Goal: Transaction & Acquisition: Purchase product/service

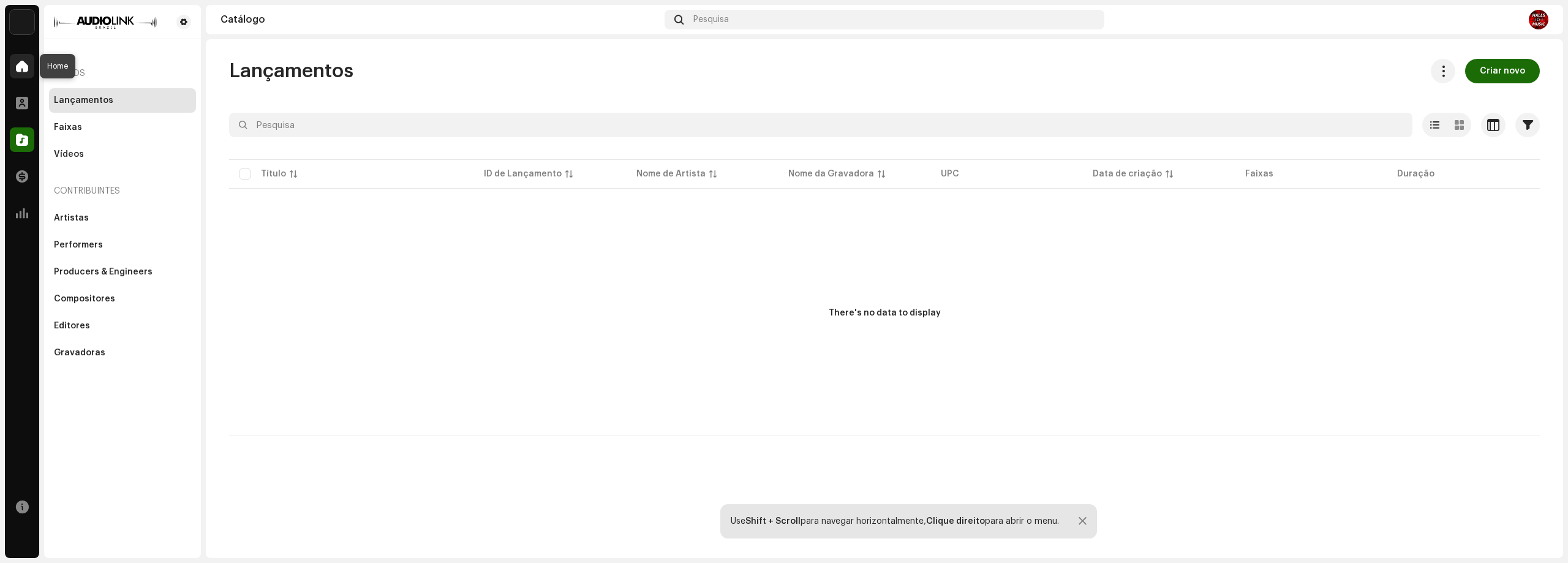
click at [16, 57] on div at bounding box center [22, 66] width 25 height 25
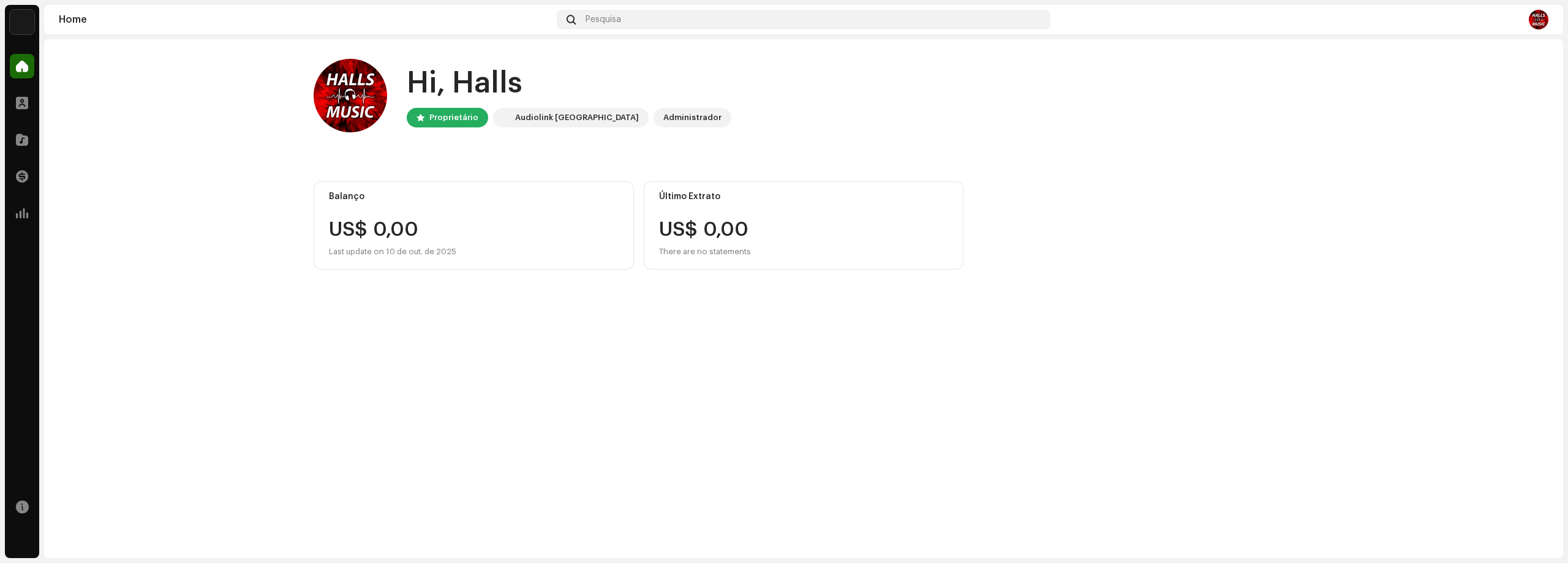
click at [8, 98] on div "Perfil" at bounding box center [22, 103] width 35 height 35
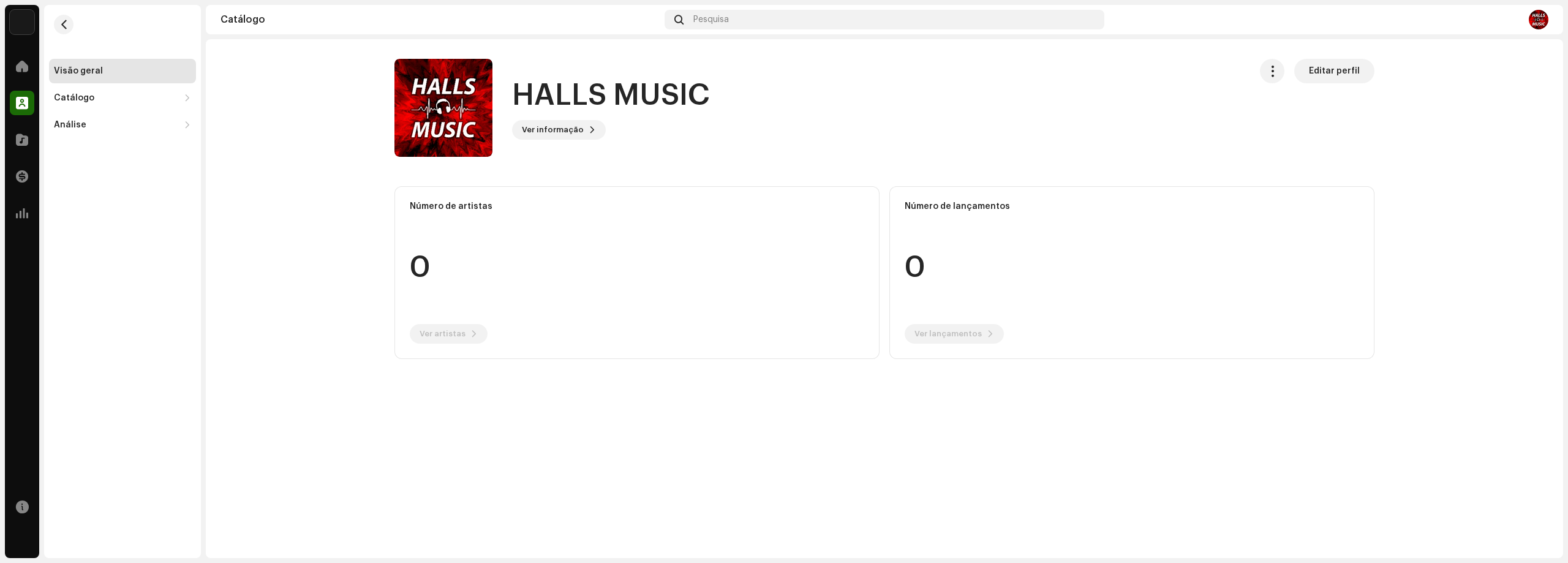
click at [27, 153] on div "Catálogo" at bounding box center [22, 139] width 35 height 35
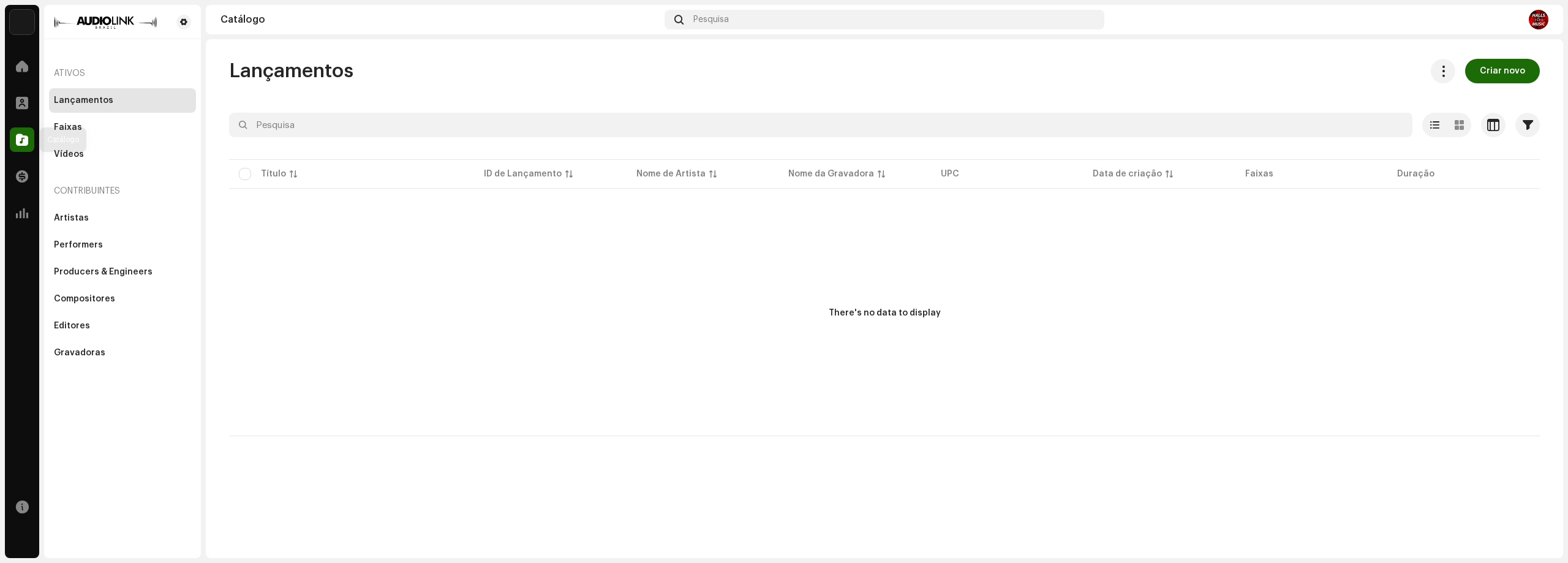
click at [25, 144] on span at bounding box center [22, 140] width 12 height 10
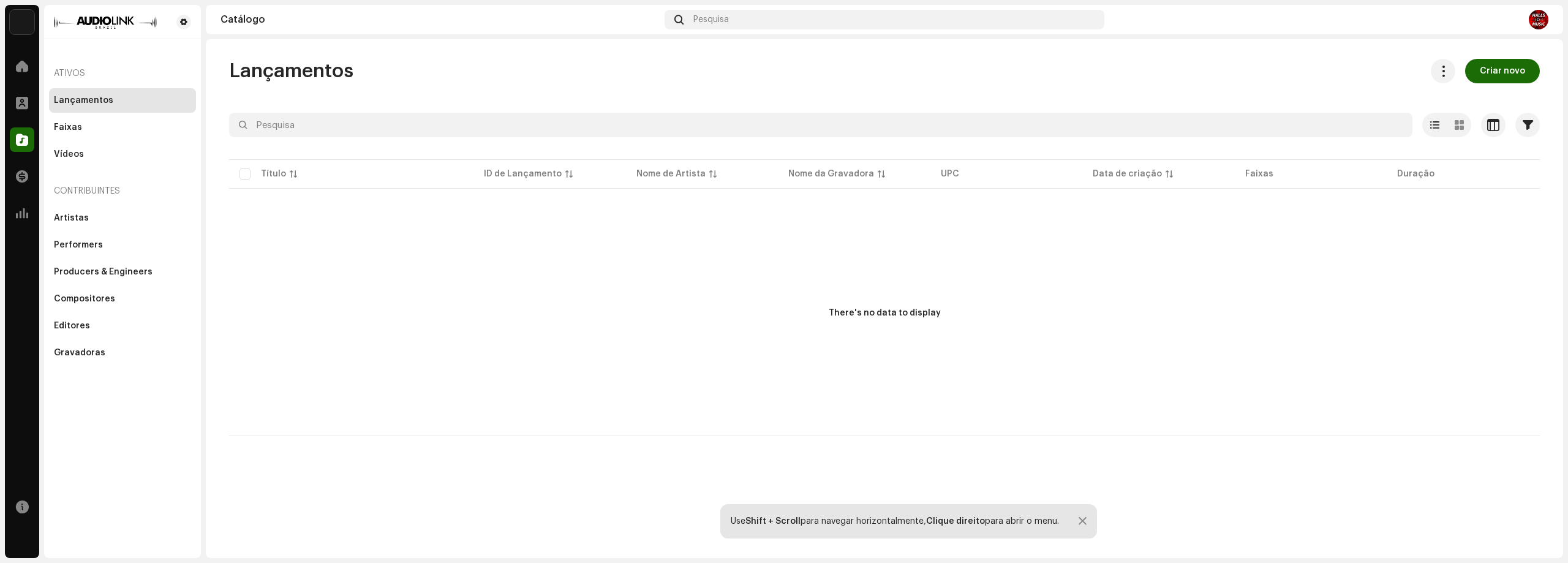
click at [100, 100] on div "Lançamentos" at bounding box center [83, 100] width 59 height 10
click at [1498, 73] on span "Criar novo" at bounding box center [1502, 71] width 45 height 25
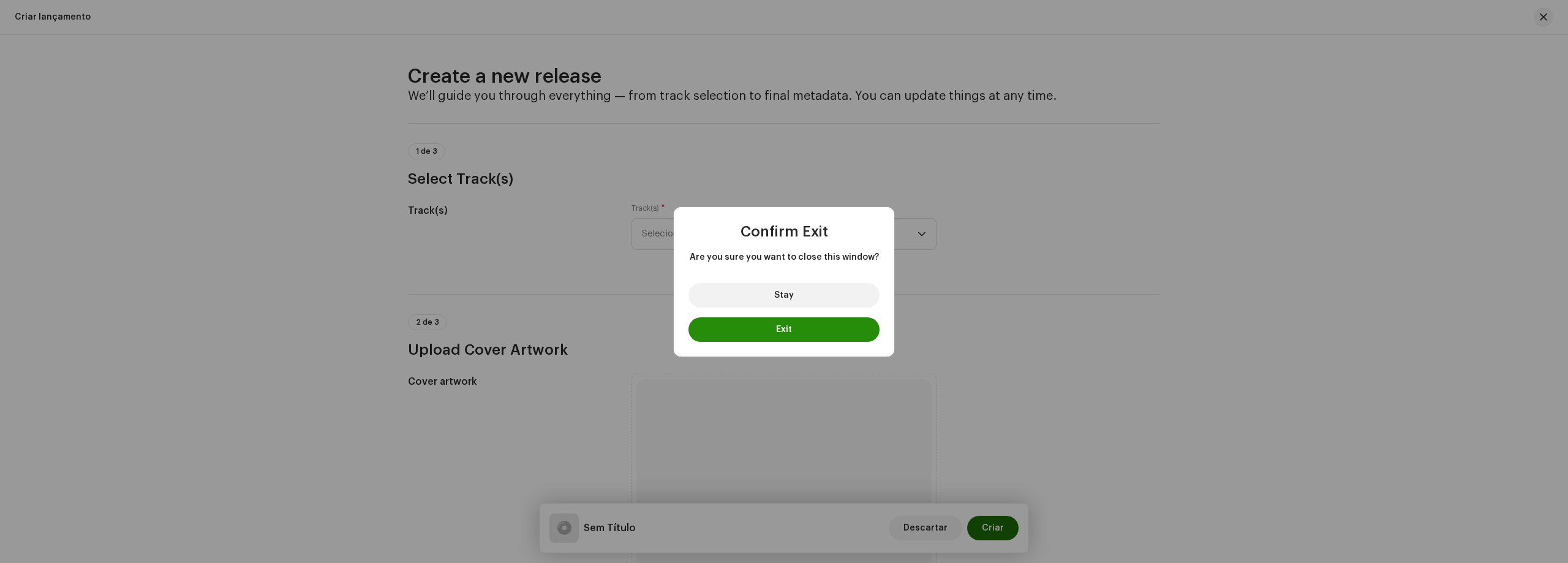
click at [797, 327] on button "Exit" at bounding box center [784, 330] width 191 height 25
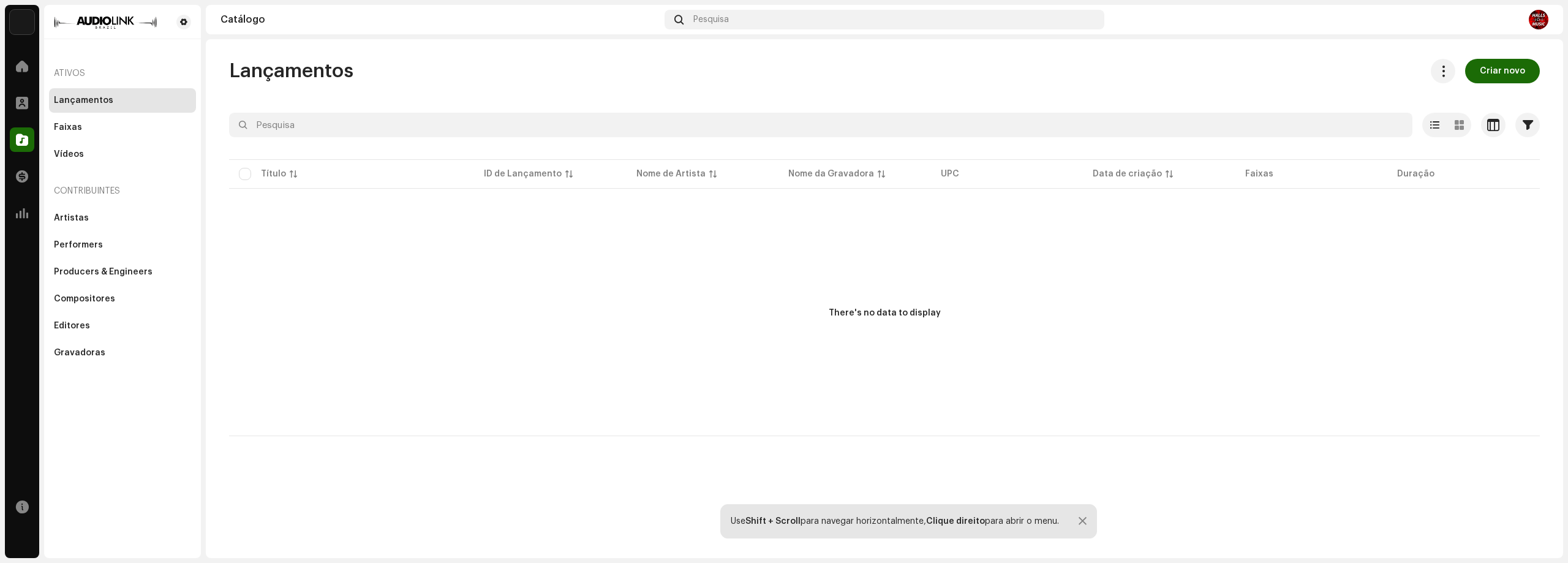
drag, startPoint x: 81, startPoint y: 410, endPoint x: 83, endPoint y: 385, distance: 25.1
click at [81, 410] on div "Ativos Lançamentos Faixas Vídeos Contribuintes Artistas Performers Producers & …" at bounding box center [122, 282] width 157 height 553
click at [71, 132] on div "Faixas" at bounding box center [122, 127] width 147 height 25
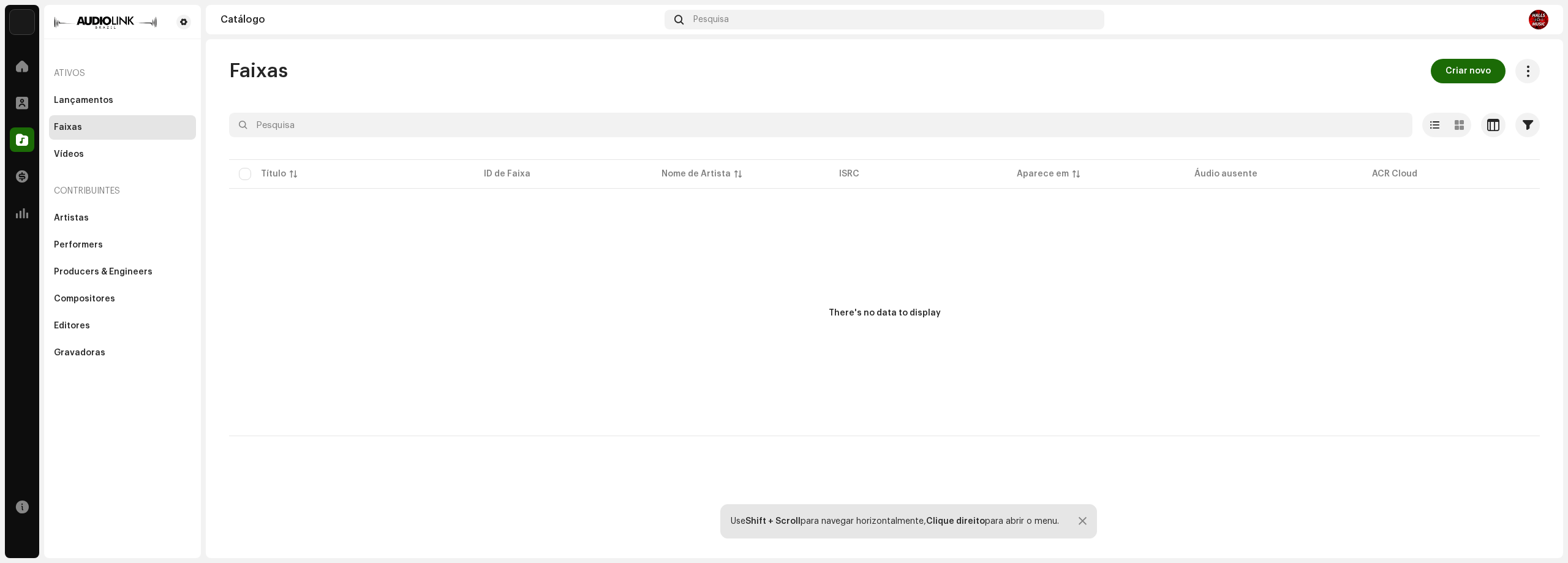
click at [1475, 54] on div "Faixas Criar novo Selecionado 0 Deselecionar todos 0 Opções Filtros Status de d…" at bounding box center [884, 298] width 1357 height 519
click at [1468, 66] on span "Criar novo" at bounding box center [1468, 71] width 45 height 25
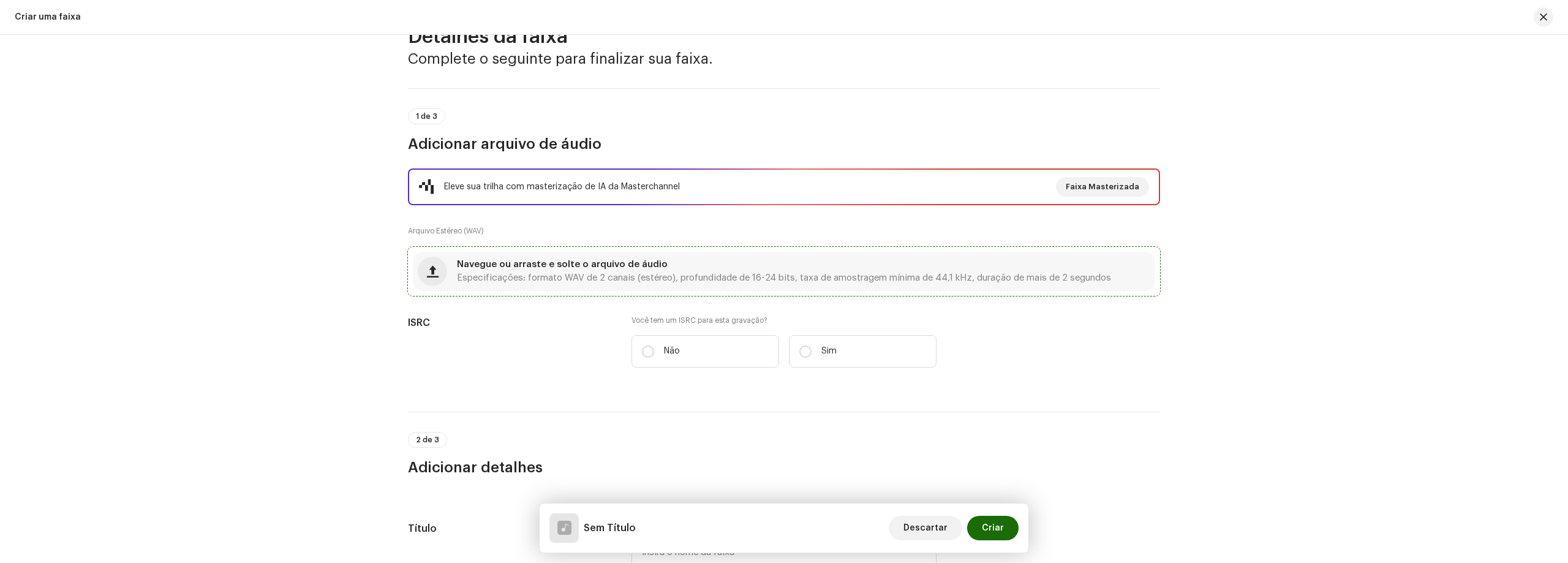
scroll to position [62, 0]
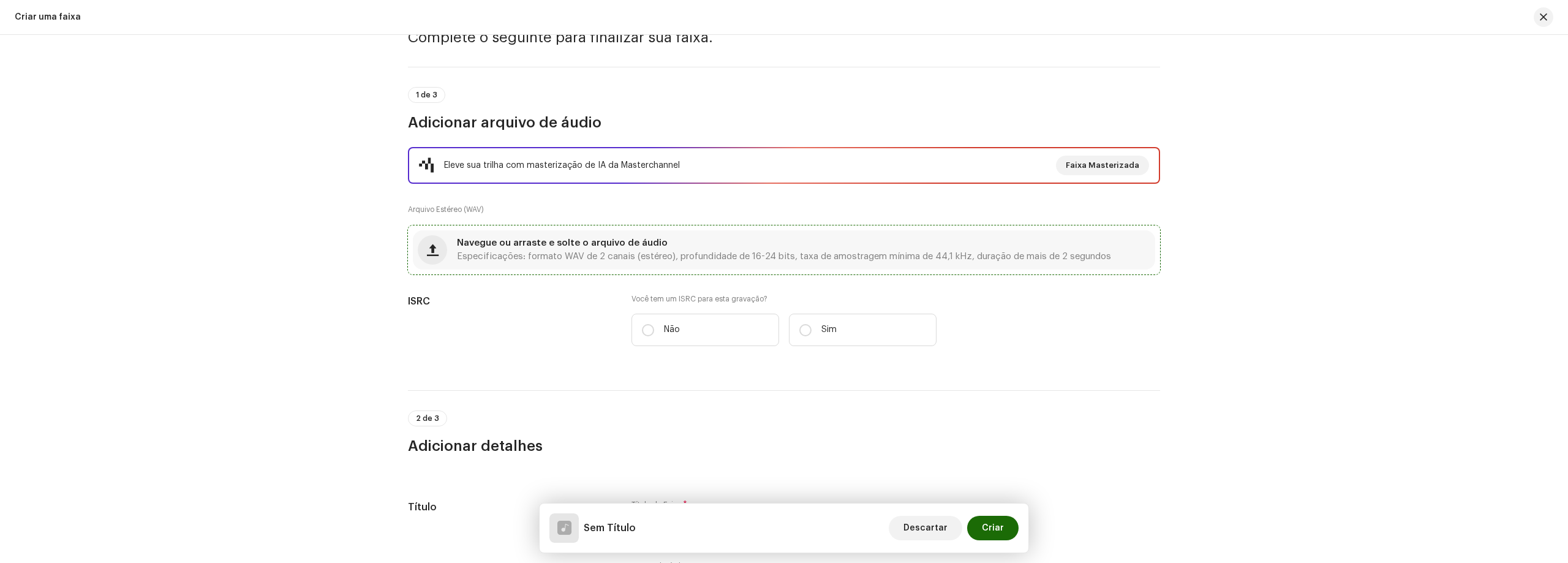
click at [653, 245] on span "Navegue ou arraste e solte o arquivo de áudio" at bounding box center [562, 243] width 211 height 8
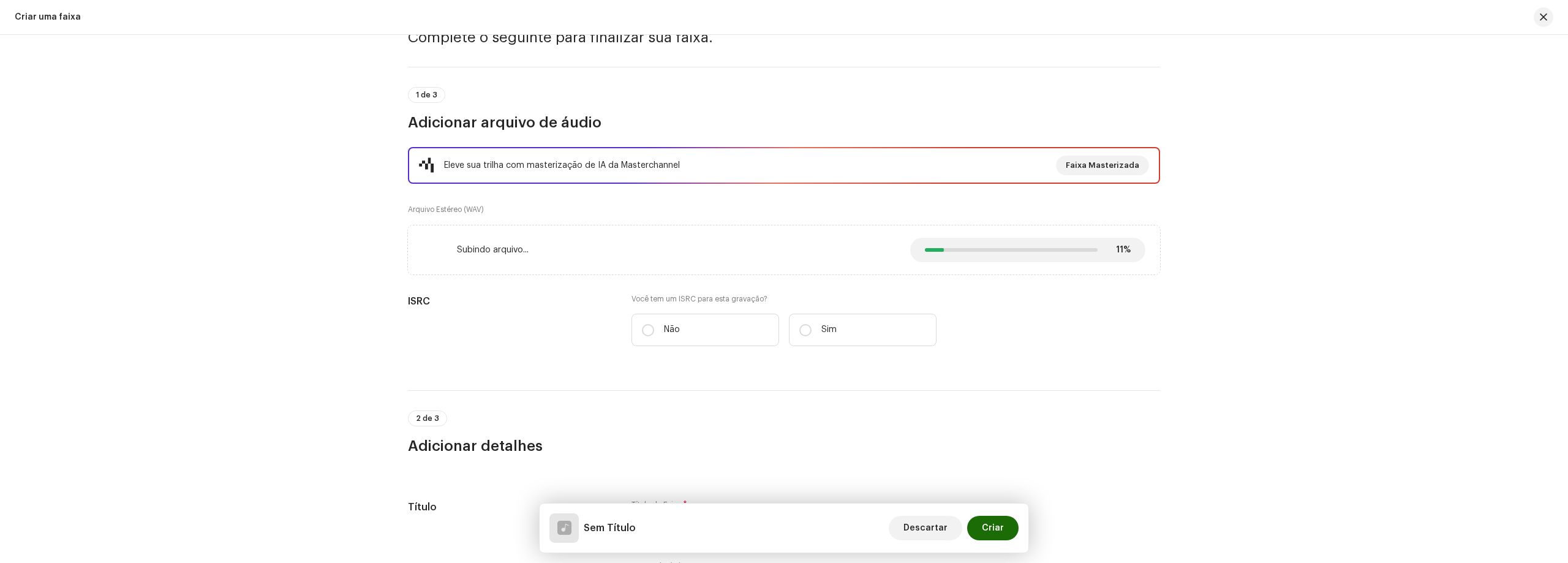
scroll to position [122, 0]
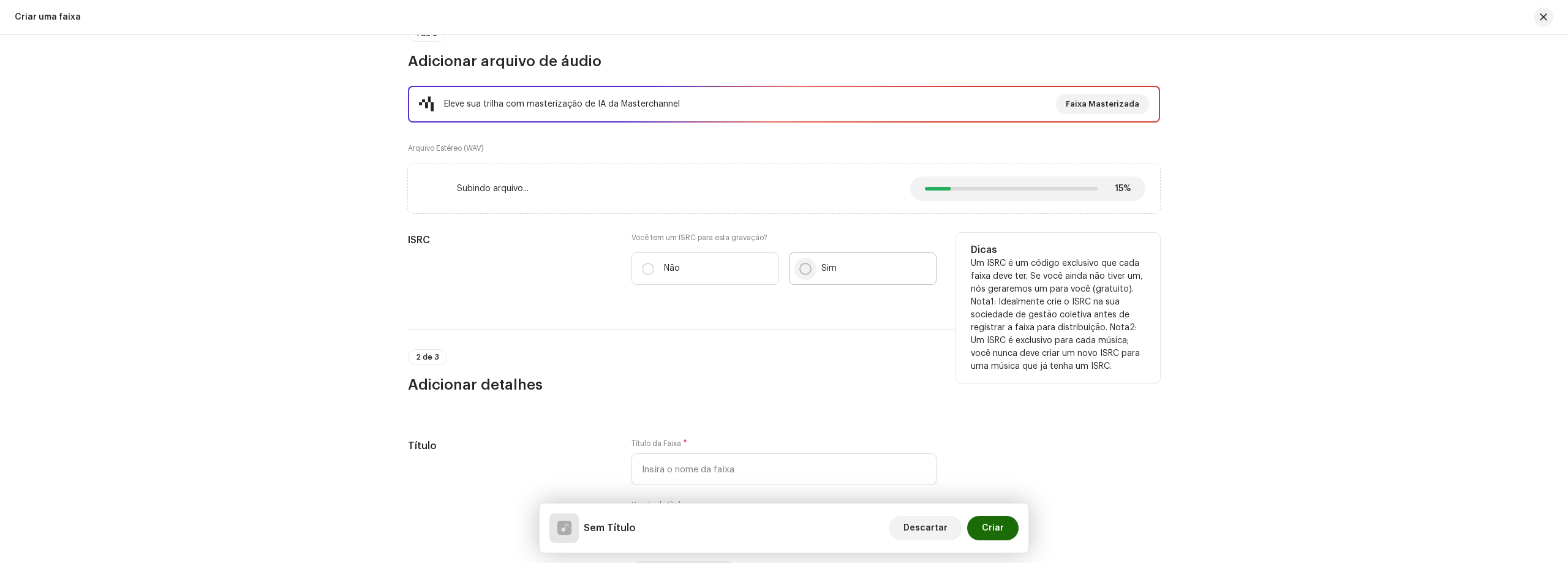
click at [806, 264] on input "Sim" at bounding box center [805, 269] width 12 height 12
radio input "true"
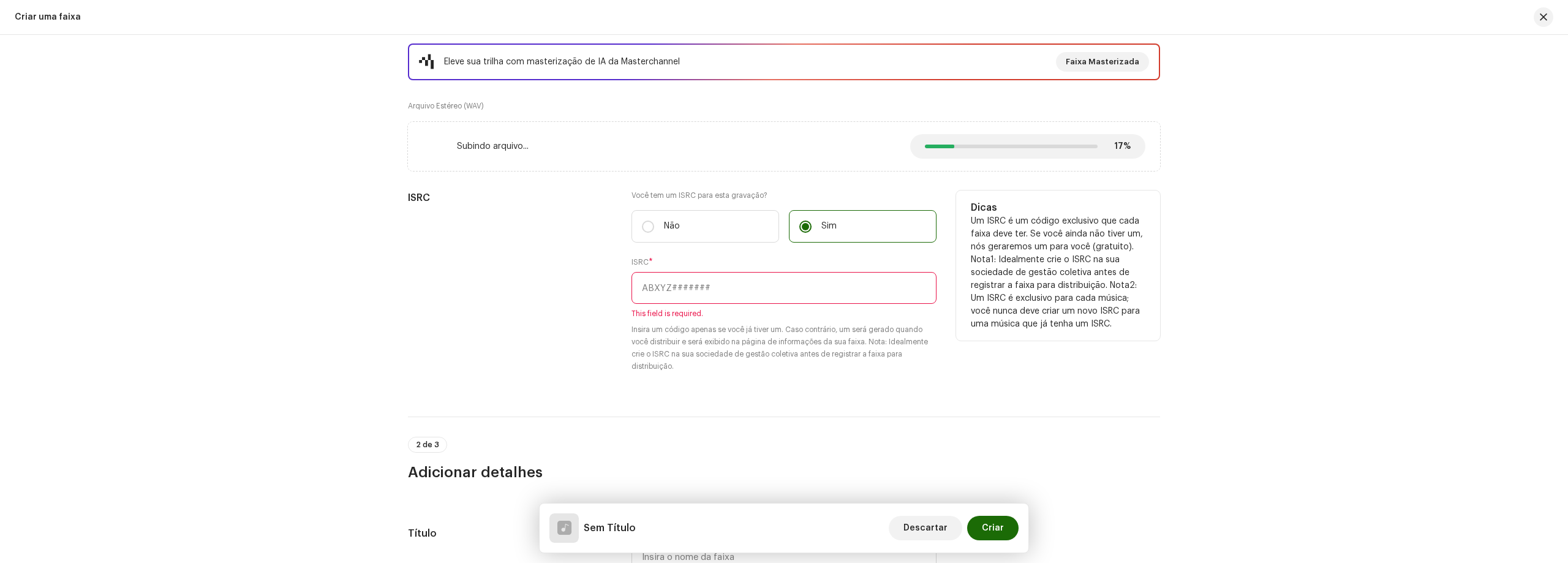
scroll to position [184, 0]
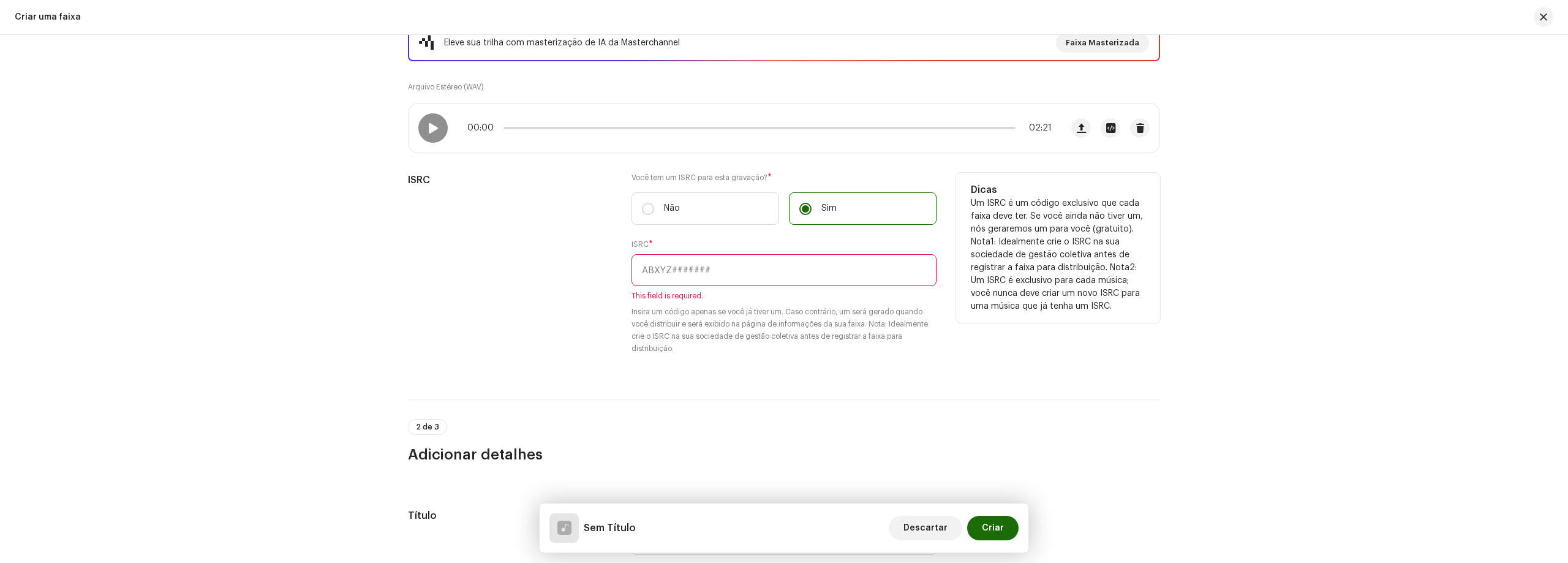
click at [694, 272] on input "text" at bounding box center [783, 270] width 305 height 32
paste input "BKWDJ2500094"
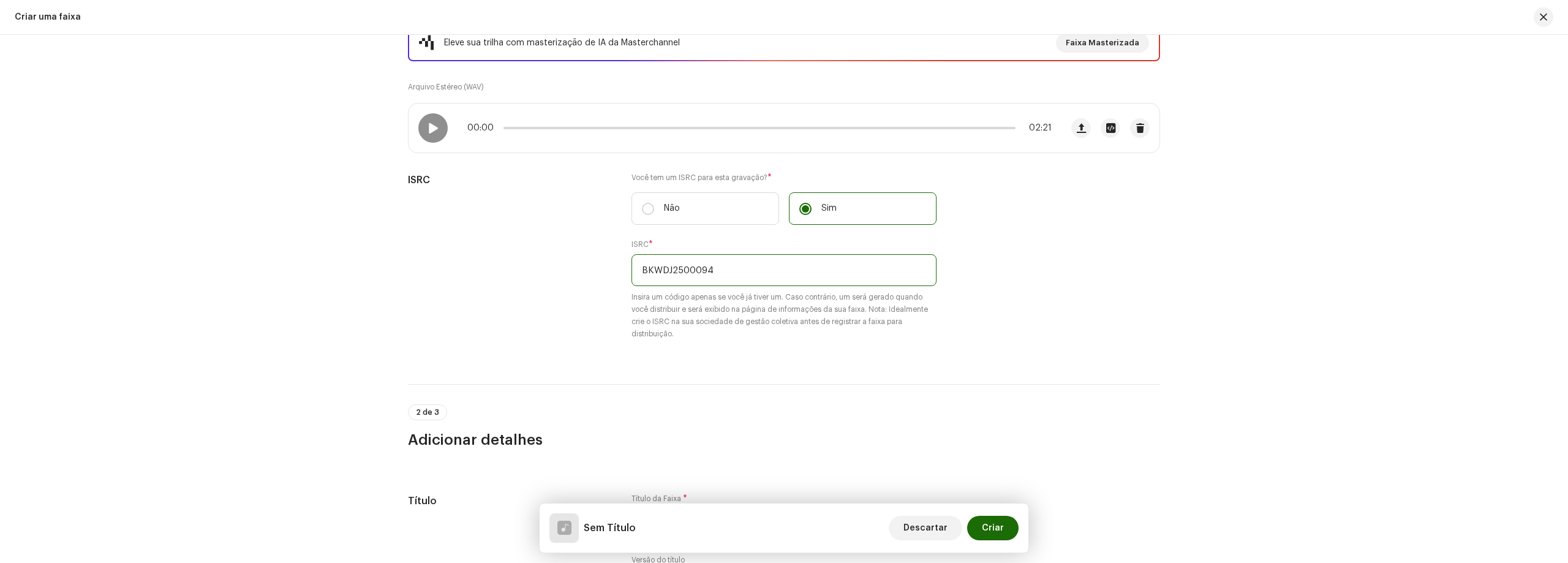
type input "BKWDJ2500094"
click at [1251, 320] on div "Detalhes da faixa Complete o seguinte para finalizar sua faixa. 1 de 3 Adiciona…" at bounding box center [784, 298] width 1568 height 528
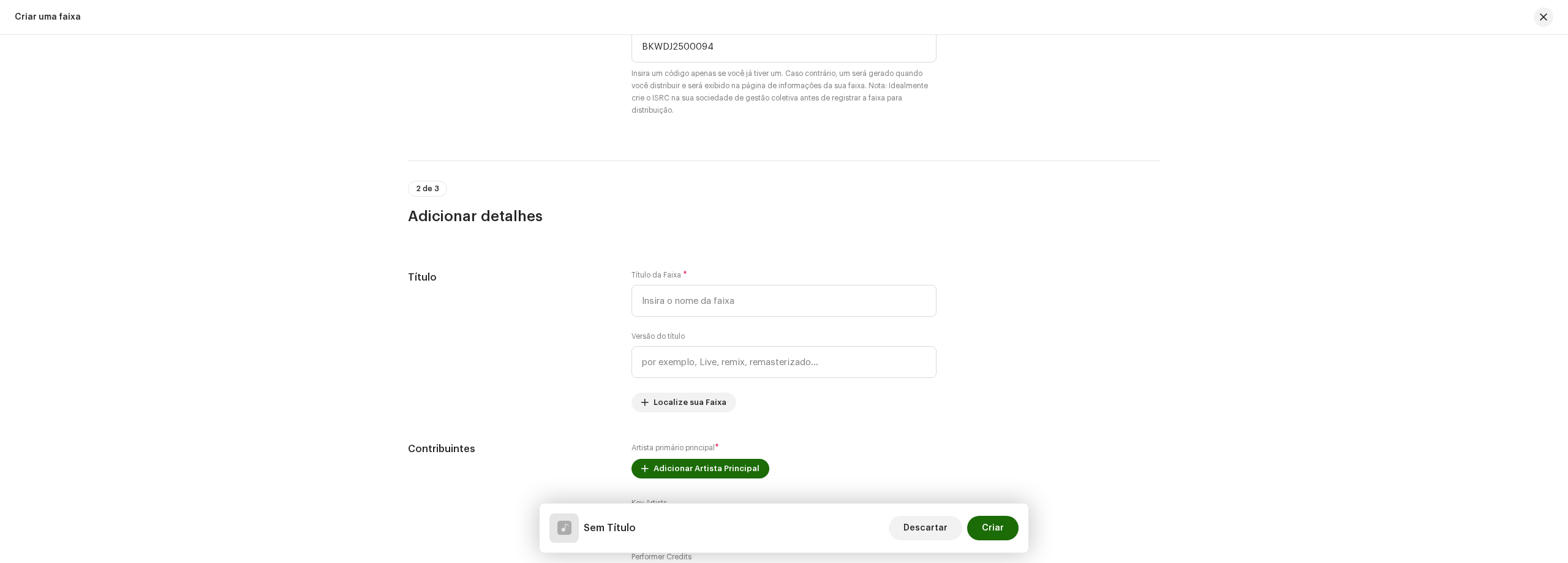
scroll to position [429, 0]
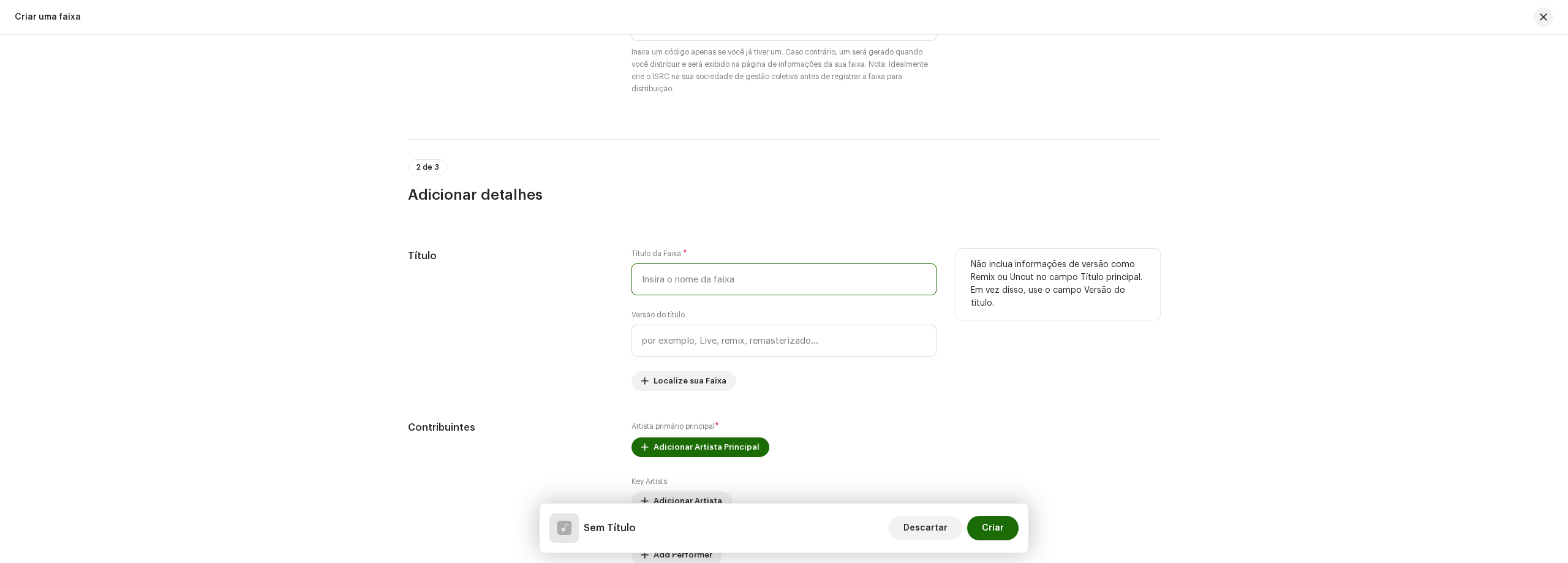
click at [720, 279] on input "text" at bounding box center [783, 279] width 305 height 32
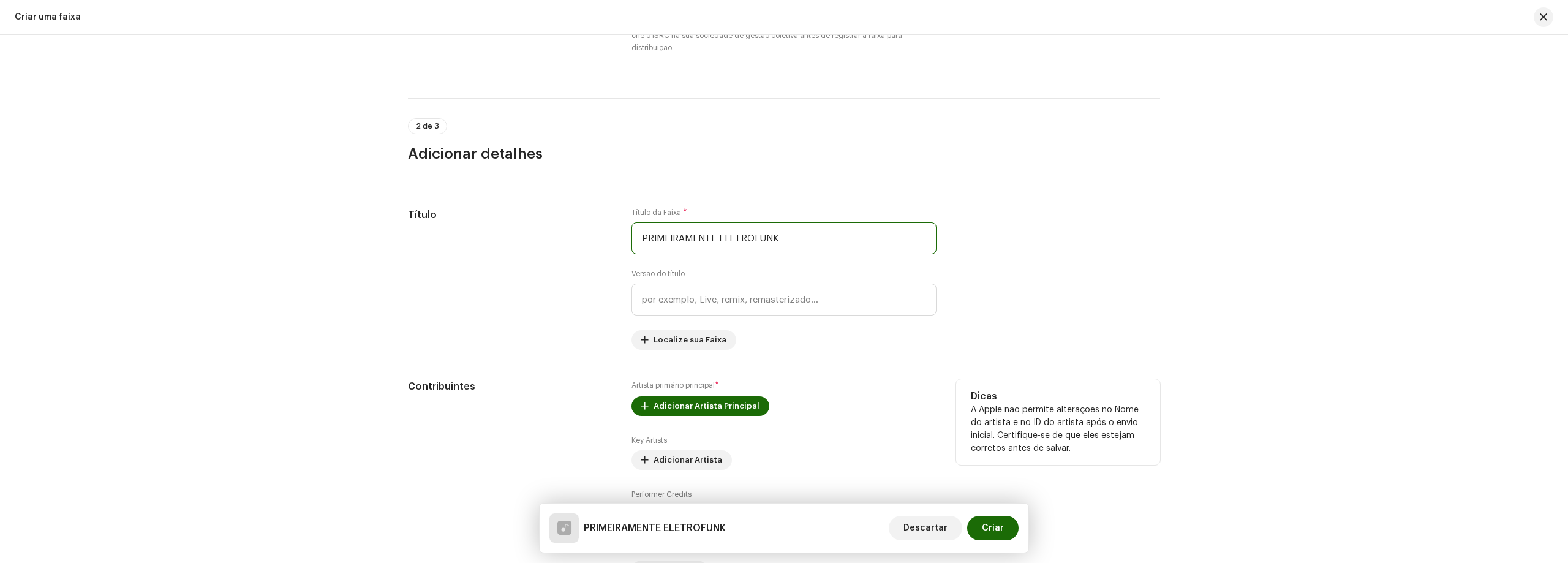
scroll to position [674, 0]
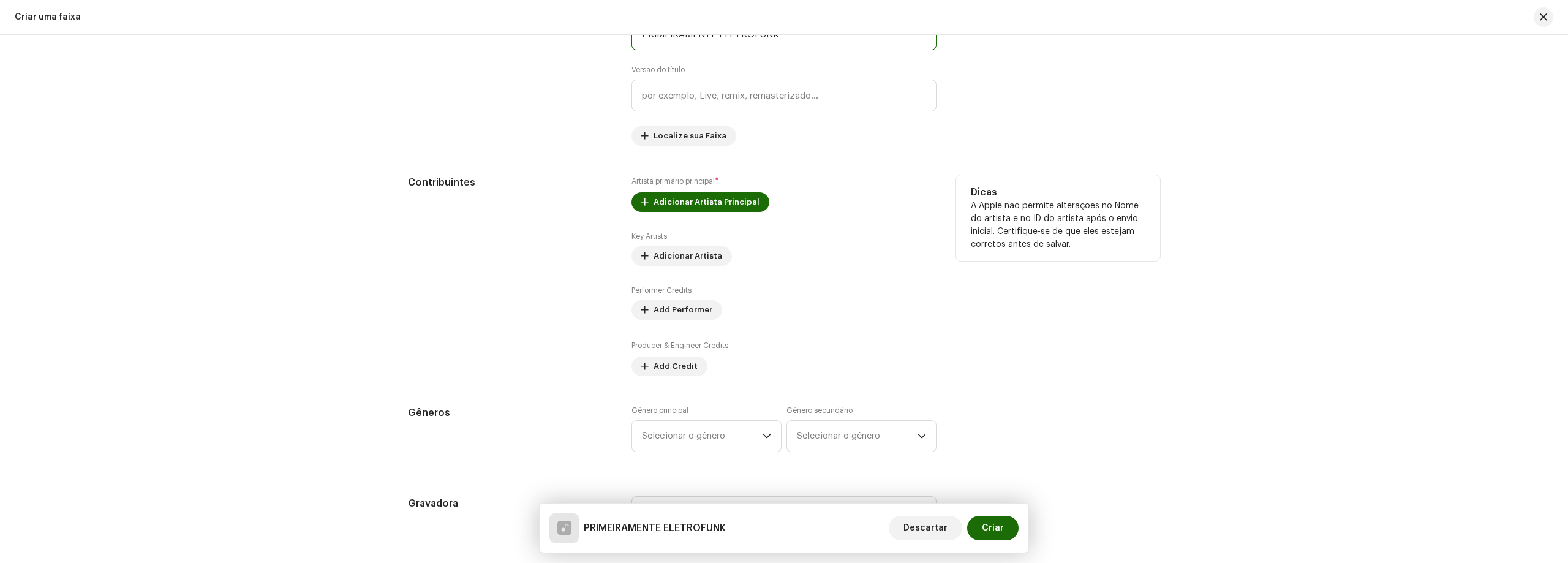
type input "PRIMEIRAMENTE ELETROFUNK"
click at [1140, 236] on p "A Apple não permite alterações no Nome do artista e no ID do artista após o env…" at bounding box center [1058, 225] width 175 height 52
drag, startPoint x: 1340, startPoint y: 242, endPoint x: 1234, endPoint y: 288, distance: 115.6
click at [1340, 242] on div "Detalhes da faixa Complete o seguinte para finalizar sua faixa. 1 de 3 Adiciona…" at bounding box center [784, 298] width 1568 height 528
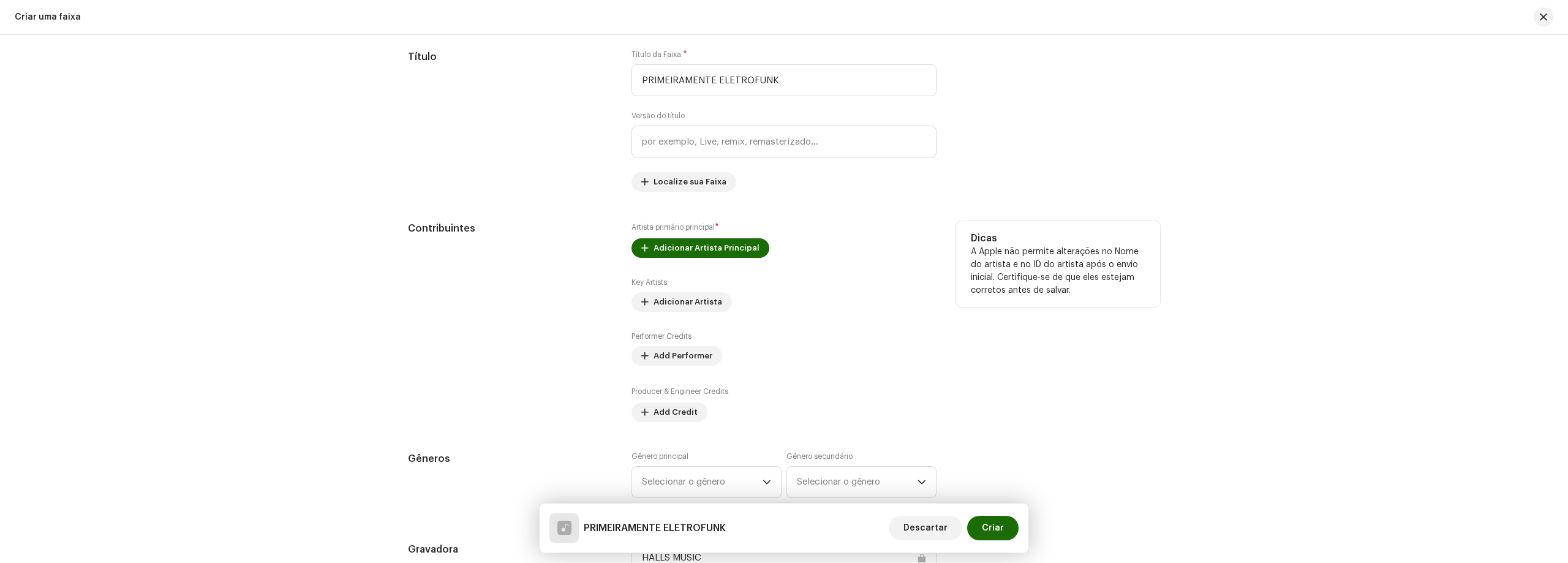
scroll to position [552, 0]
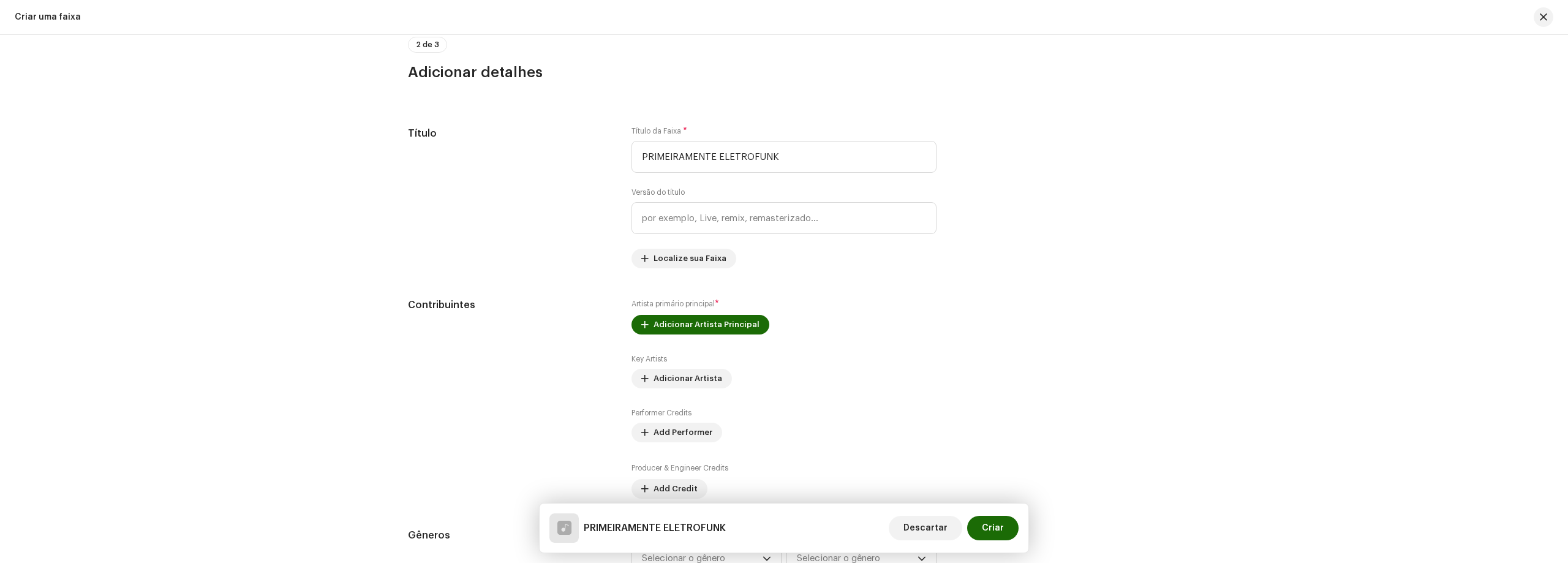
click at [269, 213] on div "Detalhes da faixa Complete o seguinte para finalizar sua faixa. 1 de 3 Adiciona…" at bounding box center [784, 298] width 1568 height 528
click at [739, 325] on span "Adicionar Artista Principal" at bounding box center [706, 325] width 106 height 25
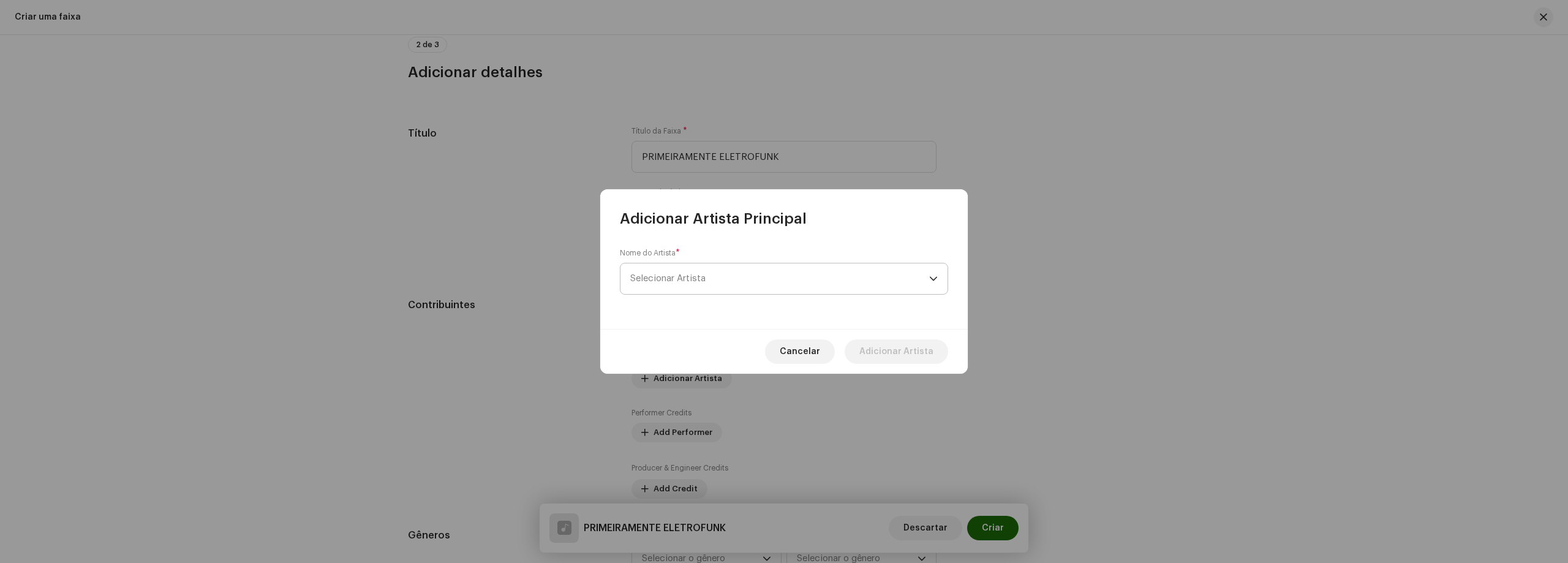
click at [763, 279] on span "Selecionar Artista" at bounding box center [779, 278] width 299 height 30
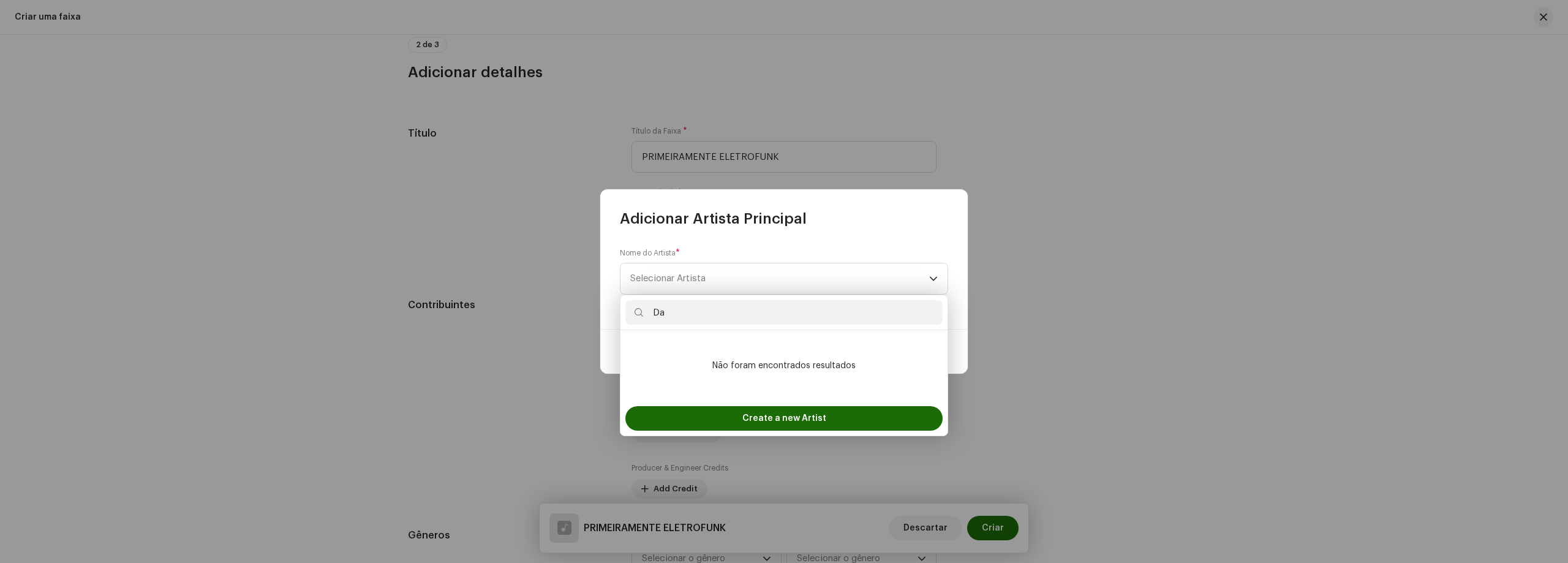
type input "D"
type input "Damaso"
click at [753, 417] on span "Create a new Artist" at bounding box center [784, 418] width 84 height 25
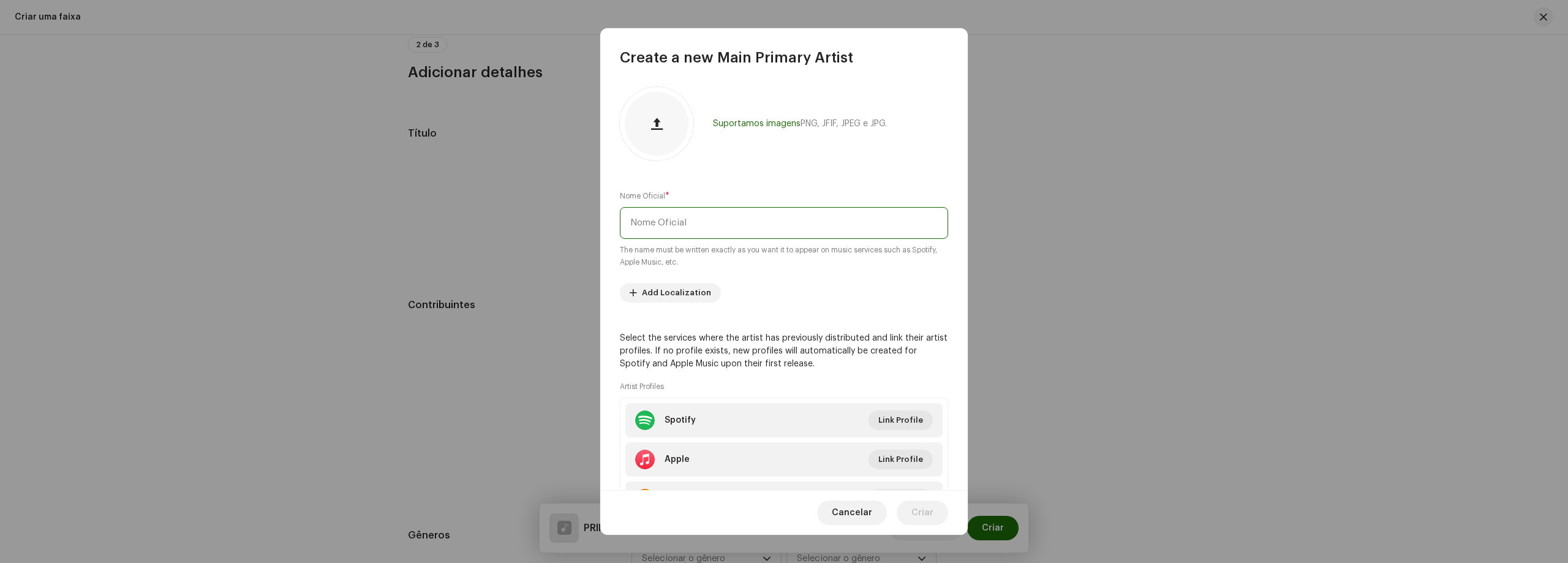
click at [665, 231] on input "text" at bounding box center [784, 223] width 328 height 32
type input "Damaso"
click at [748, 296] on re-m-artist-locales-form "Add Localization" at bounding box center [784, 293] width 328 height 20
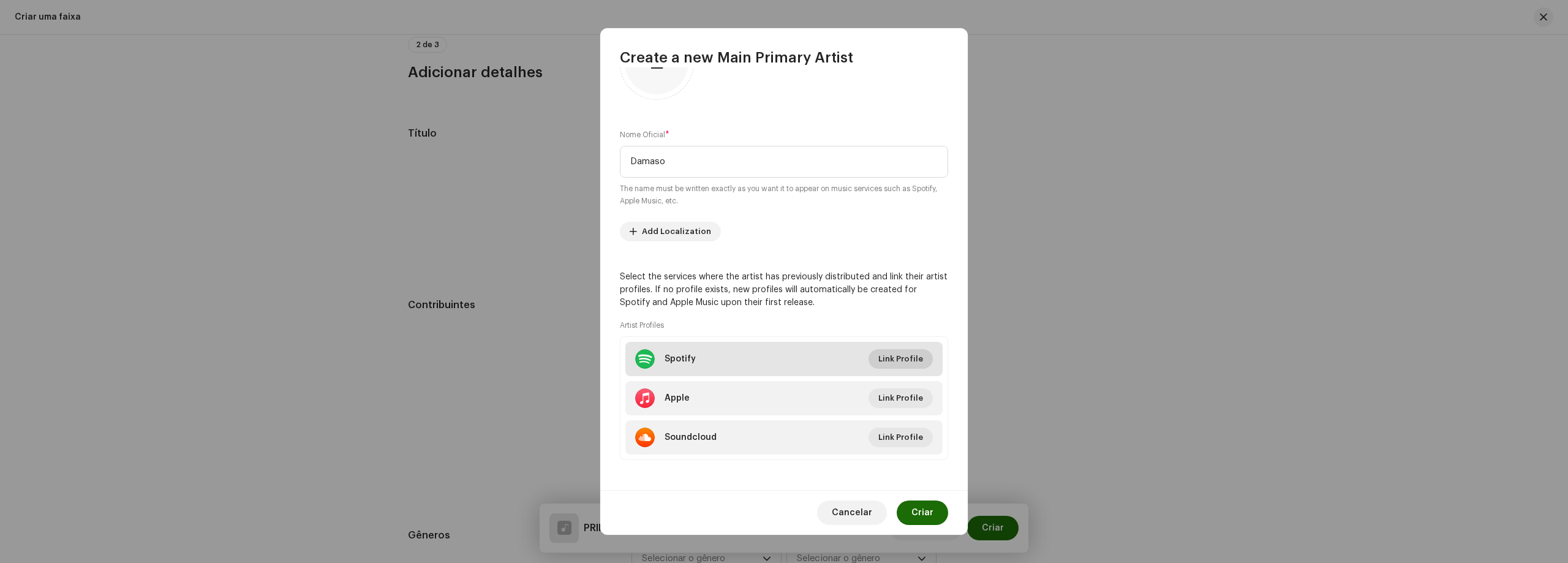
click at [894, 356] on span "Link Profile" at bounding box center [900, 359] width 45 height 25
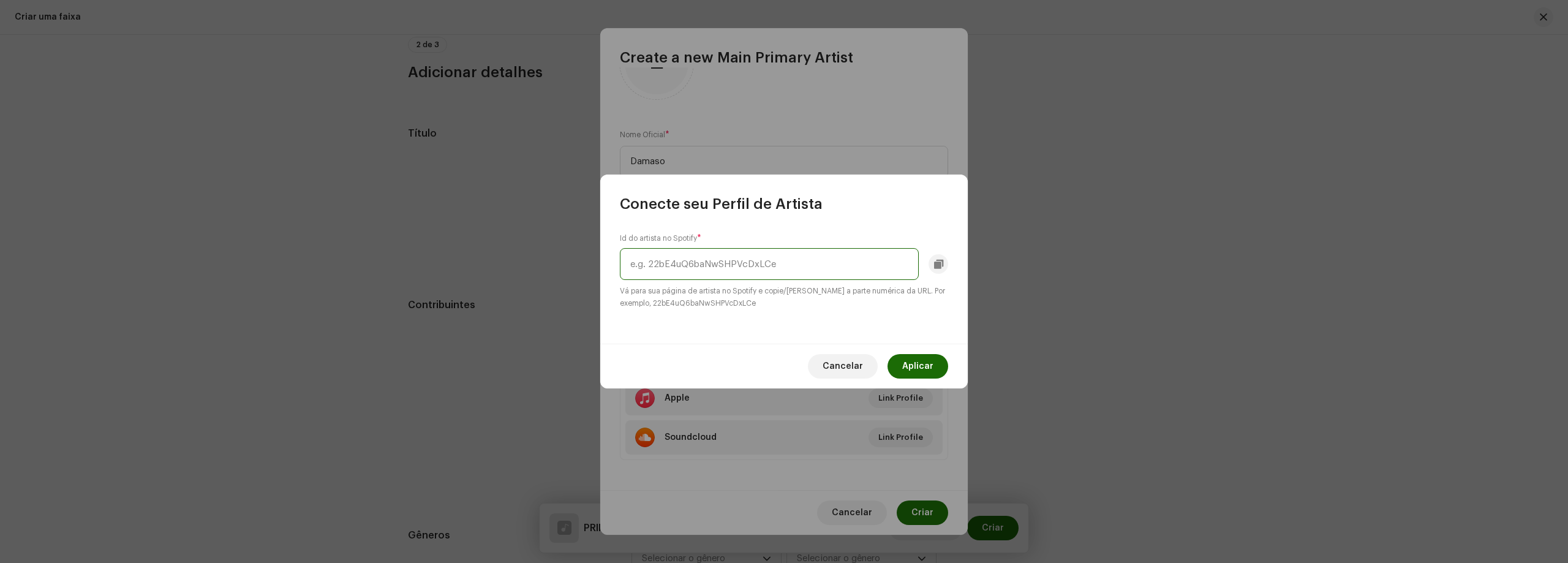
paste input "intl-pt/artist/5N9xloYZmBK8pothoBbHxr"
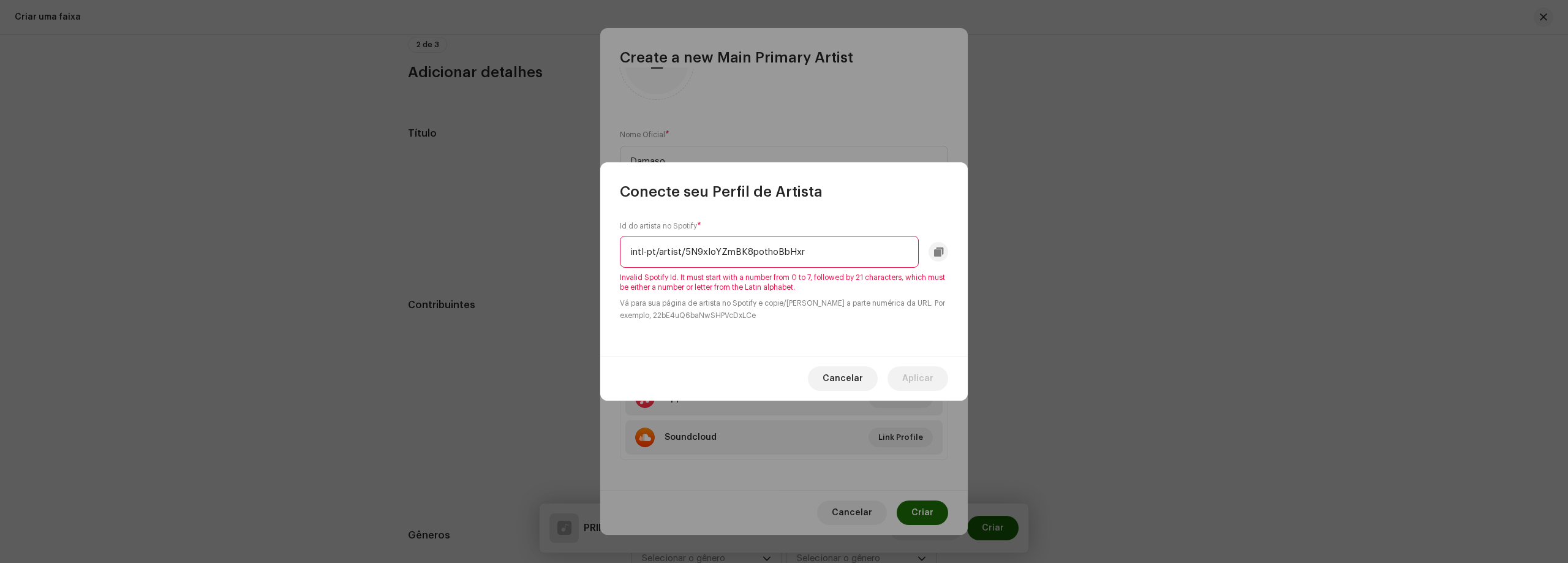
click at [681, 254] on input "intl-pt/artist/5N9xloYZmBK8pothoBbHxr" at bounding box center [769, 252] width 299 height 32
drag, startPoint x: 686, startPoint y: 250, endPoint x: 598, endPoint y: 262, distance: 88.8
click at [599, 261] on div "Conecte seu Perfil de Artista Id do artista no Spotify * intl-pt/artist/5N9xloY…" at bounding box center [784, 282] width 1568 height 563
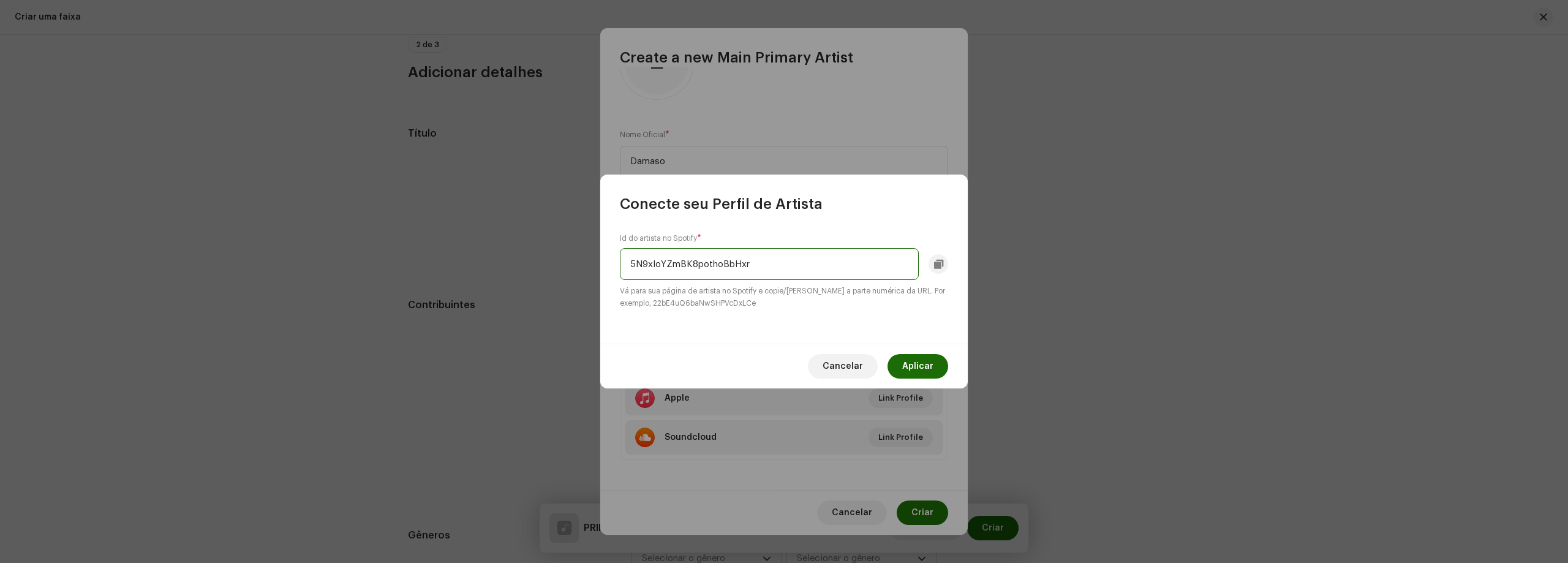
type input "5N9xloYZmBK8pothoBbHxr"
click at [660, 364] on div "Cancelar Aplicar" at bounding box center [784, 366] width 368 height 45
click at [910, 364] on span "Aplicar" at bounding box center [918, 366] width 31 height 25
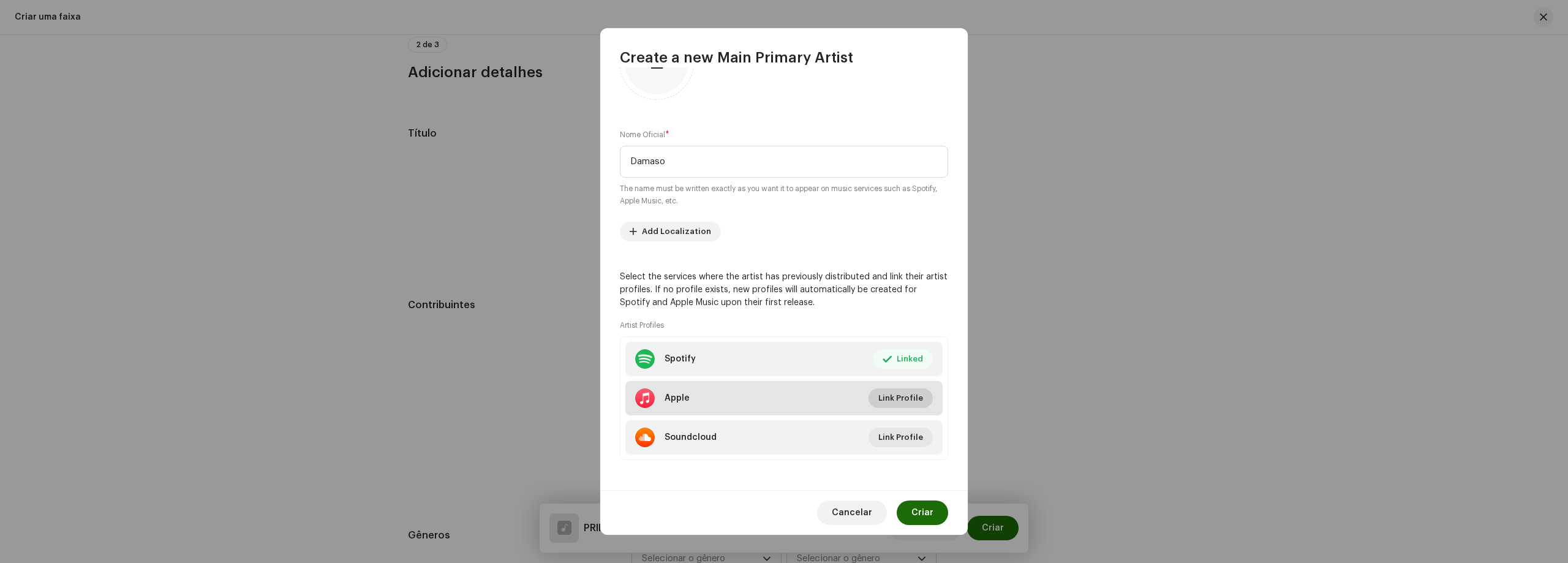
click at [891, 402] on span "Link Profile" at bounding box center [900, 398] width 45 height 25
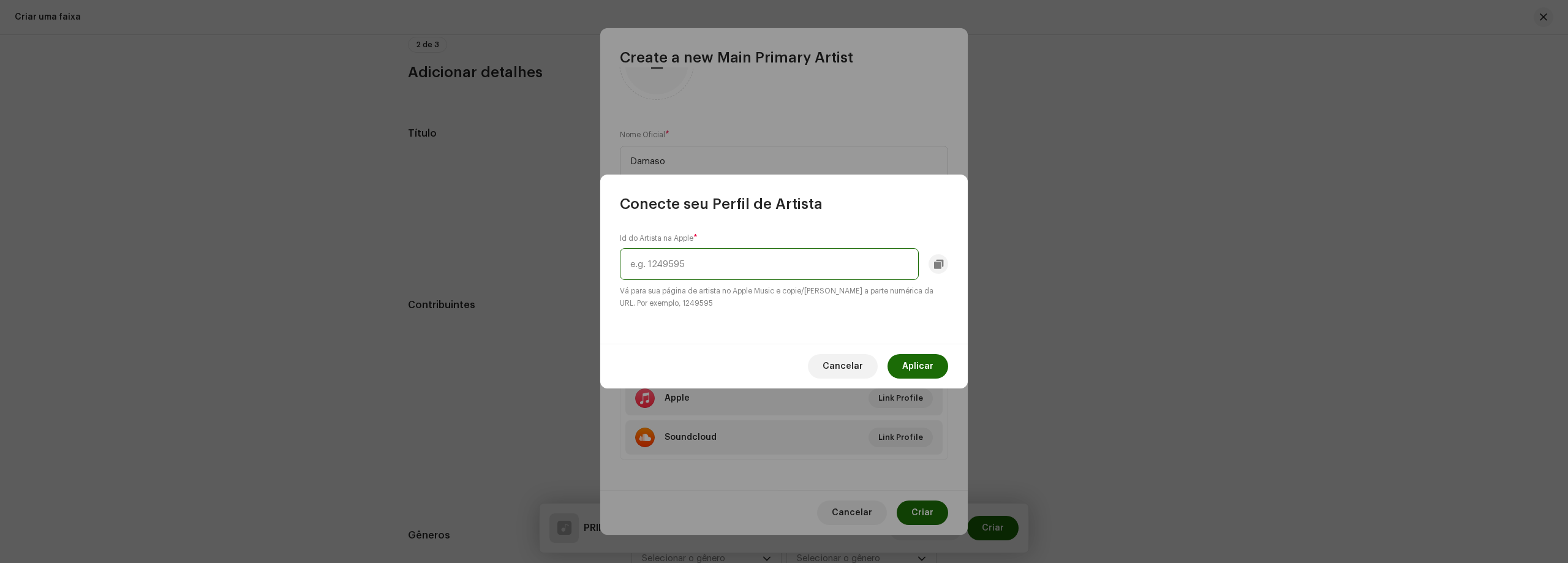
click at [726, 267] on input "text" at bounding box center [769, 264] width 299 height 32
paste input "398324980"
type input "398324980"
click at [915, 367] on span "Aplicar" at bounding box center [918, 366] width 31 height 25
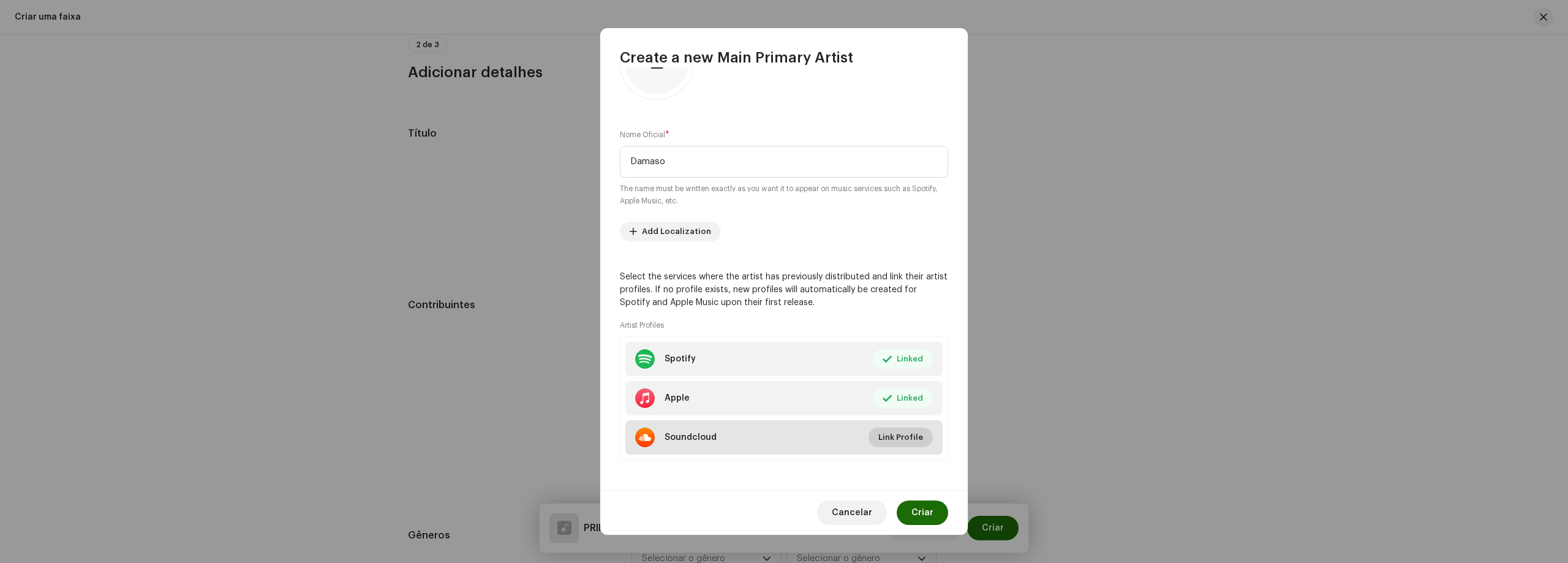
click at [891, 438] on span "Link Profile" at bounding box center [900, 437] width 45 height 25
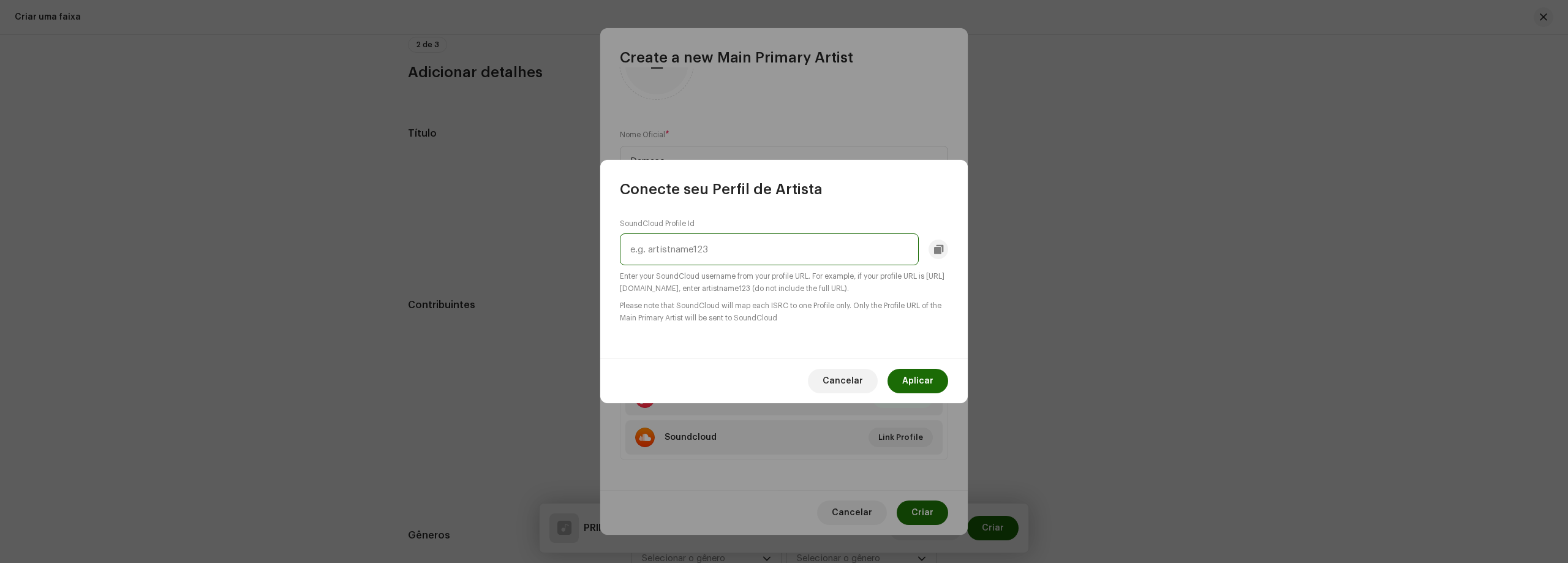
paste input "[URL][DOMAIN_NAME]"
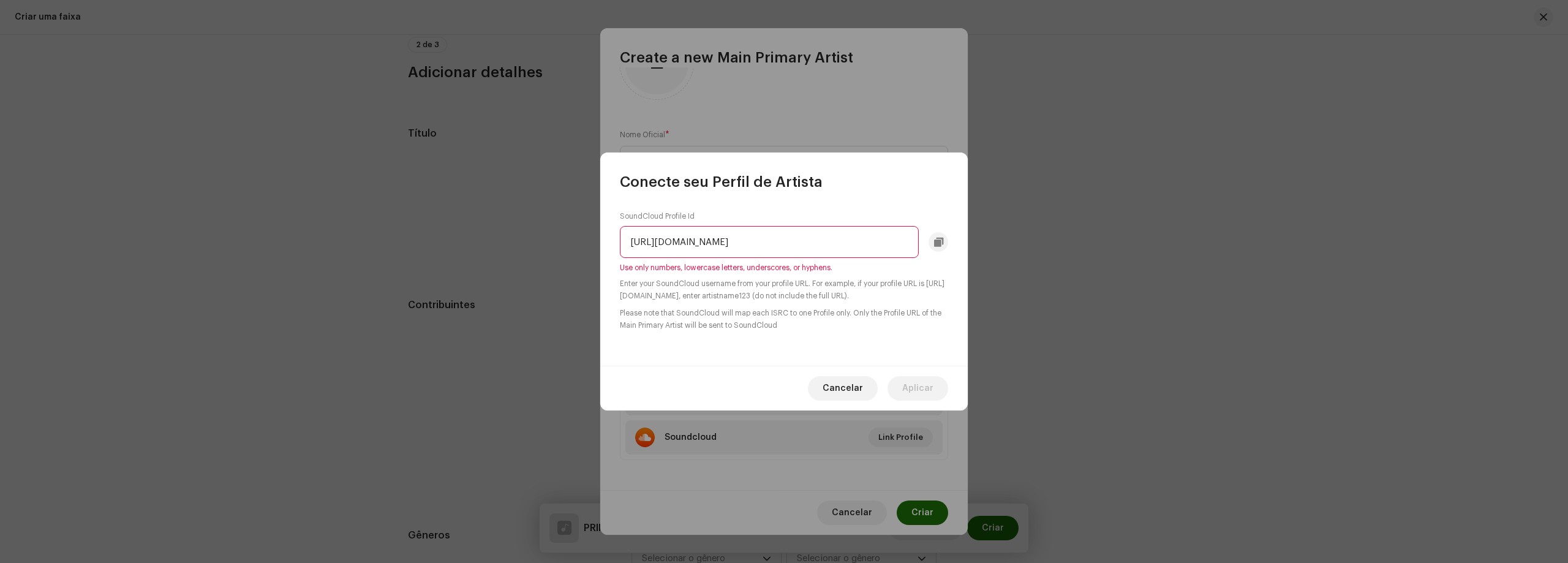
drag, startPoint x: 737, startPoint y: 243, endPoint x: 433, endPoint y: 252, distance: 304.1
click at [428, 254] on div "Conecte seu Perfil de Artista SoundCloud Profile Id [URL][DOMAIN_NAME] Use only…" at bounding box center [784, 282] width 1568 height 563
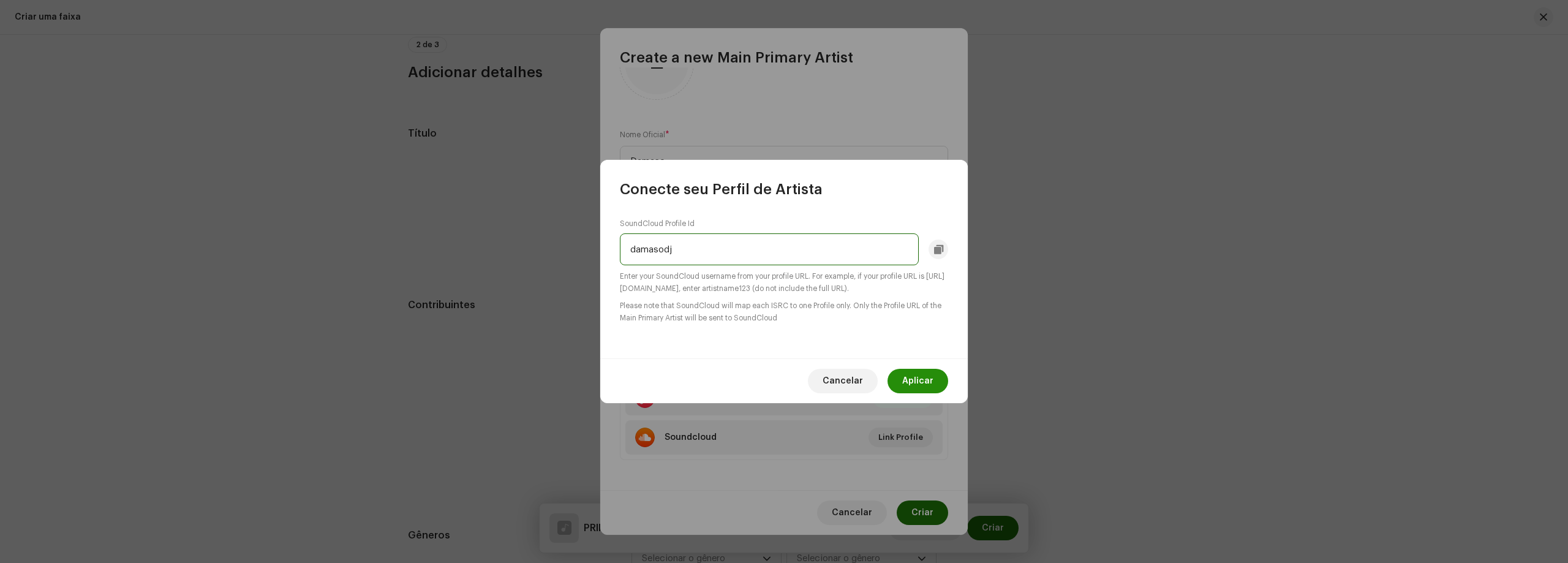
type input "damasodj"
click at [935, 381] on button "Aplicar" at bounding box center [918, 381] width 61 height 25
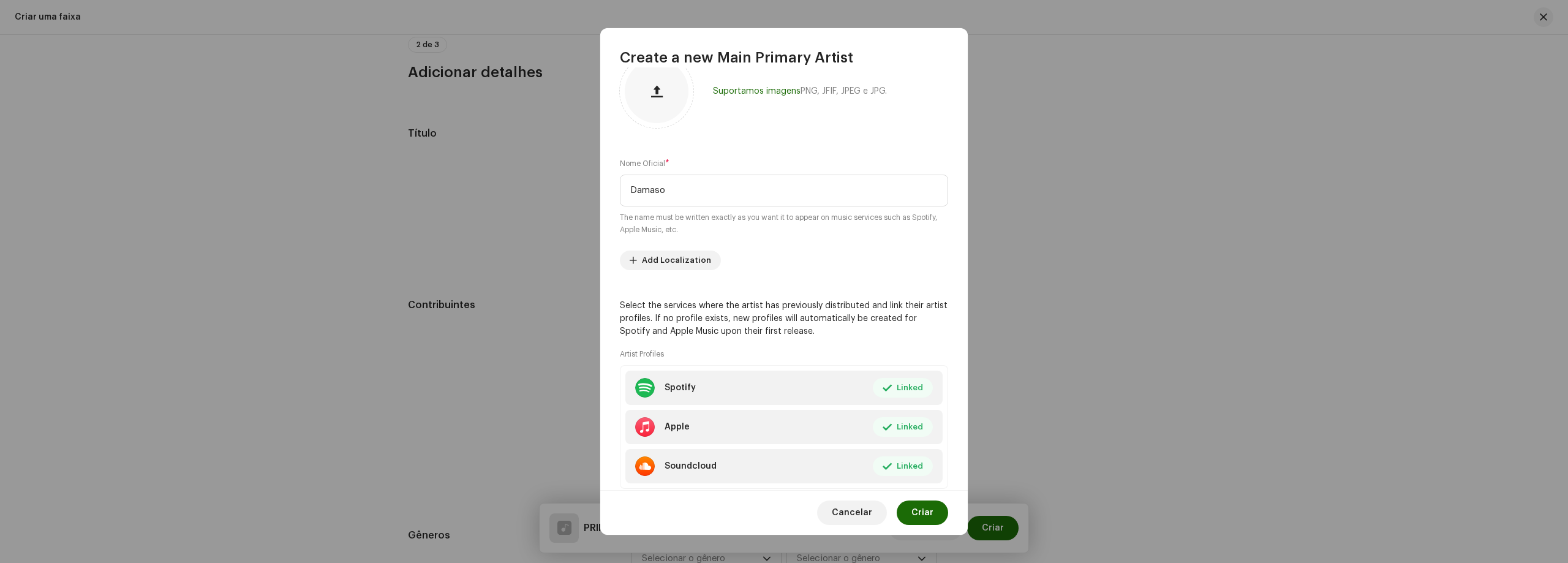
scroll to position [0, 0]
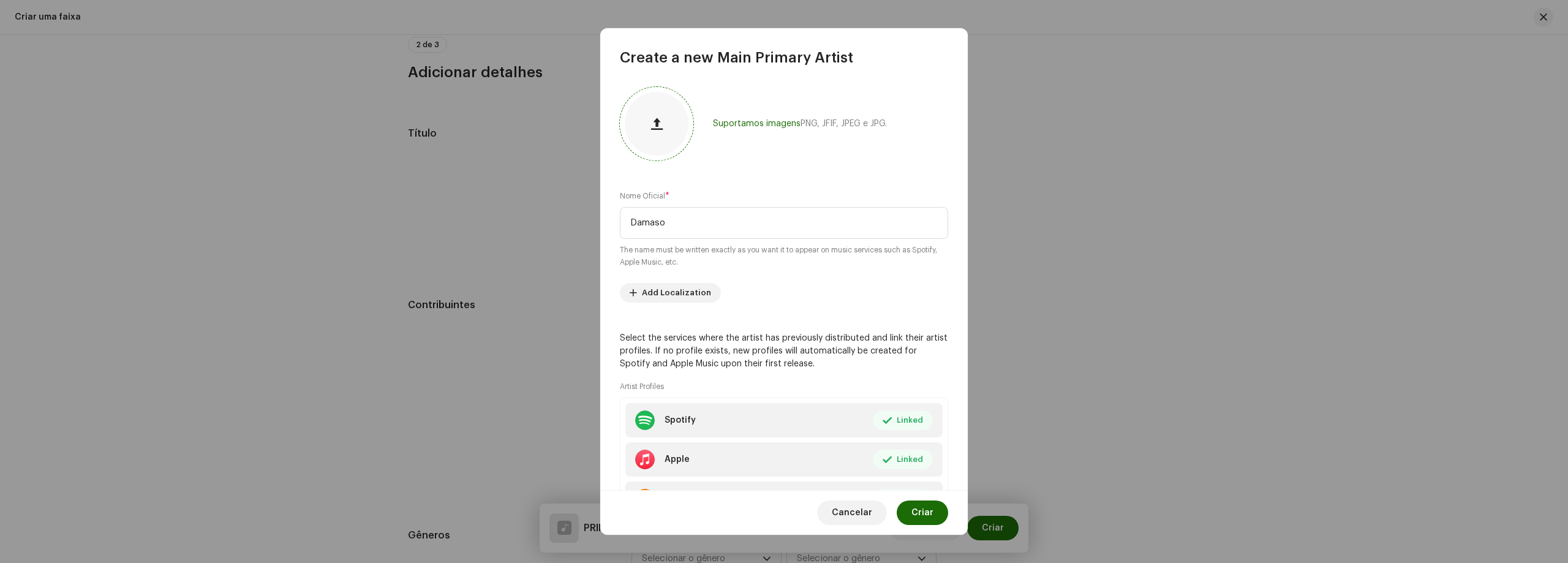
click at [645, 132] on button "button" at bounding box center [657, 124] width 30 height 30
click at [928, 516] on span "Criar" at bounding box center [922, 513] width 22 height 25
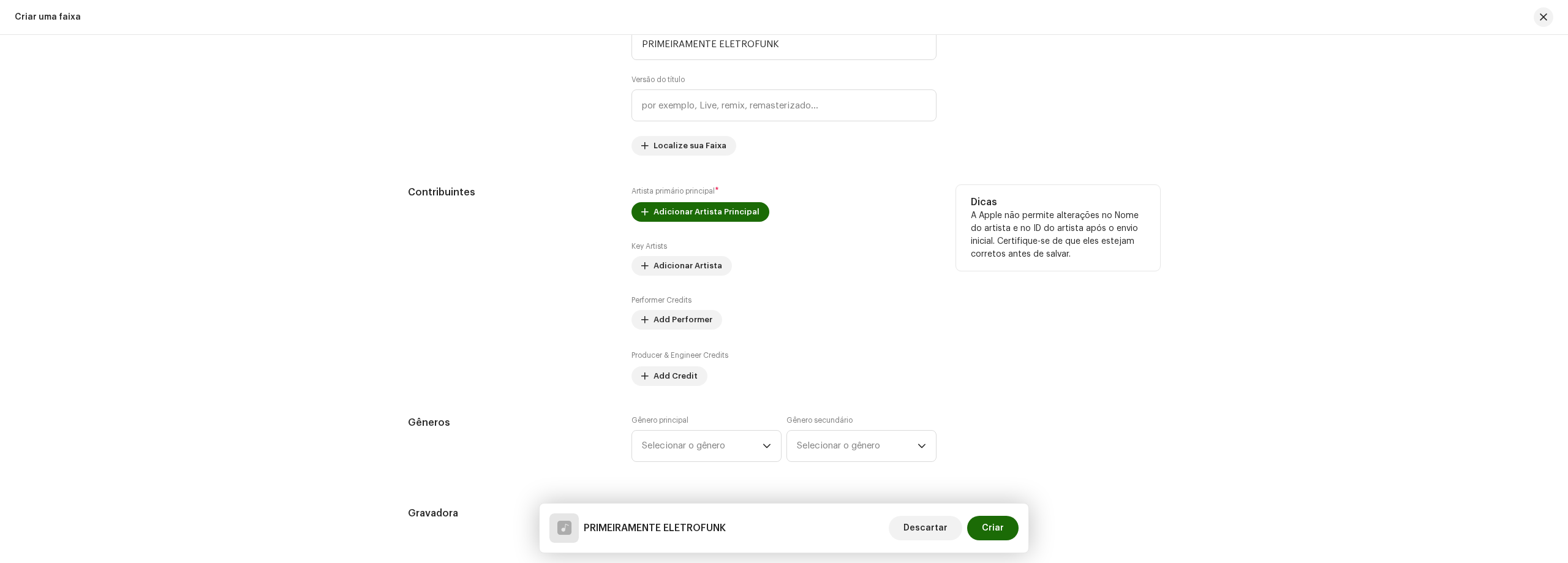
scroll to position [674, 0]
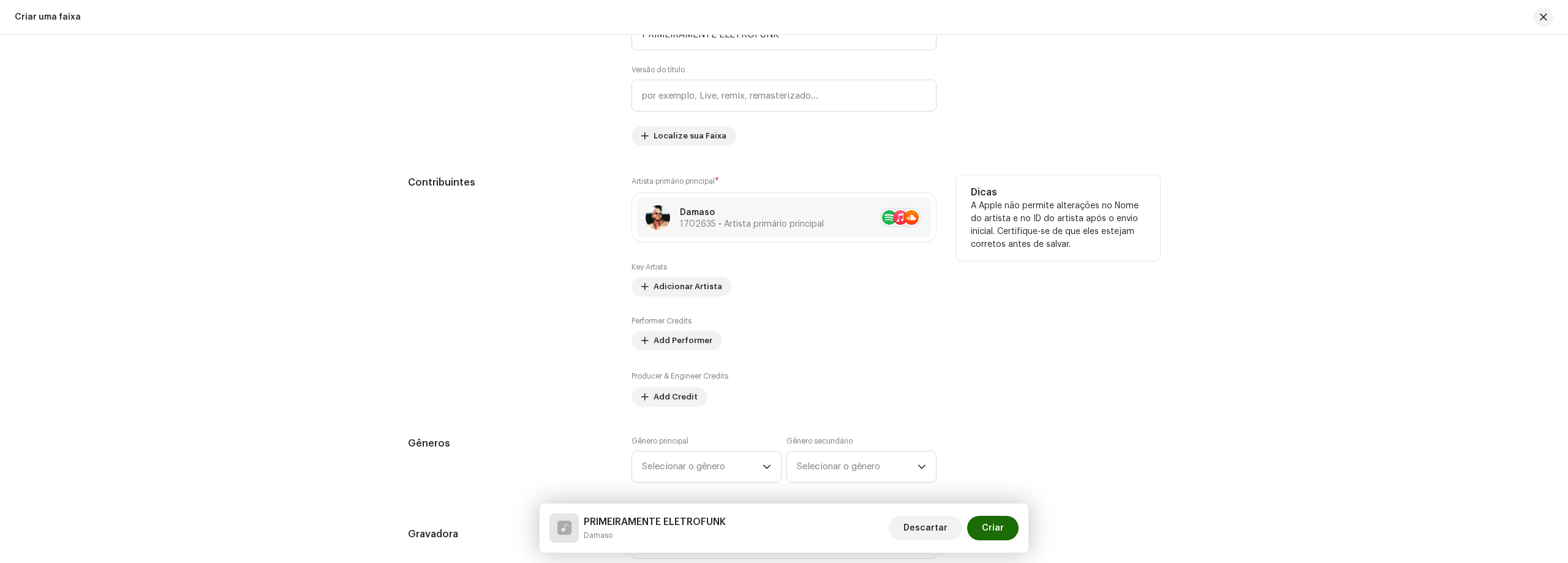
click at [711, 265] on div "Key Artists Adicionar Artista" at bounding box center [783, 279] width 305 height 35
click at [801, 309] on div "Key Artists Adicionar Artista Performer Credits Add Performer Producer & Engine…" at bounding box center [783, 335] width 305 height 144
drag, startPoint x: 646, startPoint y: 269, endPoint x: 623, endPoint y: 272, distance: 23.2
click at [623, 272] on div "Contribuintes Artista primário principal * Damaso 1702635 • Artista primário pr…" at bounding box center [784, 291] width 752 height 231
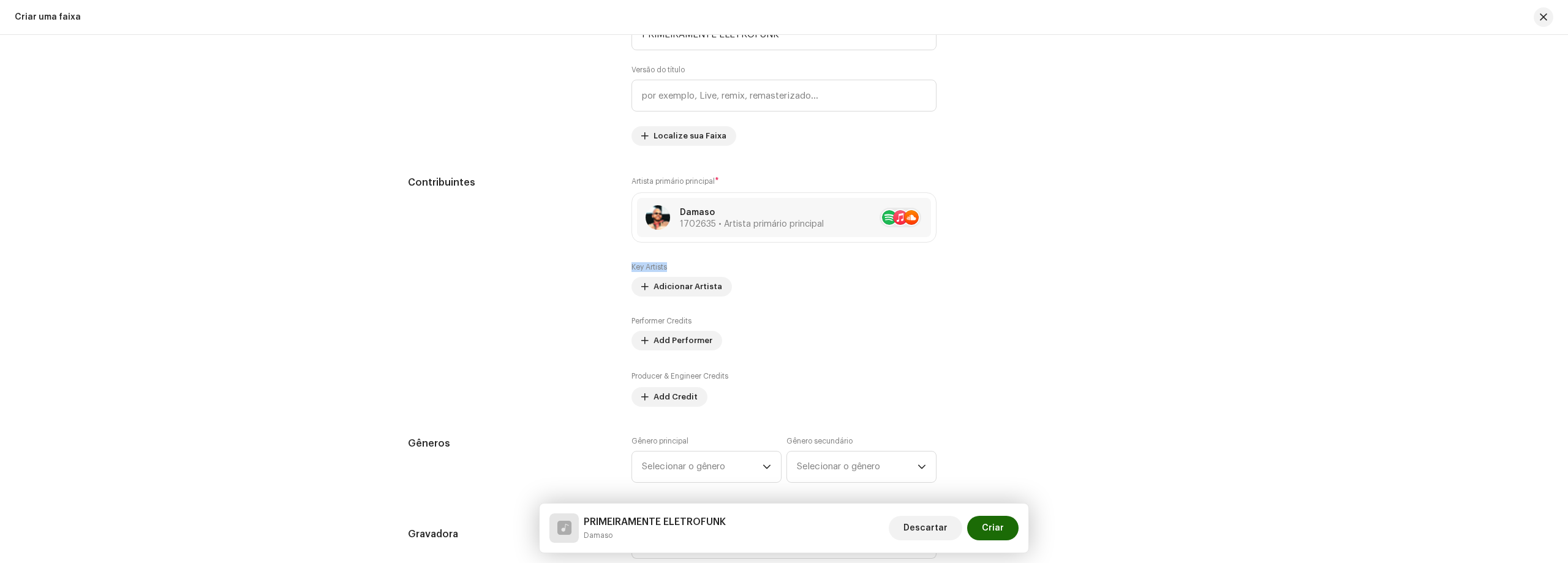
copy label "Key Artists"
click at [680, 289] on span "Adicionar Artista" at bounding box center [687, 286] width 69 height 25
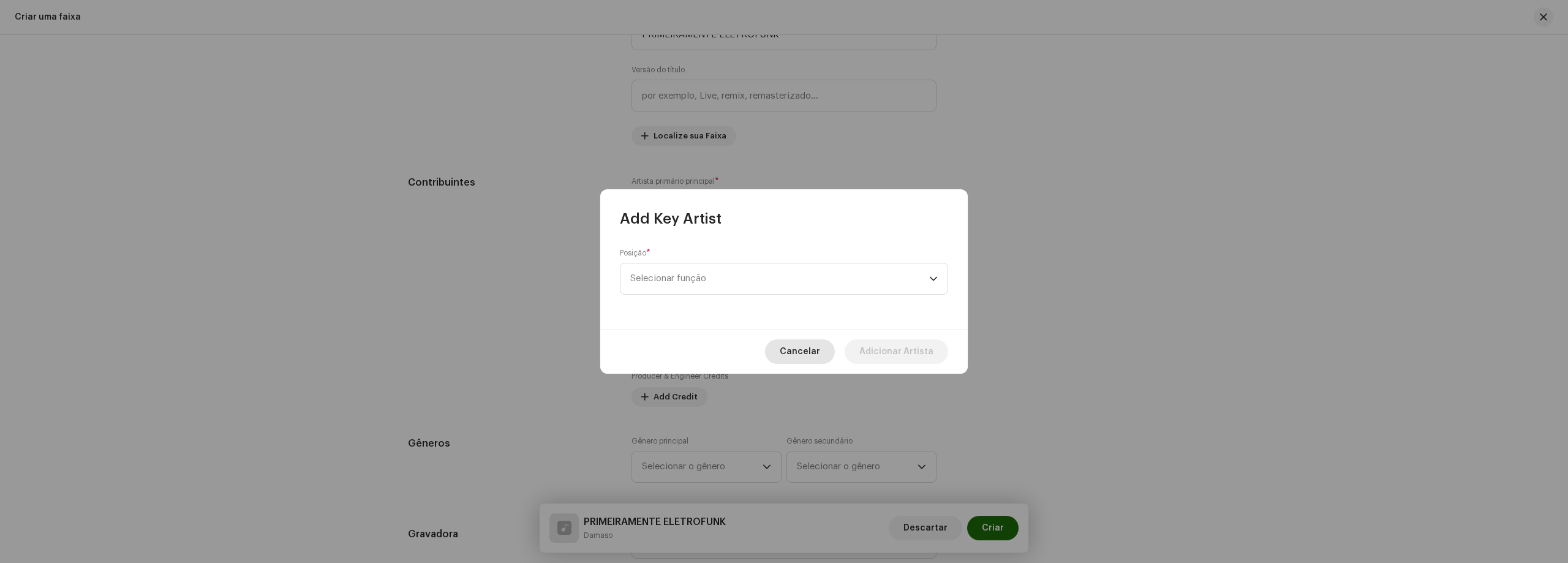
click at [805, 354] on span "Cancelar" at bounding box center [800, 352] width 40 height 25
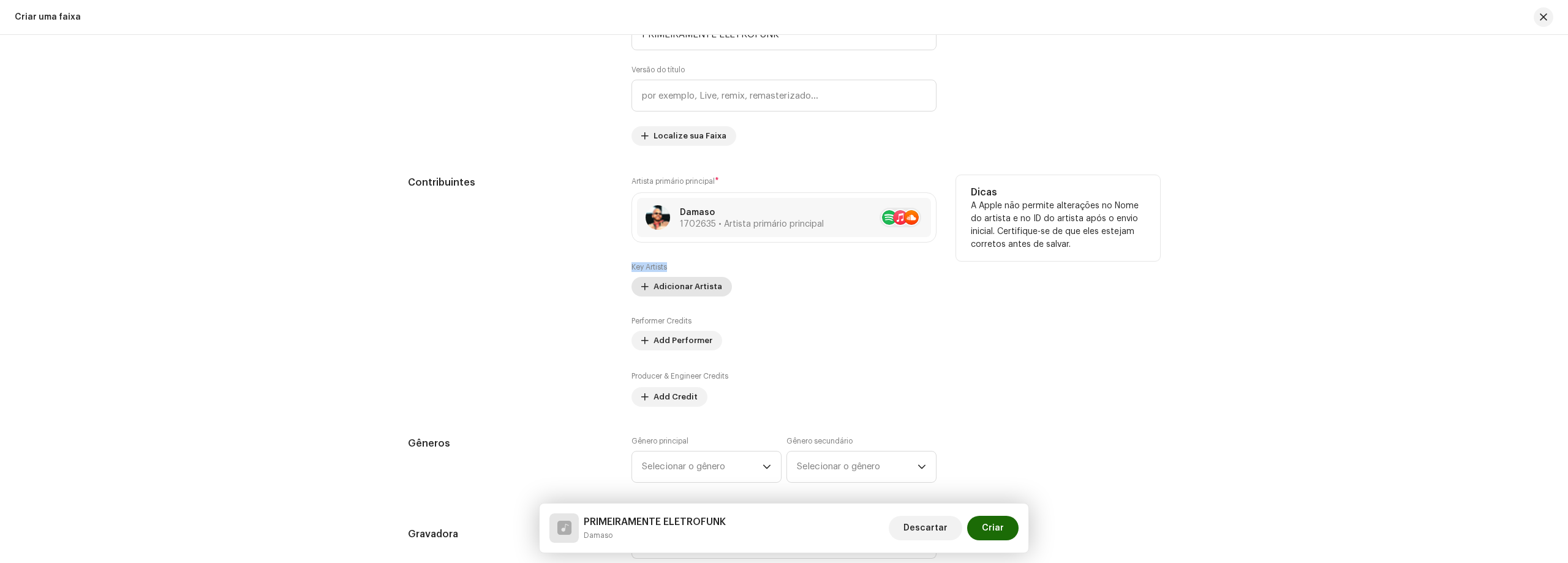
click at [662, 282] on span "Adicionar Artista" at bounding box center [687, 286] width 69 height 25
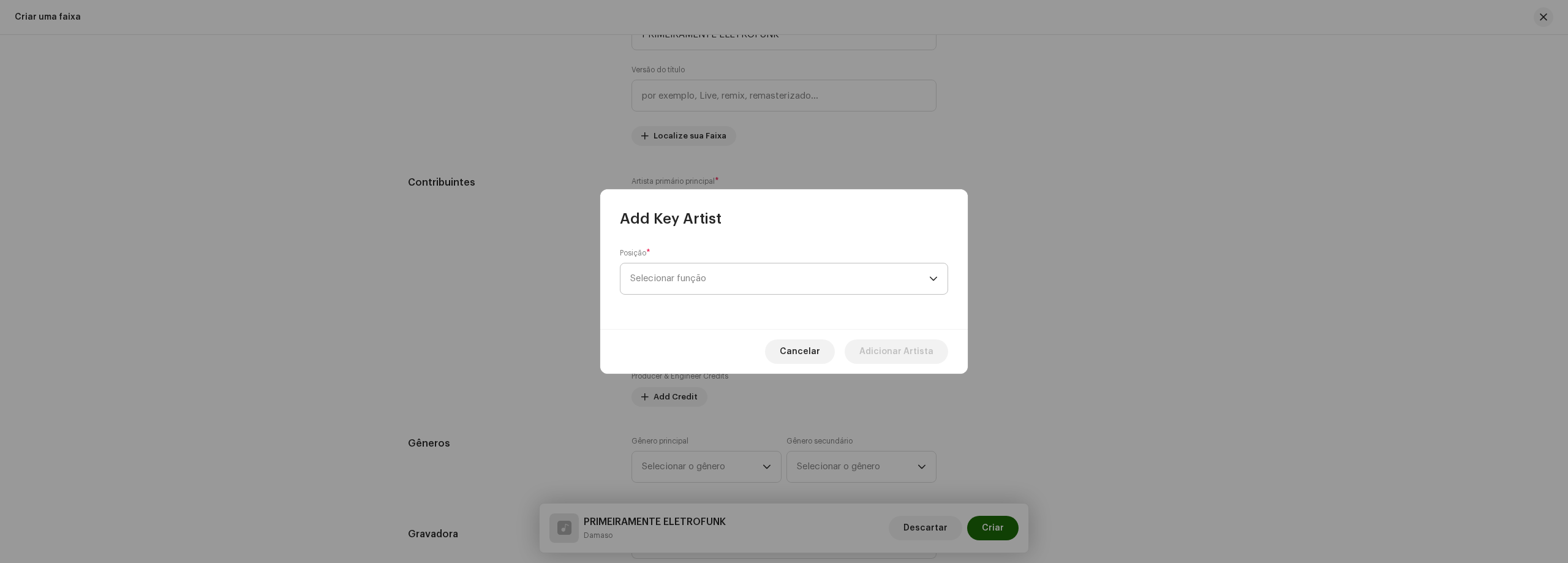
click at [722, 284] on span "Selecionar função" at bounding box center [779, 278] width 299 height 30
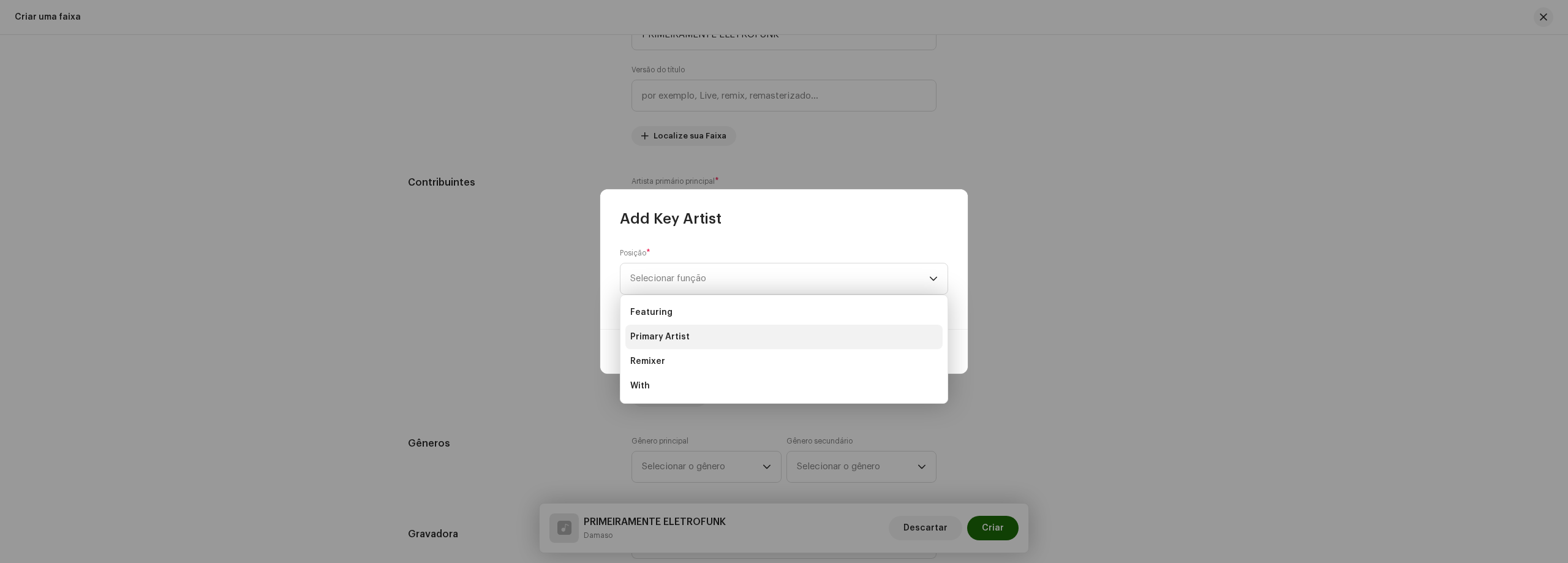
click at [712, 342] on li "Primary Artist" at bounding box center [783, 337] width 317 height 25
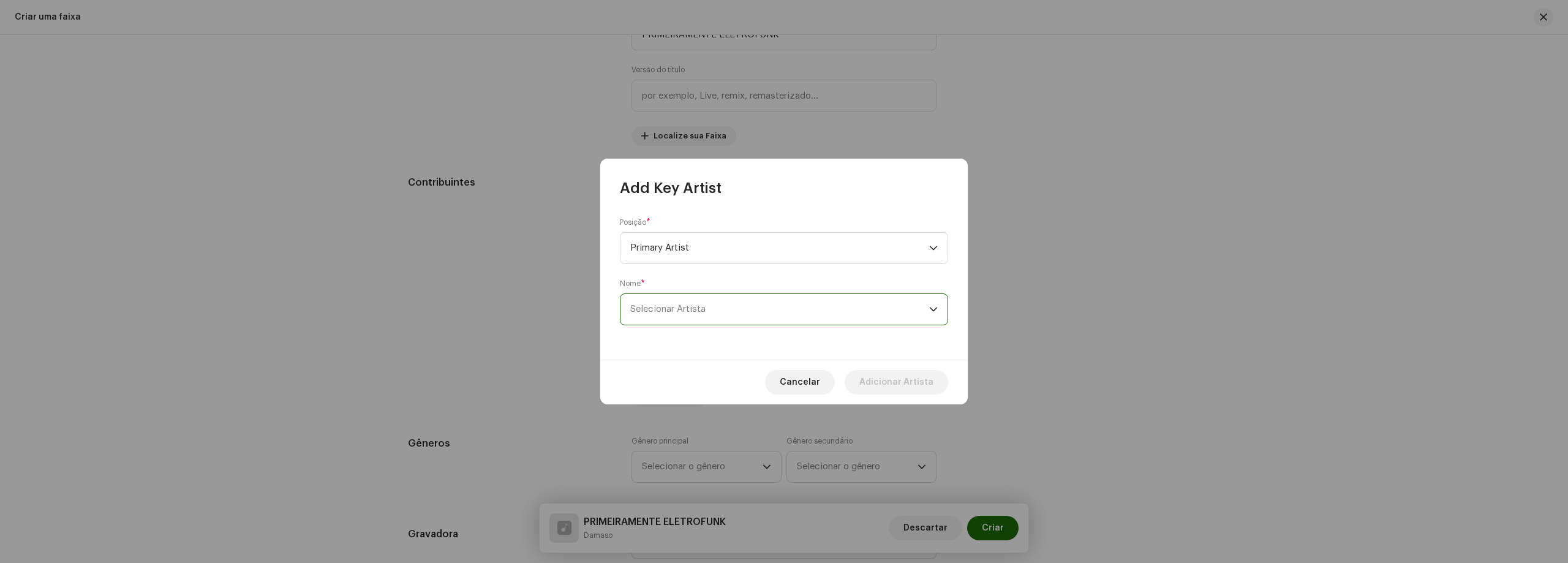
click at [729, 301] on span "Selecionar Artista" at bounding box center [779, 309] width 299 height 30
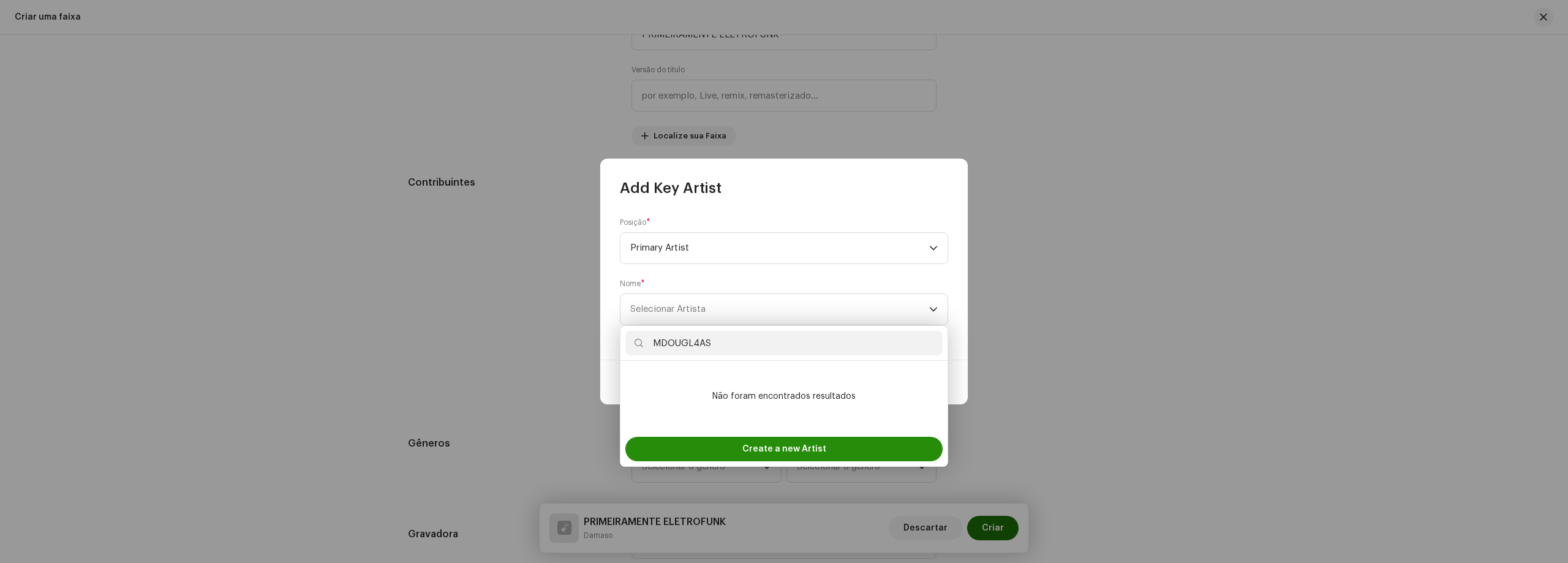
type input "MDOUGL4AS"
click at [785, 446] on span "Create a new Artist" at bounding box center [784, 449] width 84 height 25
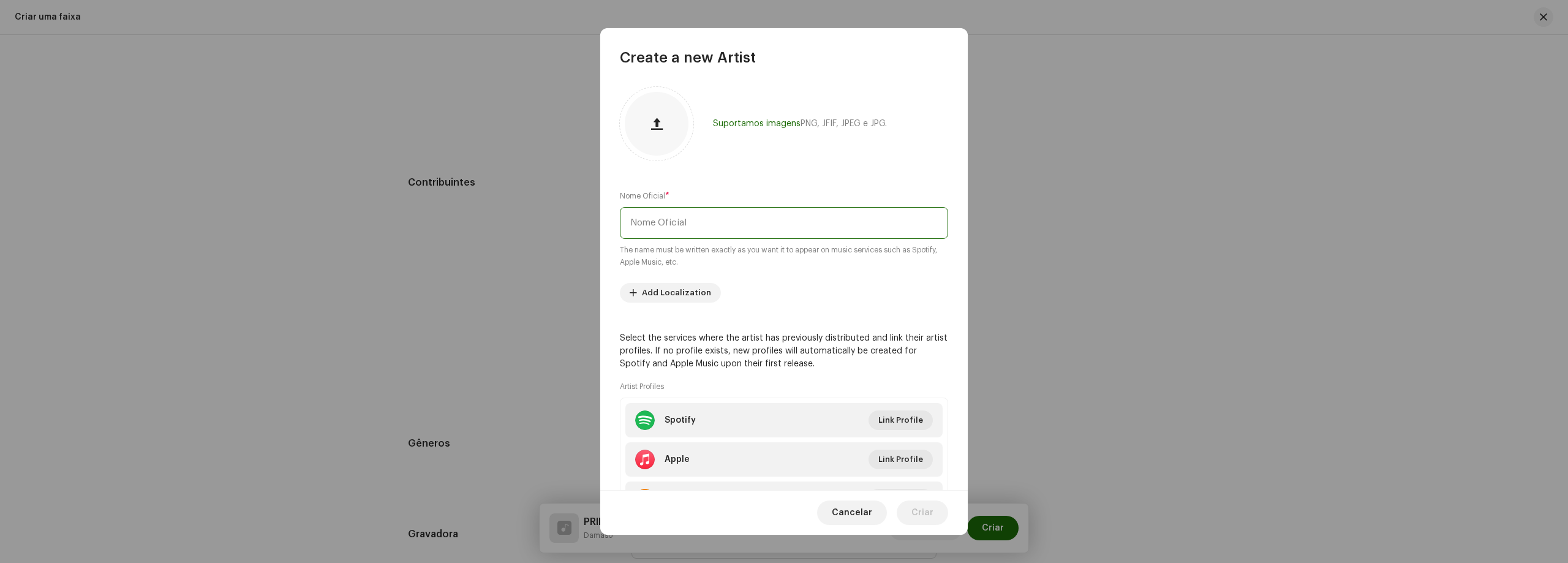
click at [739, 227] on input "text" at bounding box center [784, 223] width 328 height 32
type input "MDOUGL4AS"
click at [770, 305] on div "Suportamos imagens PNG, JFIF, JPEG e JPG. Nome Oficial * MDOUGL4AS The name mus…" at bounding box center [784, 279] width 368 height 423
click at [878, 426] on span "Link Profile" at bounding box center [900, 420] width 45 height 25
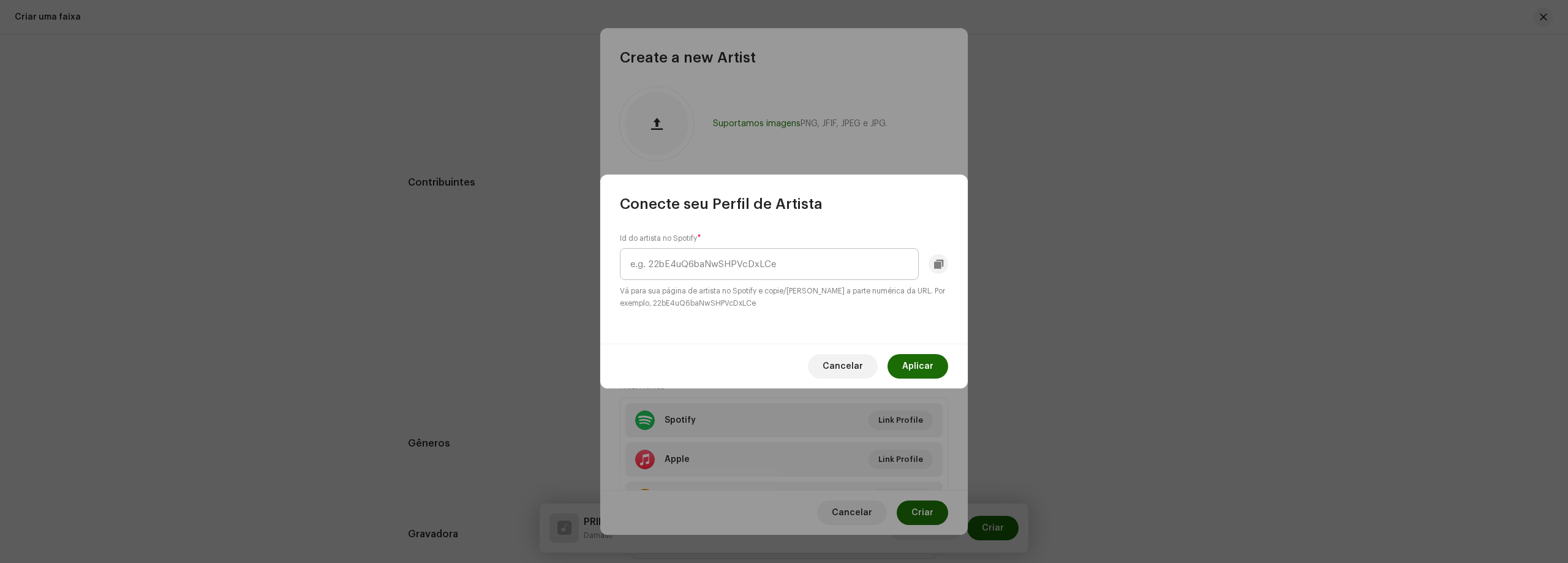
click at [795, 251] on input "text" at bounding box center [769, 264] width 299 height 32
type input "7JhaHcwxfRlfboWwBDBWE7"
click at [915, 372] on span "Aplicar" at bounding box center [918, 366] width 31 height 25
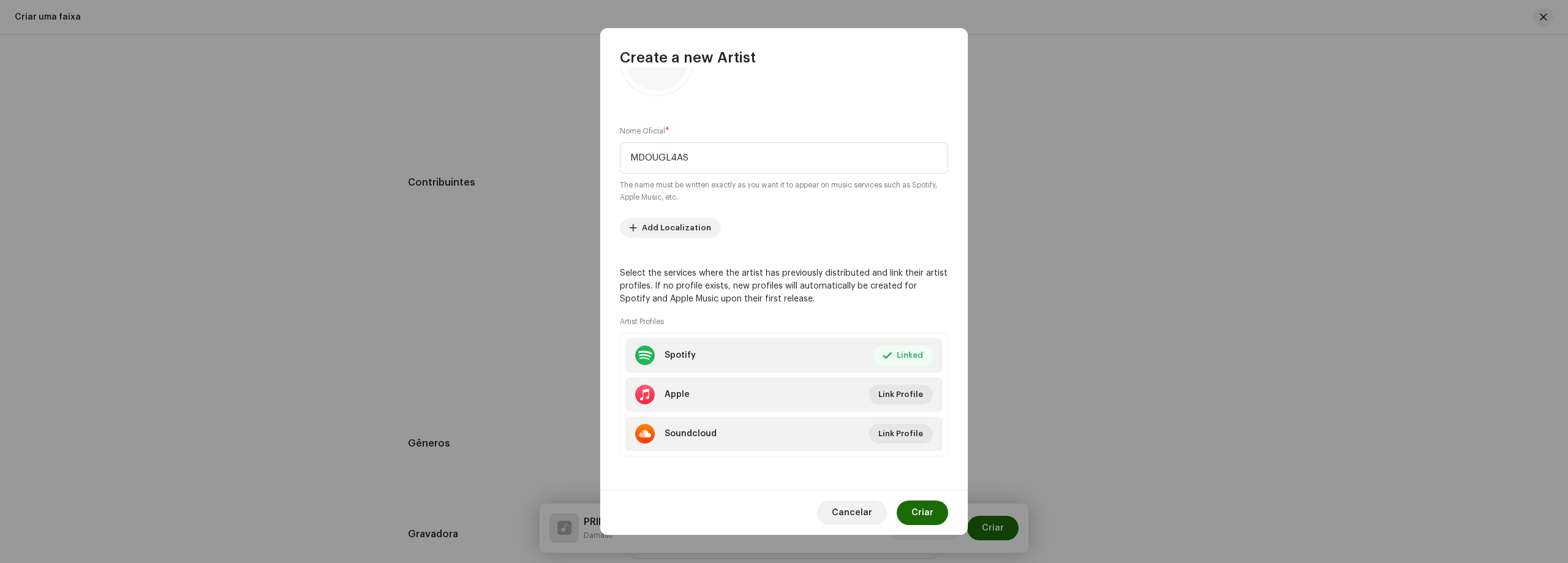
scroll to position [66, 0]
click at [889, 385] on span "Link Profile" at bounding box center [900, 394] width 45 height 25
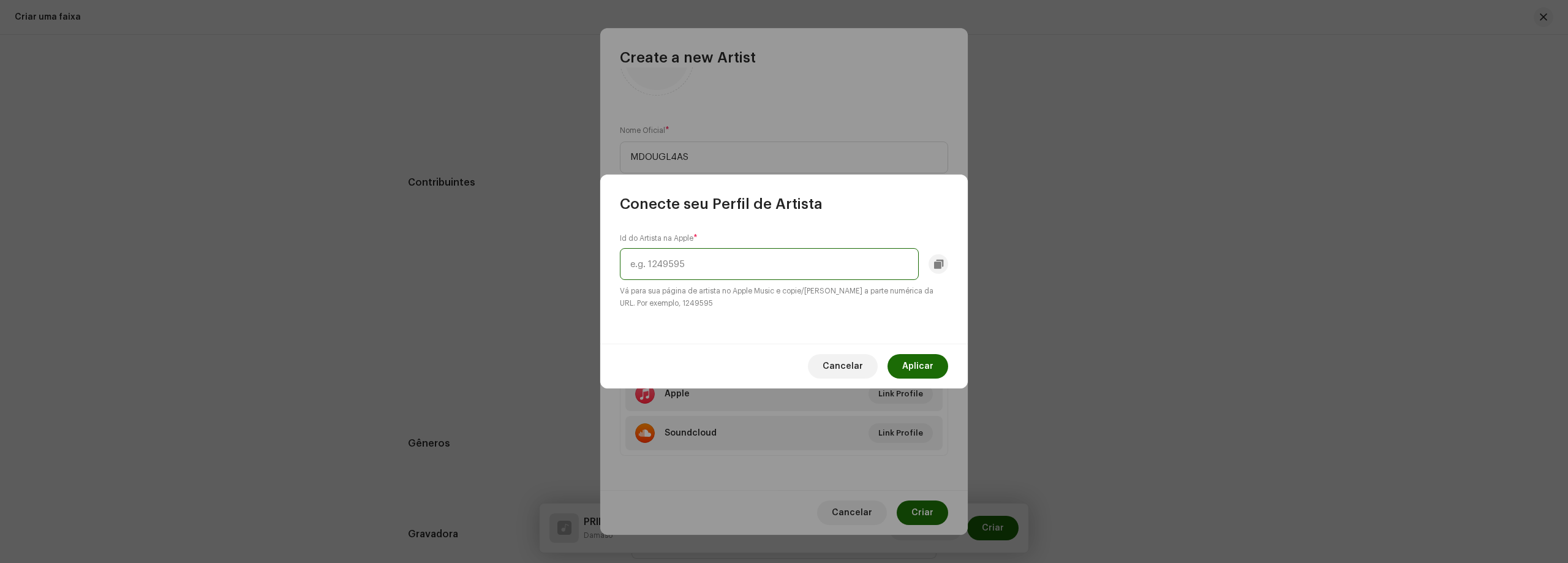
paste input "1790447190"
type input "1790447190"
click at [913, 360] on span "Aplicar" at bounding box center [918, 366] width 31 height 25
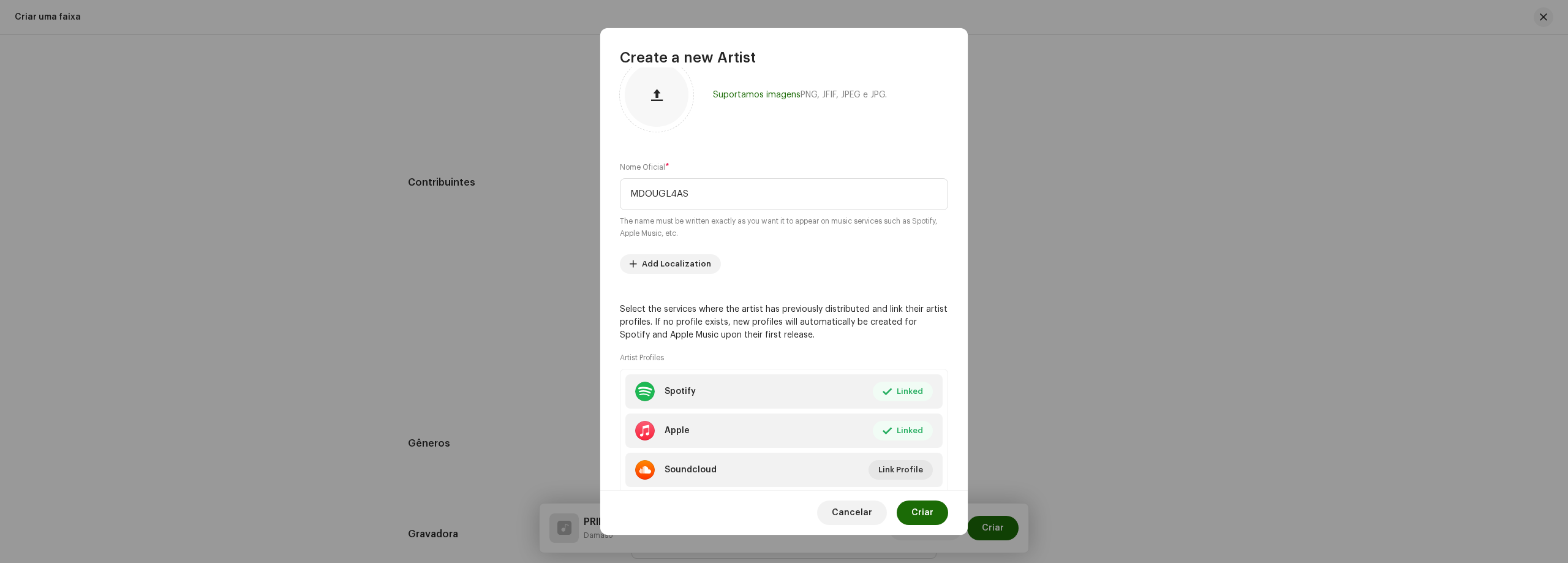
scroll to position [0, 0]
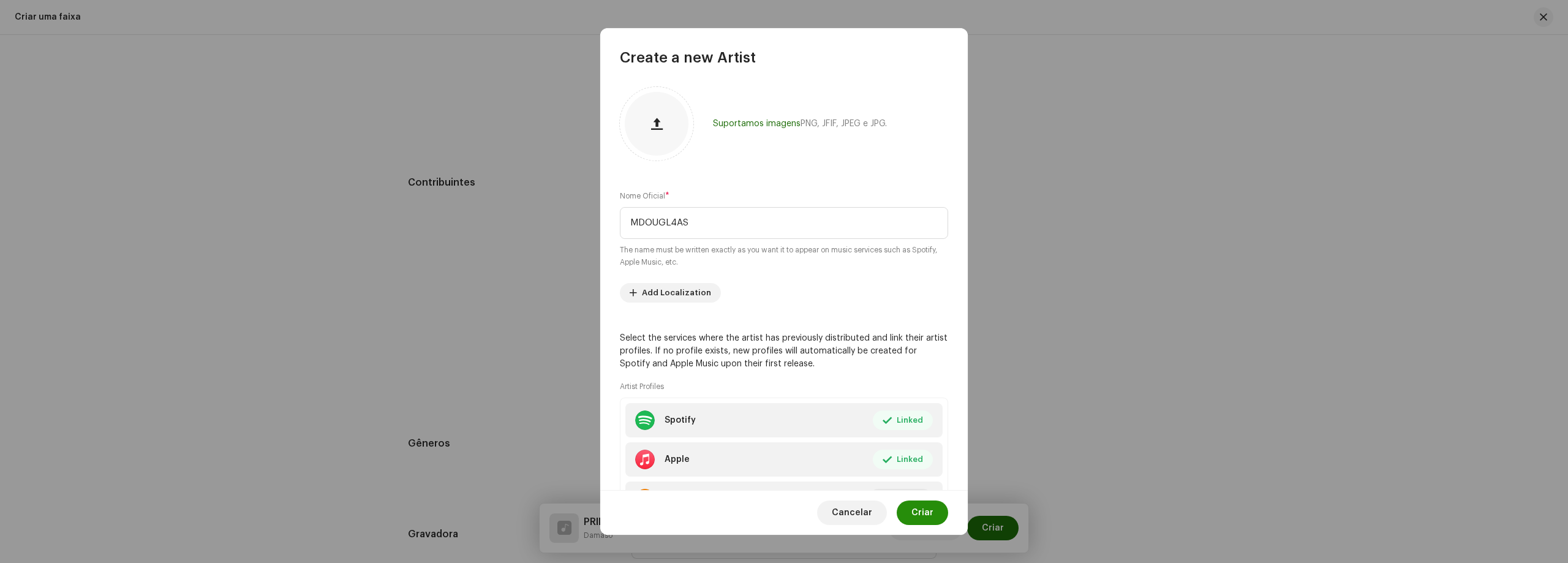
click at [910, 516] on button "Criar" at bounding box center [922, 513] width 52 height 25
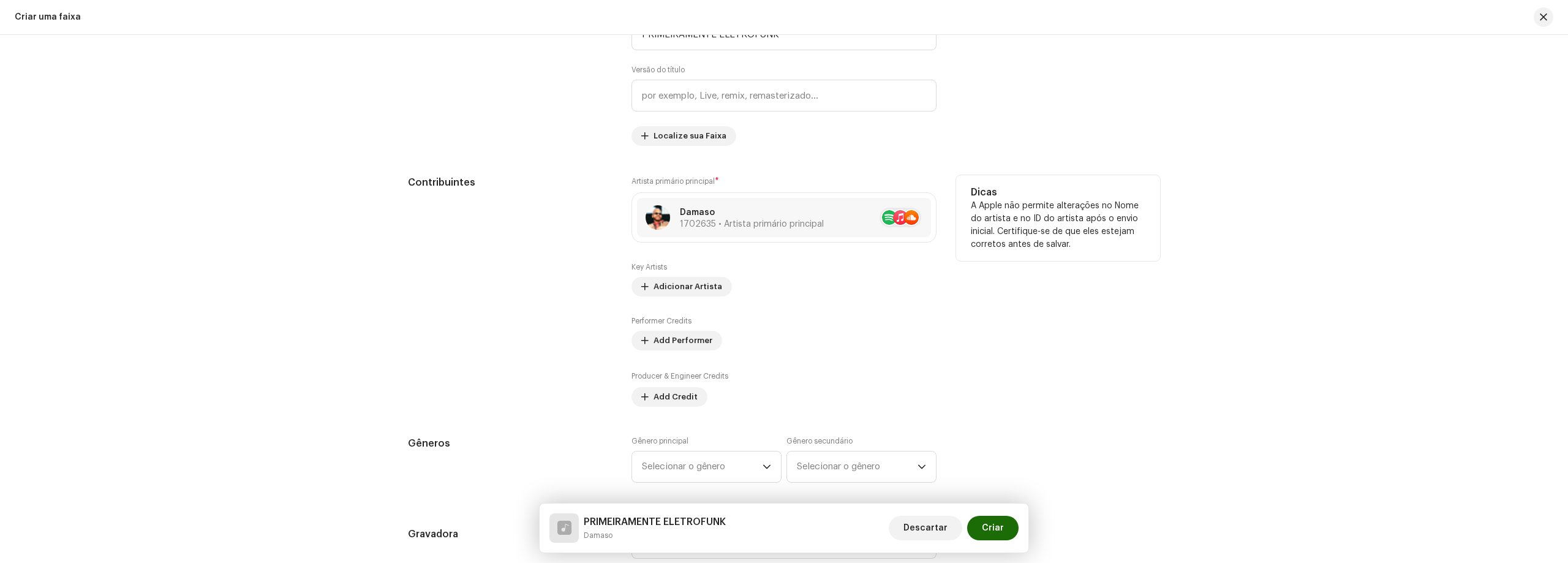
scroll to position [736, 0]
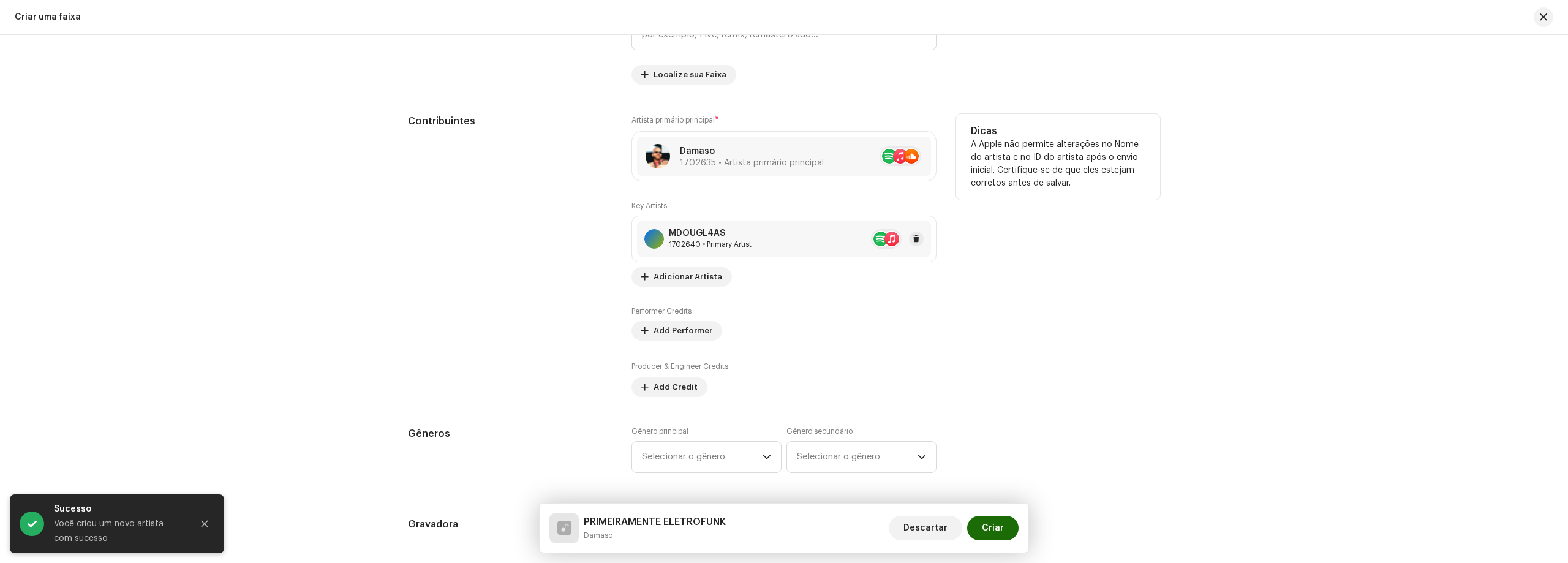
click at [733, 241] on div "1702640 • Primary Artist" at bounding box center [710, 245] width 83 height 10
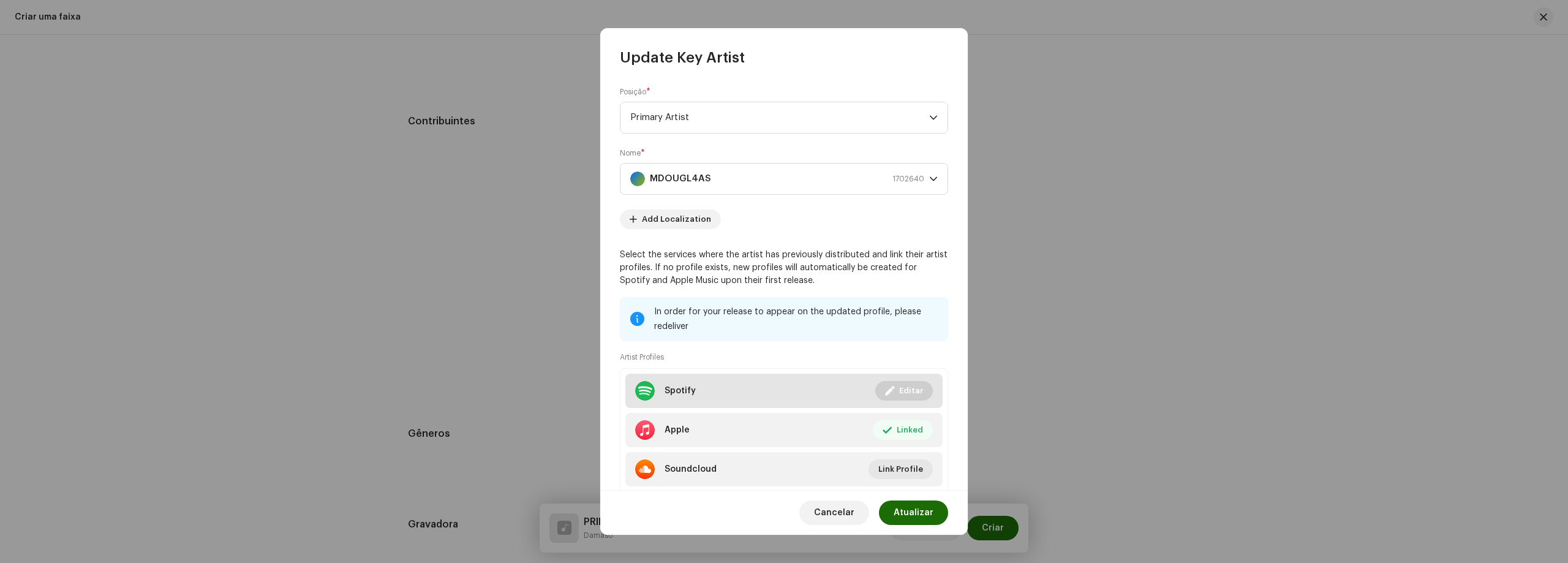
click at [689, 393] on div "Spotify" at bounding box center [680, 391] width 31 height 10
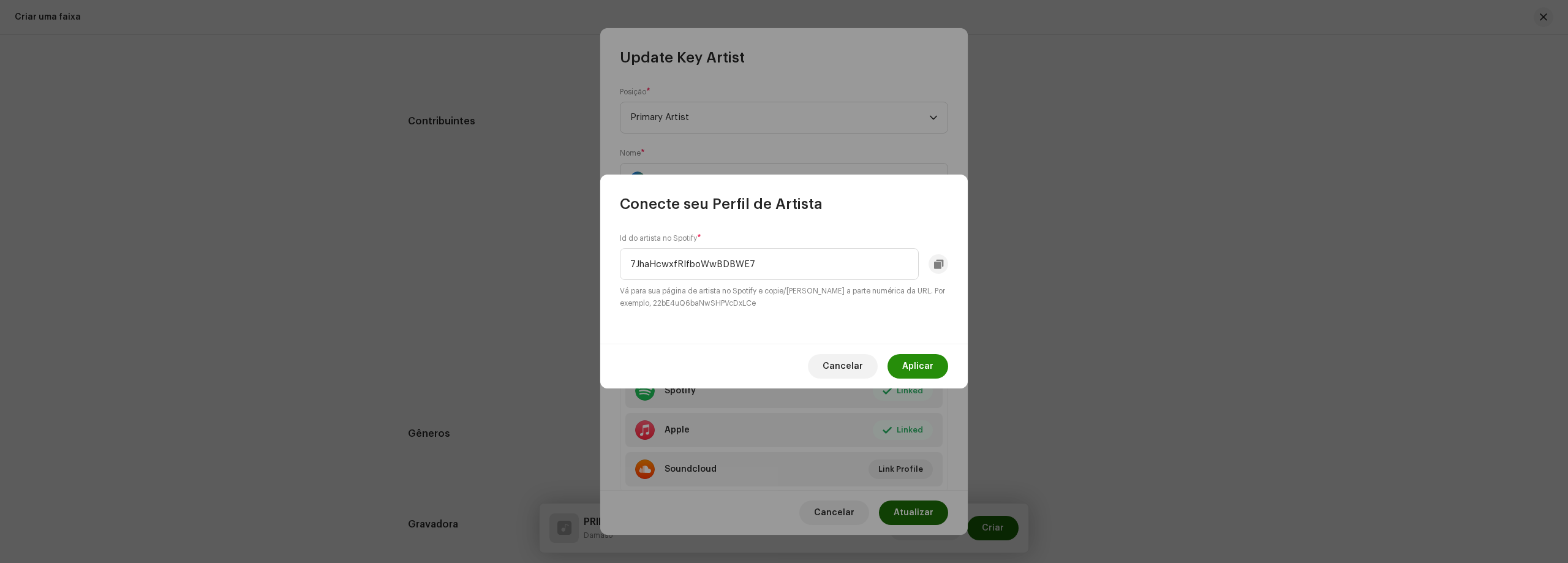
click at [938, 371] on button "Aplicar" at bounding box center [918, 366] width 61 height 25
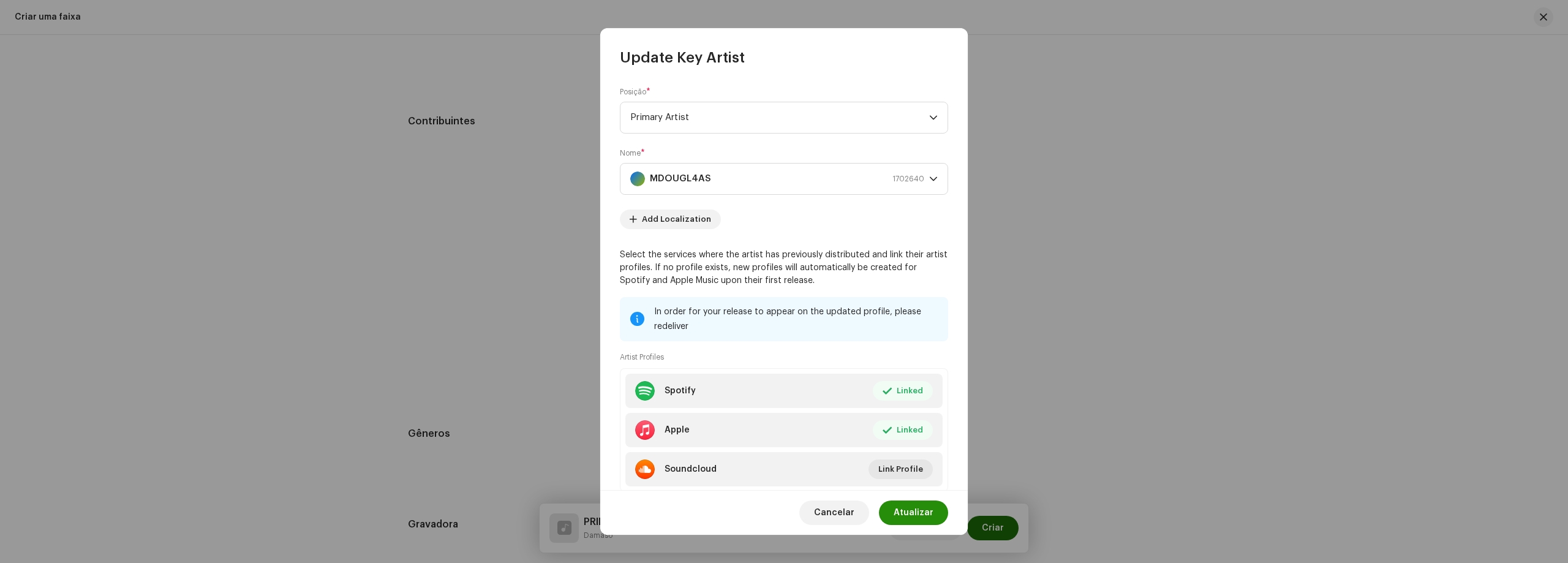
click at [918, 505] on span "Atualizar" at bounding box center [913, 513] width 40 height 25
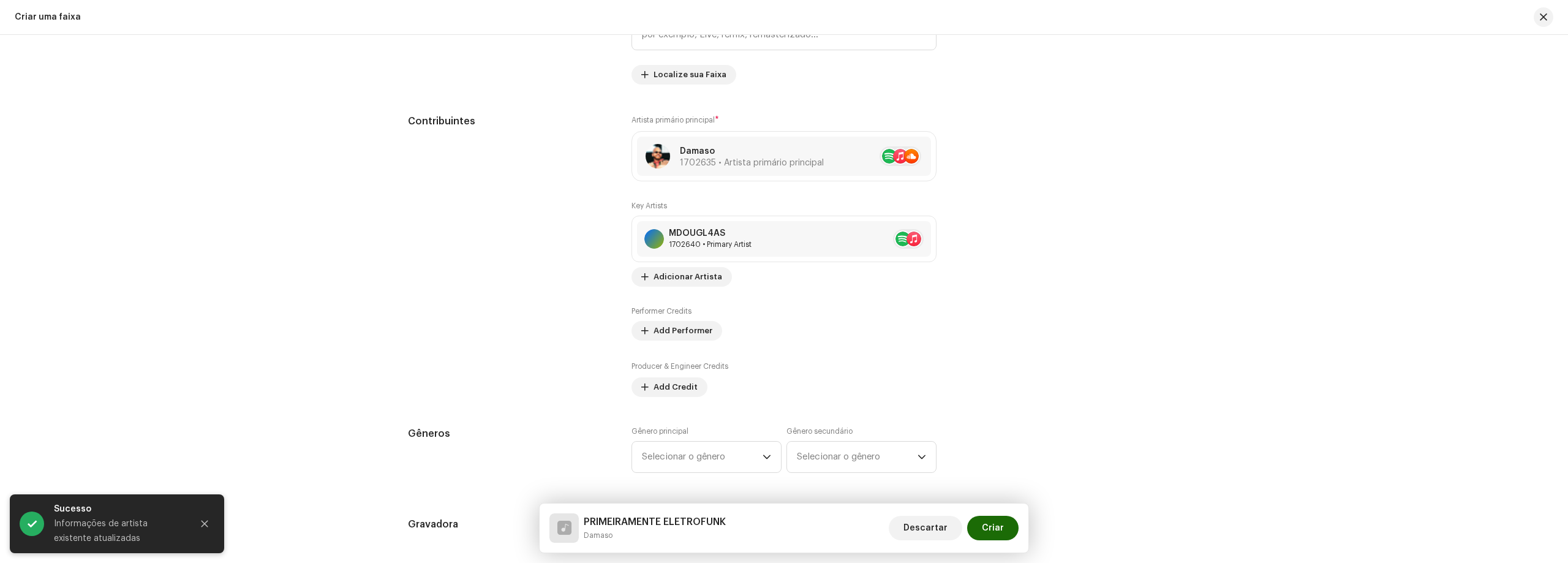
click at [893, 242] on re-a-table-artist-ids at bounding box center [908, 239] width 30 height 20
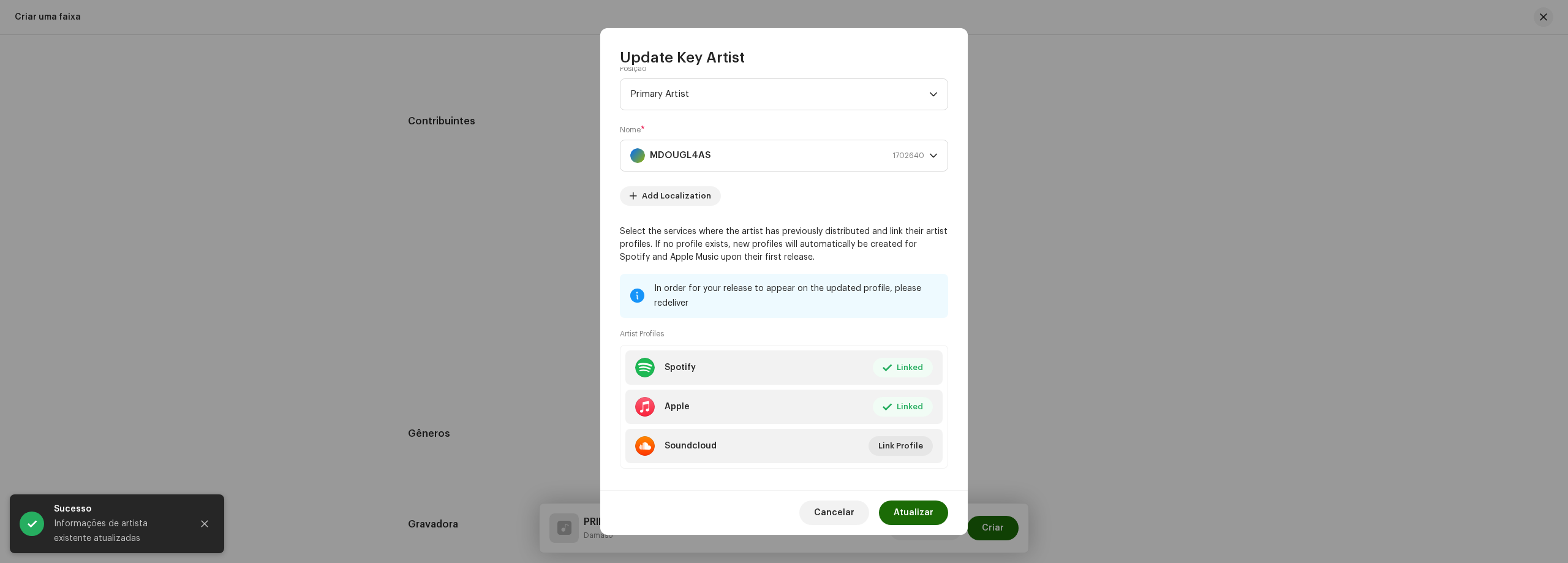
scroll to position [36, 0]
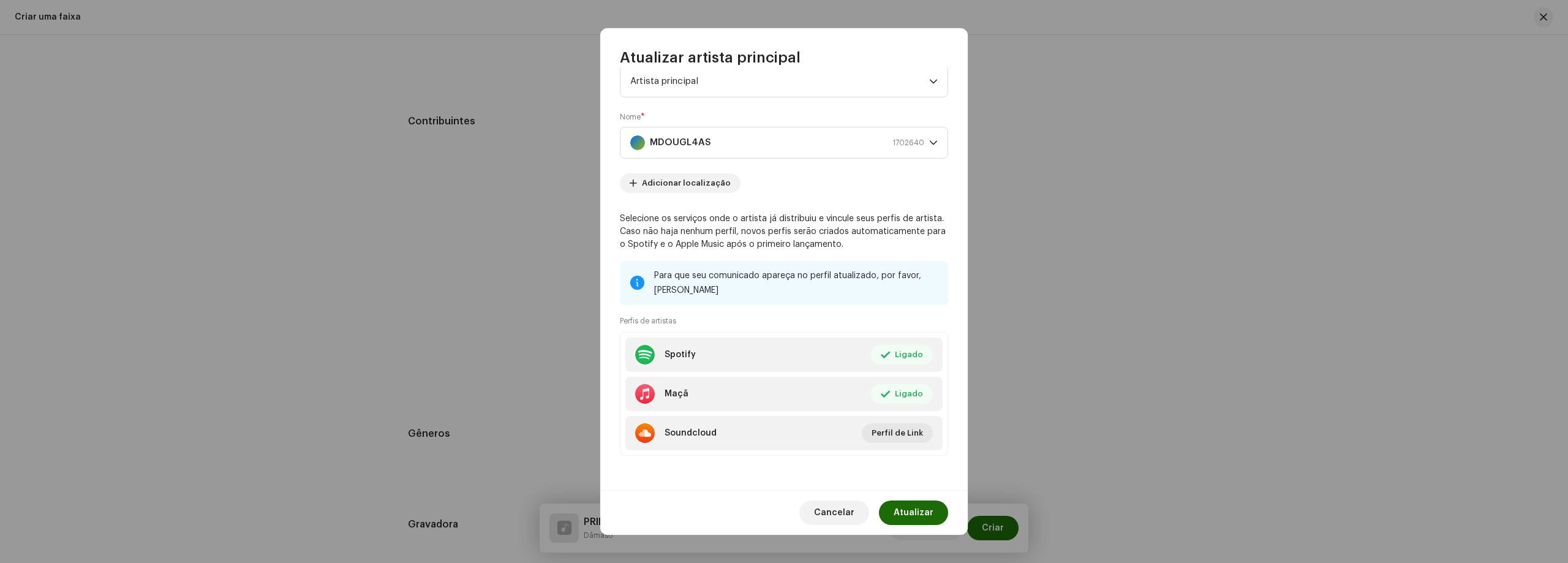
click at [800, 295] on div "Para que seu comunicado apareça no perfil atualizado, por favor, [PERSON_NAME]" at bounding box center [796, 283] width 284 height 30
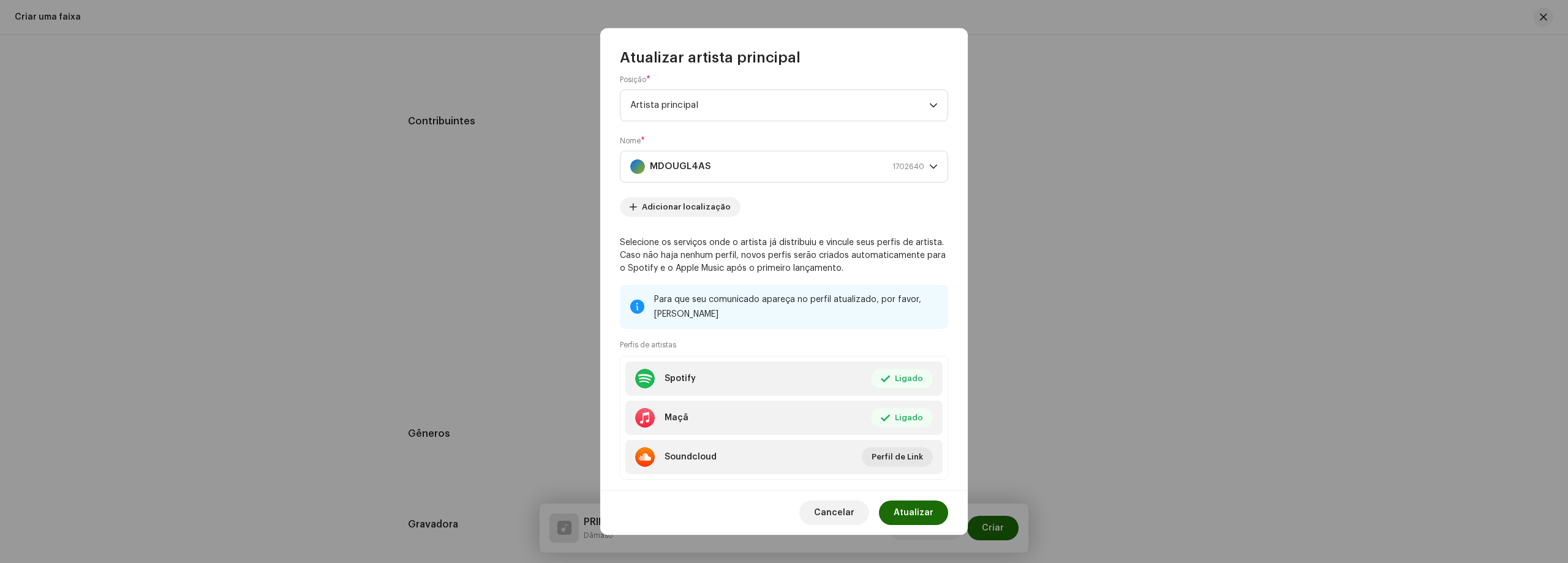
scroll to position [0, 0]
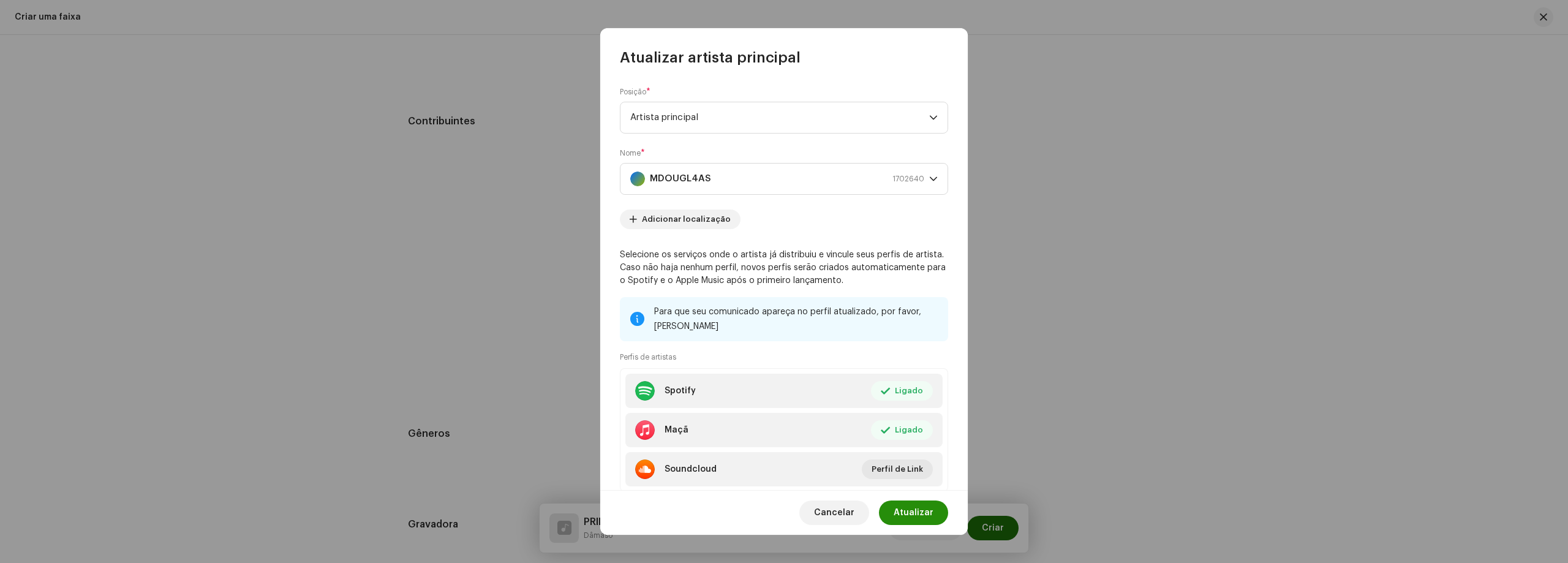
click at [916, 520] on span "Atualizar" at bounding box center [913, 513] width 40 height 25
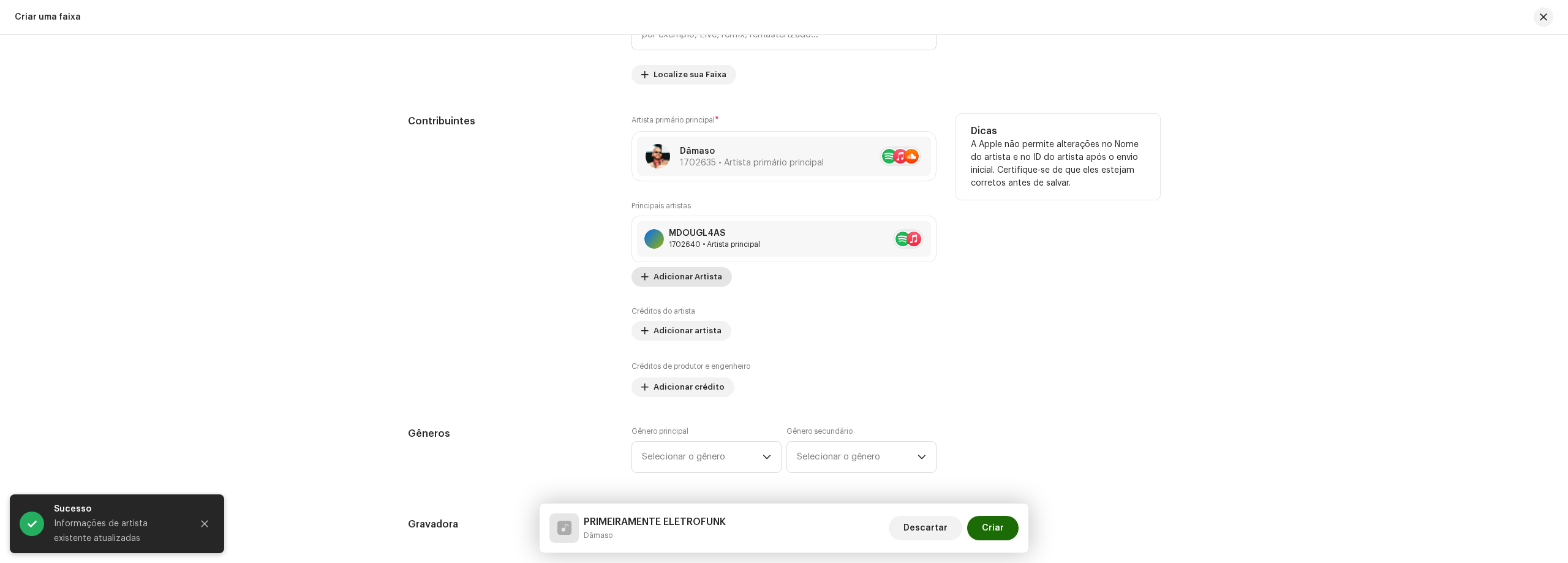
click at [665, 284] on span "Adicionar Artista" at bounding box center [687, 277] width 69 height 25
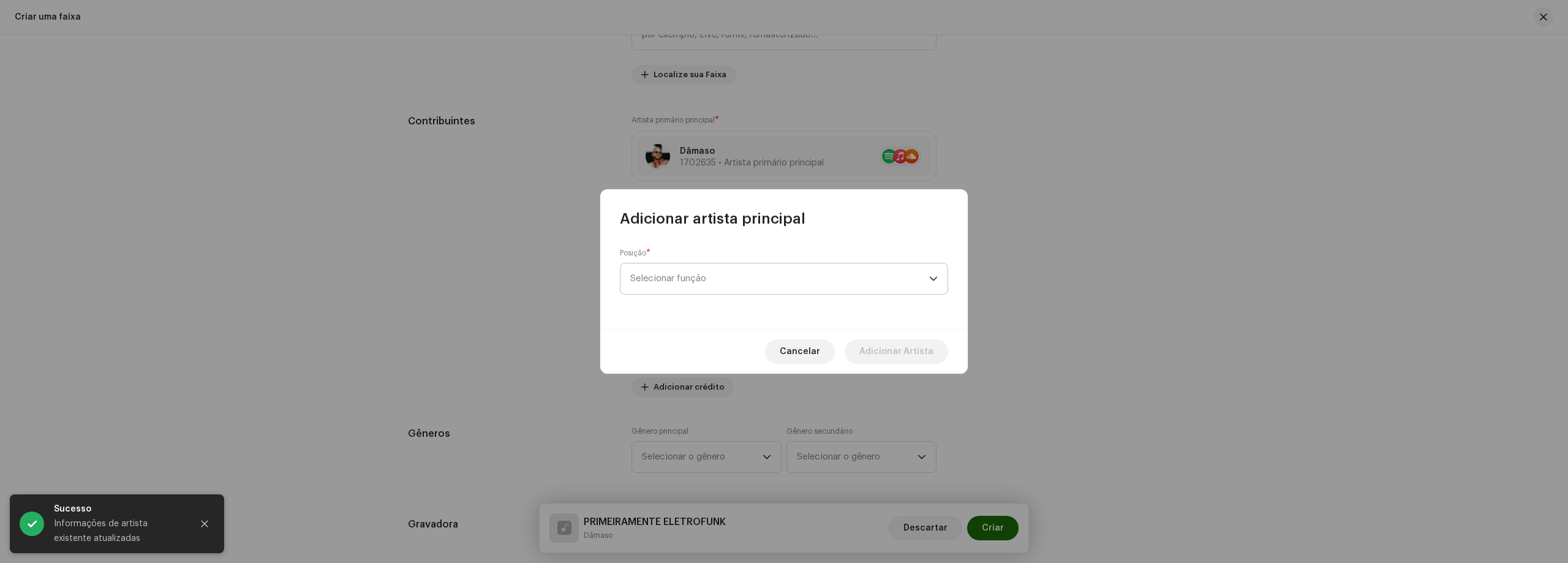
click at [722, 273] on span "Selecionar função" at bounding box center [779, 278] width 299 height 30
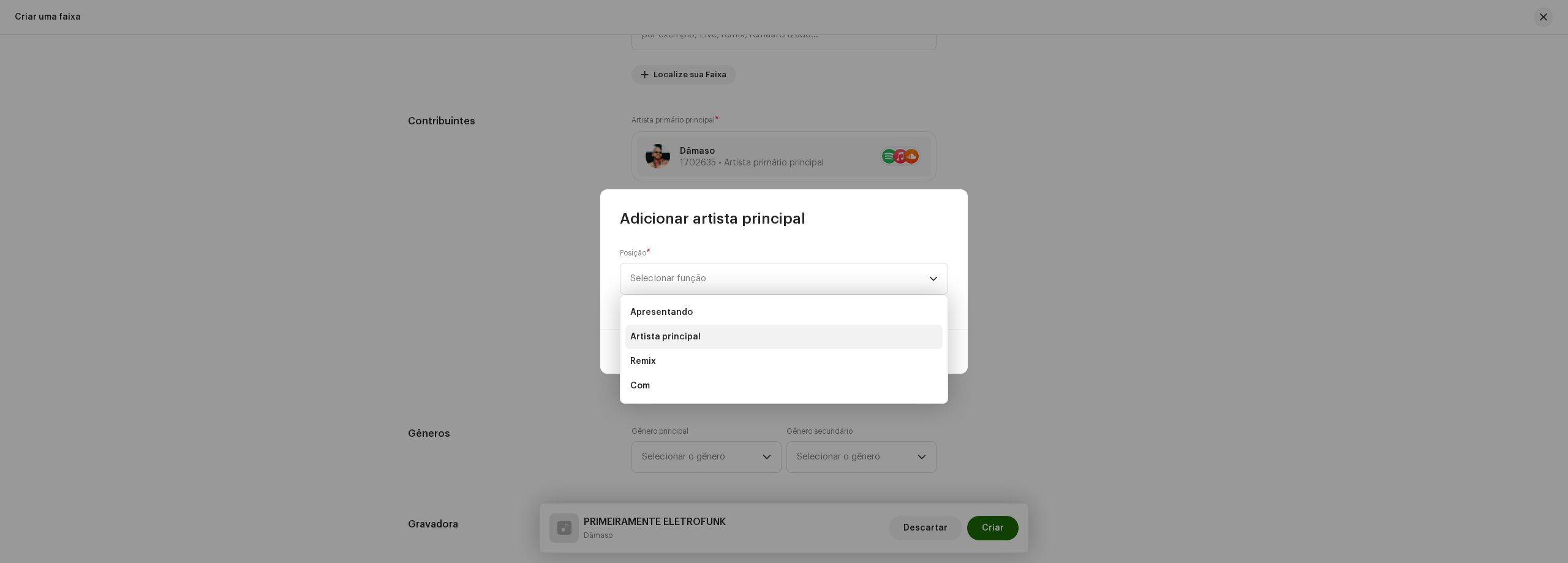
click at [698, 335] on li "Artista principal" at bounding box center [783, 337] width 317 height 25
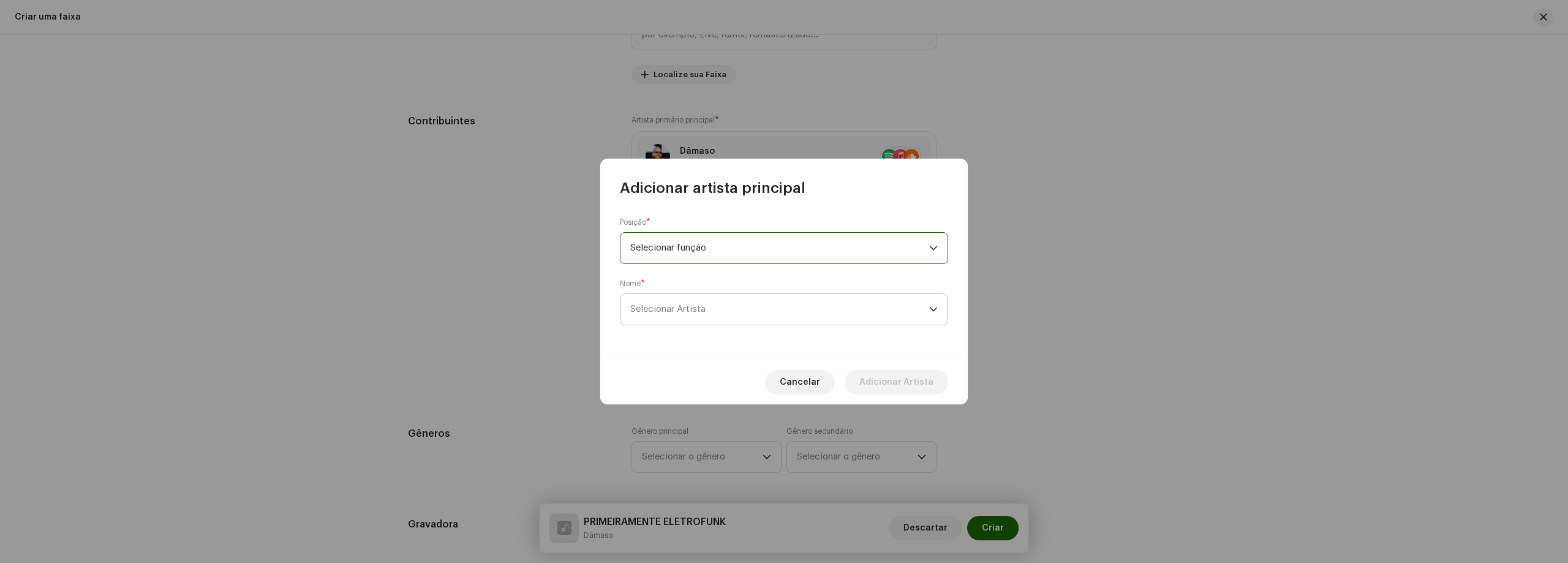
click at [743, 318] on span "Selecionar Artista" at bounding box center [779, 309] width 299 height 30
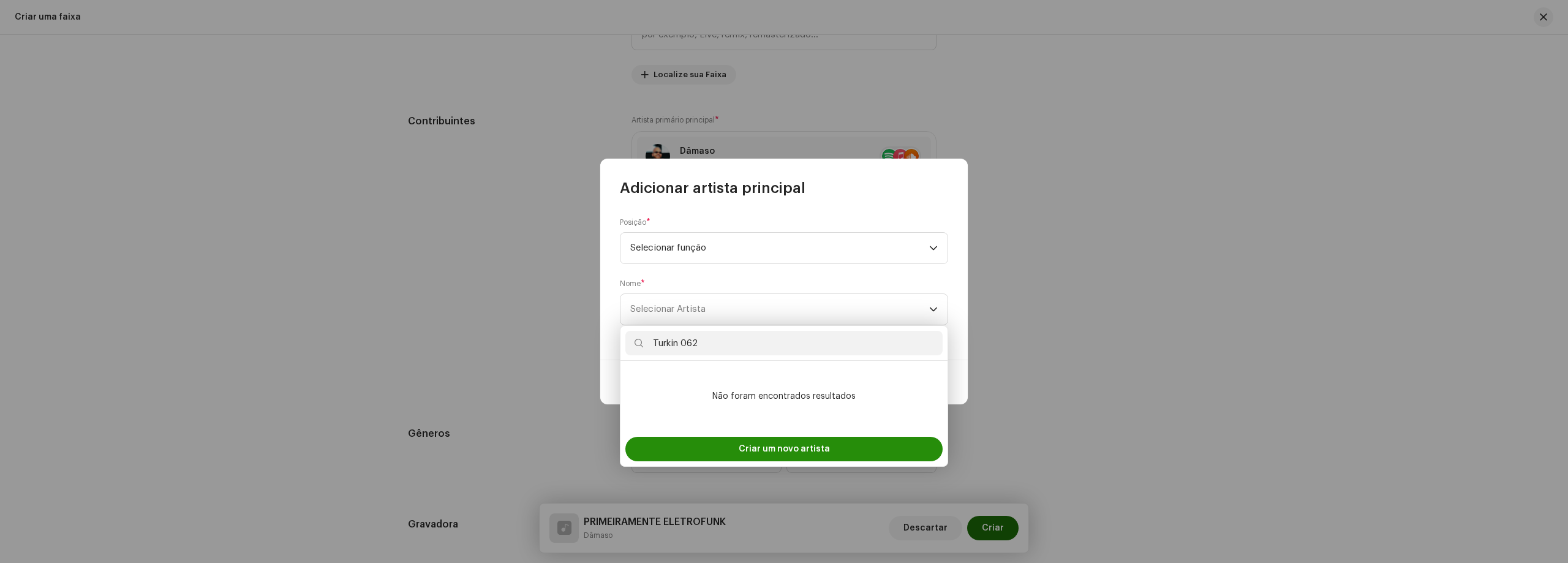
type input "Turkin 062"
click at [780, 448] on font "Criar um novo artista" at bounding box center [784, 449] width 91 height 8
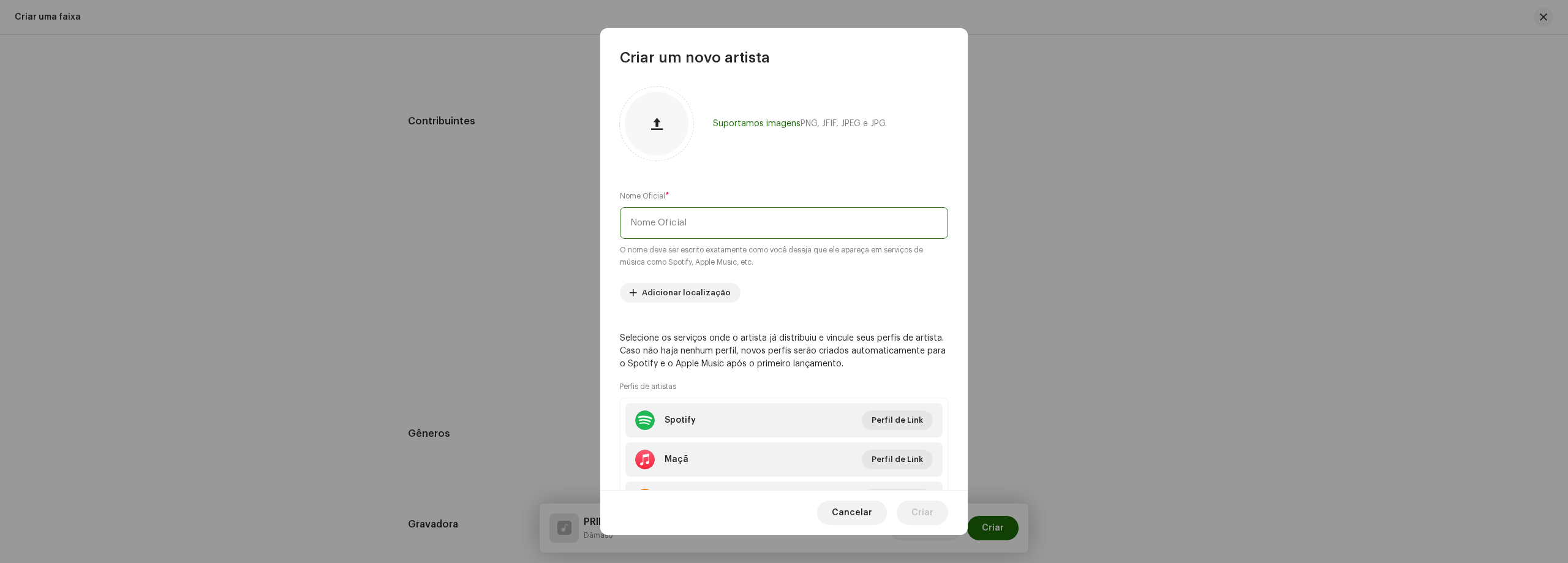
click at [720, 209] on input "text" at bounding box center [784, 223] width 328 height 32
type input "Turkin 062"
click at [846, 195] on div "Nome Oficial * Turkin 062 O nome deve ser escrito exatamente como você deseja q…" at bounding box center [784, 229] width 328 height 79
click at [899, 425] on span "Perfil de Link" at bounding box center [897, 420] width 52 height 25
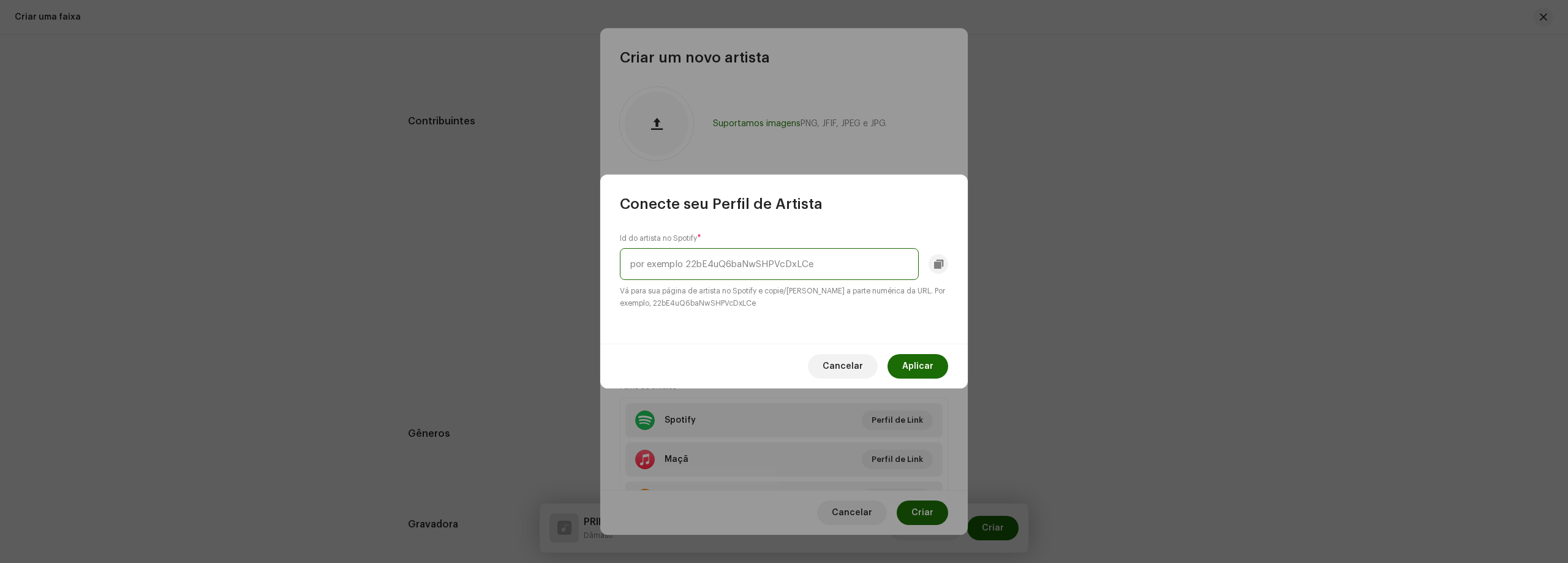
click at [787, 264] on input "text" at bounding box center [769, 264] width 299 height 32
paste input "1I7U6WoXEl5tcTt2H0O35a"
type input "1I7U6WoXEl5tcTt2H0O35a"
click at [908, 366] on font "Aplicar" at bounding box center [918, 366] width 31 height 8
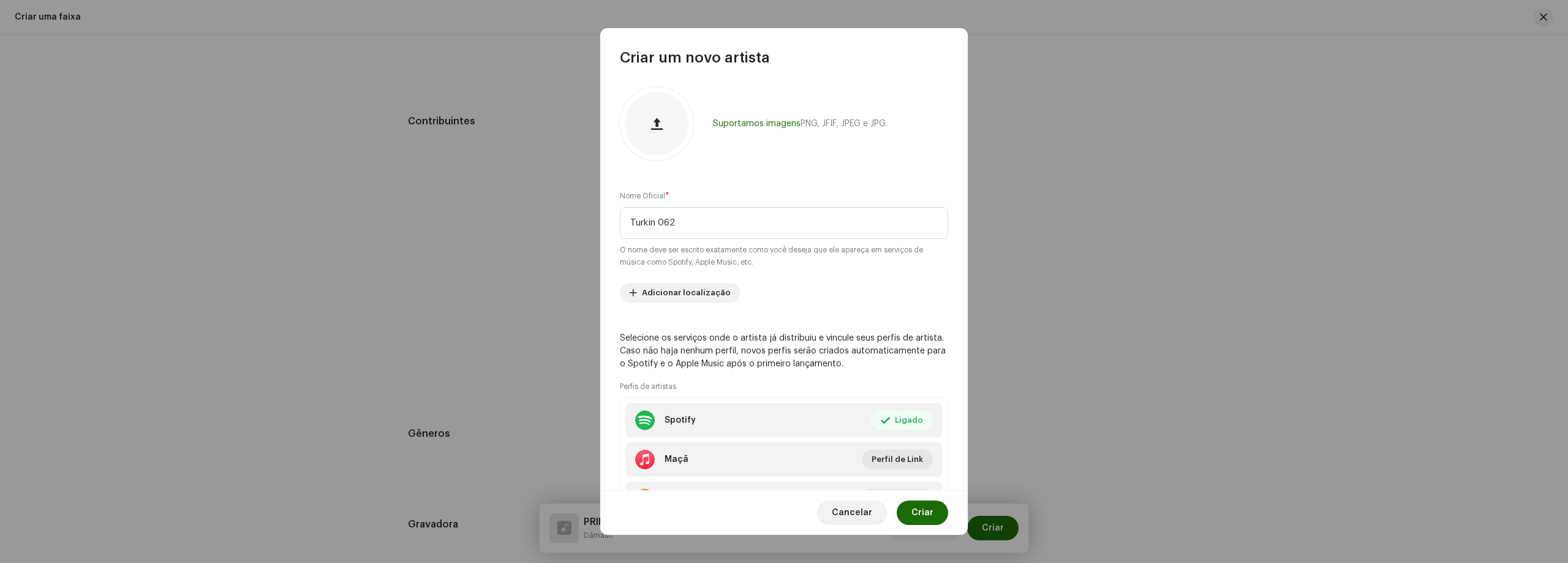
scroll to position [62, 0]
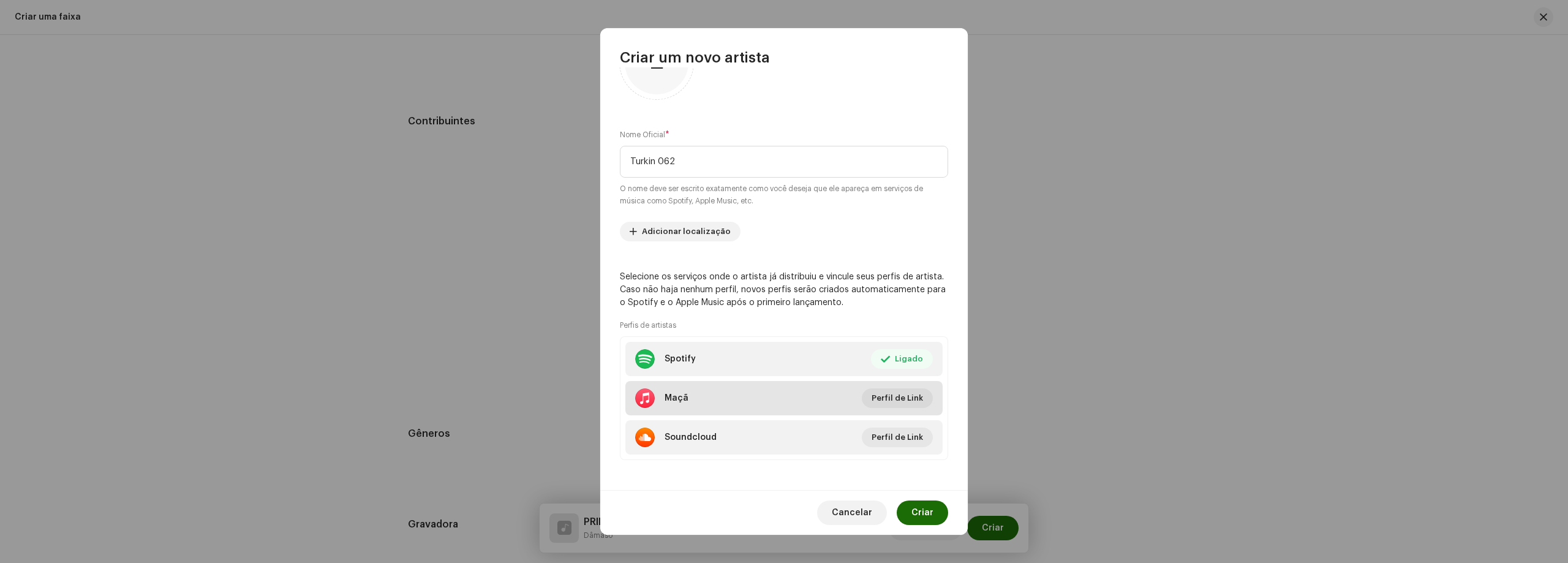
click at [899, 385] on li "Maçã Perfil de Link" at bounding box center [783, 398] width 317 height 35
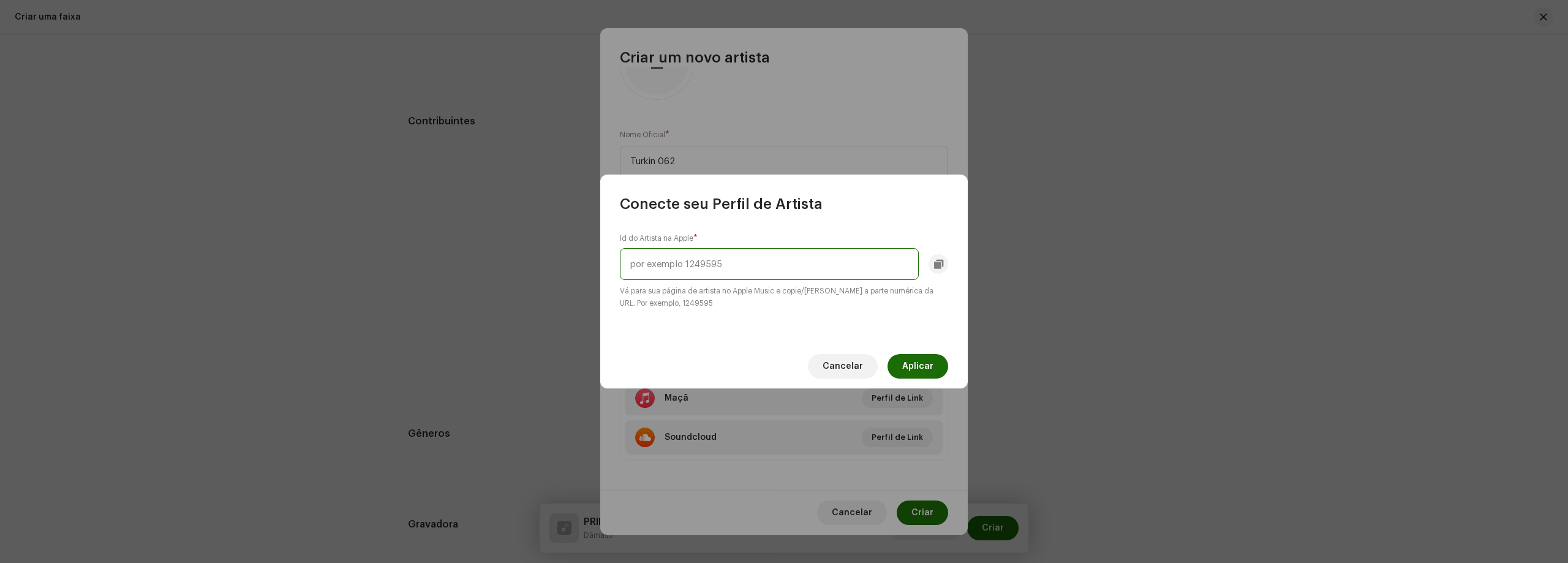
paste input "1831636679"
type input "1831636679"
click at [905, 359] on span "Aplicar" at bounding box center [918, 366] width 31 height 25
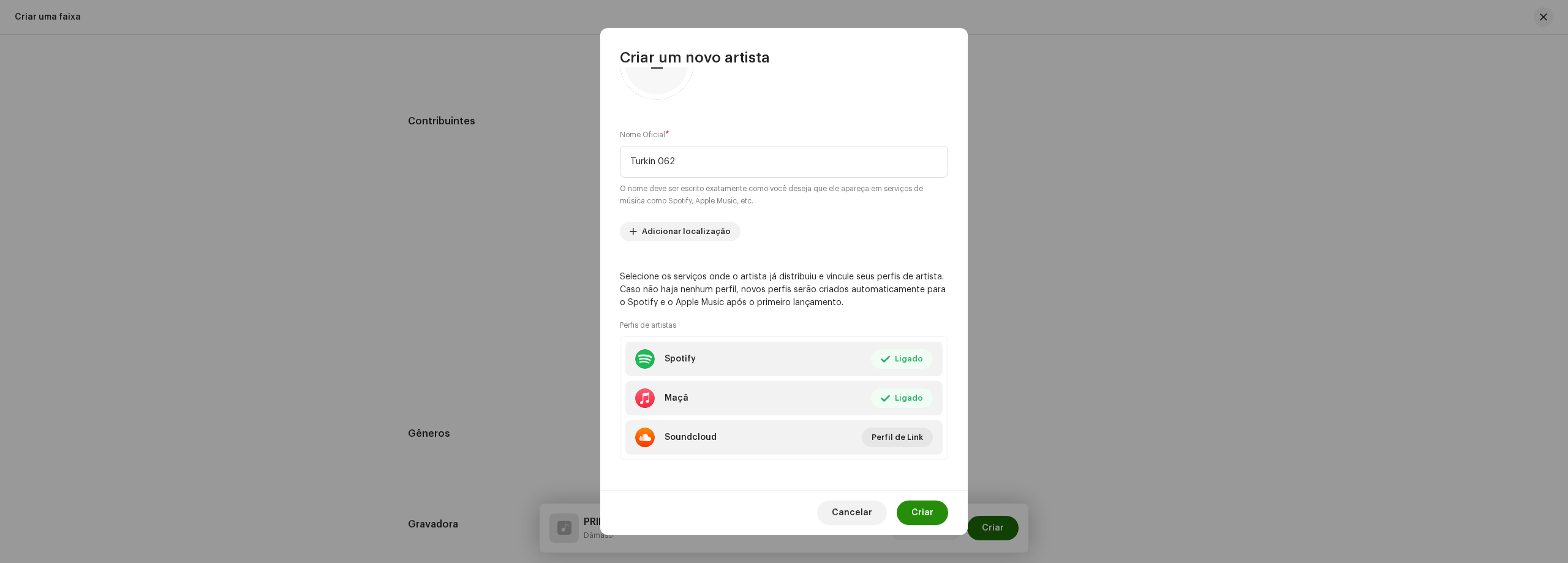
click at [927, 506] on span "Criar" at bounding box center [922, 513] width 22 height 25
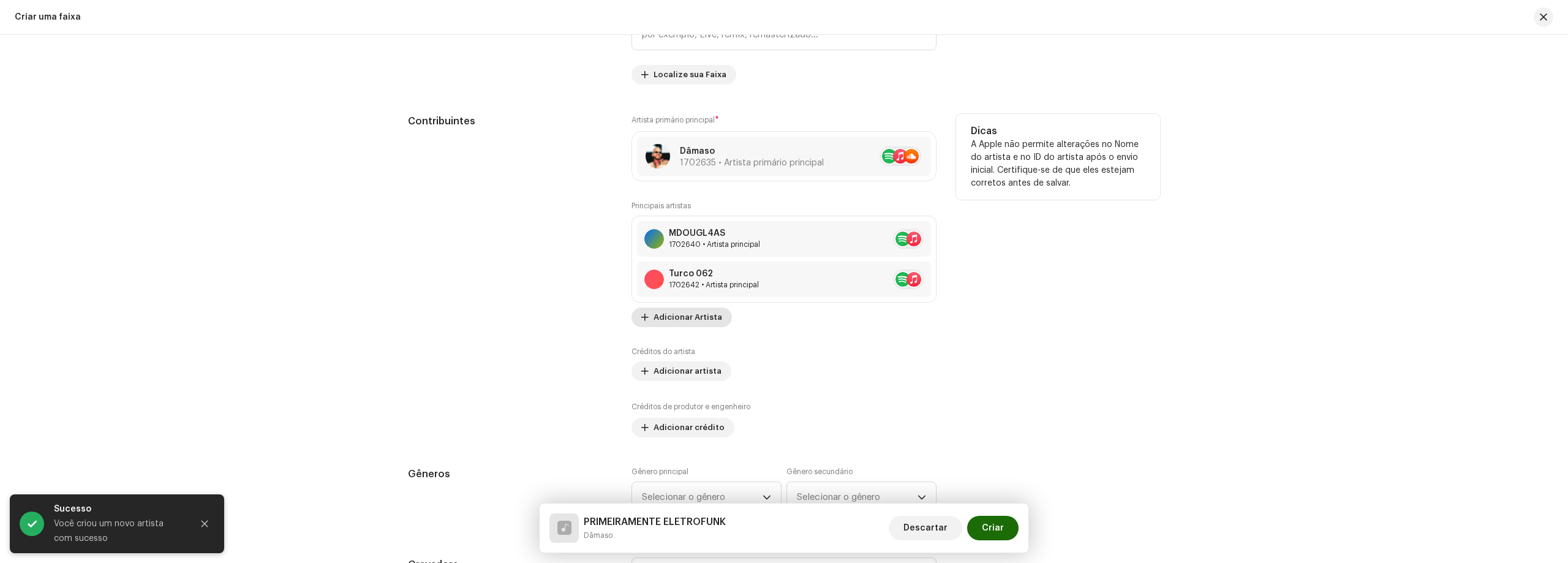
click at [683, 309] on span "Adicionar Artista" at bounding box center [687, 317] width 69 height 25
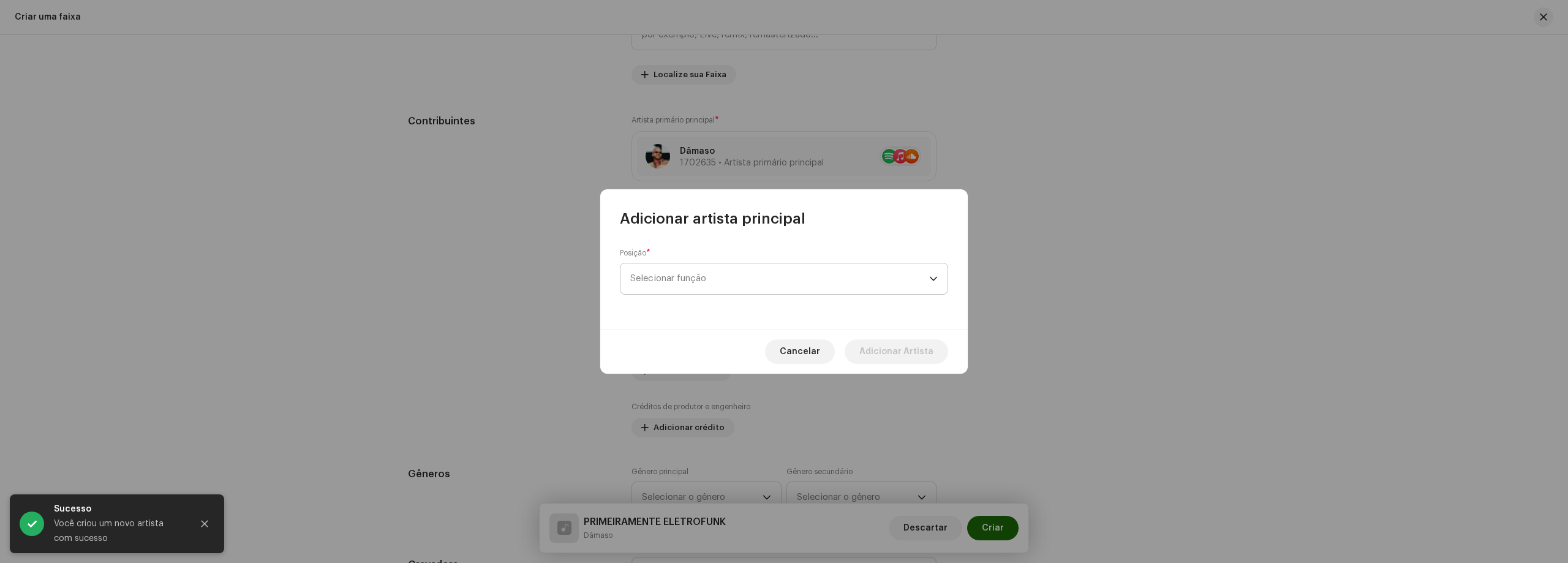
drag, startPoint x: 747, startPoint y: 278, endPoint x: 741, endPoint y: 289, distance: 12.5
click at [747, 279] on span "Selecionar função" at bounding box center [779, 278] width 299 height 30
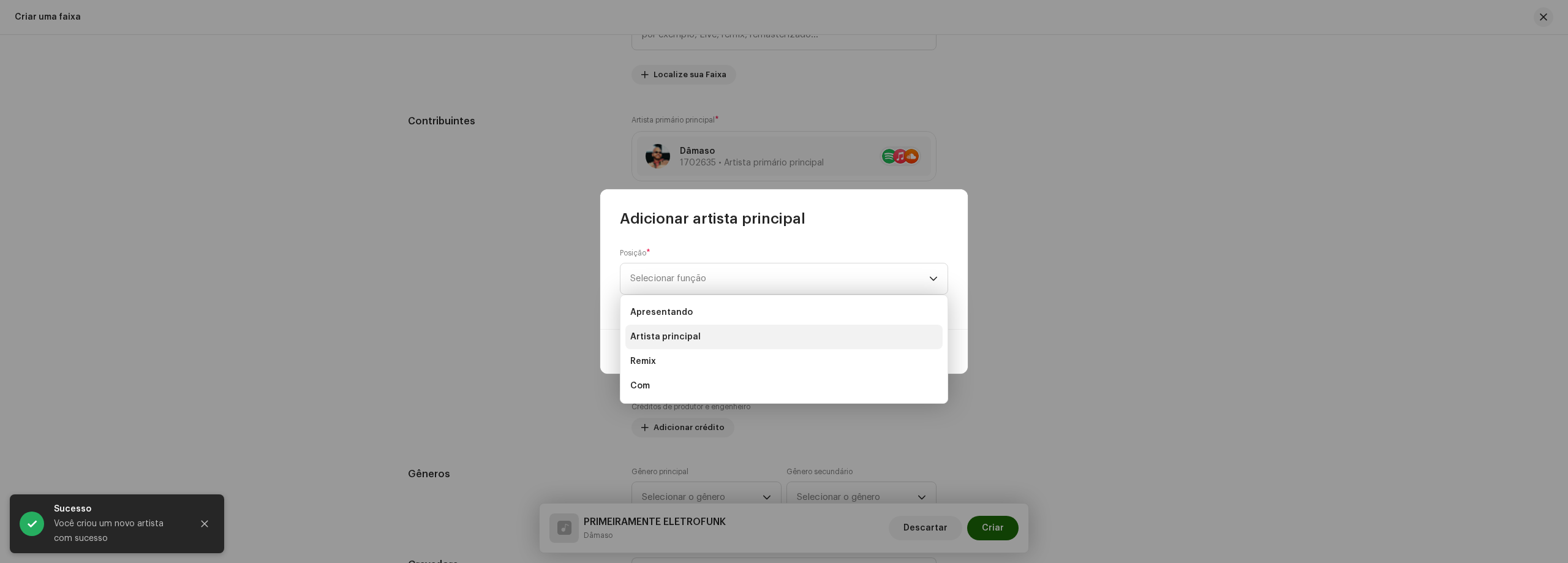
click at [692, 338] on font "Artista principal" at bounding box center [665, 337] width 71 height 8
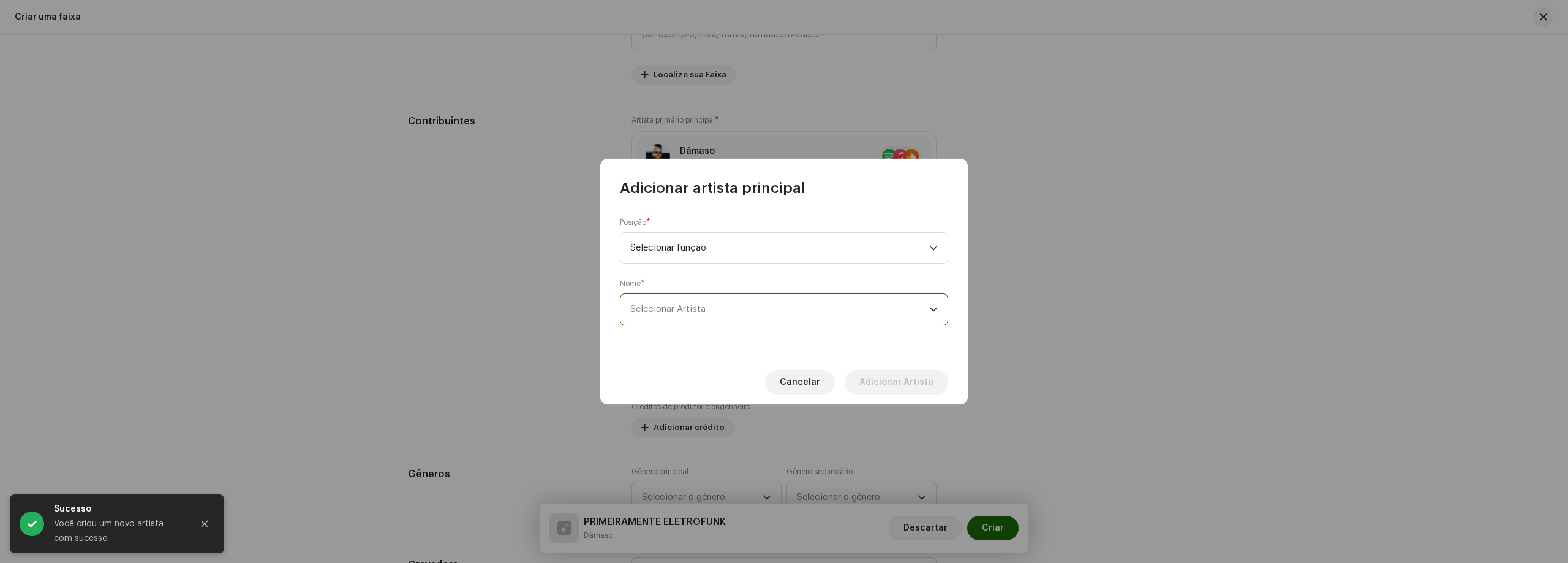
click at [739, 307] on span "Selecionar Artista" at bounding box center [779, 309] width 299 height 30
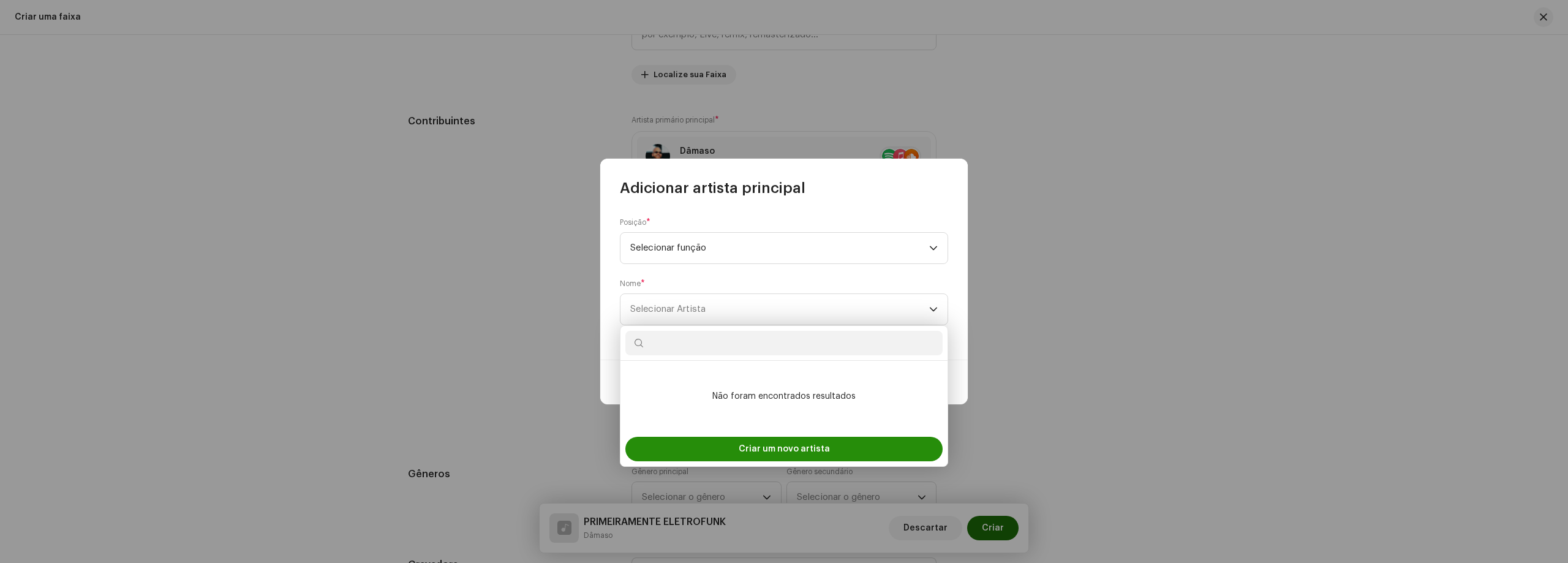
click at [754, 451] on font "Criar um novo artista" at bounding box center [784, 449] width 91 height 8
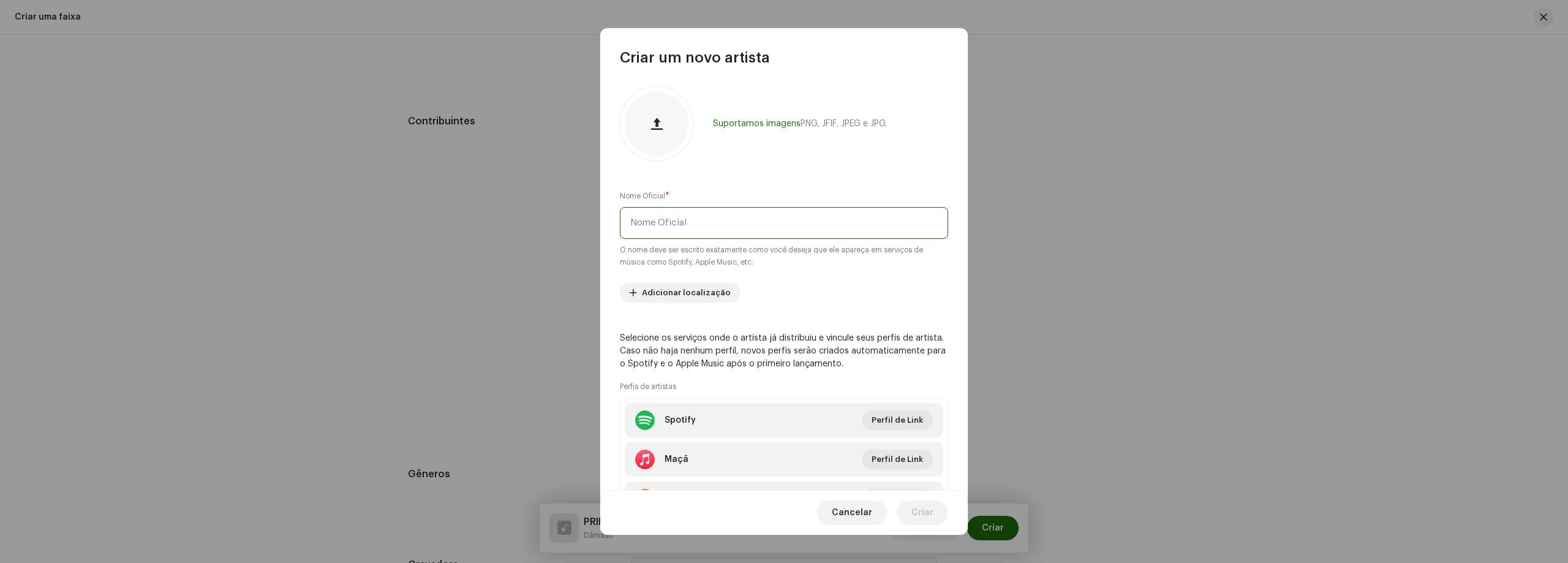
click at [725, 234] on input "text" at bounding box center [784, 223] width 328 height 32
type input "Eletro Funk Oficial"
click at [813, 285] on re-m-artist-locales-form "Adicionar localização" at bounding box center [784, 293] width 328 height 20
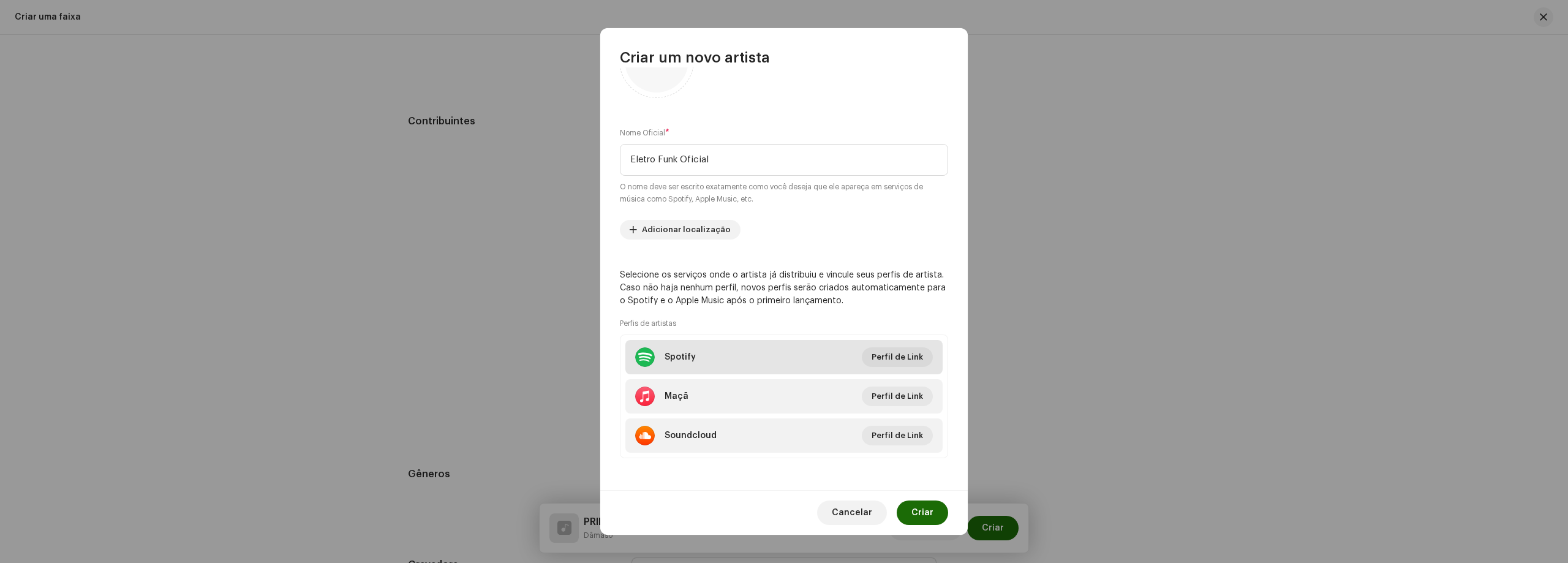
scroll to position [66, 0]
click at [918, 354] on button "Perfil de Link" at bounding box center [897, 355] width 71 height 20
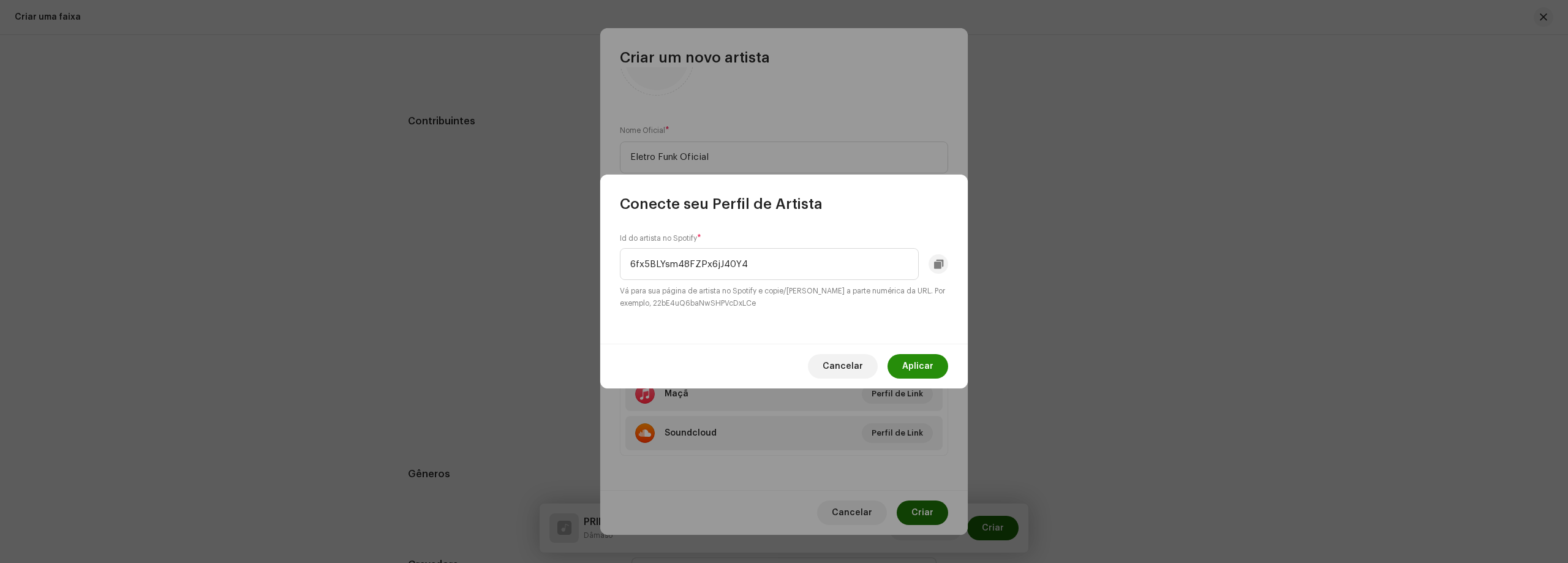
type input "6fx5BLYsm48FZPx6jJ40Y4"
click at [910, 371] on span "Aplicar" at bounding box center [918, 366] width 31 height 25
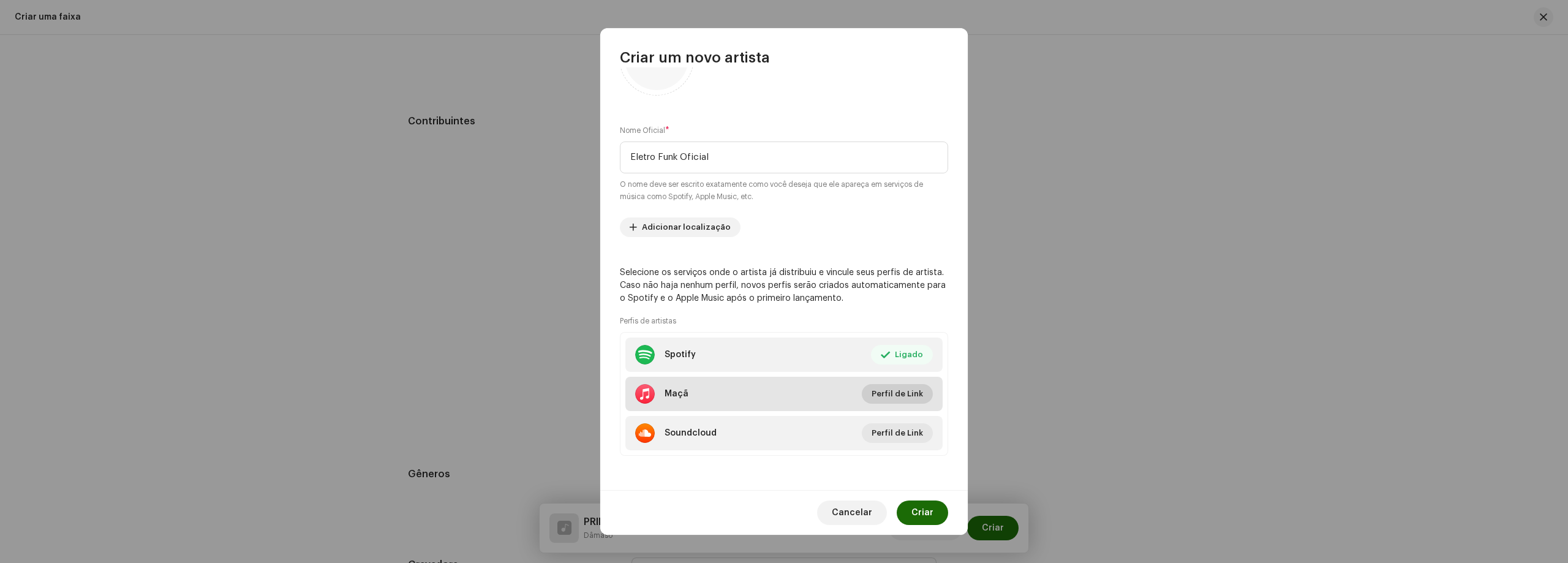
click at [896, 392] on font "Perfil de Link" at bounding box center [897, 393] width 52 height 8
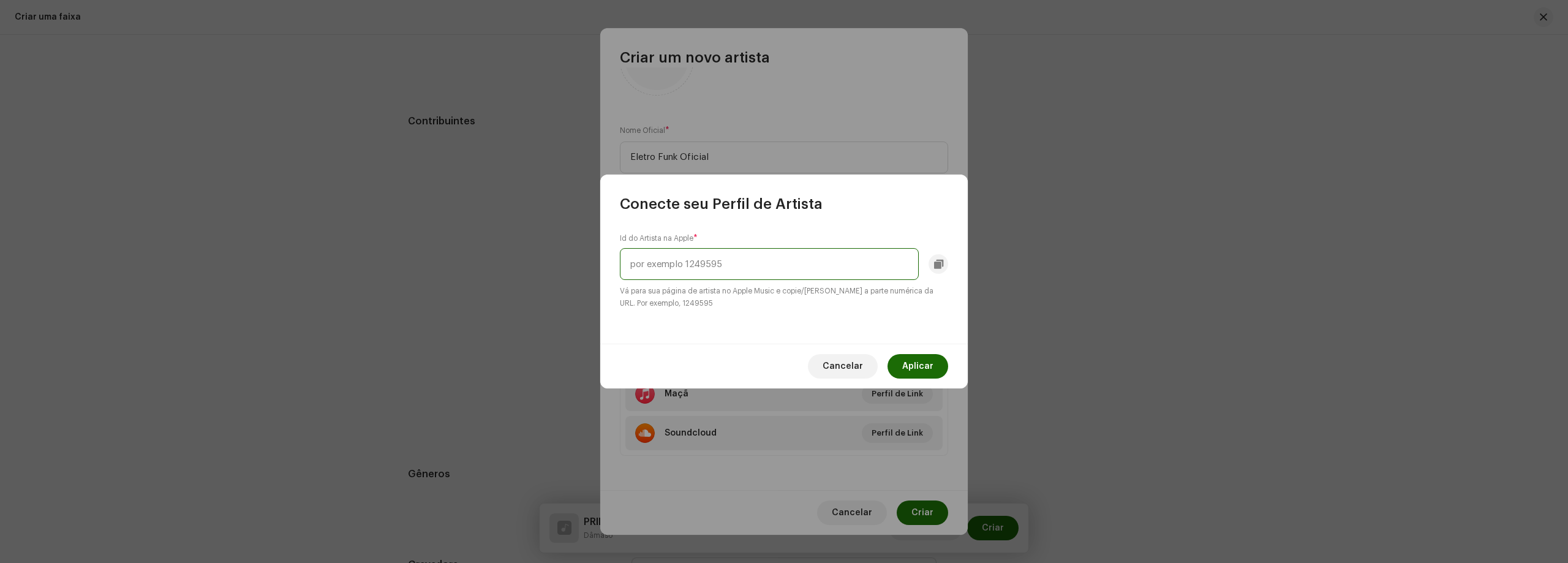
paste input "1812048237"
type input "1812048237"
click at [930, 368] on font "Aplicar" at bounding box center [918, 366] width 31 height 8
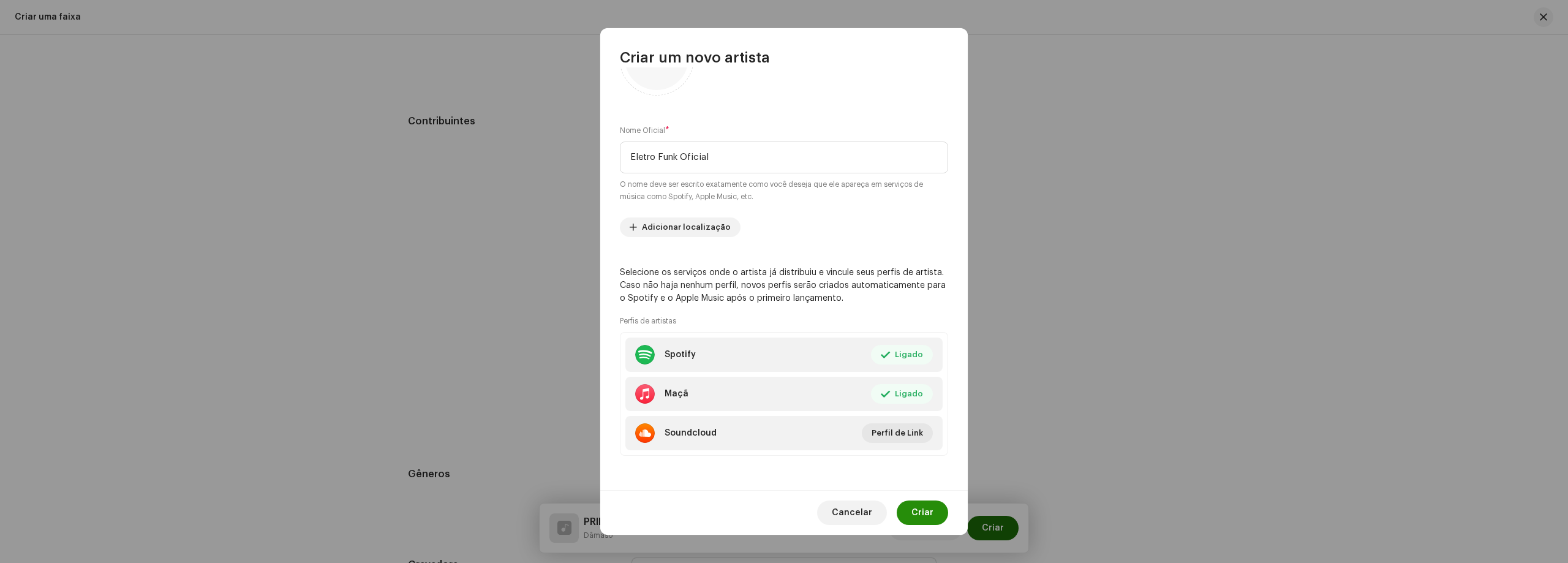
click at [913, 511] on font "Criar" at bounding box center [922, 513] width 22 height 8
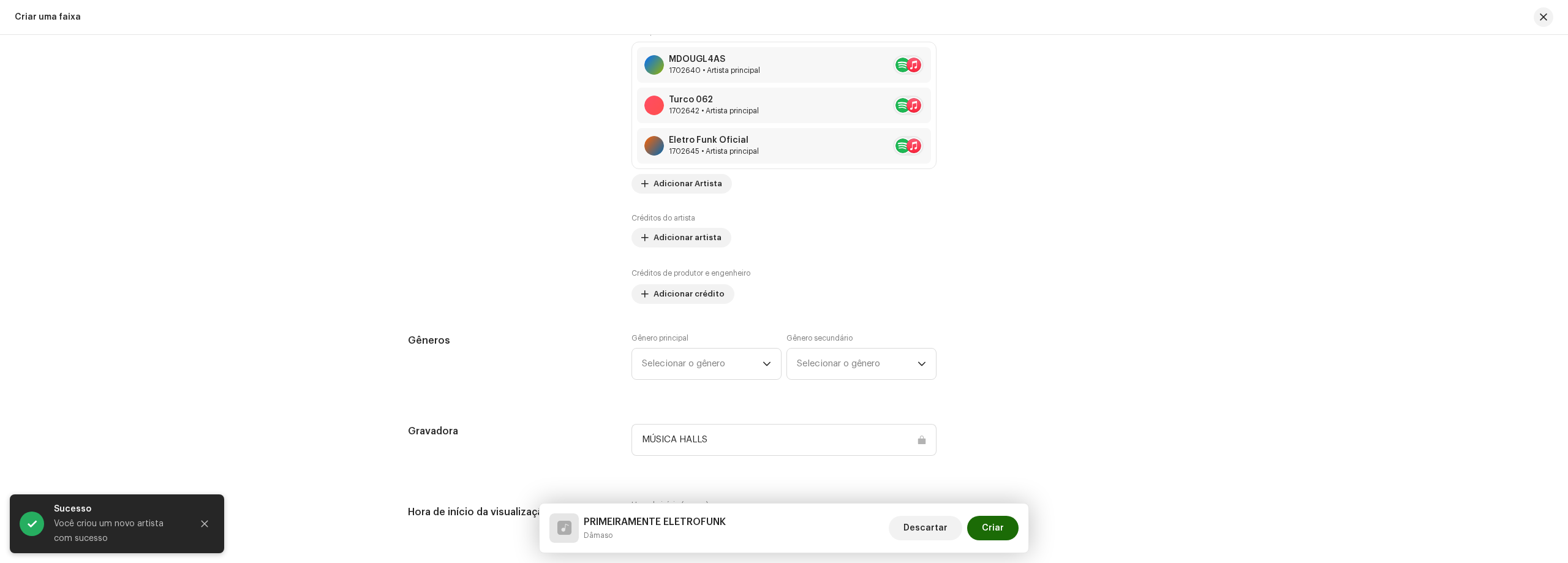
scroll to position [919, 0]
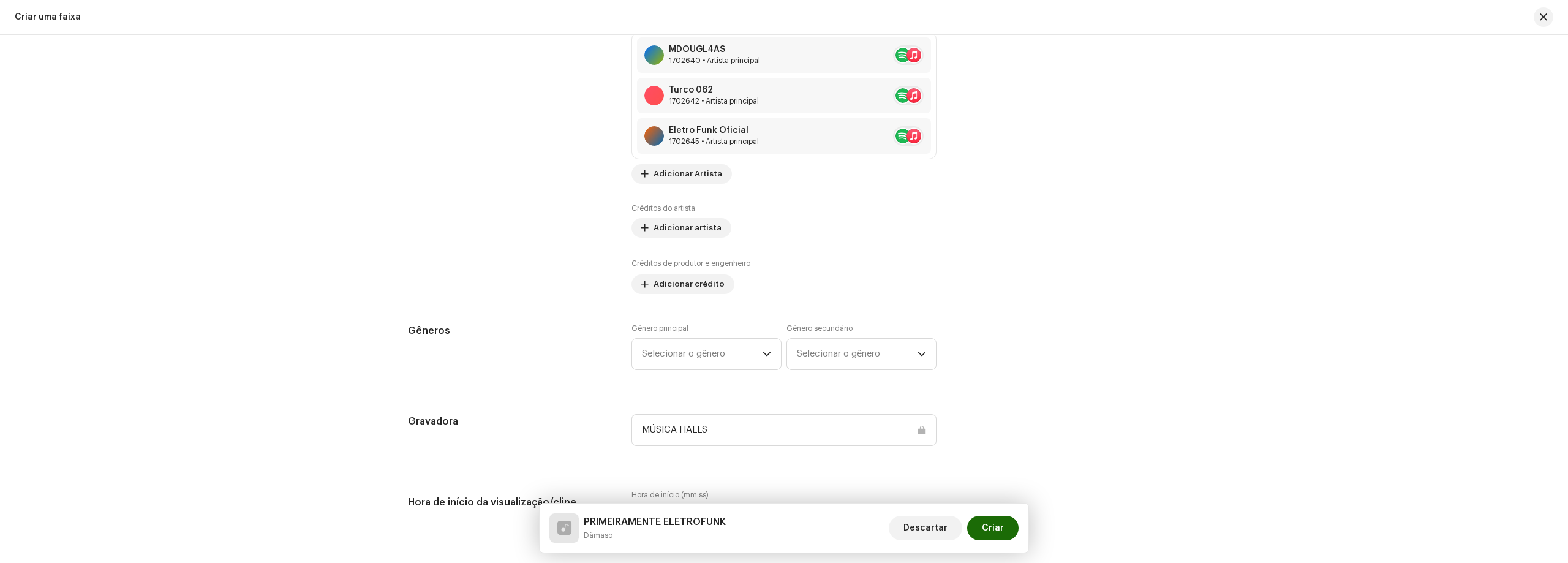
drag, startPoint x: 1533, startPoint y: 233, endPoint x: 809, endPoint y: 247, distance: 724.1
click at [1533, 233] on div "Detalhes da faixa Complete o seguinte para finalizar sua faixa. 1 de 3 Adiciona…" at bounding box center [784, 298] width 1568 height 528
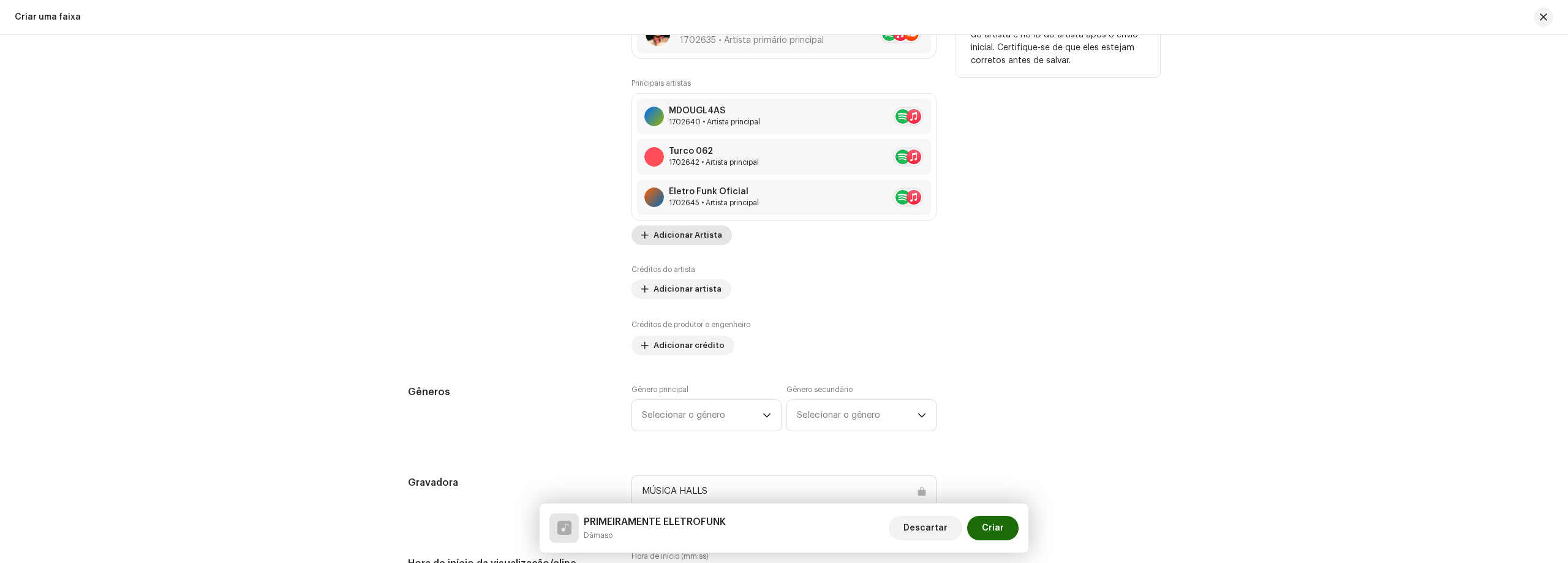
click at [717, 240] on button "Adicionar Artista" at bounding box center [681, 236] width 100 height 20
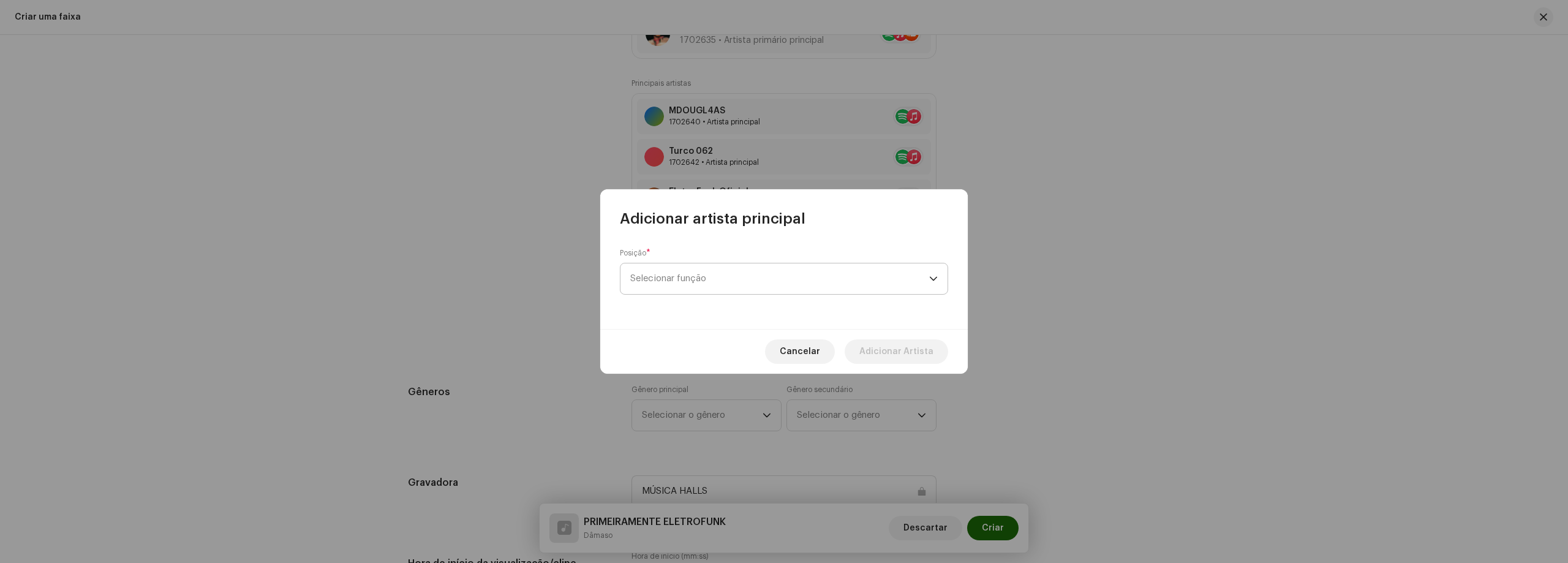
click at [744, 268] on span "Selecionar função" at bounding box center [779, 278] width 299 height 30
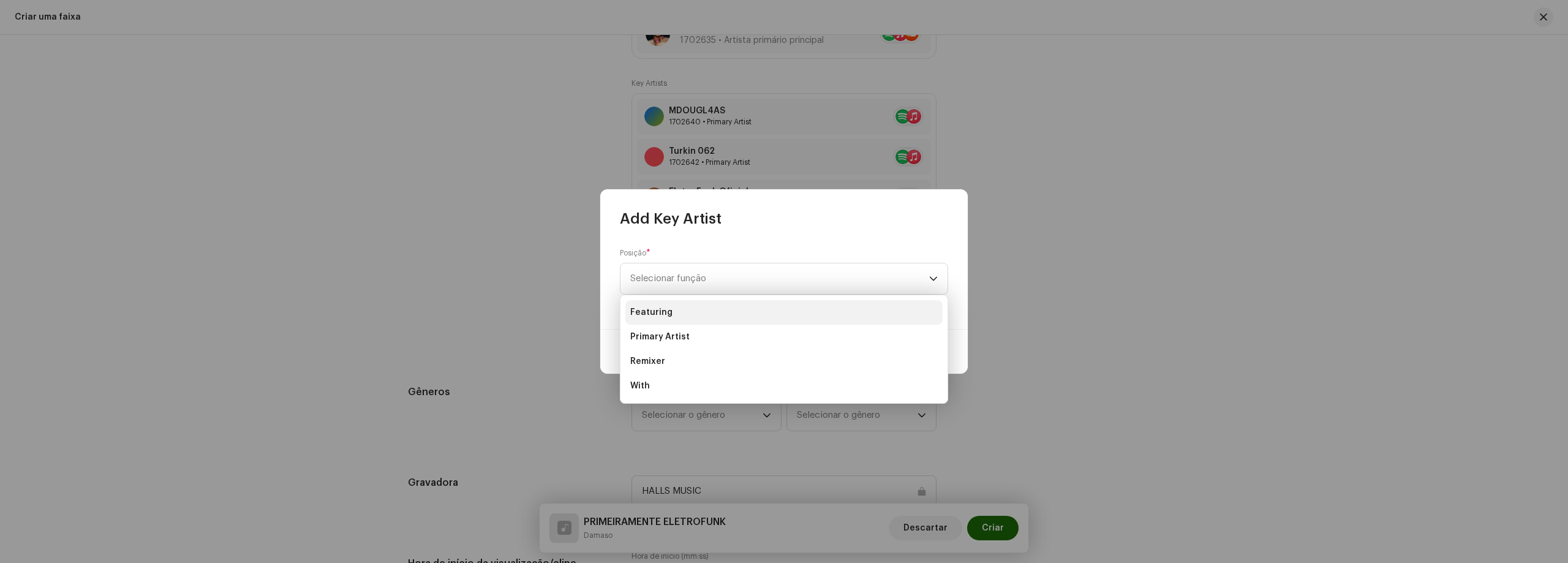
click at [688, 309] on li "Featuring" at bounding box center [783, 312] width 317 height 25
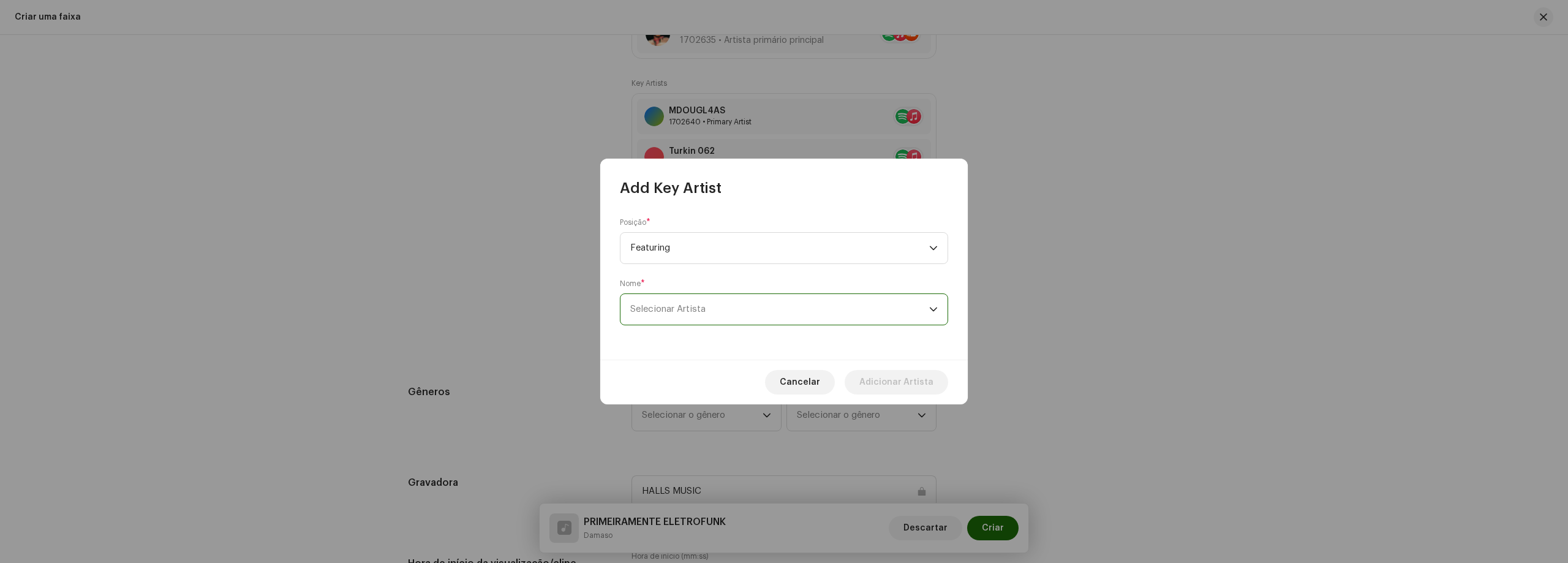
click at [708, 305] on span "Selecionar Artista" at bounding box center [779, 309] width 299 height 30
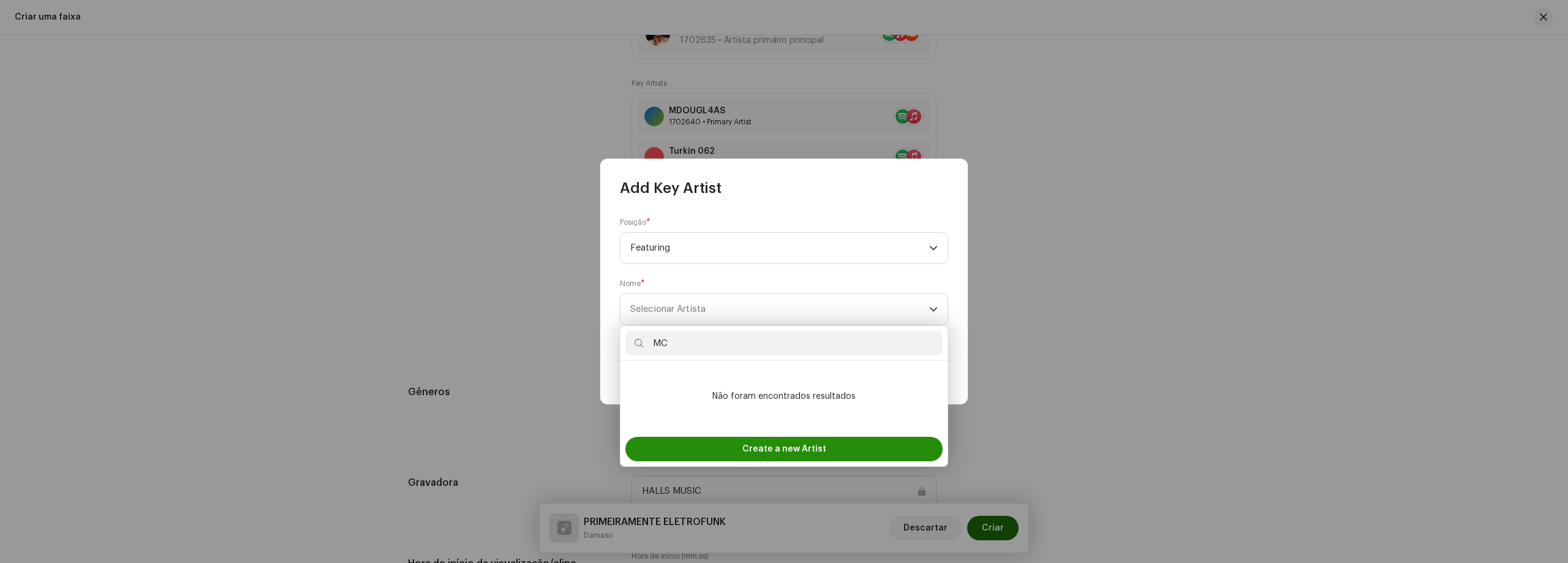
type input "MC"
click at [662, 455] on div "Create a new Artist" at bounding box center [783, 449] width 317 height 25
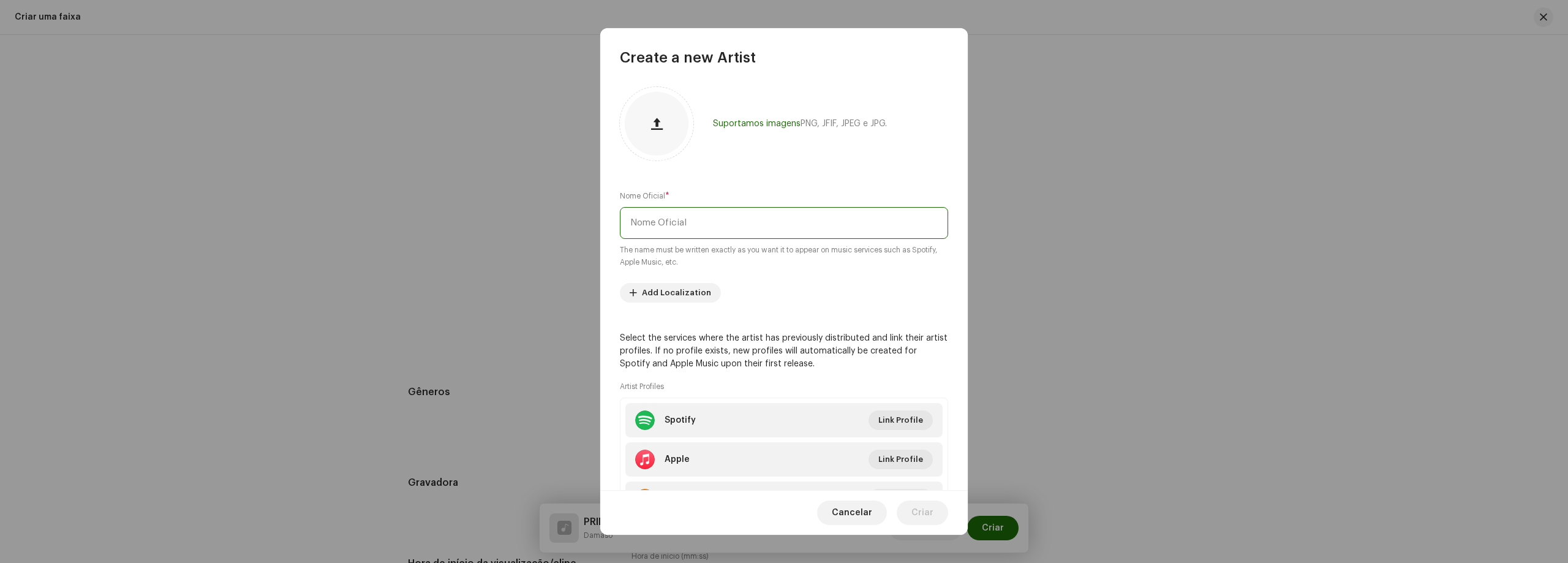
click at [709, 225] on input "text" at bounding box center [784, 223] width 328 height 32
type input "MC [PERSON_NAME]"
click at [920, 418] on button "Link Profile" at bounding box center [900, 420] width 64 height 20
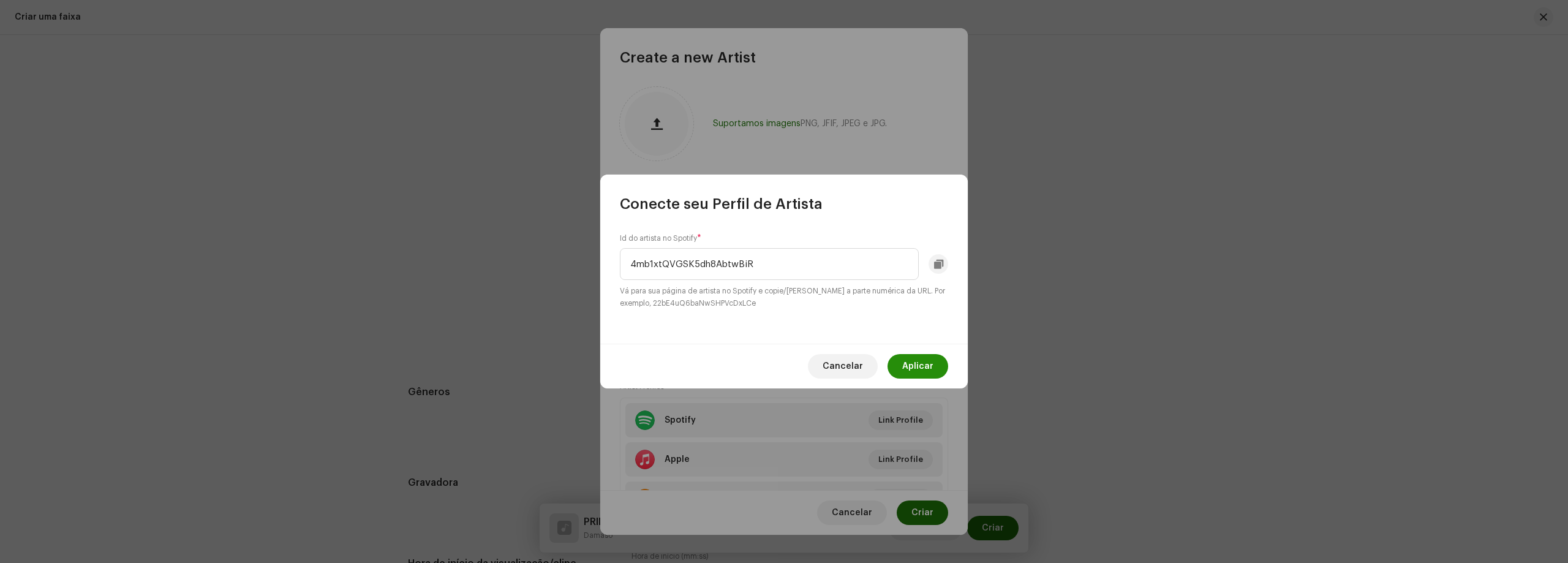
type input "4mb1xtQVGSK5dh8AbtwBiR"
click at [925, 355] on span "Aplicar" at bounding box center [918, 366] width 31 height 25
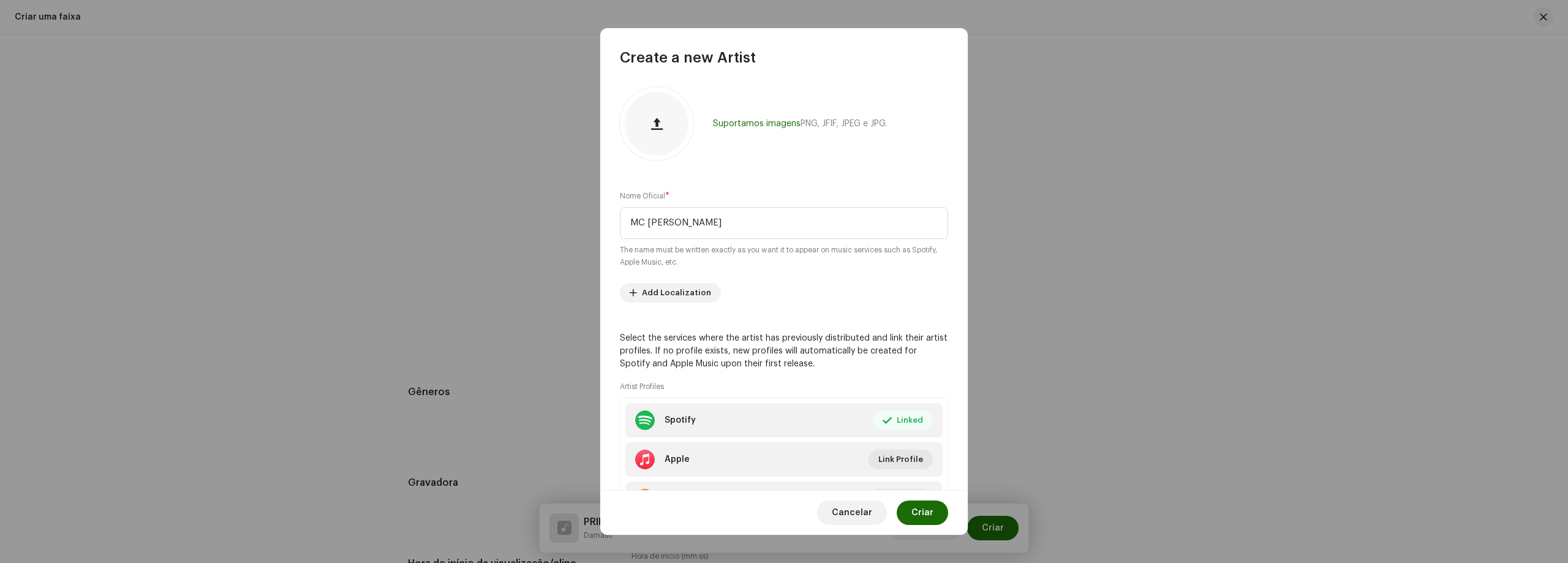
scroll to position [62, 0]
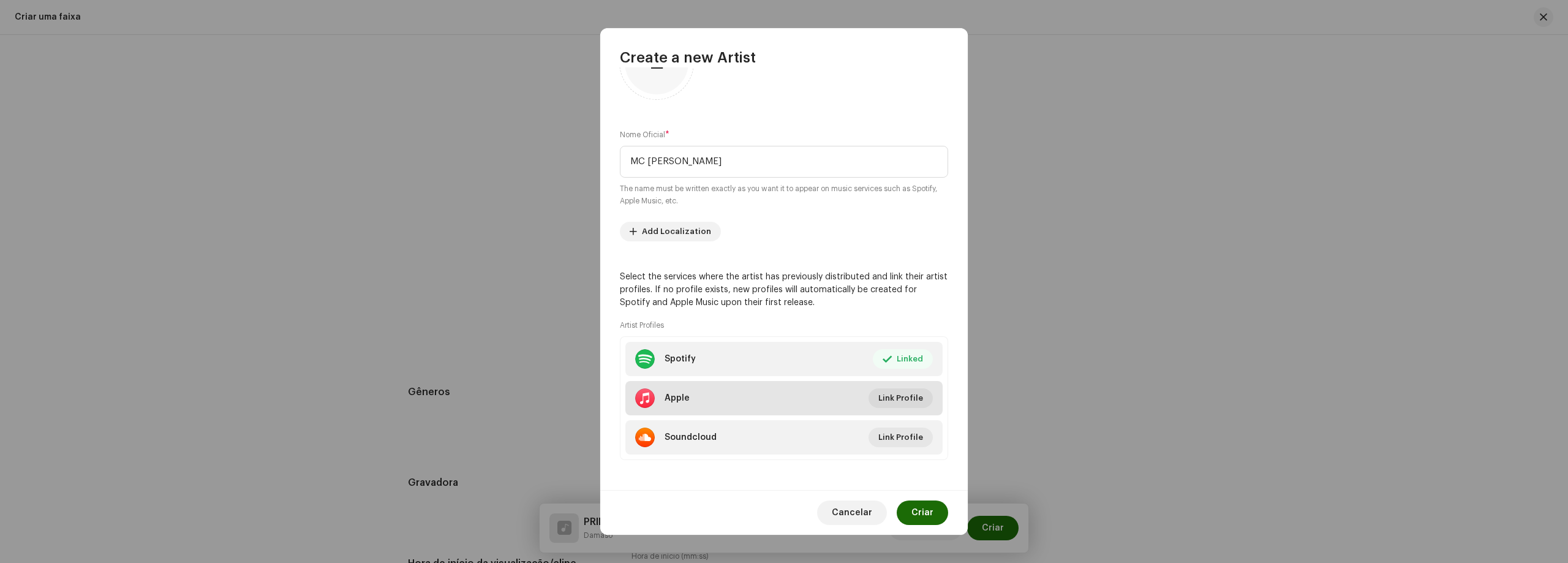
click at [891, 385] on li "Apple Link Profile" at bounding box center [783, 398] width 317 height 35
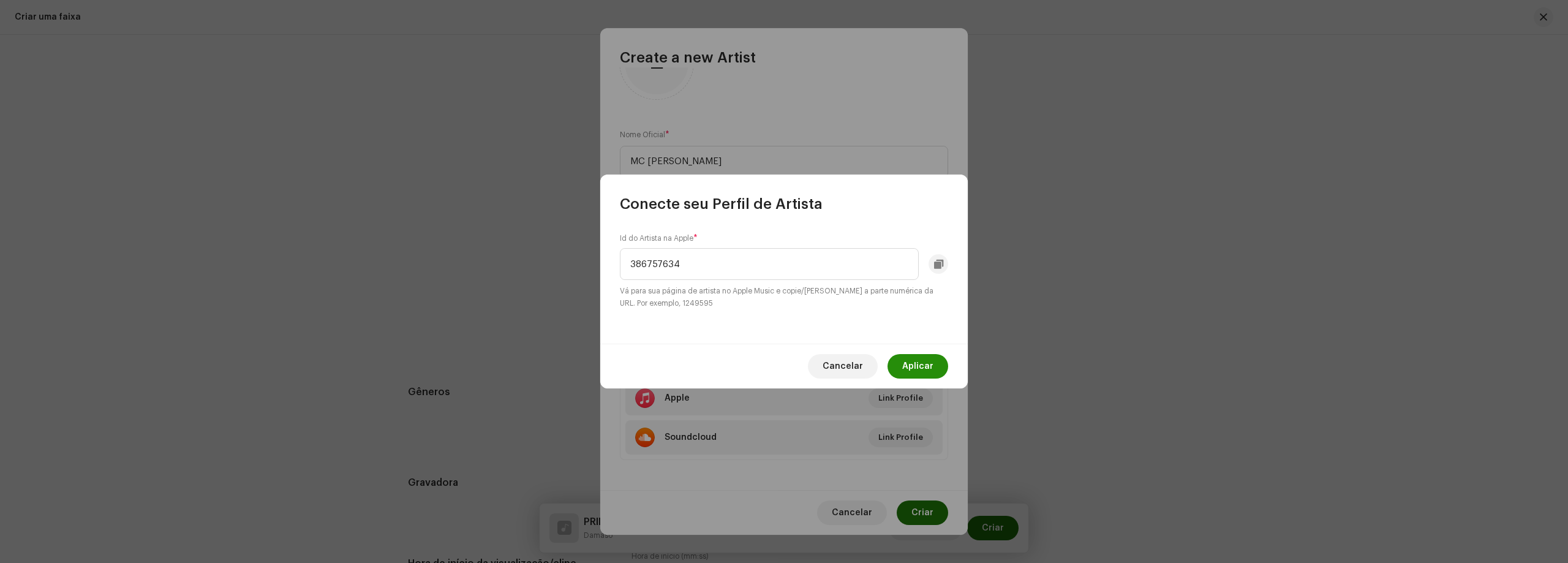
type input "386757634"
click at [909, 368] on span "Aplicar" at bounding box center [918, 366] width 31 height 25
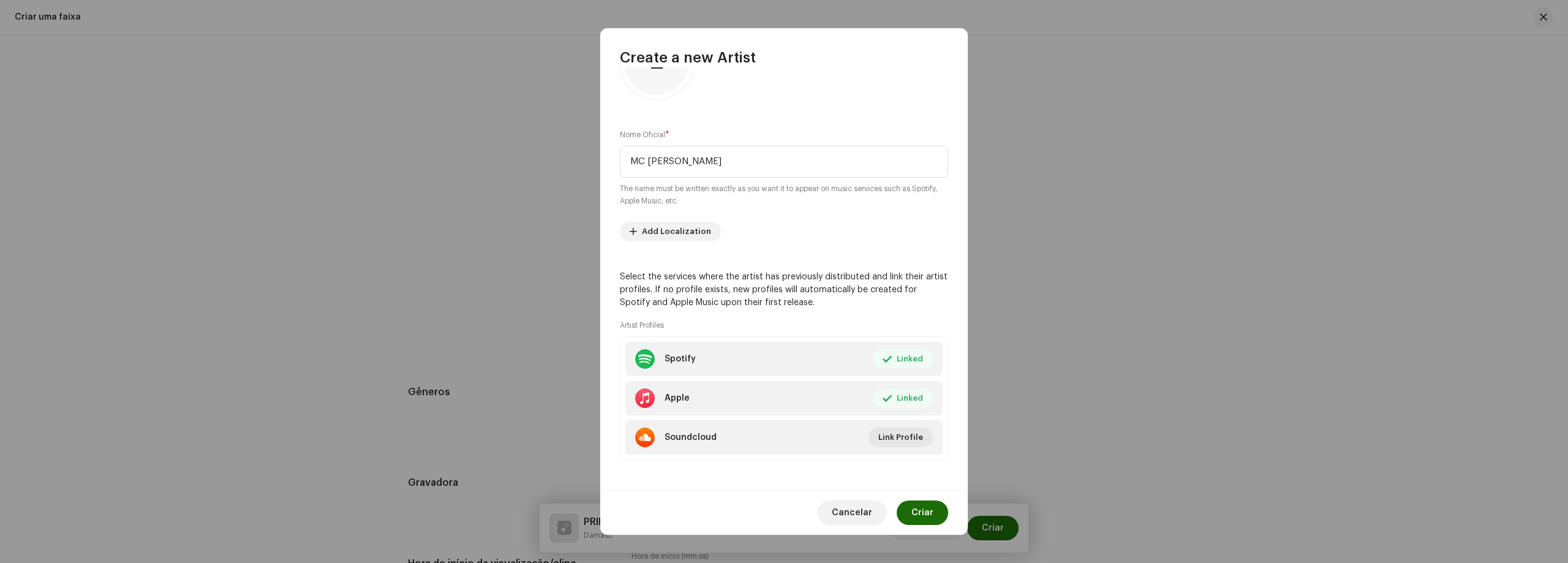
drag, startPoint x: 782, startPoint y: 491, endPoint x: 781, endPoint y: 425, distance: 66.0
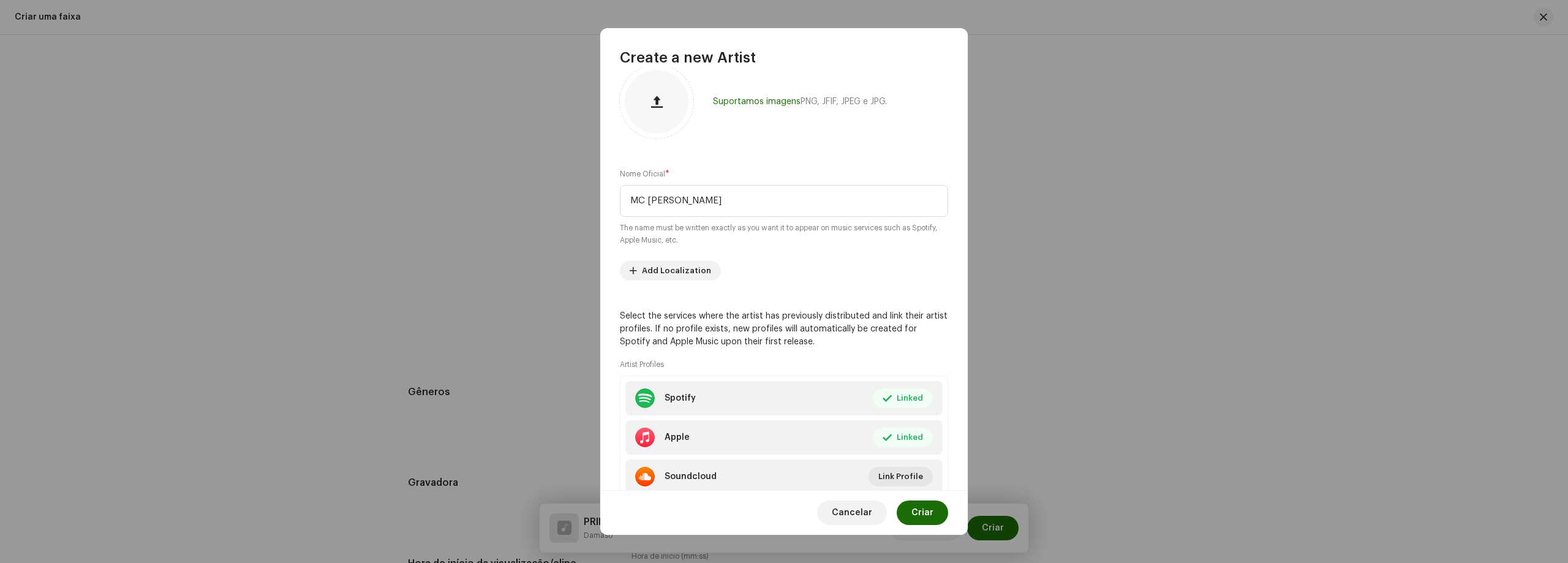
scroll to position [0, 0]
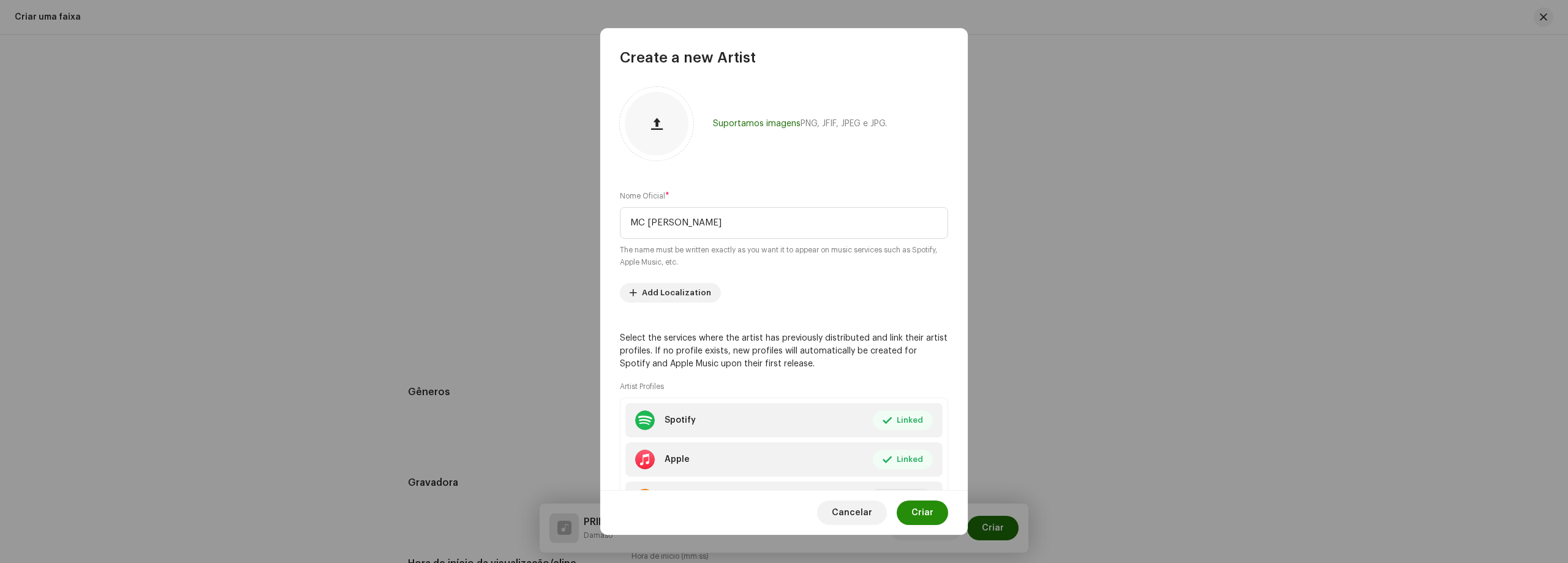
click at [922, 515] on span "Criar" at bounding box center [922, 513] width 22 height 25
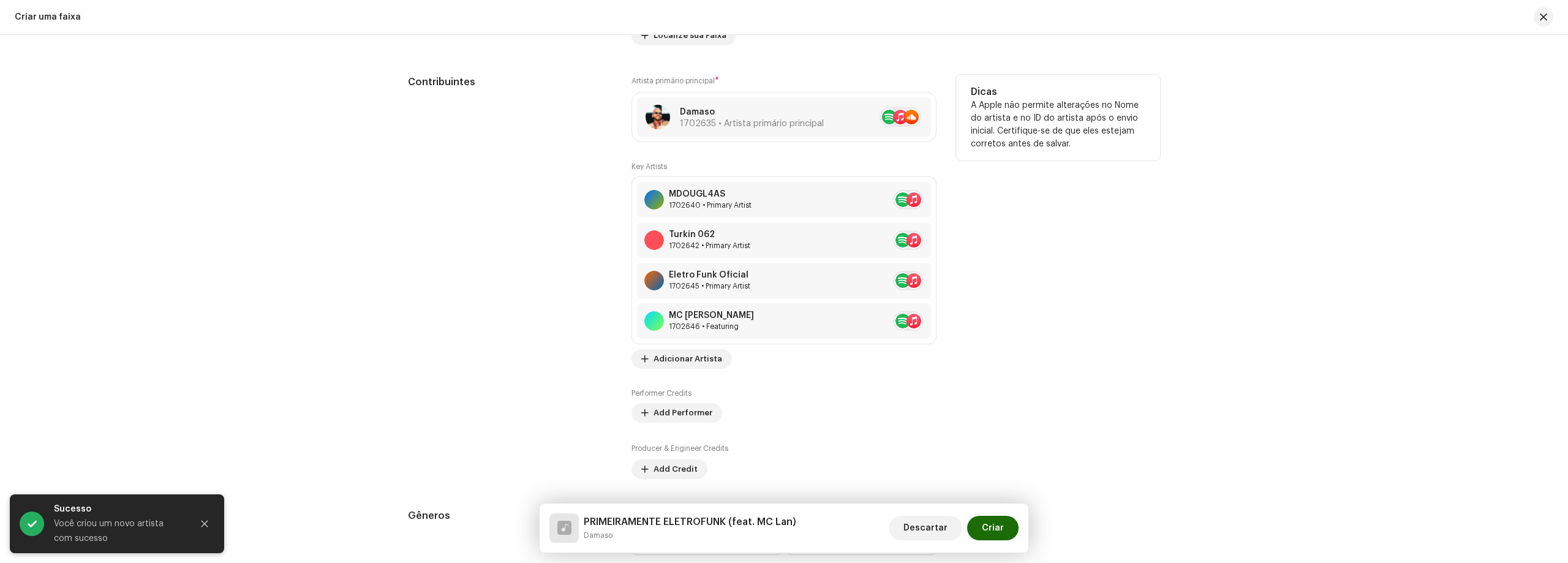
scroll to position [796, 0]
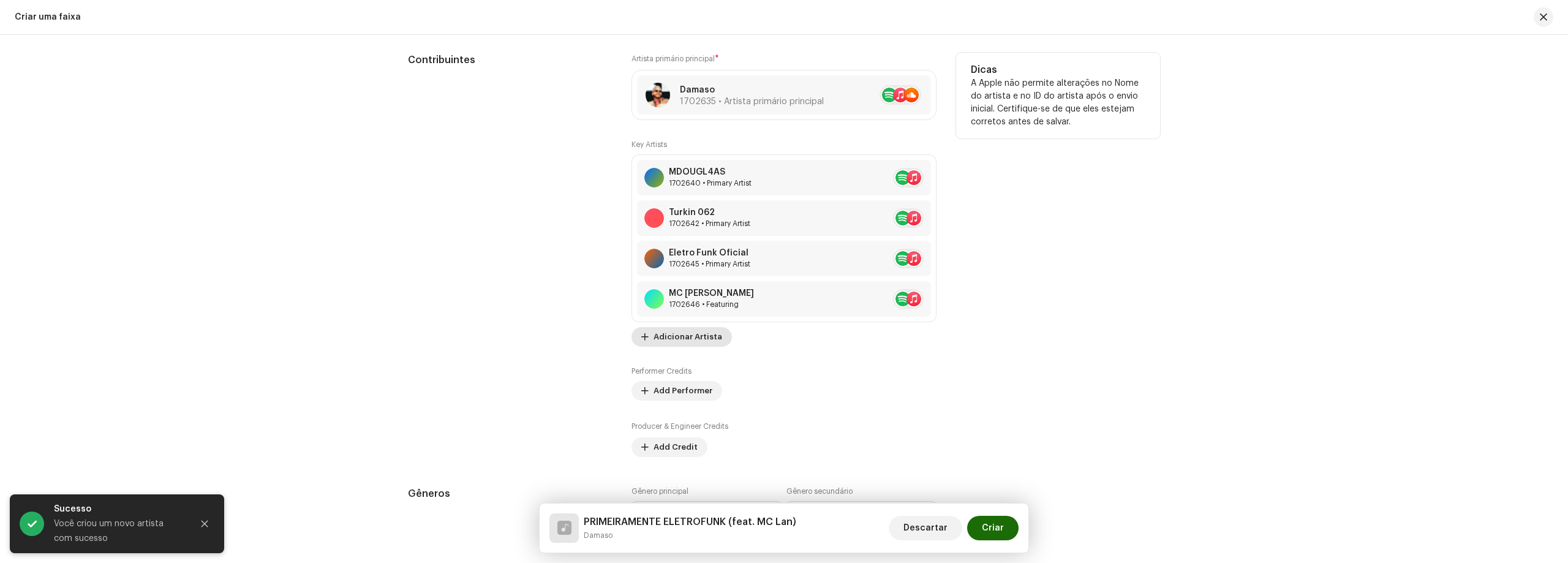
click at [689, 342] on span "Adicionar Artista" at bounding box center [687, 337] width 69 height 25
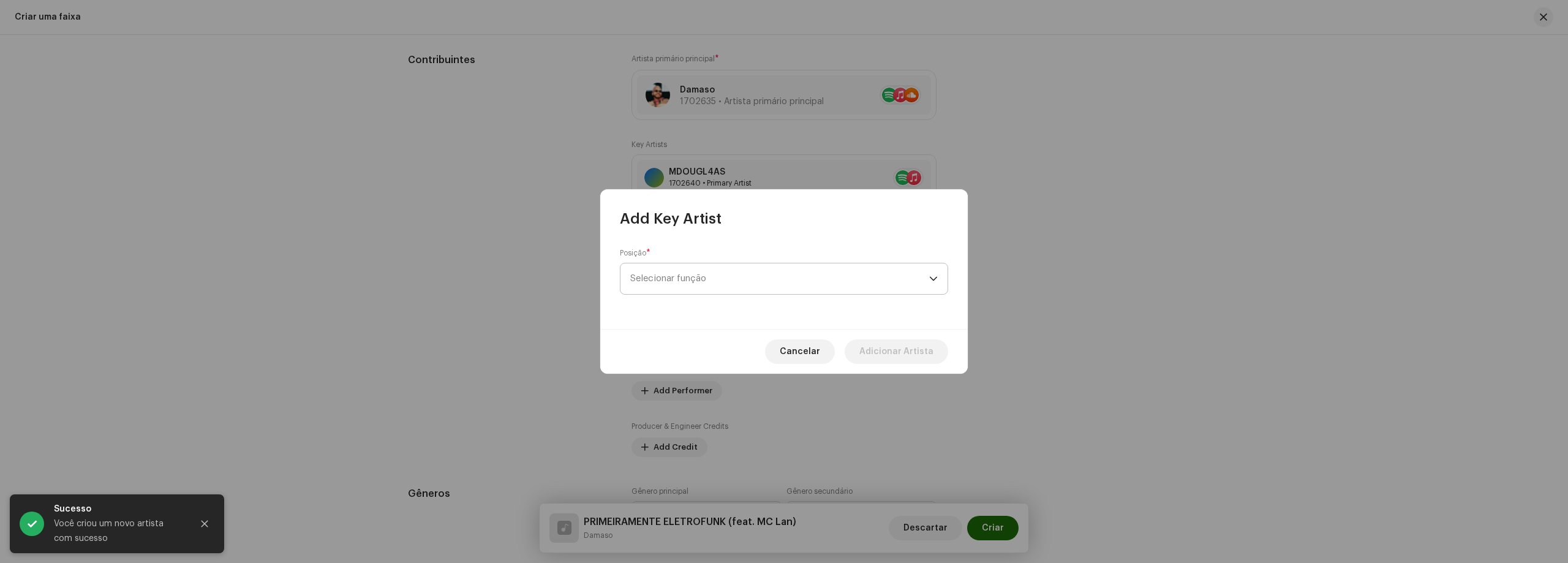
click at [744, 284] on span "Selecionar função" at bounding box center [779, 278] width 299 height 30
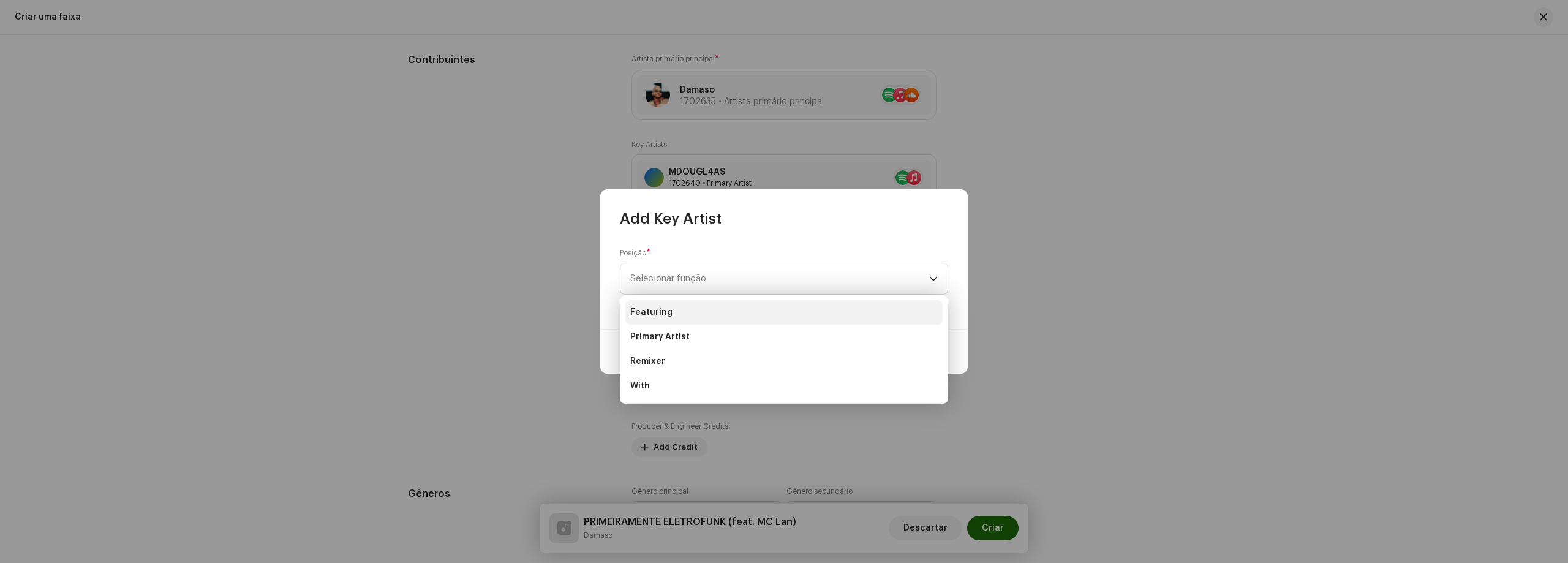
click at [672, 311] on li "Featuring" at bounding box center [783, 312] width 317 height 25
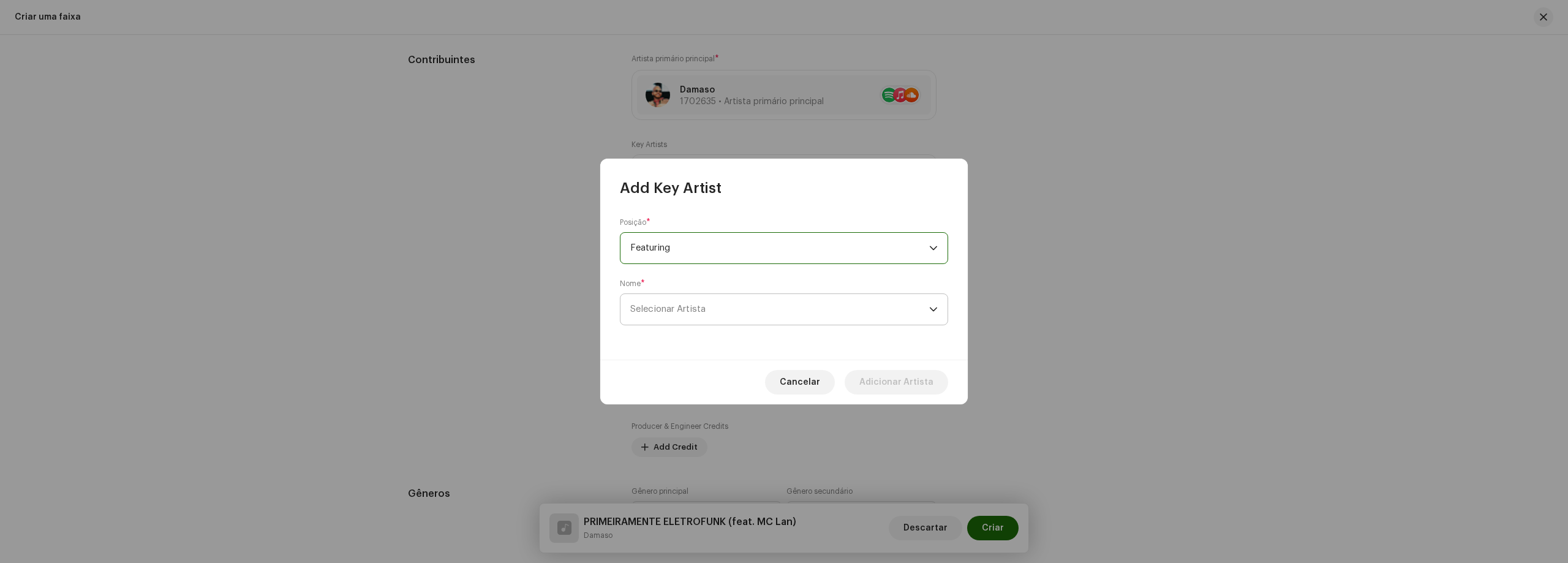
drag, startPoint x: 721, startPoint y: 315, endPoint x: 720, endPoint y: 324, distance: 9.1
click at [721, 316] on span "Selecionar Artista" at bounding box center [779, 309] width 299 height 30
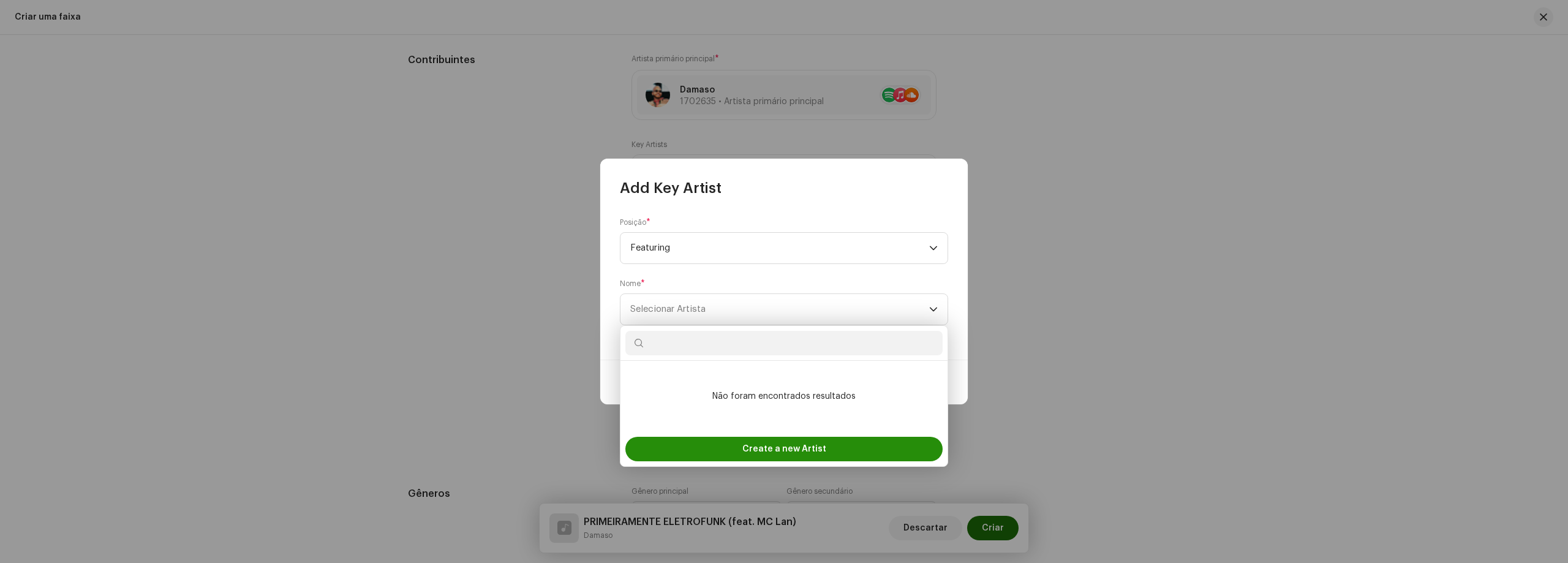
click at [740, 442] on div "Create a new Artist" at bounding box center [783, 449] width 317 height 25
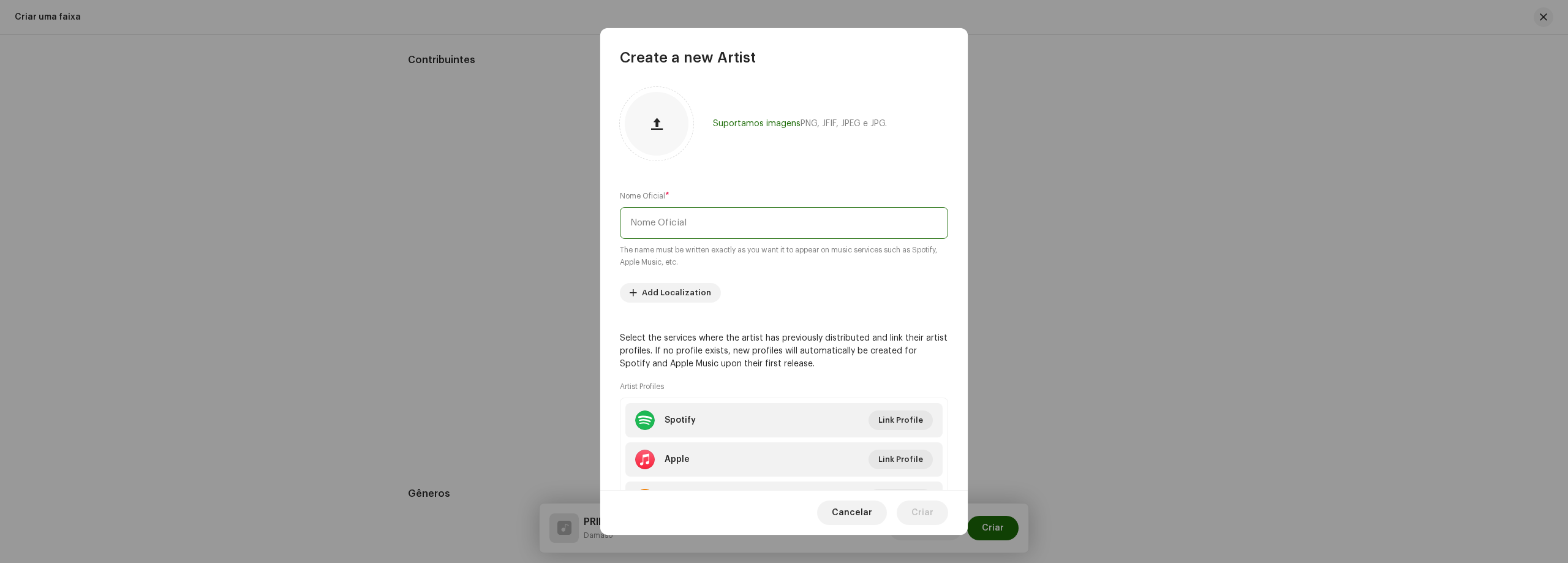
click at [830, 221] on input "text" at bounding box center [784, 223] width 328 height 32
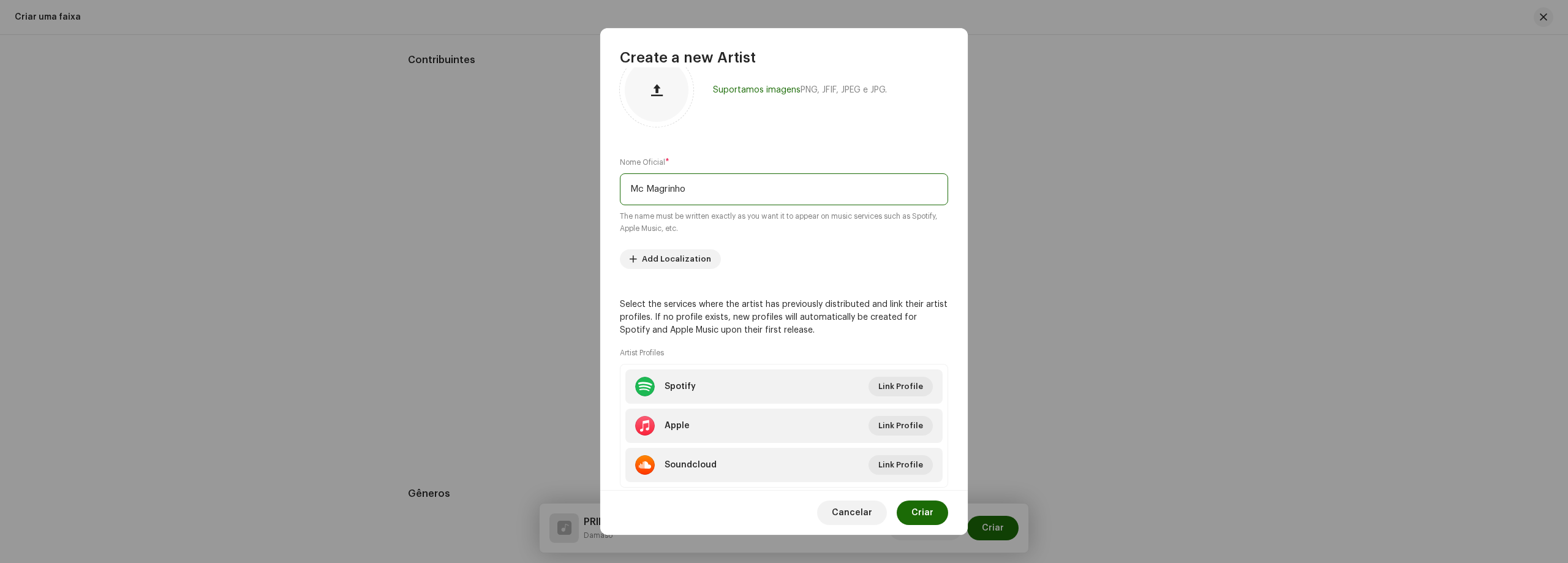
scroll to position [66, 0]
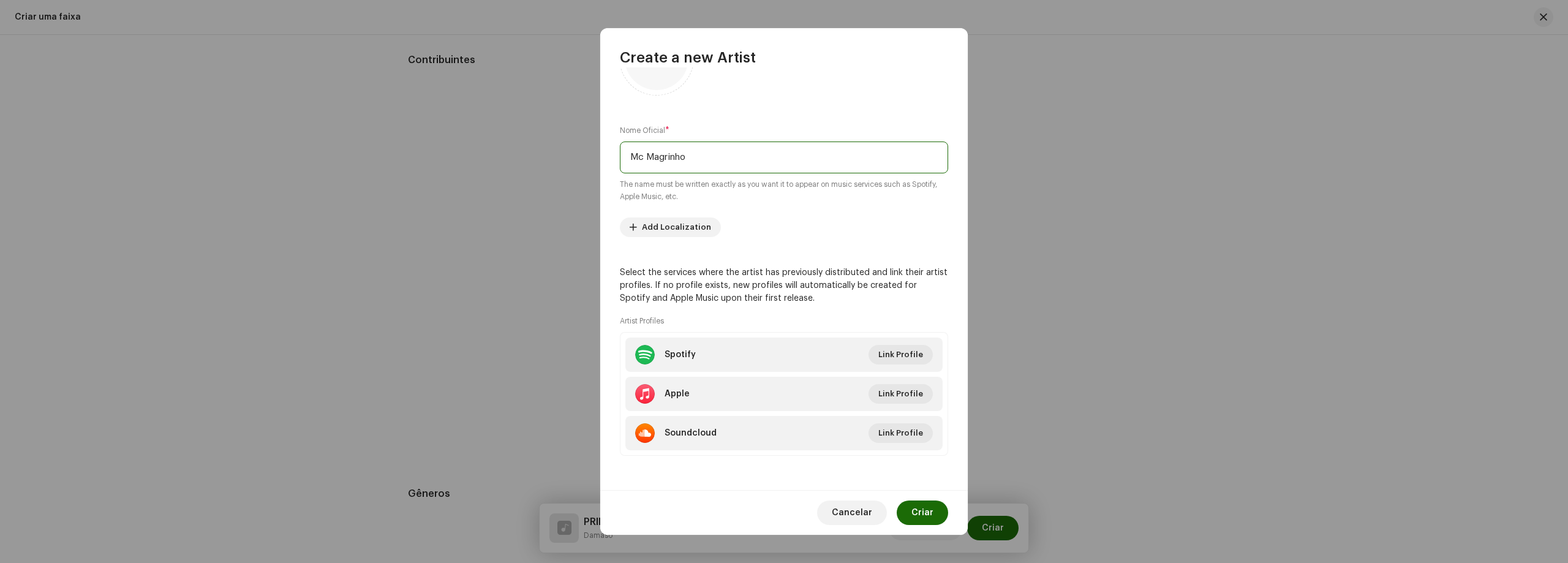
type input "Mc Magrinho"
click at [889, 349] on span "Link Profile" at bounding box center [900, 354] width 45 height 25
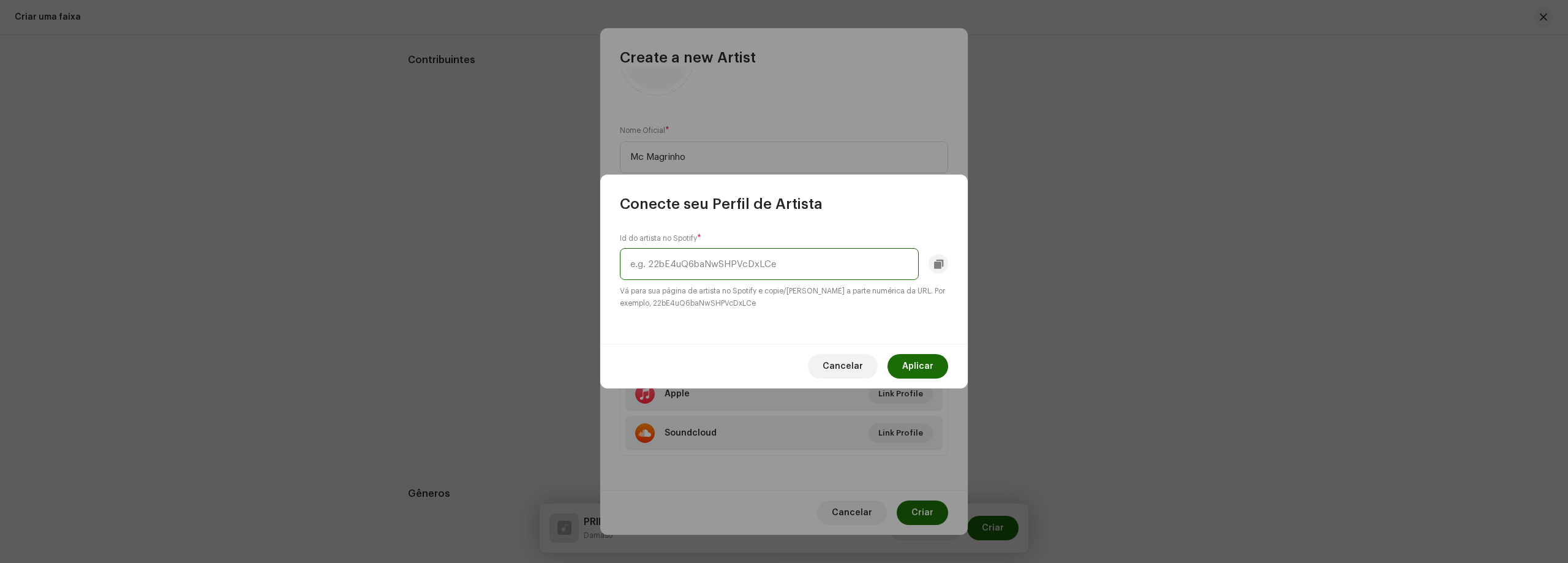
click at [749, 272] on input "text" at bounding box center [769, 264] width 299 height 32
paste input "4JA9UvIYD3D5kL7utiGJMI"
type input "4JA9UvIYD3D5kL7utiGJMI"
click at [912, 373] on span "Aplicar" at bounding box center [918, 366] width 31 height 25
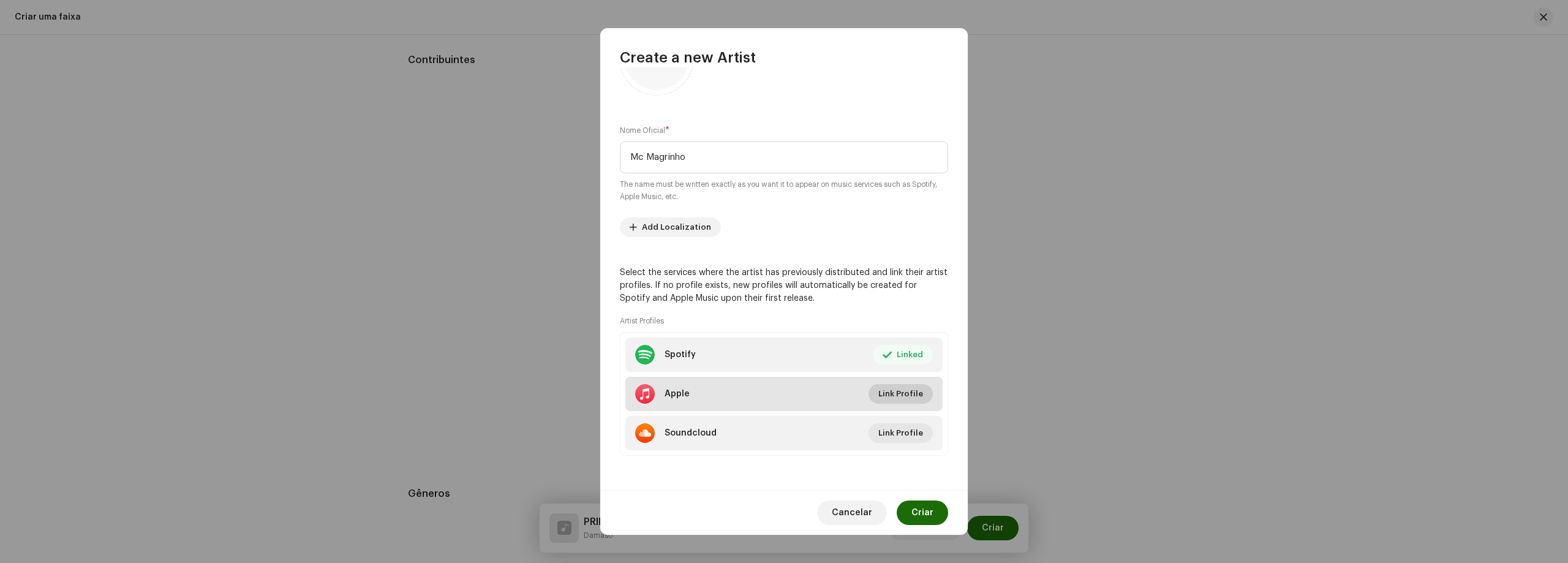
click at [908, 388] on span "Link Profile" at bounding box center [900, 394] width 45 height 25
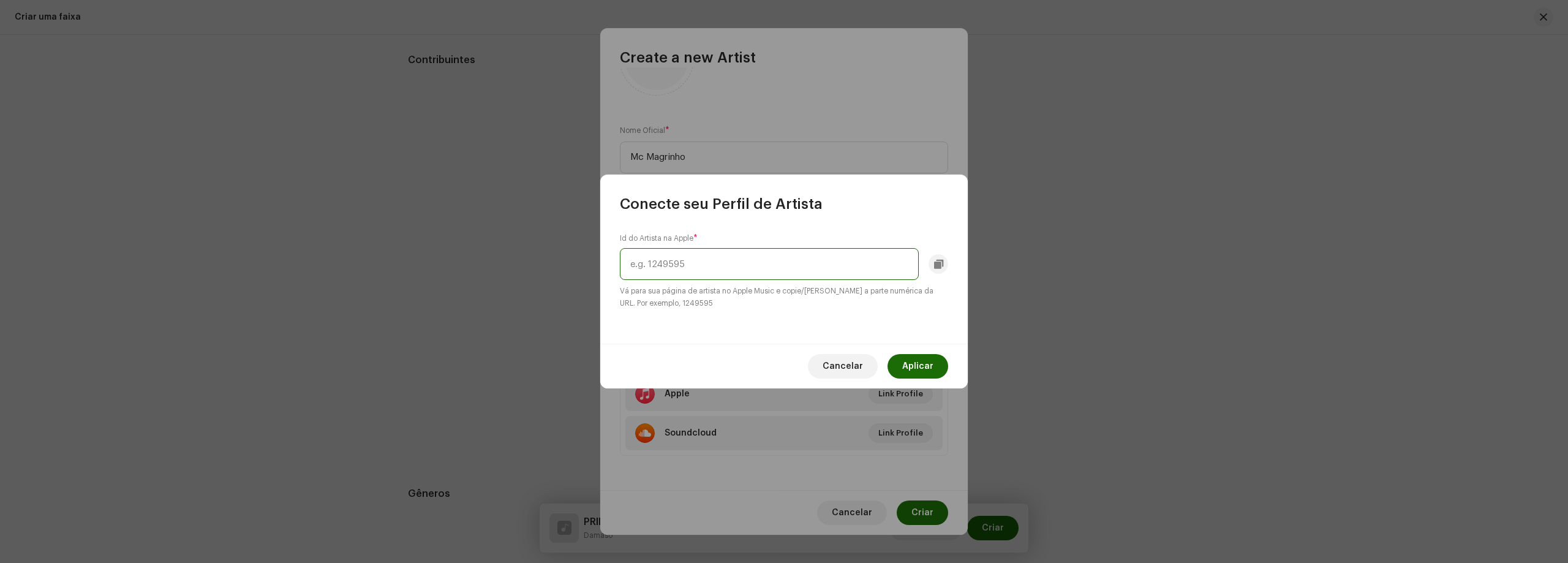
paste input "543713227"
type input "543713227"
click at [918, 365] on span "Aplicar" at bounding box center [918, 366] width 31 height 25
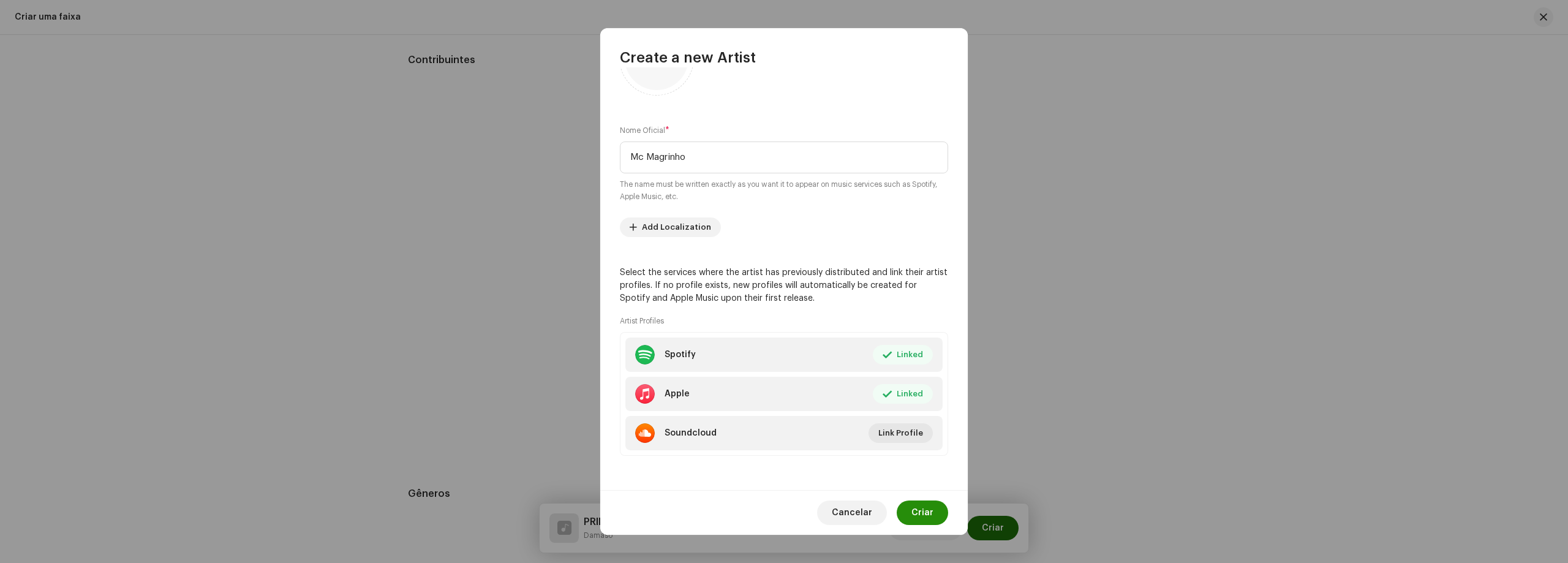
click at [920, 508] on span "Criar" at bounding box center [922, 513] width 22 height 25
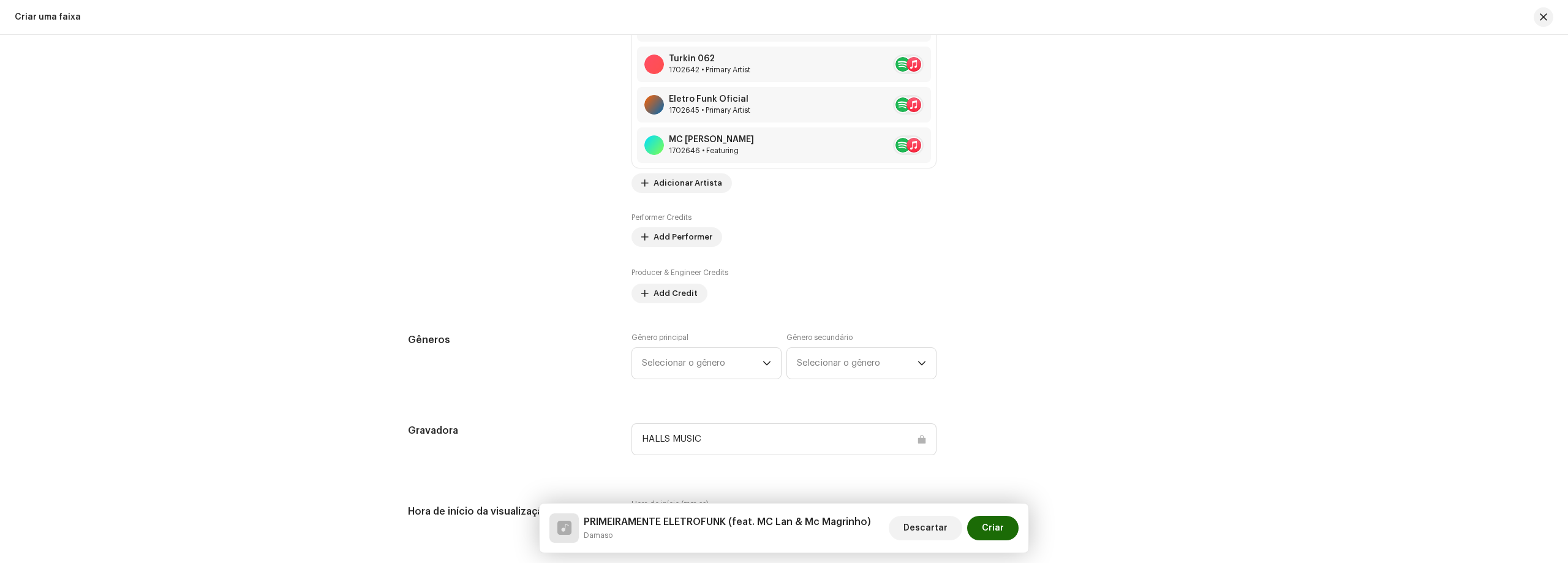
scroll to position [980, 0]
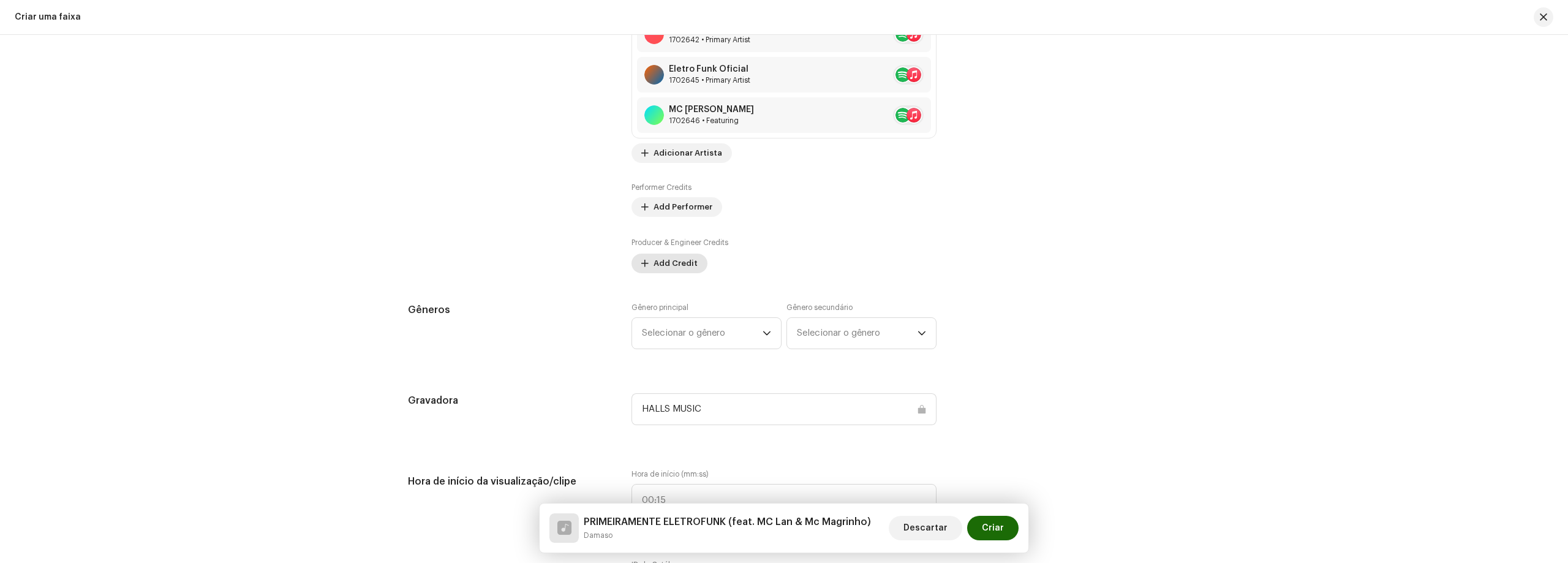
click at [653, 261] on span "Add Credit" at bounding box center [675, 263] width 44 height 25
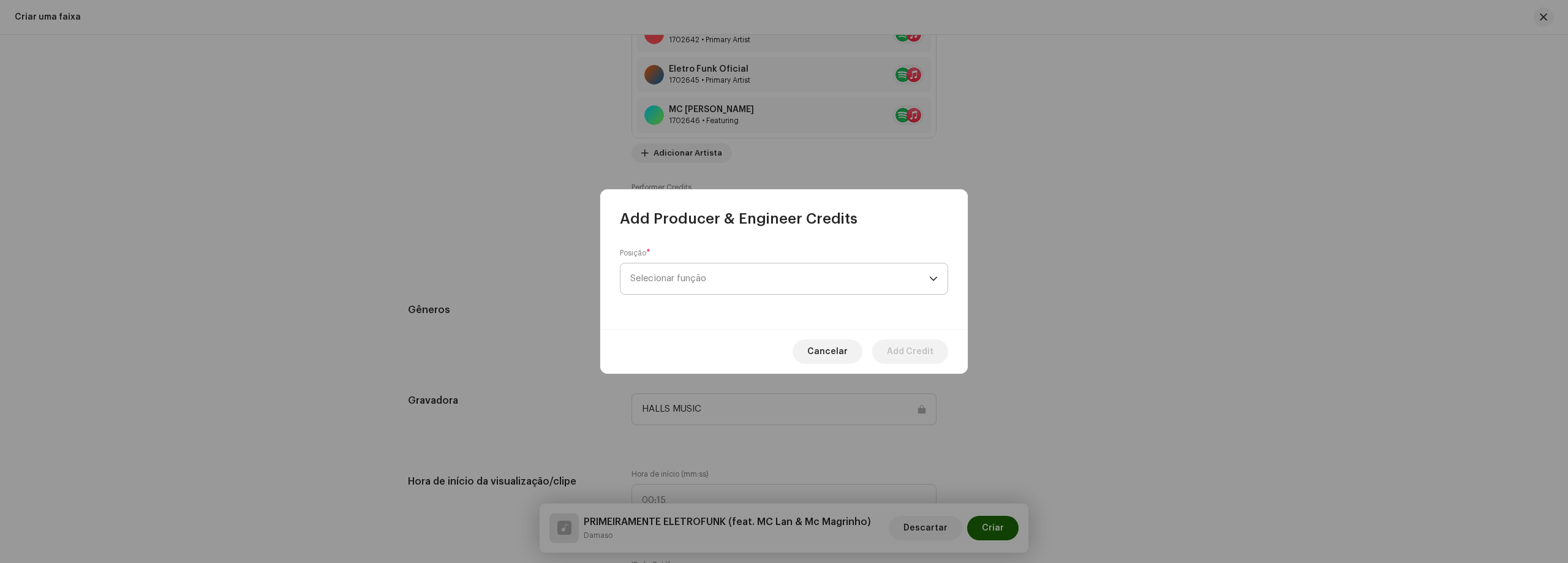
click at [727, 284] on span "Selecionar função" at bounding box center [779, 278] width 299 height 30
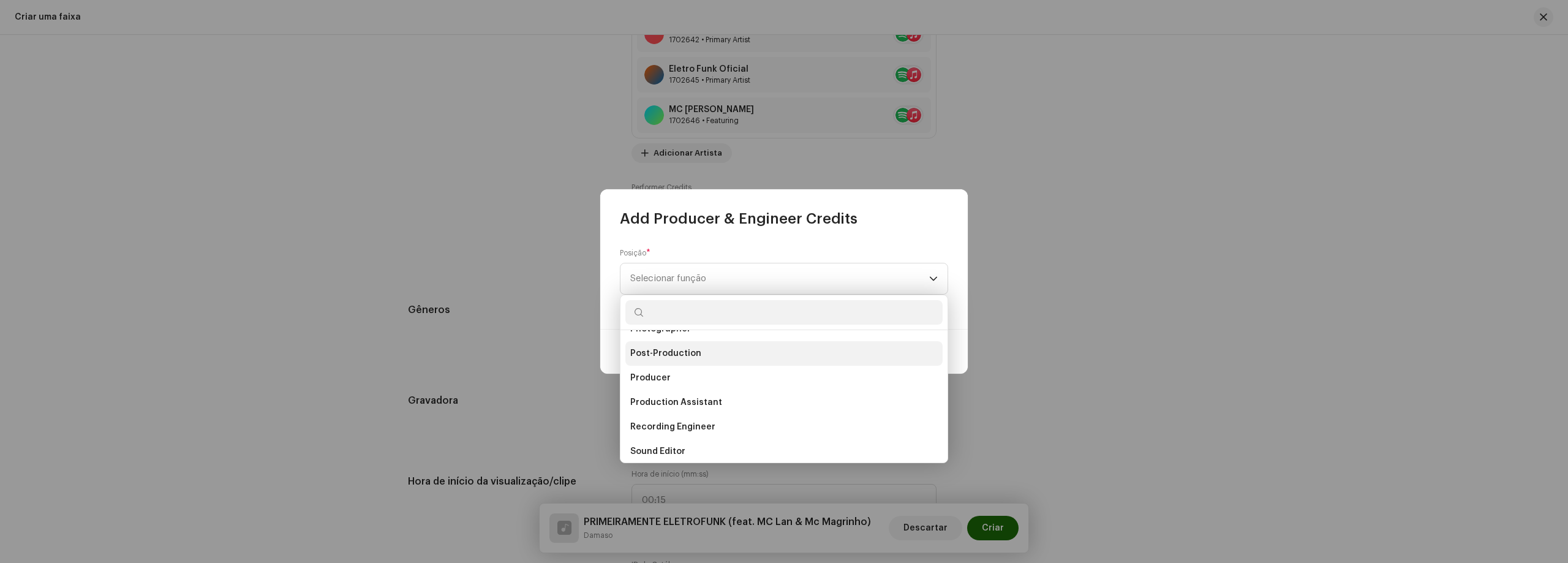
scroll to position [429, 0]
click at [673, 407] on li "Producer" at bounding box center [783, 408] width 317 height 25
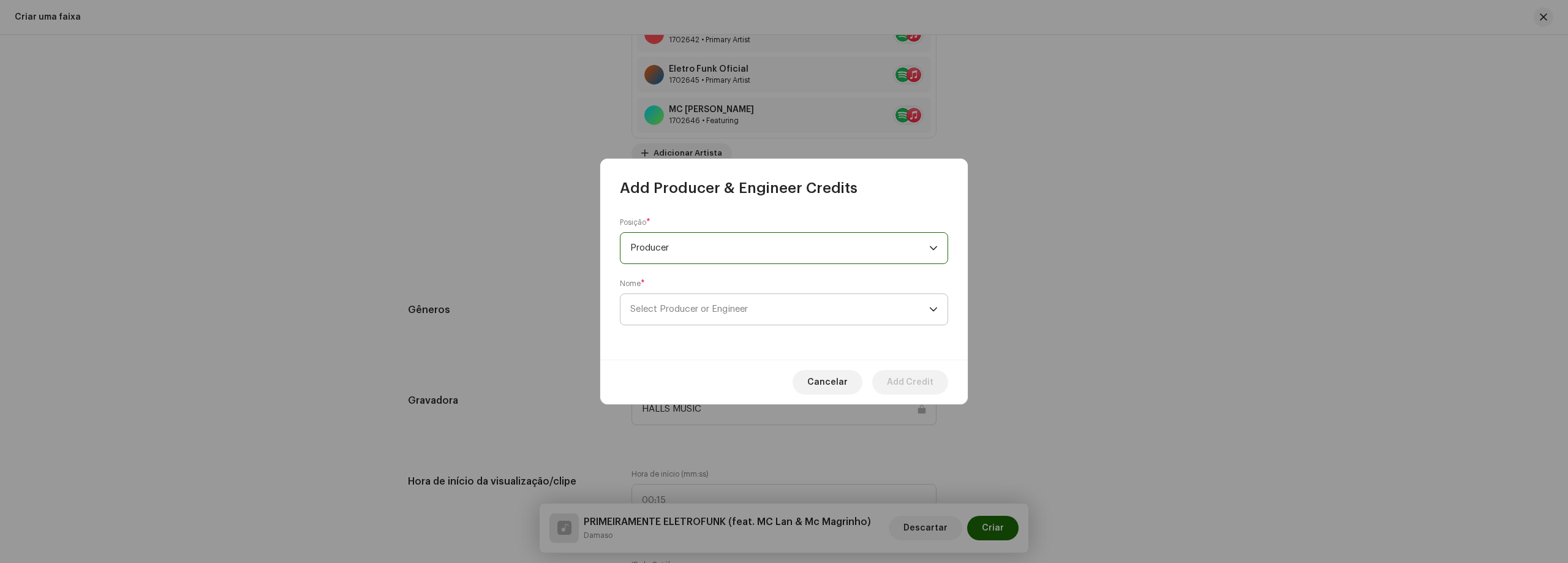
click at [678, 308] on span "Select Producer or Engineer" at bounding box center [689, 309] width 117 height 9
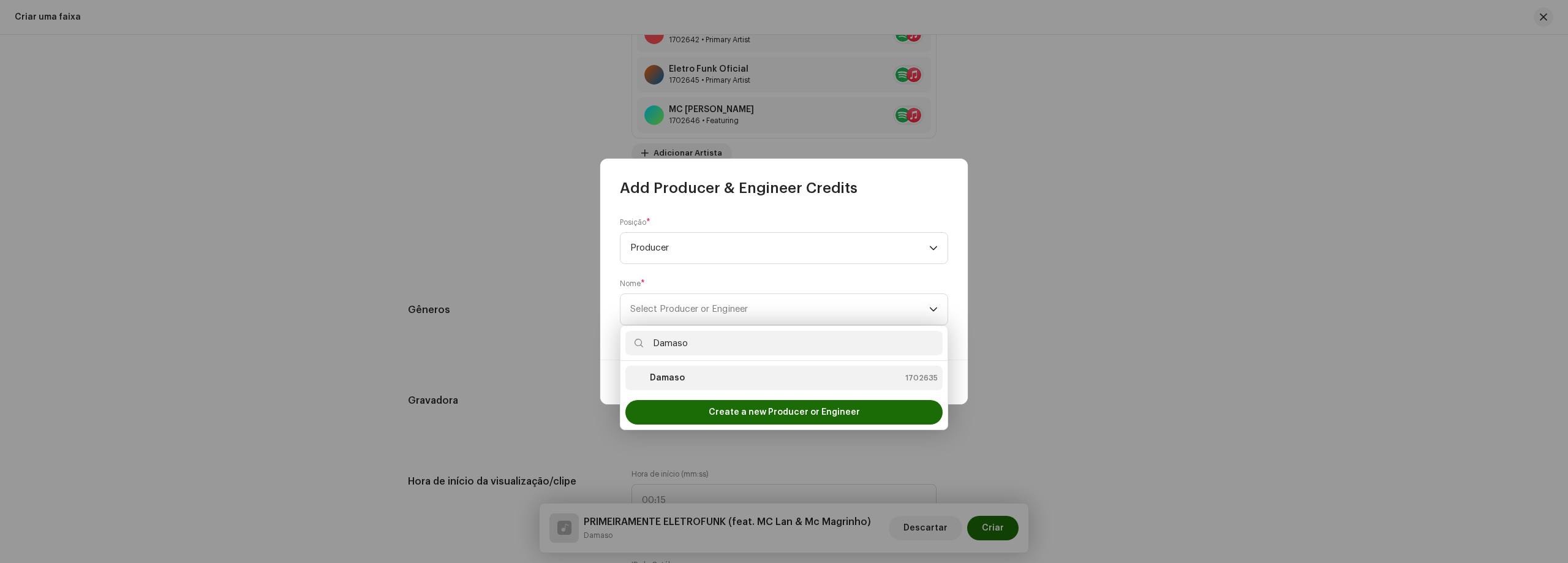
type input "Damaso"
click at [782, 378] on div "Damaso 1702635" at bounding box center [783, 378] width 308 height 15
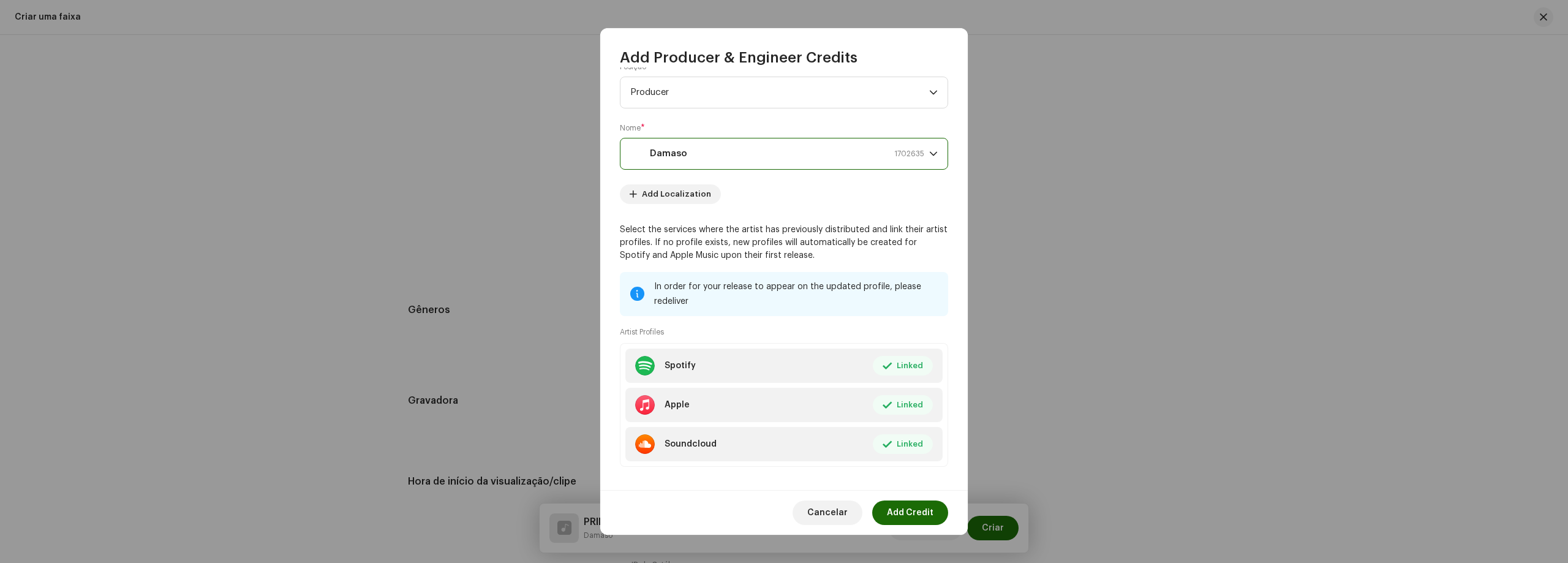
scroll to position [36, 0]
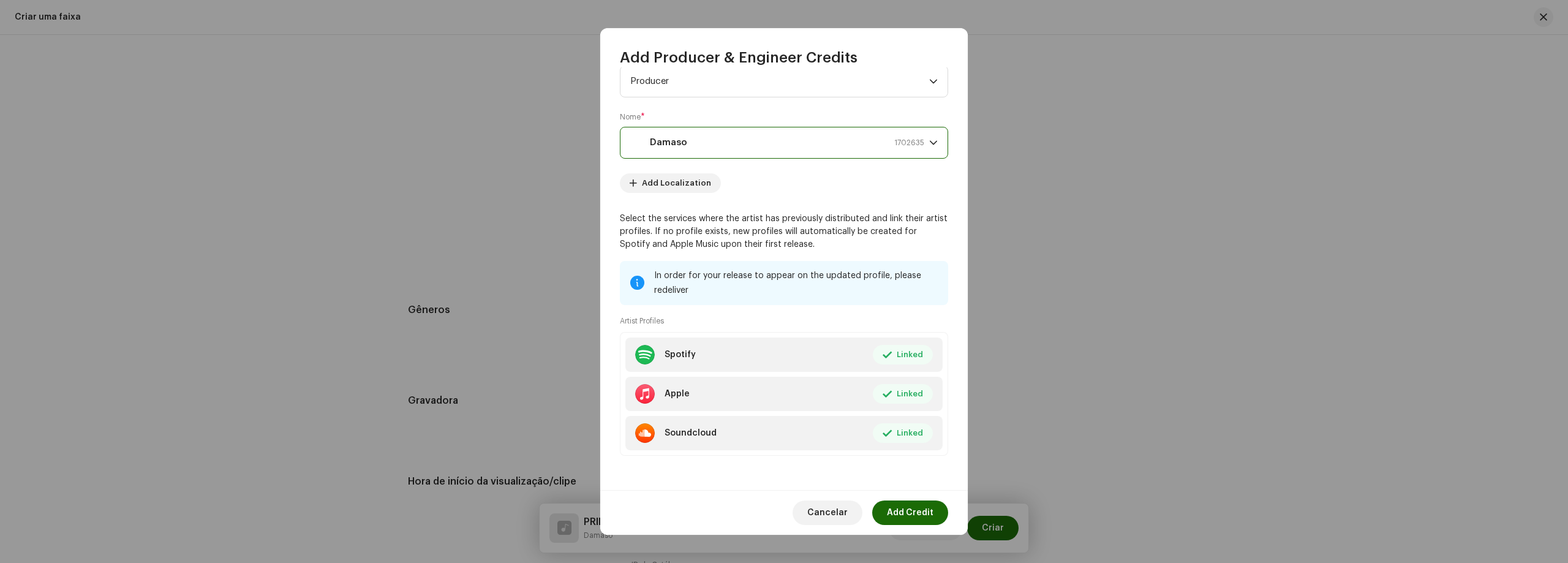
click at [920, 516] on span "Add Credit" at bounding box center [910, 513] width 47 height 25
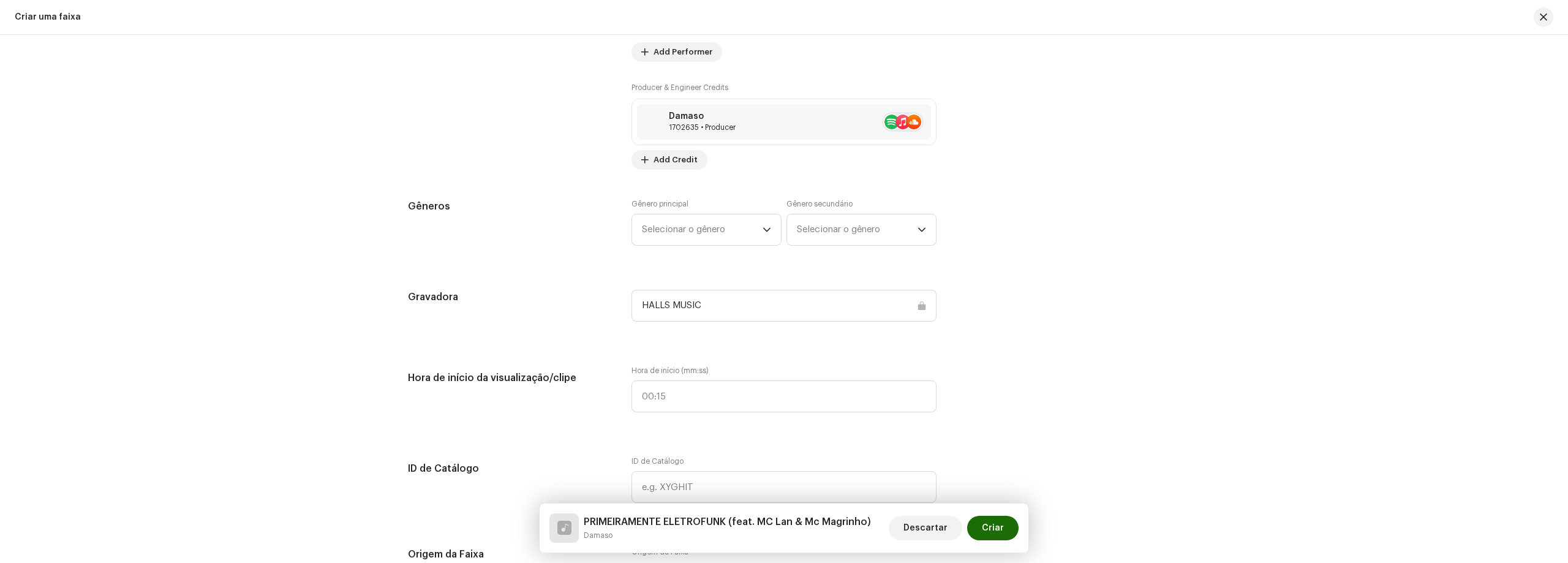
scroll to position [1164, 0]
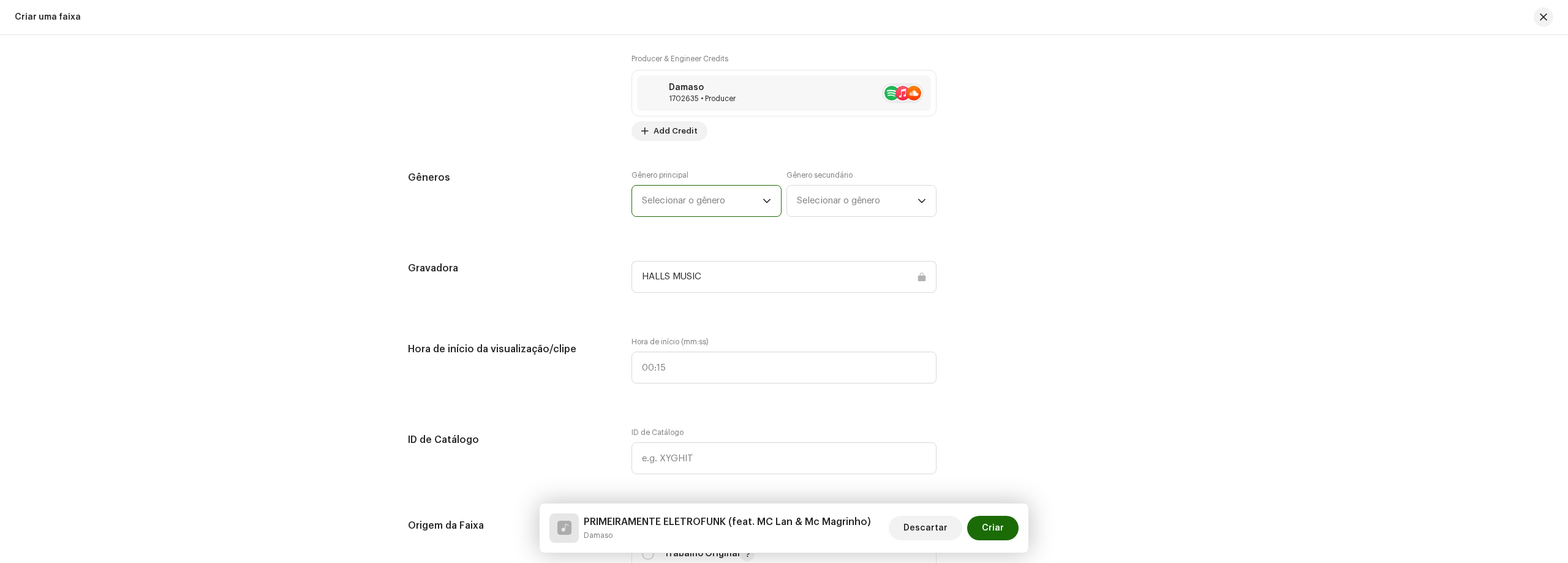
click at [700, 200] on span "Selecionar o gênero" at bounding box center [702, 200] width 121 height 30
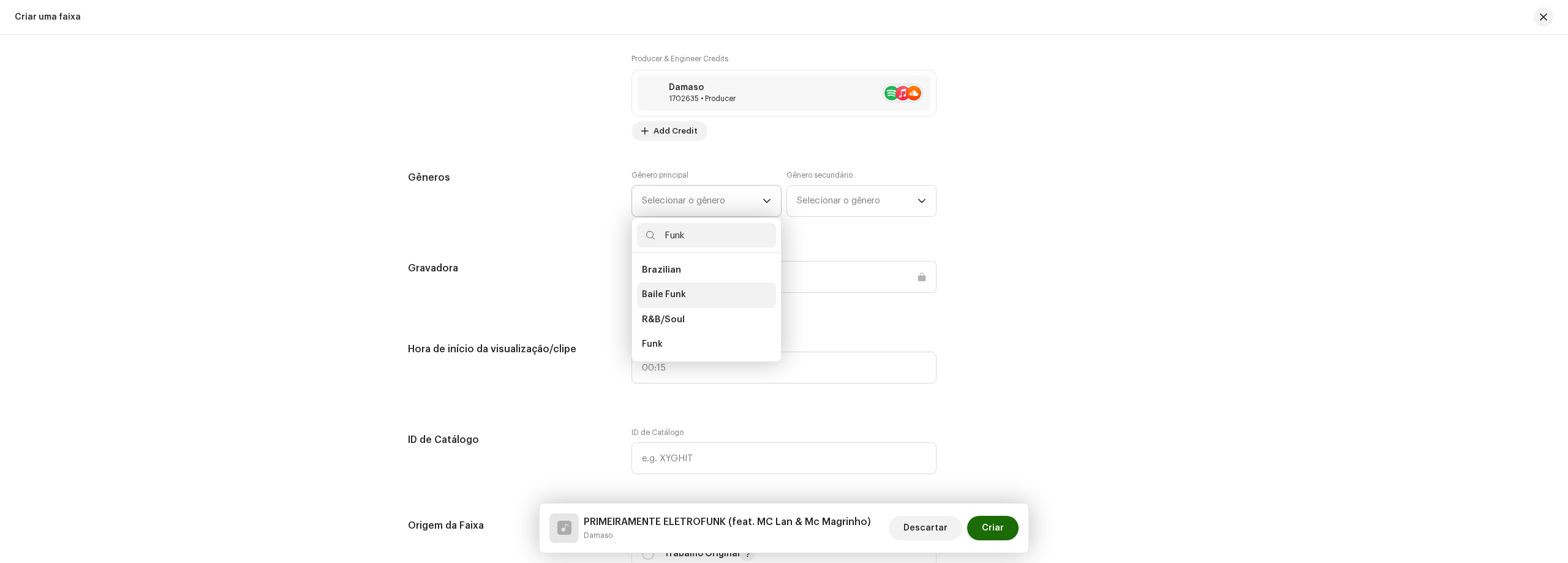
type input "Funk"
click at [683, 290] on li "Baile Funk" at bounding box center [706, 294] width 139 height 25
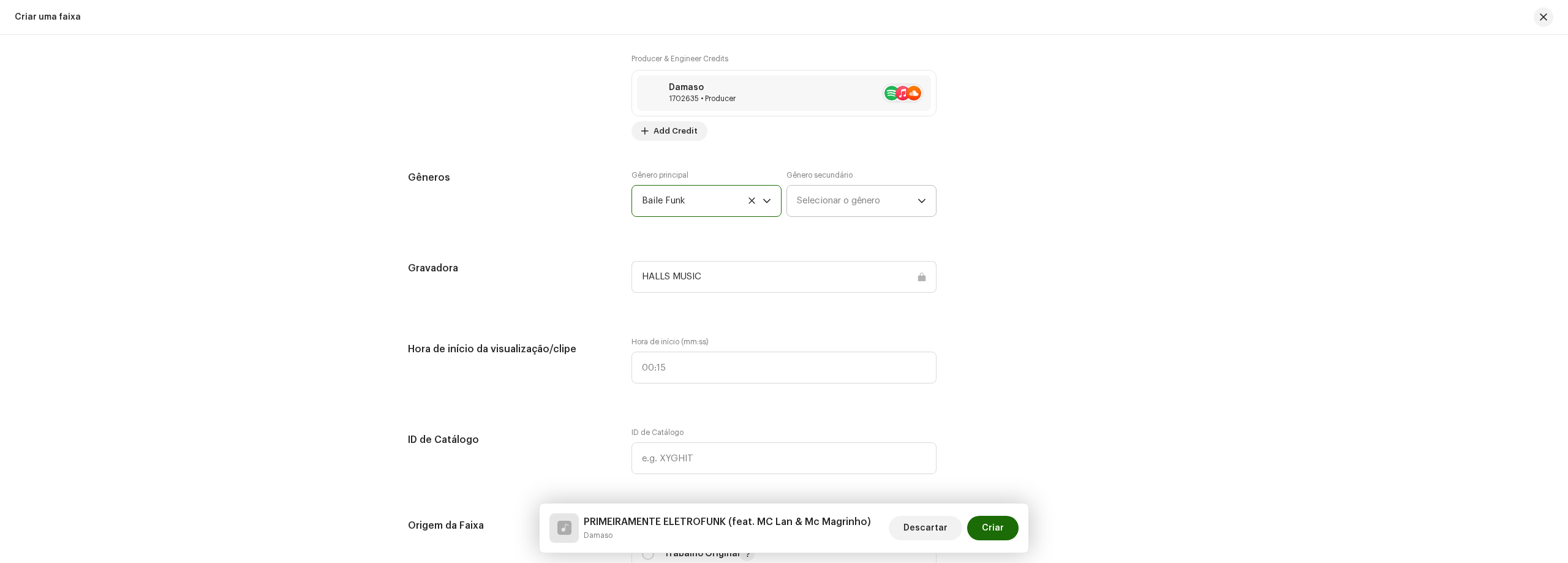
click at [822, 197] on span "Selecionar o gênero" at bounding box center [857, 200] width 121 height 30
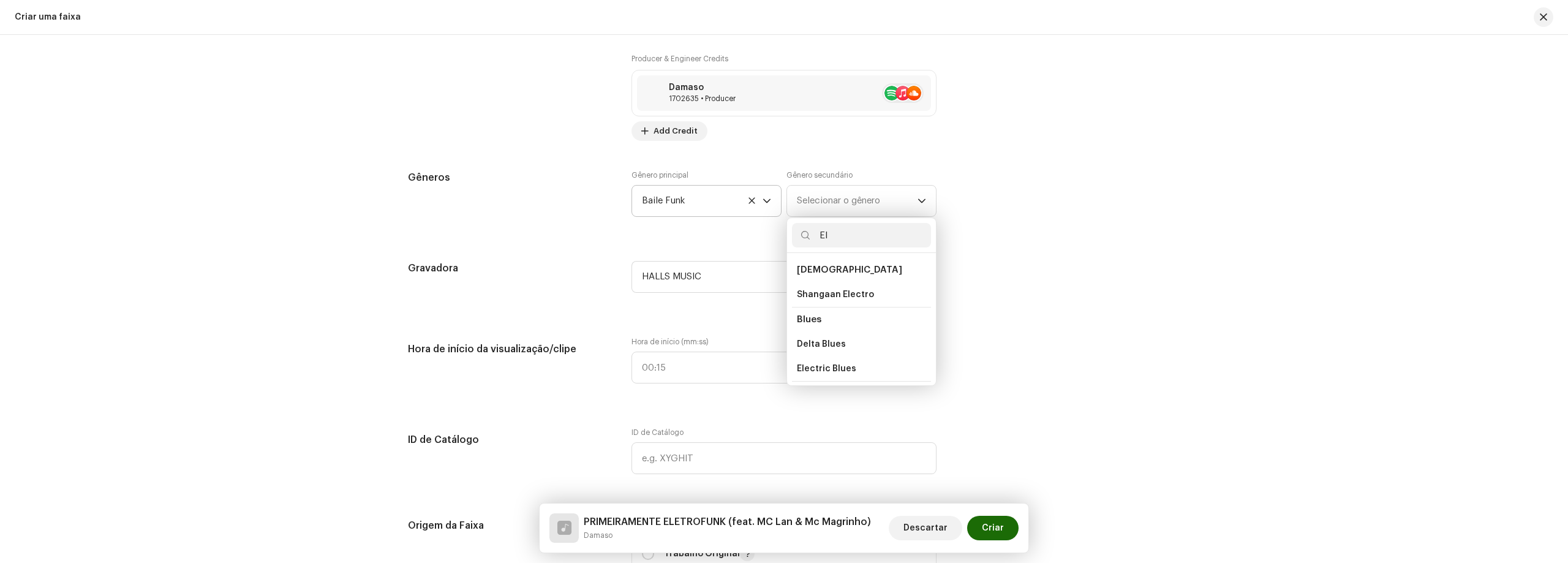
type input "E"
type input "ele"
click at [843, 303] on li "Electronica" at bounding box center [861, 308] width 139 height 25
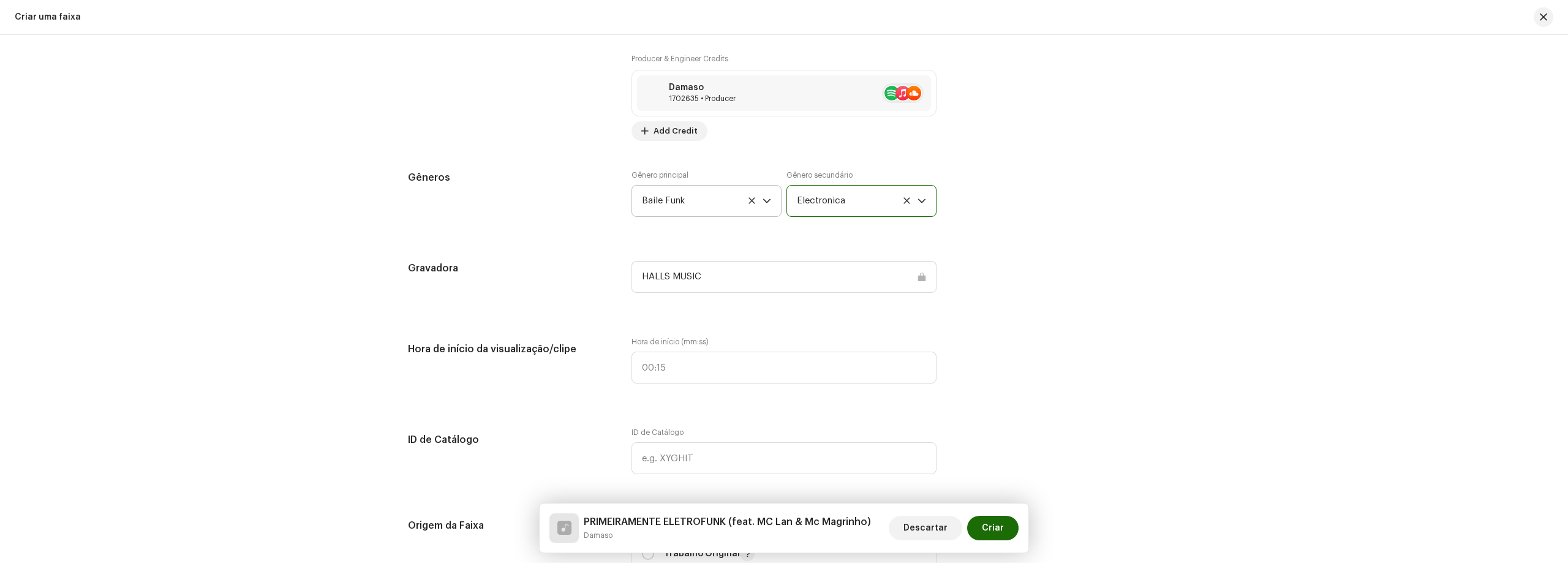
click at [1005, 312] on div "Detalhes da faixa Complete o seguinte para finalizar sua faixa. 1 de 3 Adiciona…" at bounding box center [783, 291] width 791 height 2783
click at [751, 282] on div "HALLS MUSIC" at bounding box center [783, 277] width 305 height 32
click at [736, 282] on div "HALLS MUSIC" at bounding box center [783, 277] width 305 height 32
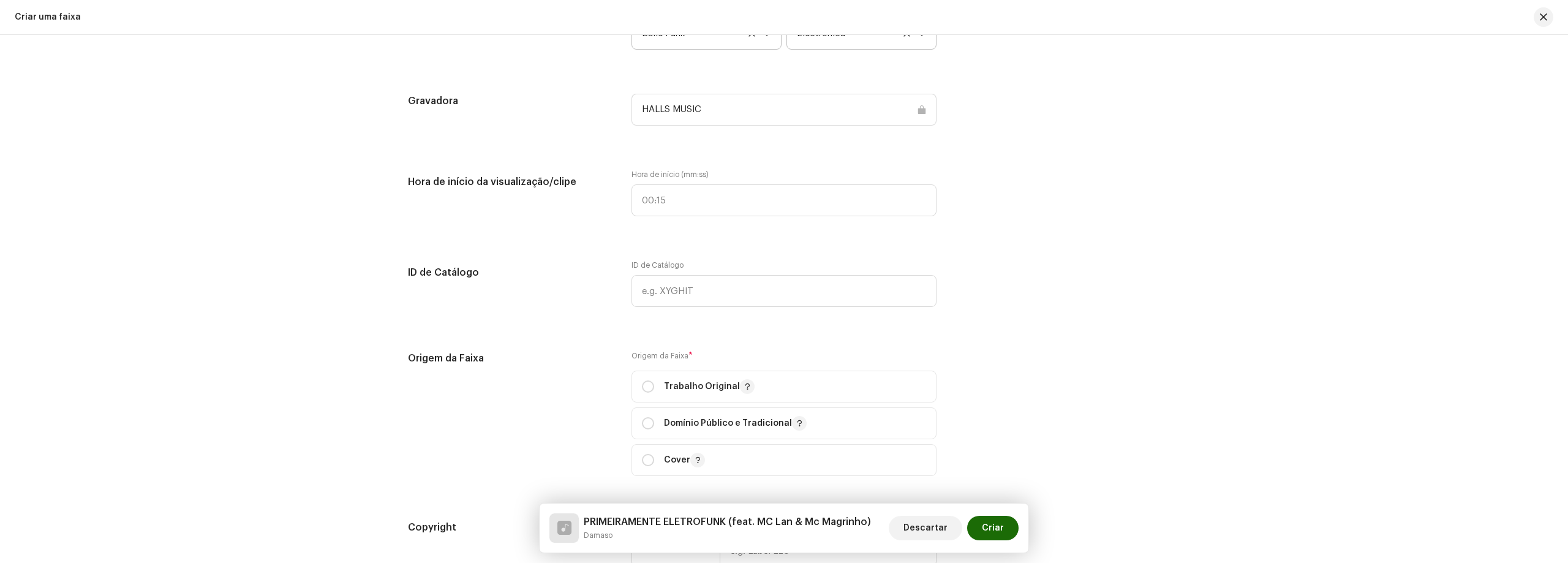
scroll to position [1348, 0]
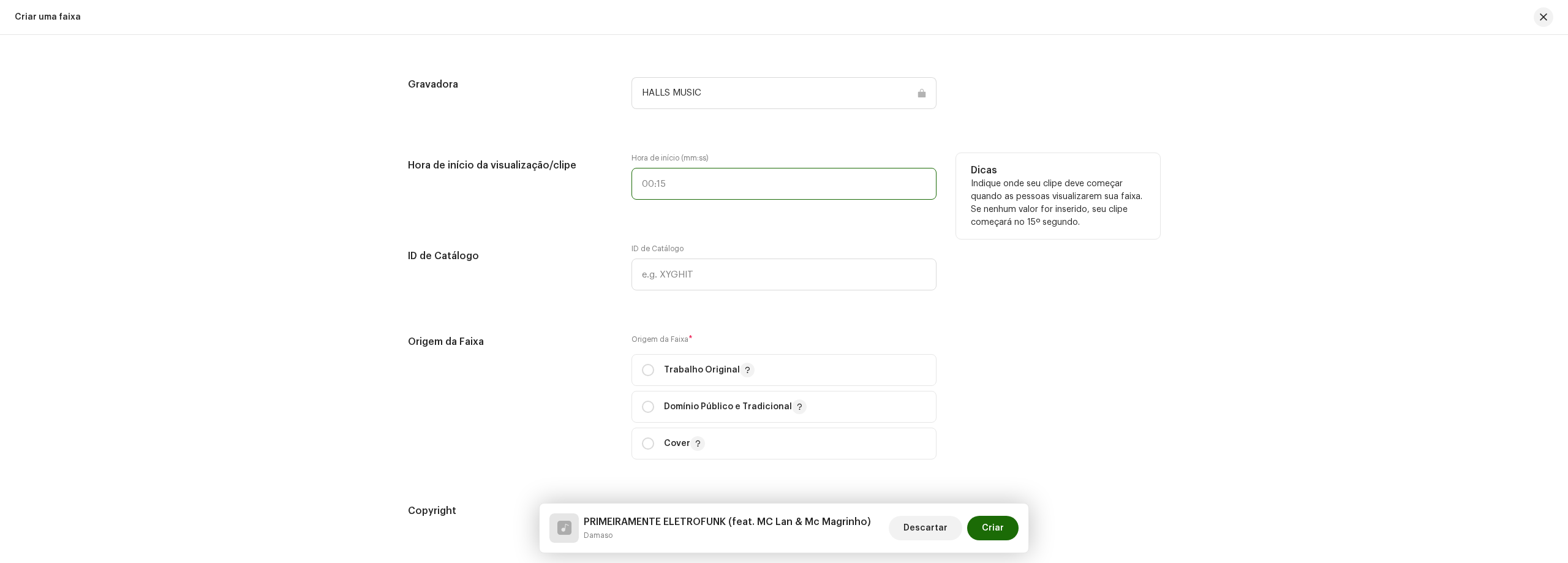
type input ":"
click at [718, 182] on input ":" at bounding box center [783, 183] width 305 height 32
click at [677, 228] on div "Detalhes da faixa Complete o seguinte para finalizar sua faixa. 1 de 3 Adiciona…" at bounding box center [783, 108] width 791 height 2783
type input ":"
click at [688, 189] on input ":" at bounding box center [783, 183] width 305 height 32
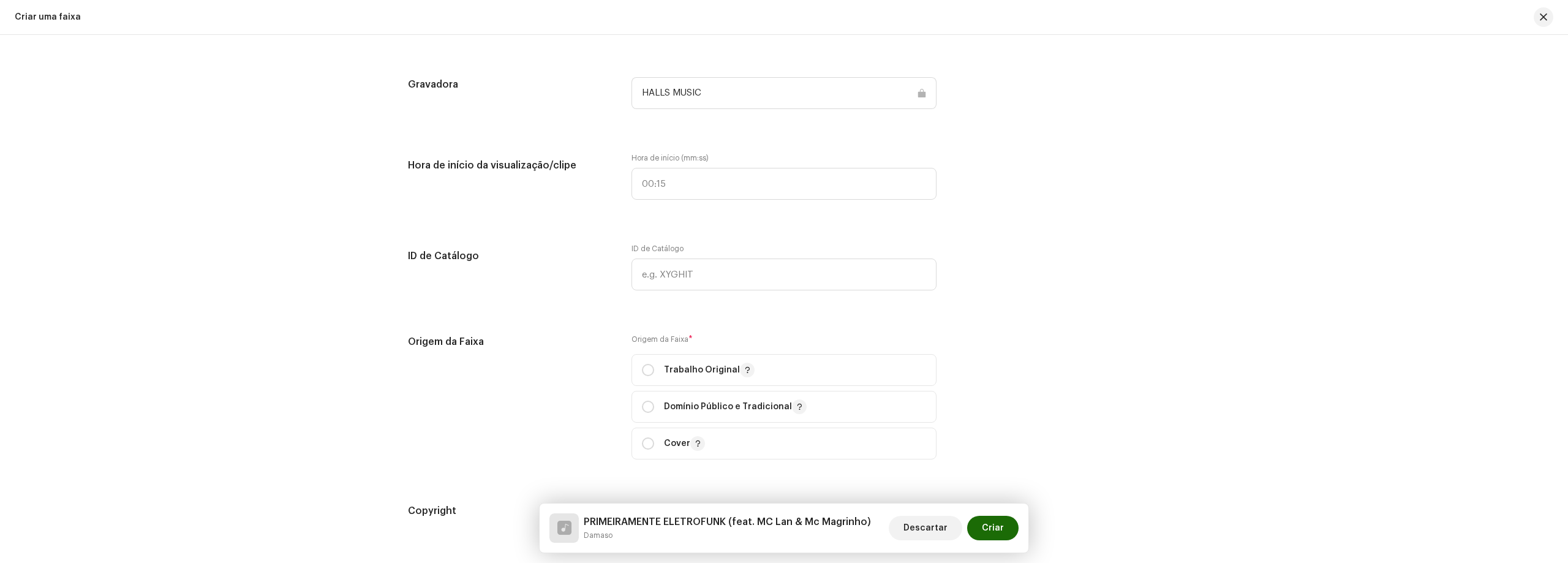
click at [495, 479] on div "Detalhes da faixa Complete o seguinte para finalizar sua faixa. 1 de 3 Adiciona…" at bounding box center [783, 108] width 791 height 2783
drag, startPoint x: 703, startPoint y: 189, endPoint x: 616, endPoint y: 185, distance: 87.1
click at [616, 185] on div "Hora de início da visualização/clipe Hora de início (mm:ss) : Dicas Indique ond…" at bounding box center [784, 184] width 752 height 62
type input "01:05"
drag, startPoint x: 555, startPoint y: 216, endPoint x: 534, endPoint y: 240, distance: 31.9
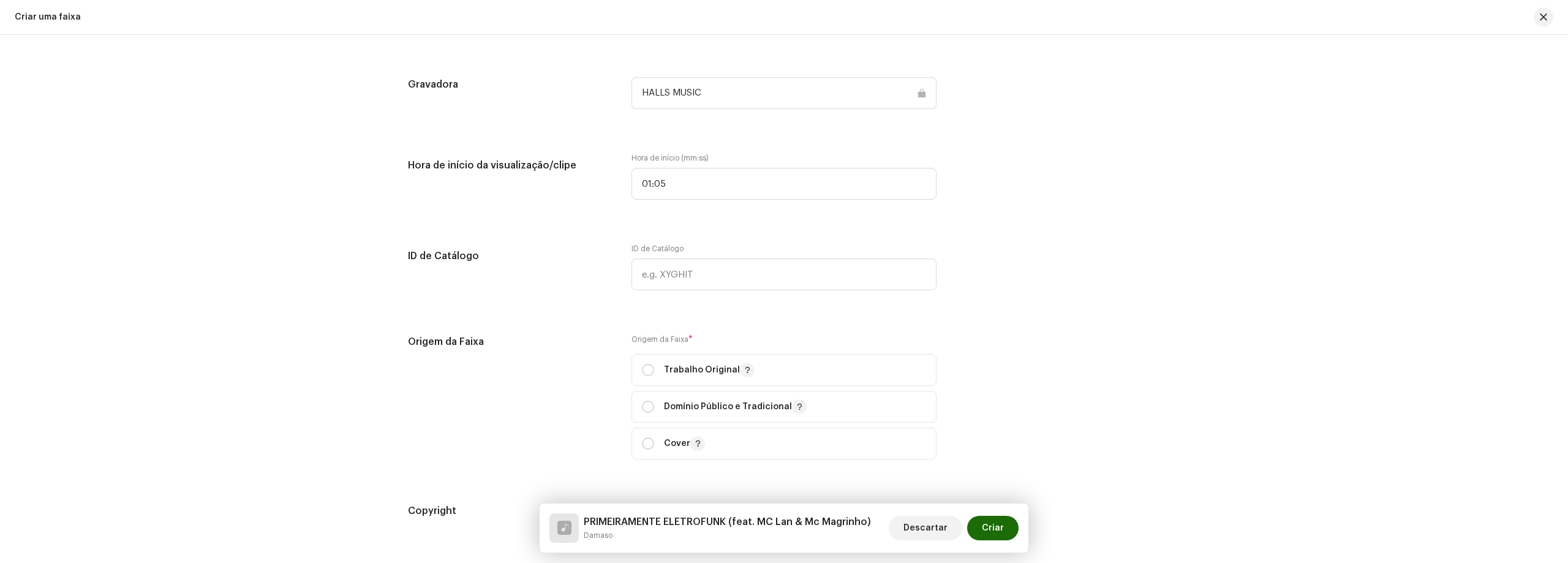
click at [539, 221] on div "Detalhes da faixa Complete o seguinte para finalizar sua faixa. 1 de 3 Adiciona…" at bounding box center [783, 108] width 791 height 2783
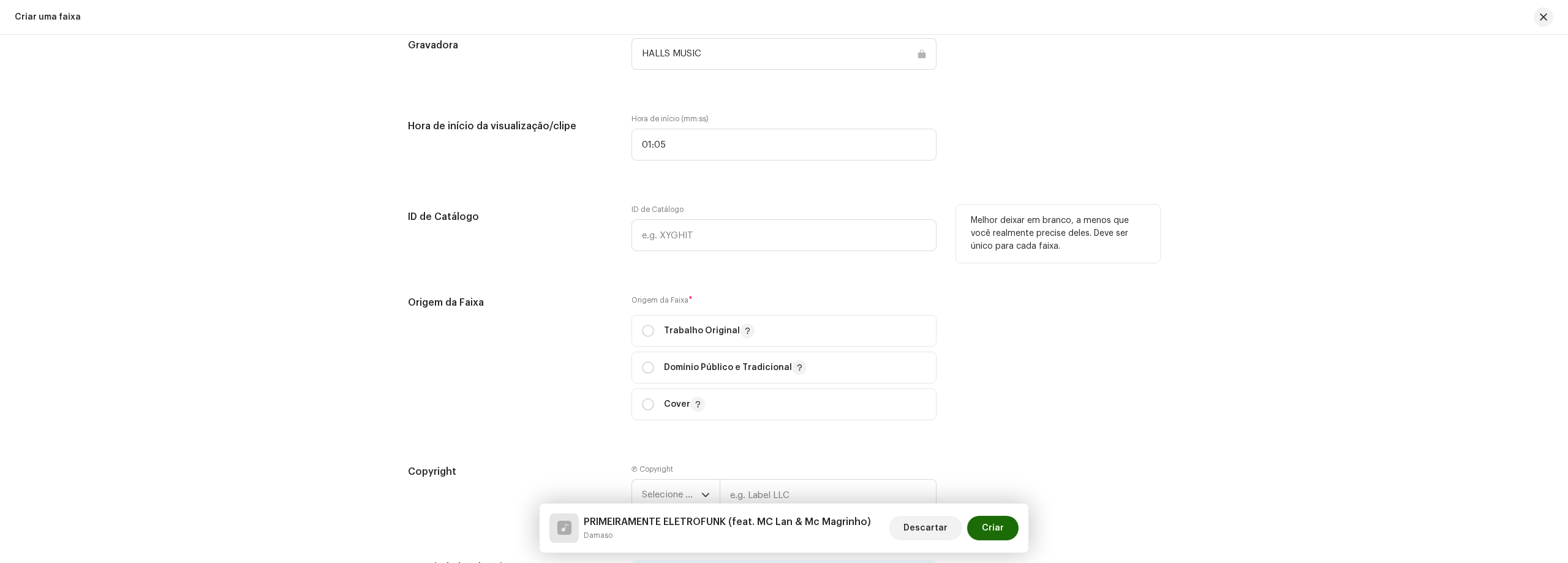
scroll to position [1409, 0]
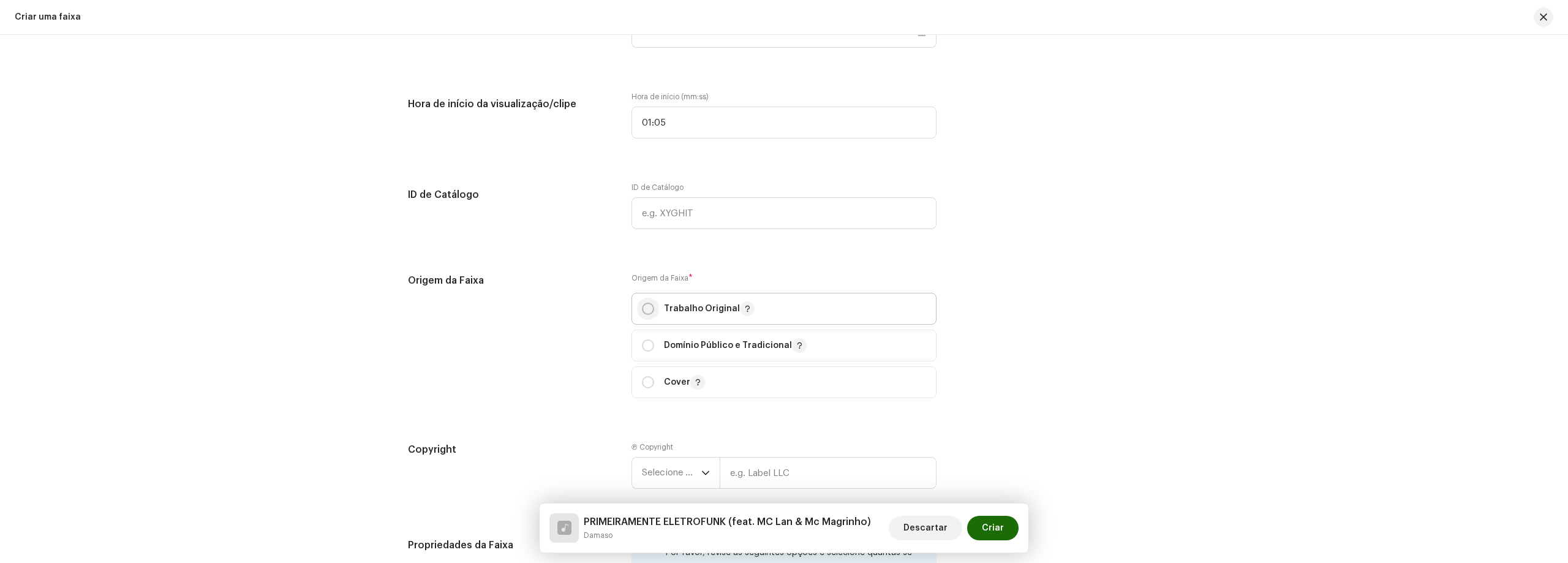
click at [644, 307] on input "radio" at bounding box center [648, 308] width 12 height 12
radio input "true"
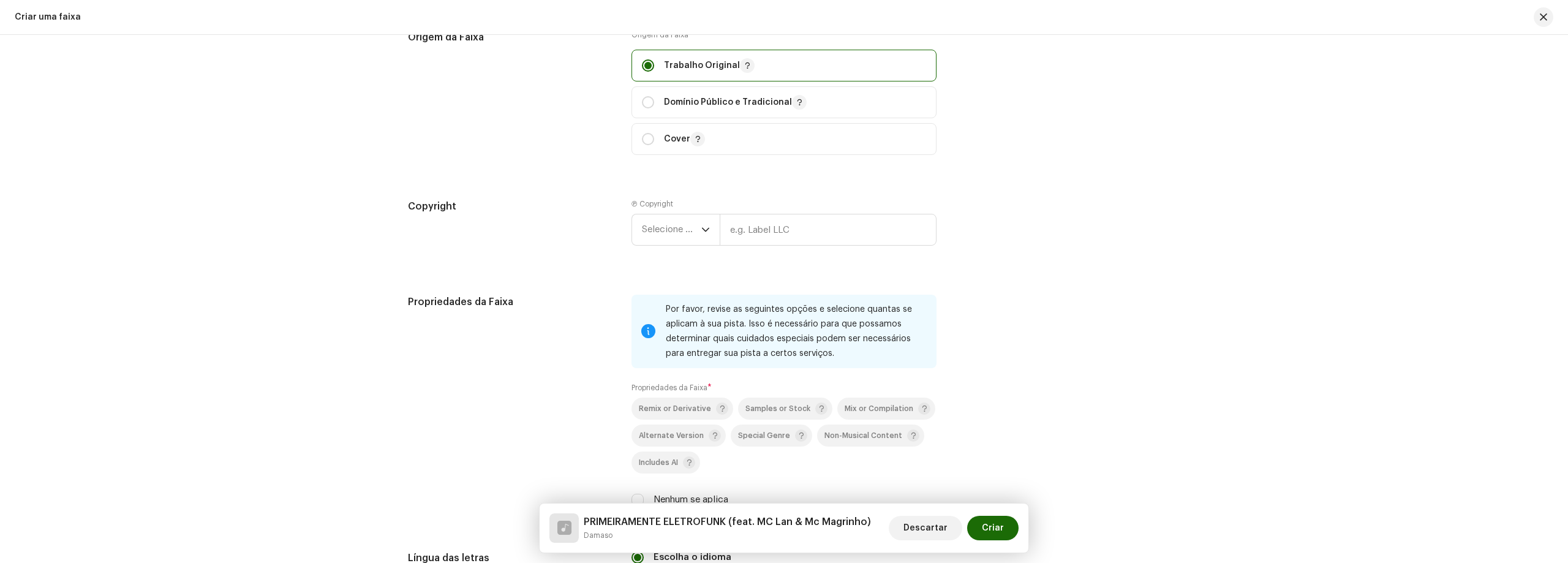
scroll to position [1654, 0]
click at [681, 231] on span "Selecione o ano" at bounding box center [672, 228] width 59 height 30
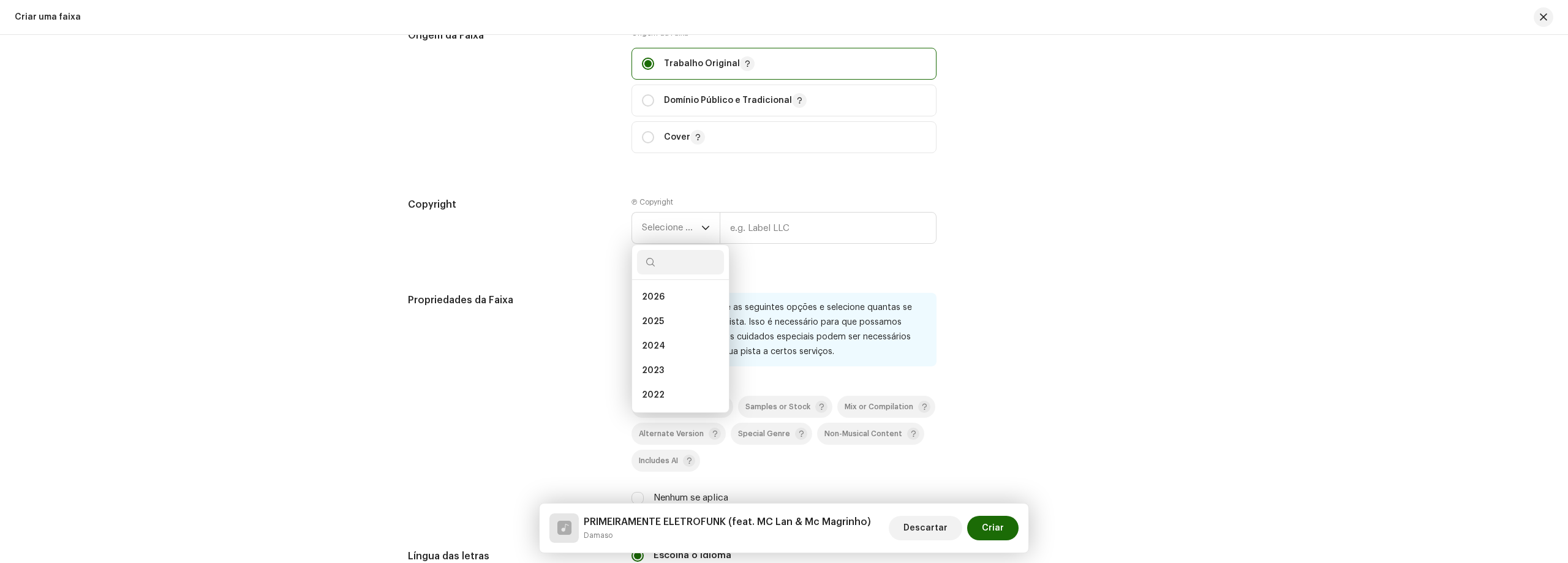
click at [1527, 286] on div "Detalhes da faixa Complete o seguinte para finalizar sua faixa. 1 de 3 Adiciona…" at bounding box center [784, 298] width 1568 height 528
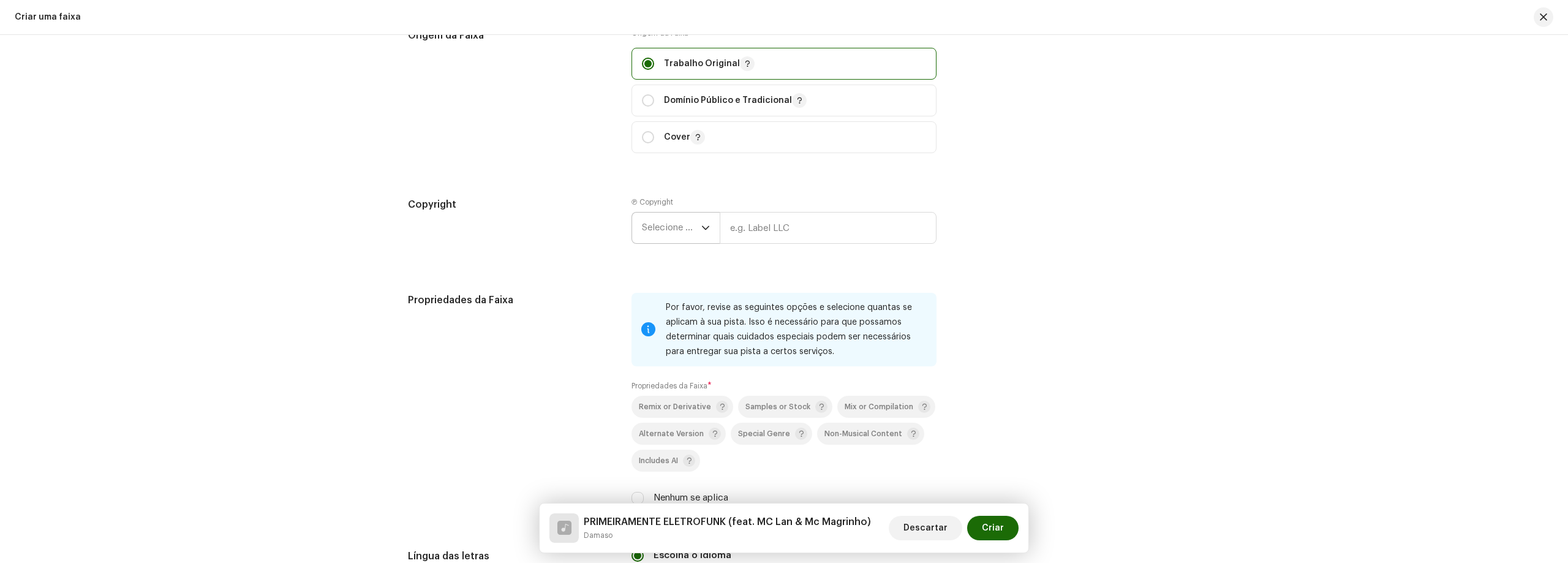
click at [689, 212] on p-select "Selecione o ano" at bounding box center [675, 228] width 88 height 32
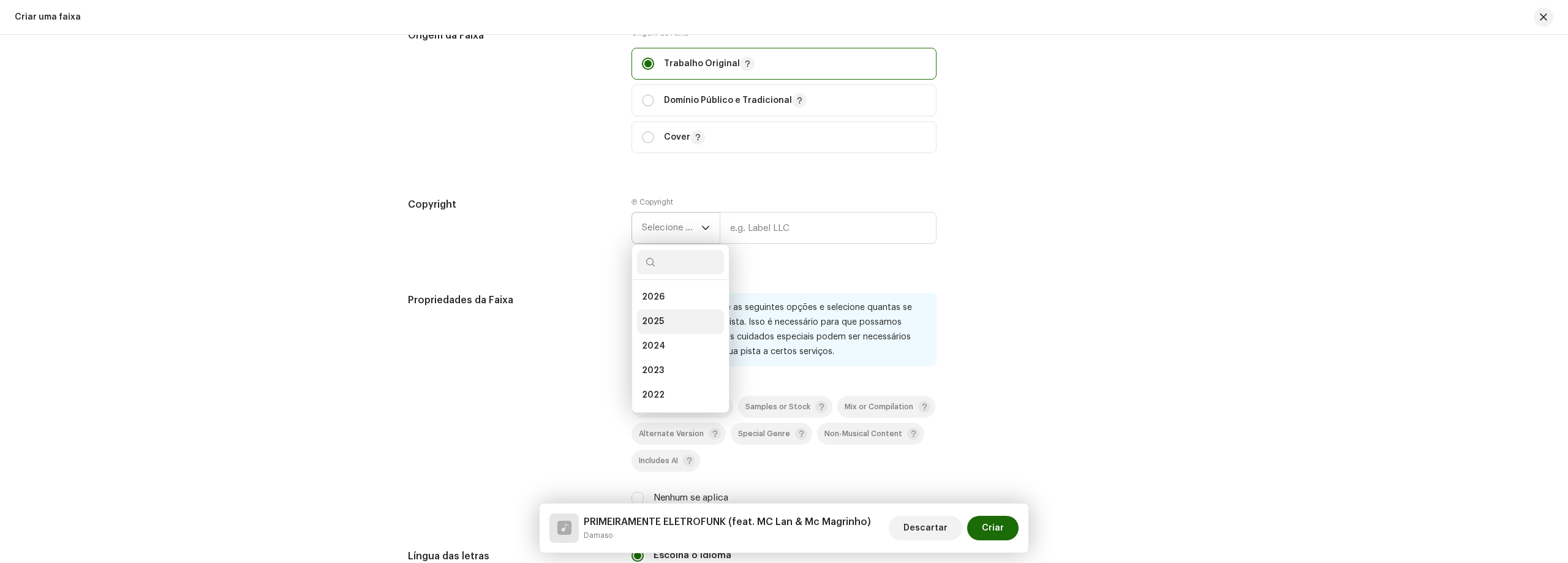
click at [666, 318] on li "2025" at bounding box center [680, 321] width 87 height 25
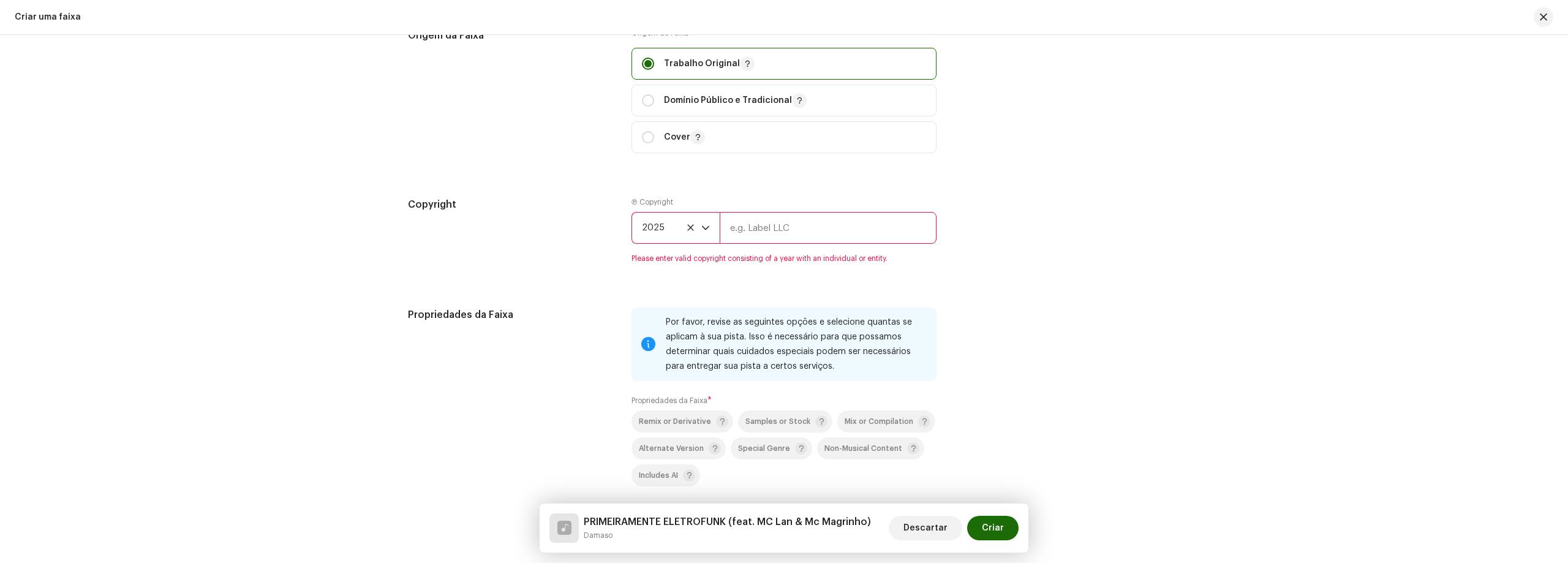
click at [748, 227] on input "text" at bounding box center [828, 228] width 217 height 32
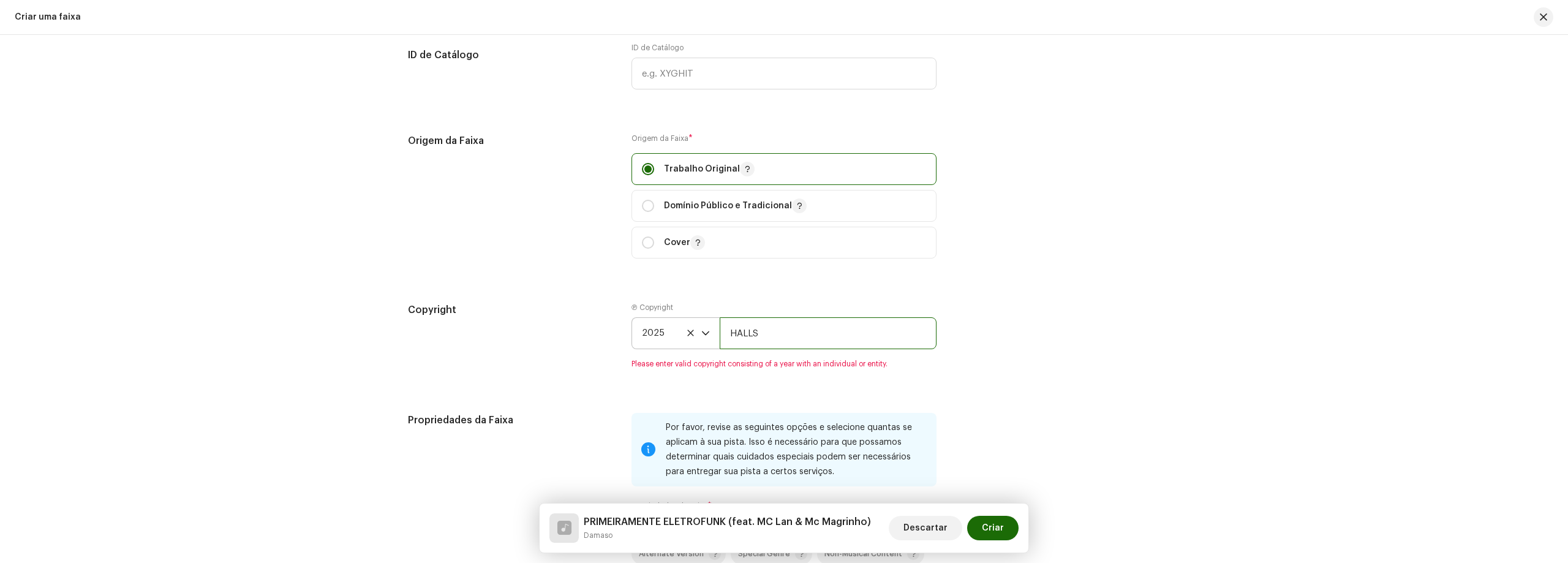
scroll to position [1716, 0]
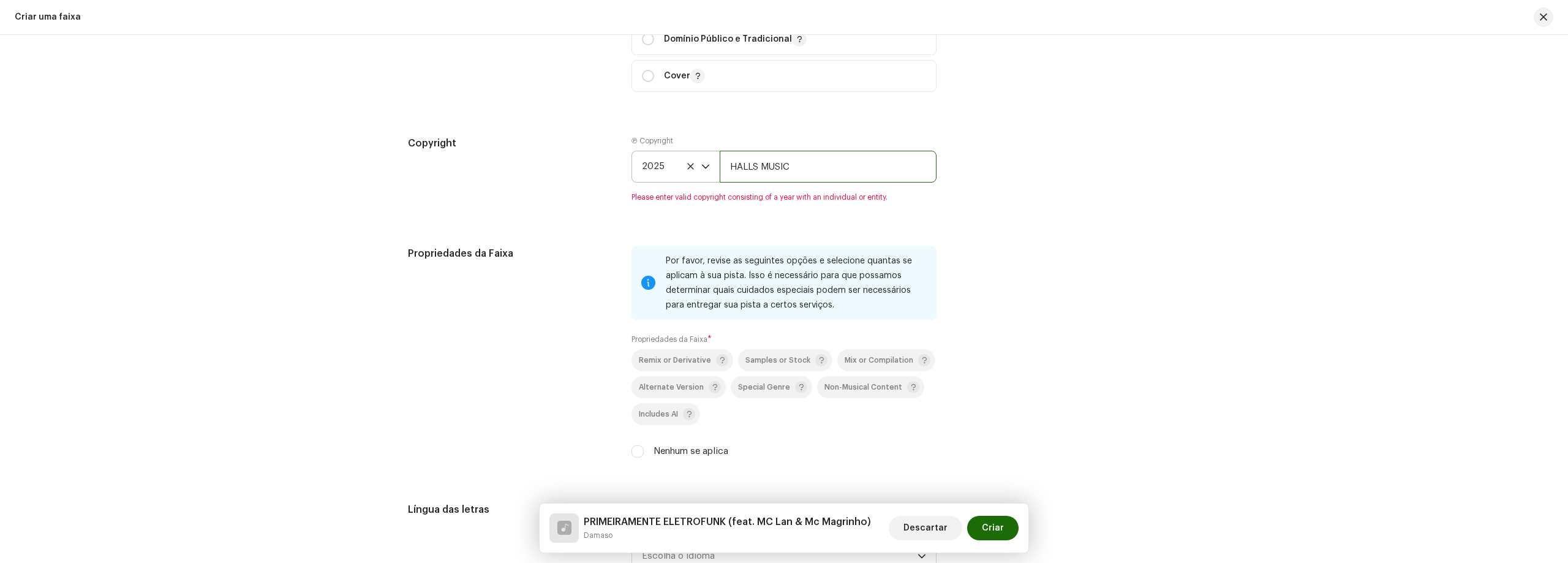
type input "HALLS MUSIC"
click at [624, 260] on div "Propriedades da Faixa Por favor, revise as seguintes opções e selecione quantas…" at bounding box center [784, 359] width 752 height 227
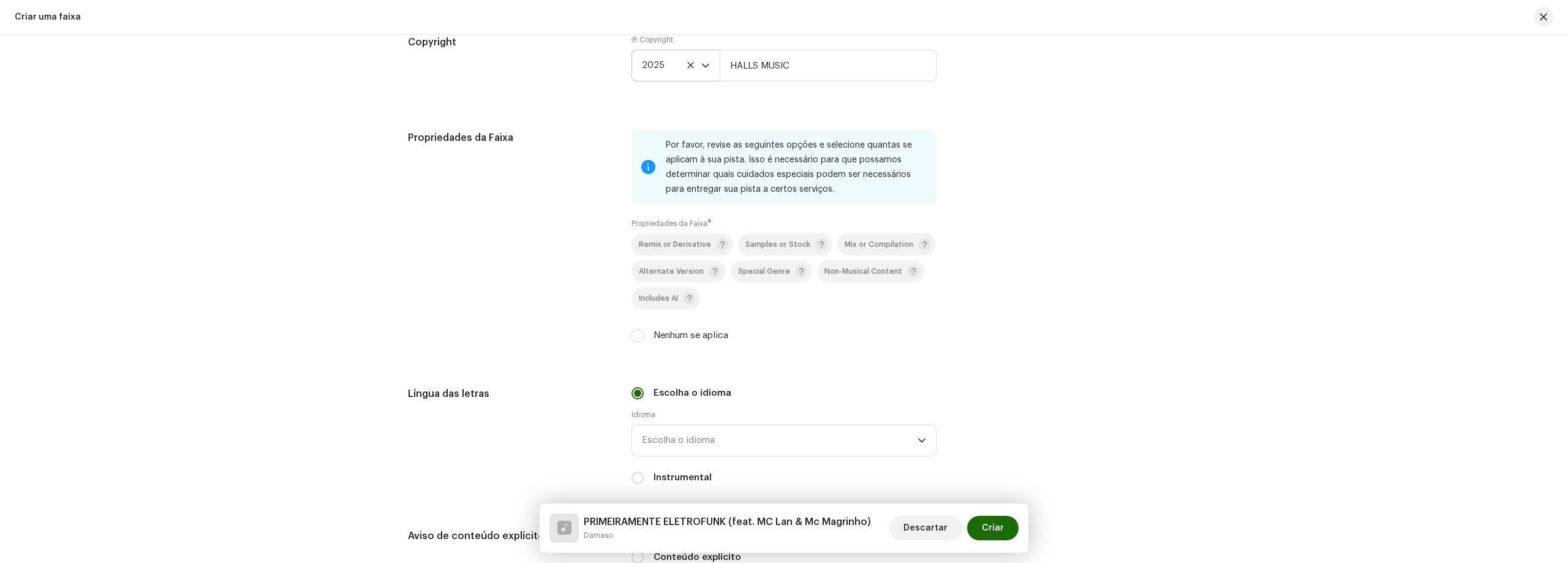
scroll to position [1838, 0]
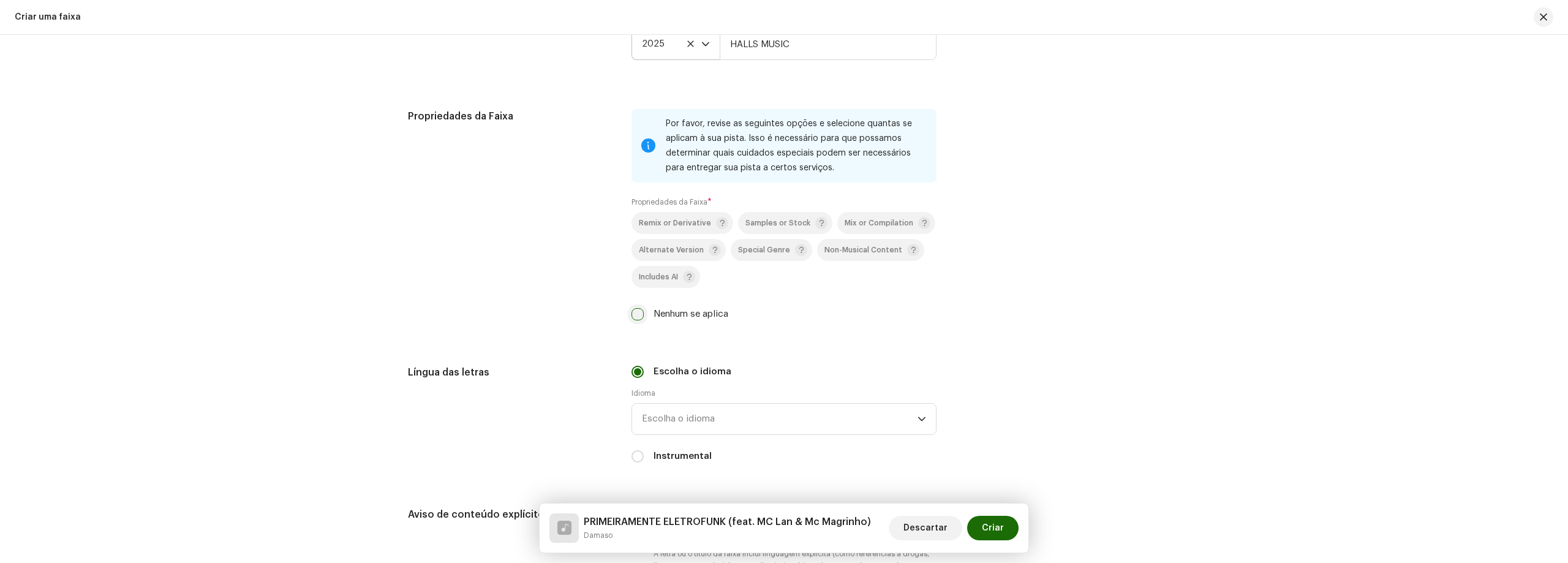
click at [640, 310] on input "Nenhum se aplica" at bounding box center [637, 314] width 12 height 12
checkbox input "true"
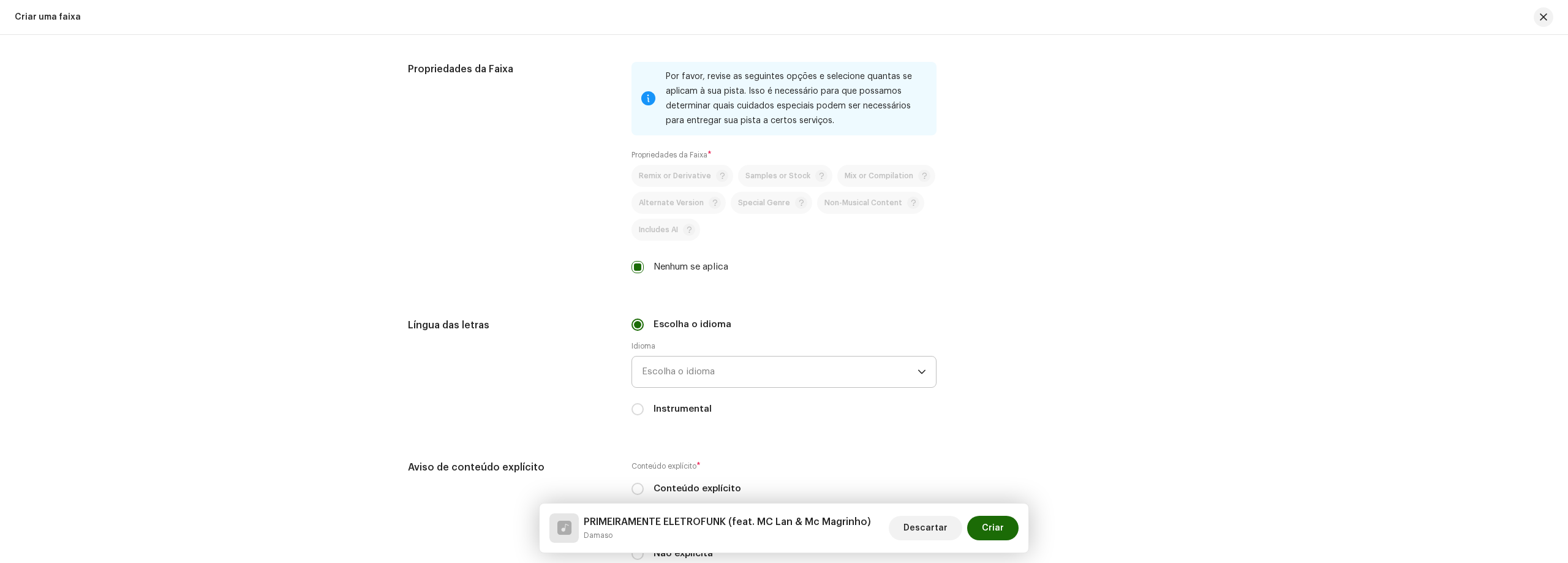
scroll to position [1961, 0]
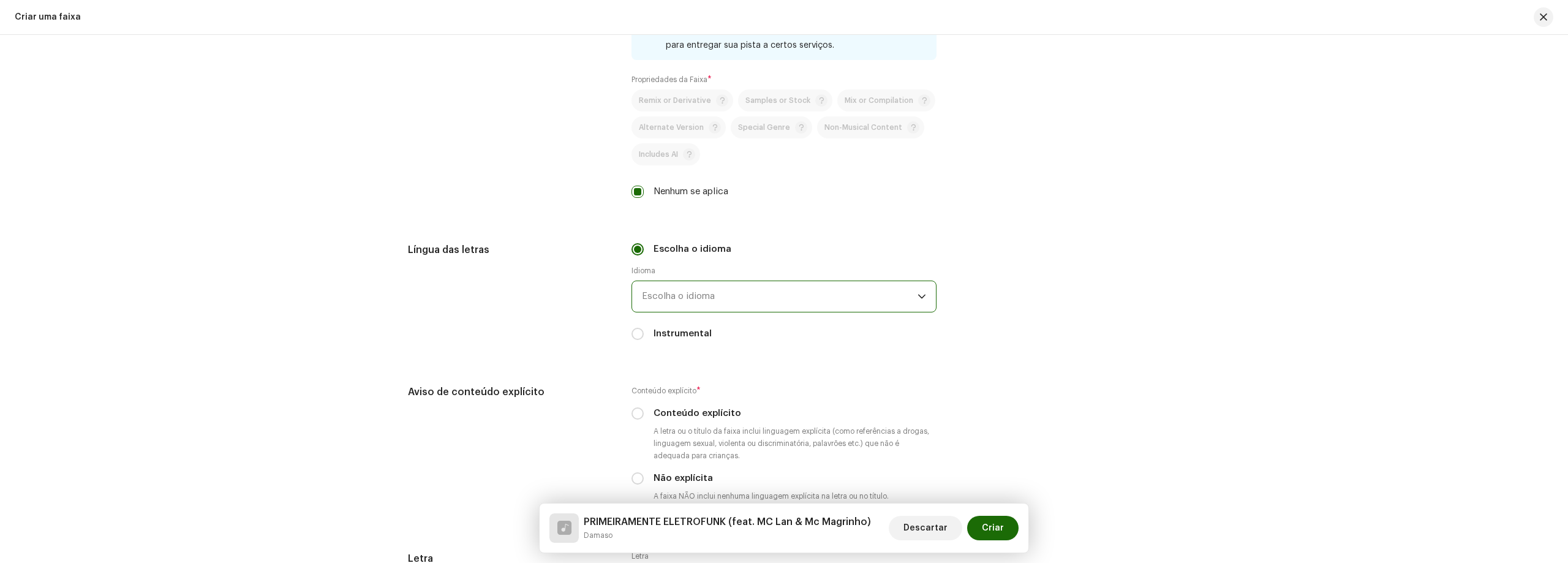
click at [733, 292] on span "Escolha o idioma" at bounding box center [780, 296] width 276 height 30
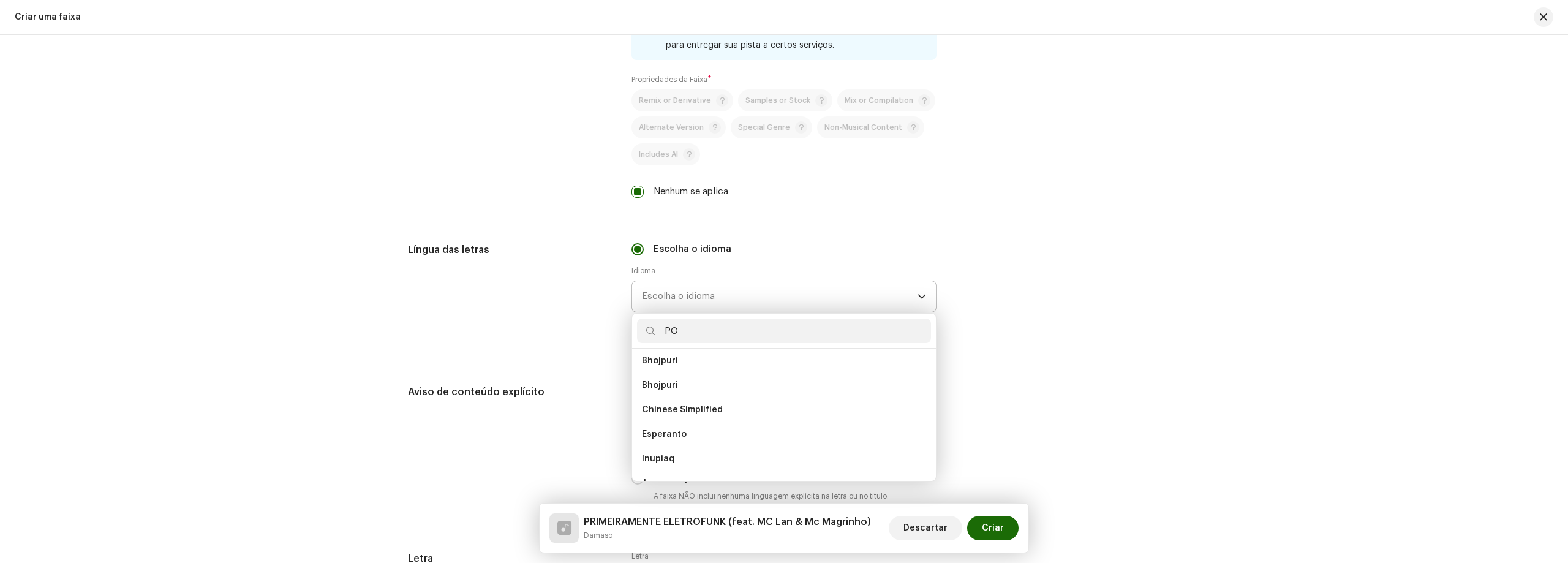
scroll to position [0, 0]
type input "PORTU"
click at [653, 357] on li "Portuguese" at bounding box center [784, 366] width 294 height 25
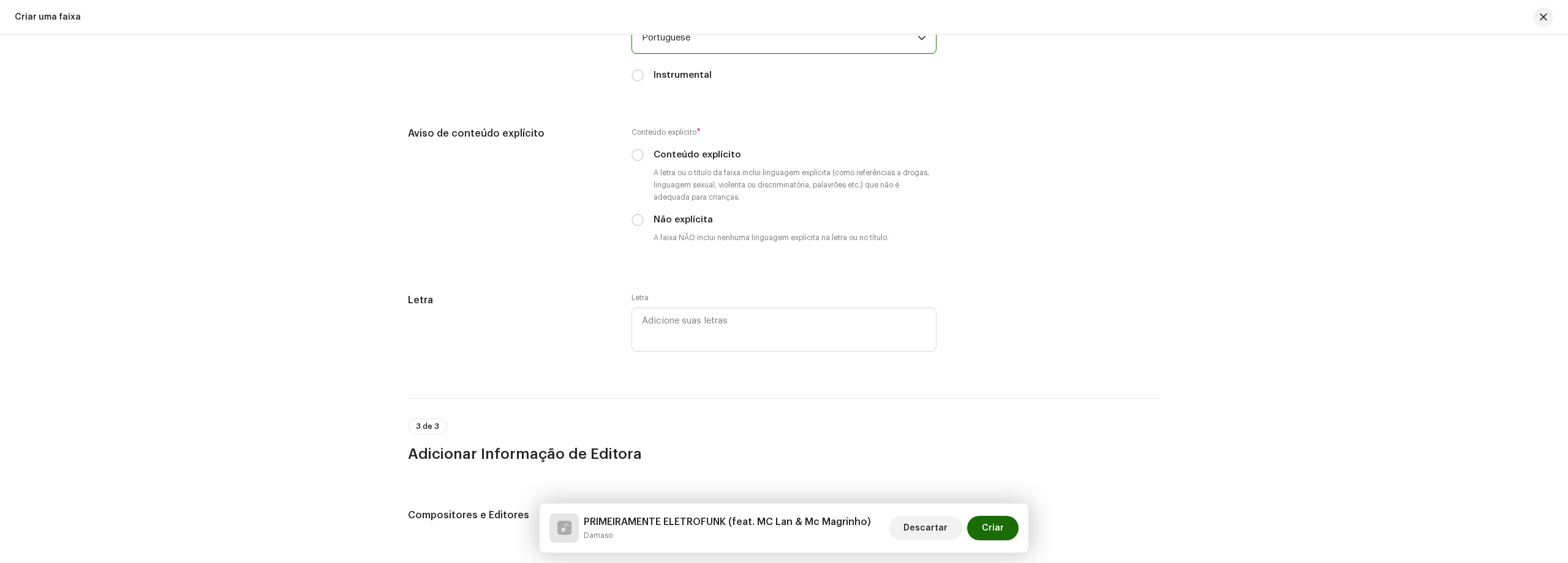
scroll to position [2267, 0]
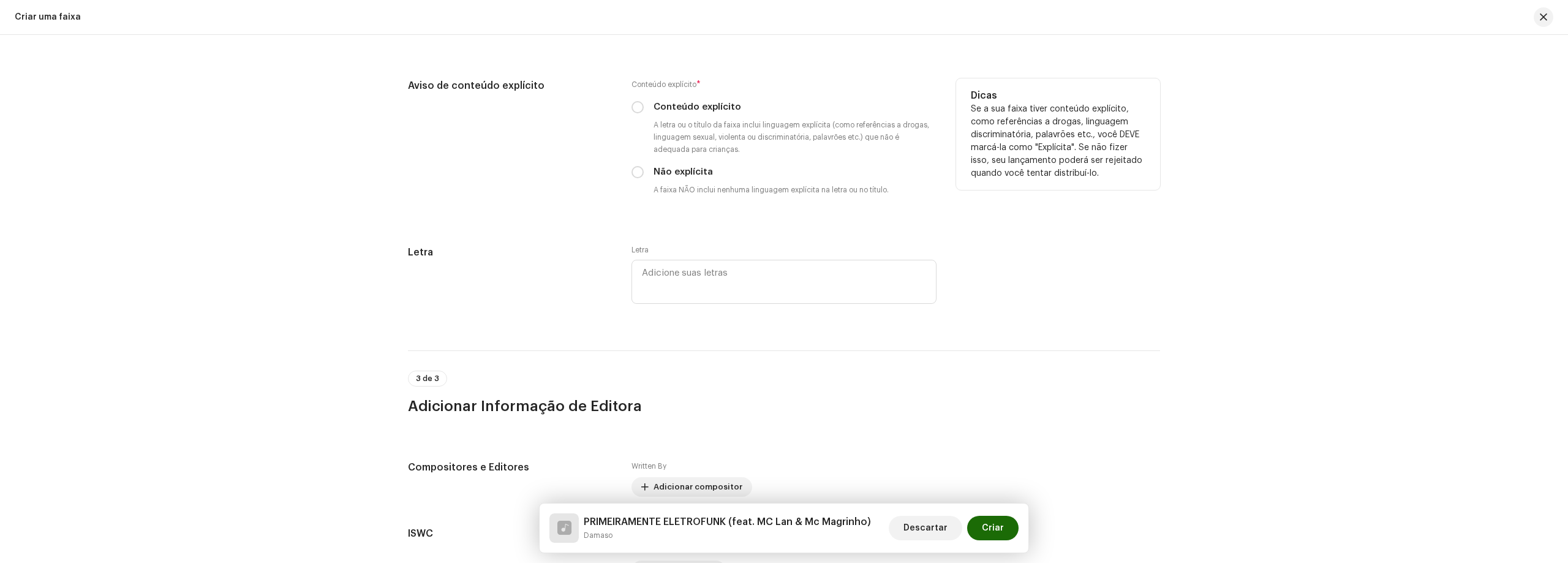
click at [640, 113] on div "Conteúdo explícito" at bounding box center [783, 107] width 305 height 13
click at [639, 109] on input "Conteúdo explícito" at bounding box center [637, 107] width 12 height 12
radio input "true"
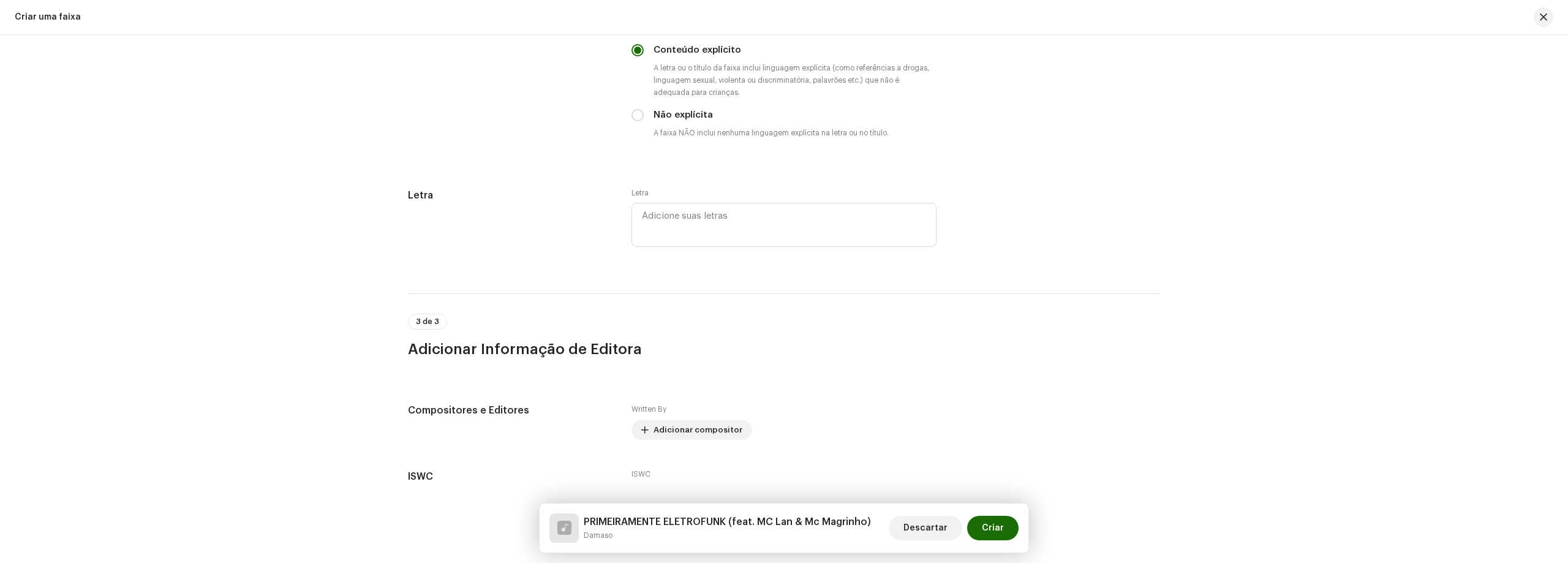
scroll to position [2402, 0]
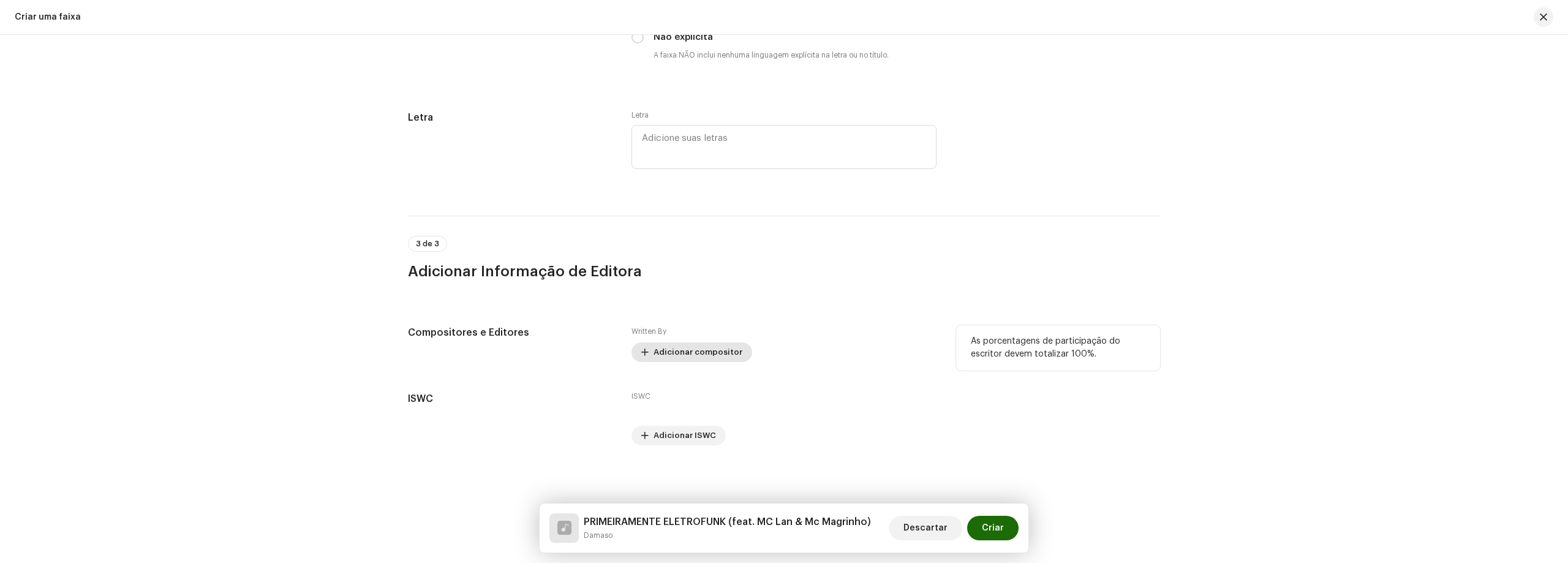
click at [653, 351] on span "Adicionar compositor" at bounding box center [698, 352] width 89 height 25
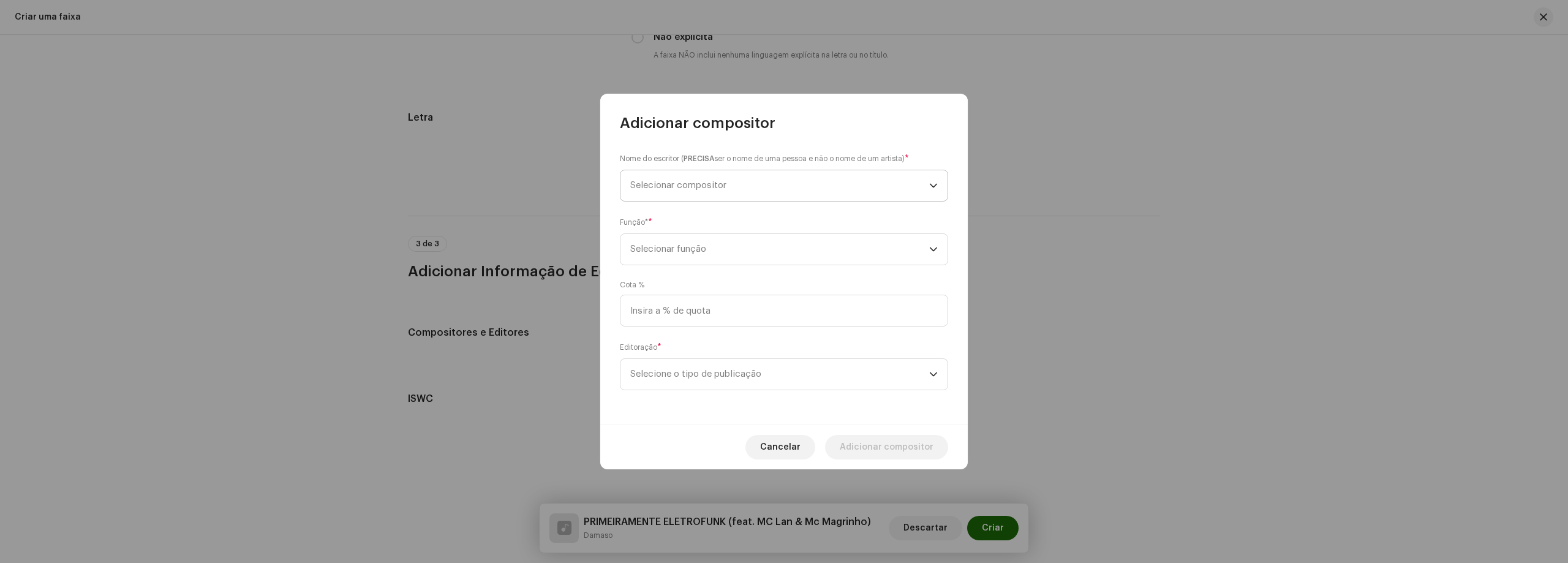
click at [736, 182] on span "Selecionar compositor" at bounding box center [779, 185] width 299 height 30
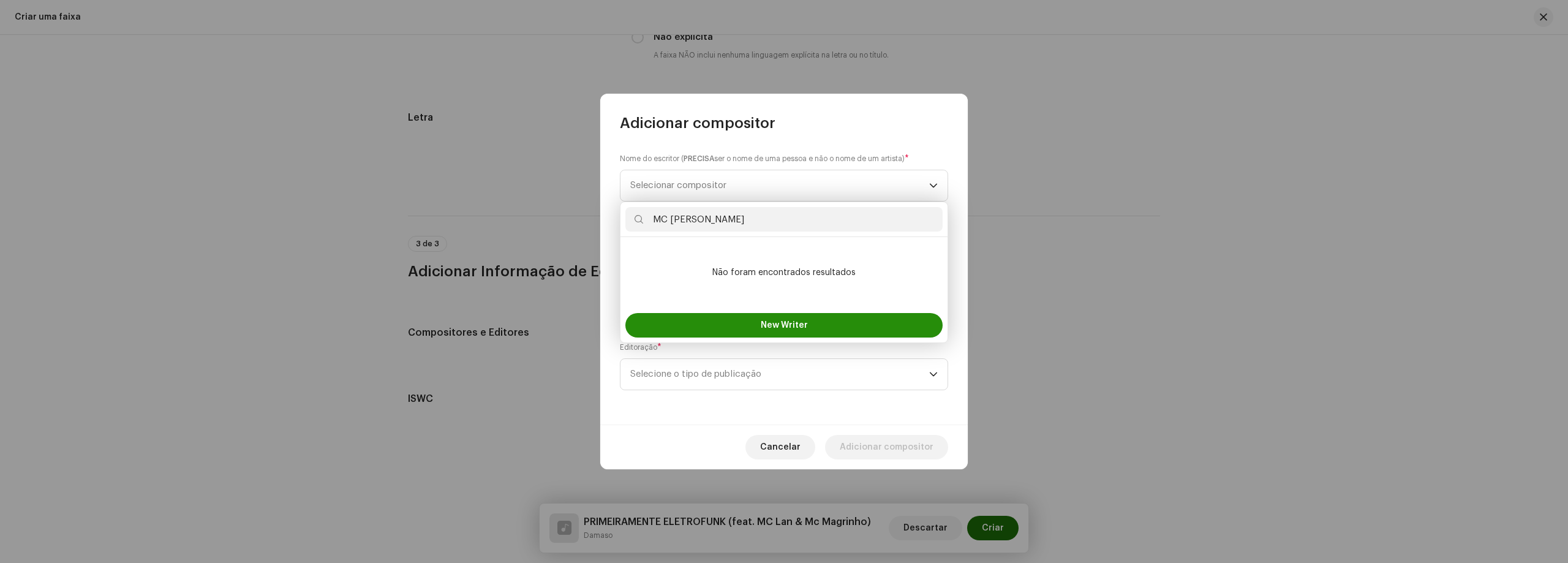
type input "MC [PERSON_NAME]"
click at [749, 332] on button "New Writer" at bounding box center [783, 325] width 317 height 25
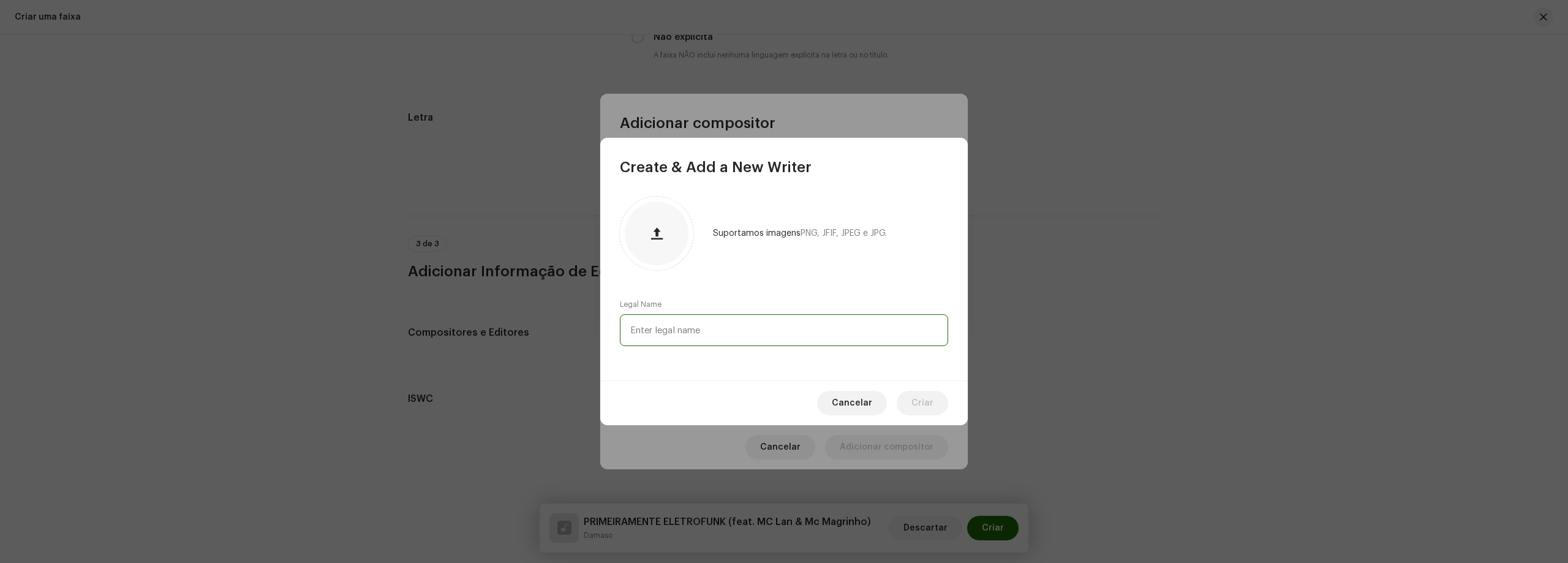
click at [718, 327] on input "text" at bounding box center [784, 330] width 328 height 32
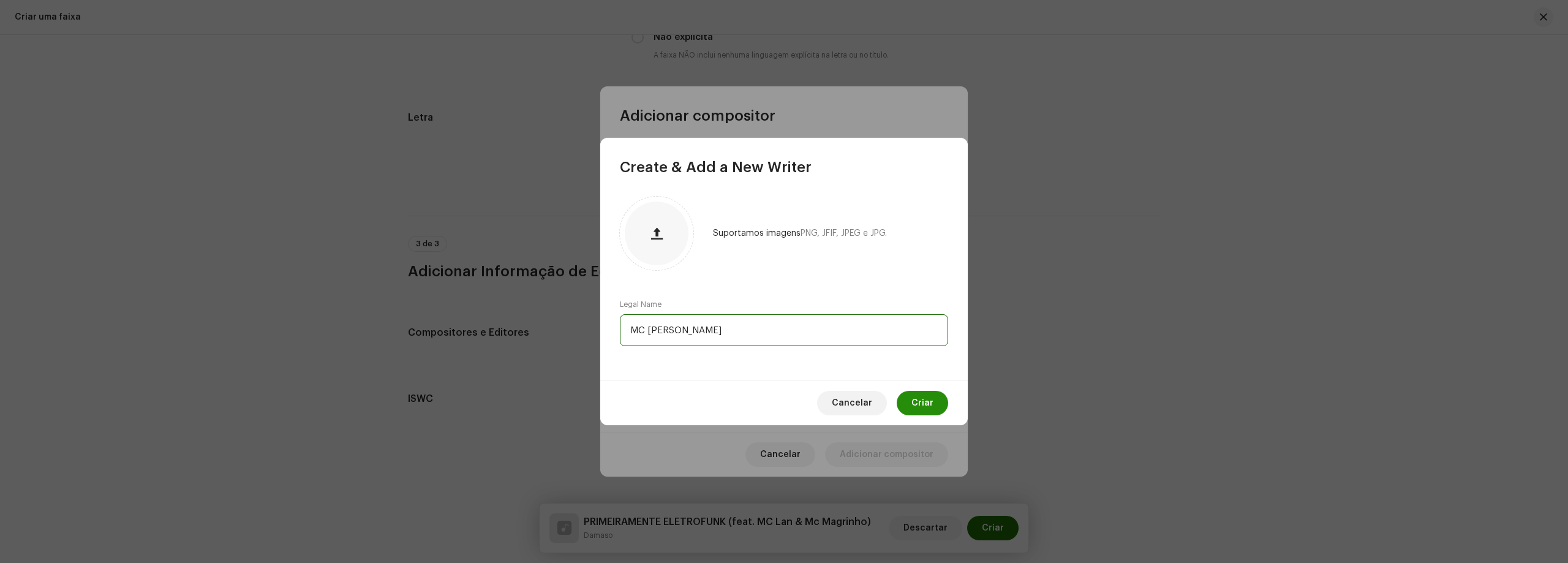
type input "MC [PERSON_NAME]"
click at [917, 395] on span "Criar" at bounding box center [922, 403] width 22 height 25
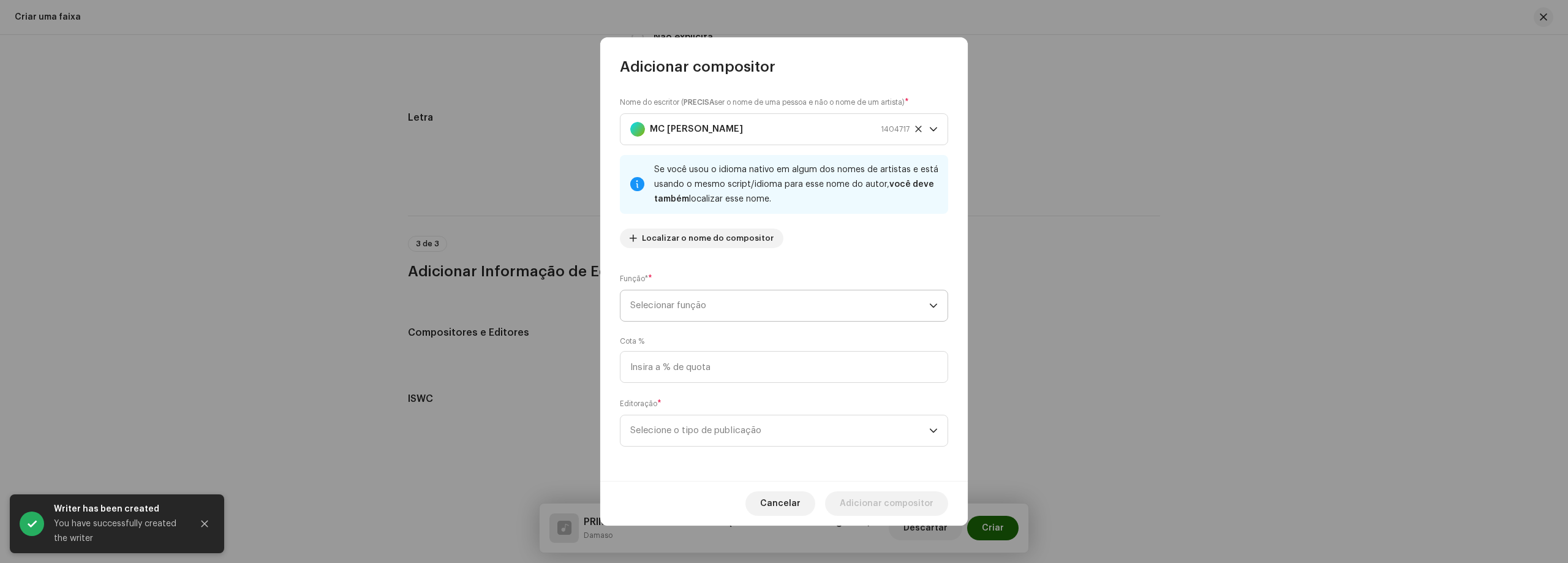
click at [703, 307] on span "Selecionar função" at bounding box center [779, 306] width 299 height 30
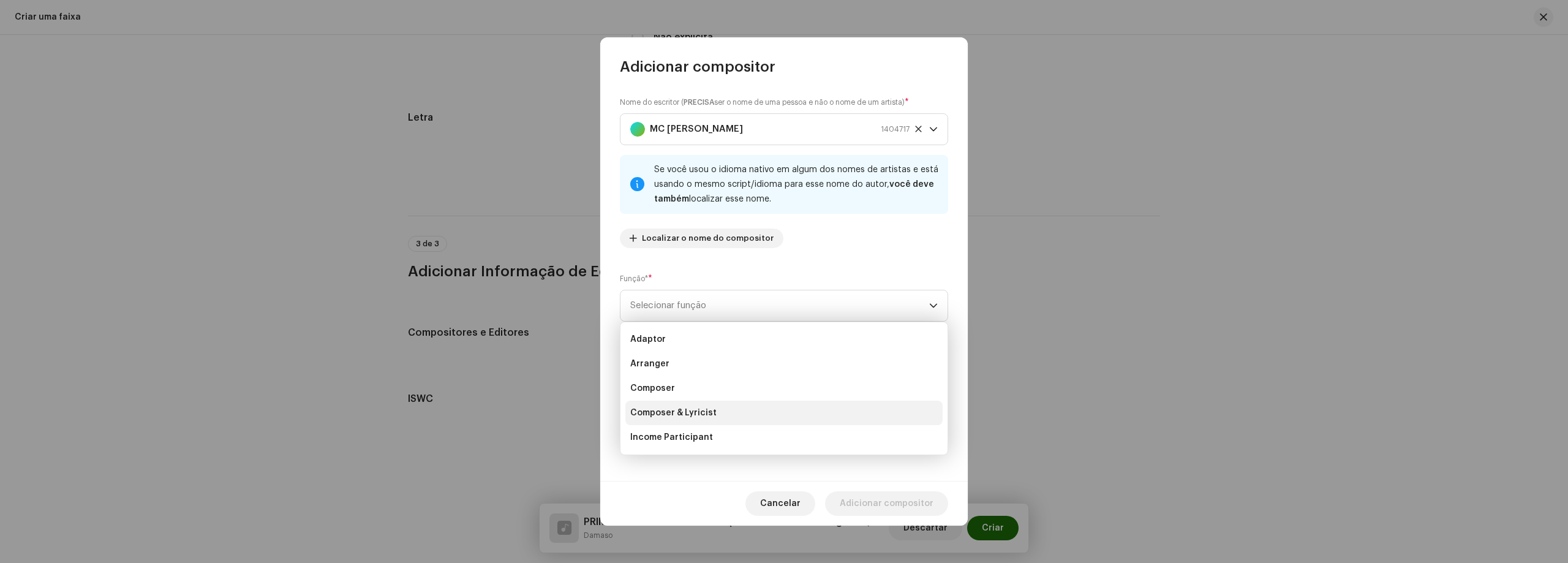
click at [664, 414] on span "Composer & Lyricist" at bounding box center [673, 412] width 86 height 12
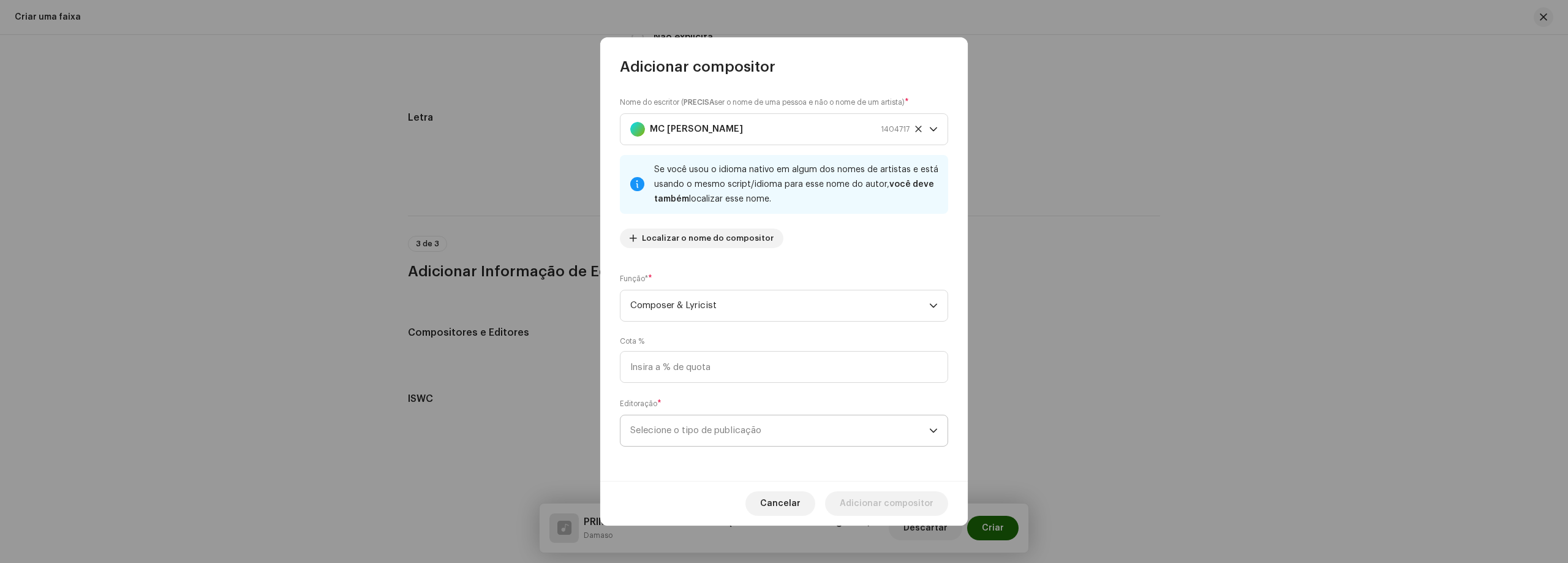
click at [722, 435] on span "Selecione o tipo de publicação" at bounding box center [779, 430] width 299 height 30
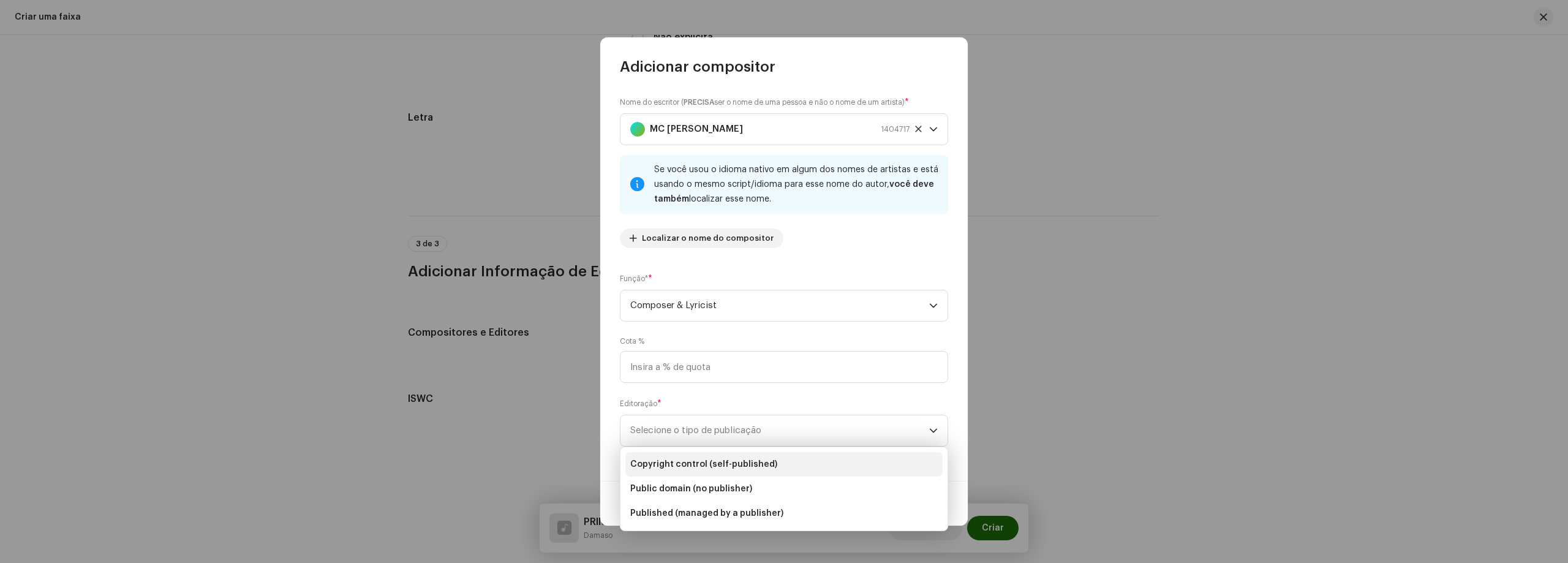
click at [719, 468] on span "Copyright control (self-published)" at bounding box center [703, 464] width 147 height 12
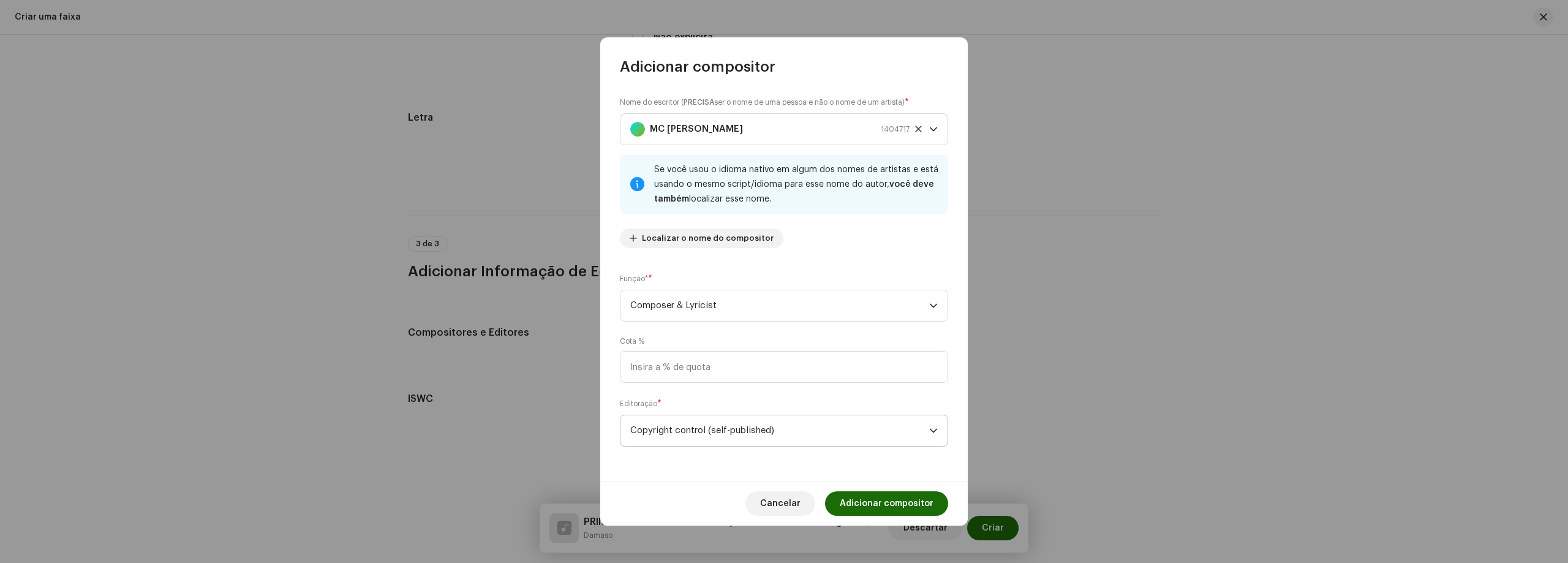
click at [764, 425] on span "Copyright control (self-published)" at bounding box center [779, 430] width 299 height 30
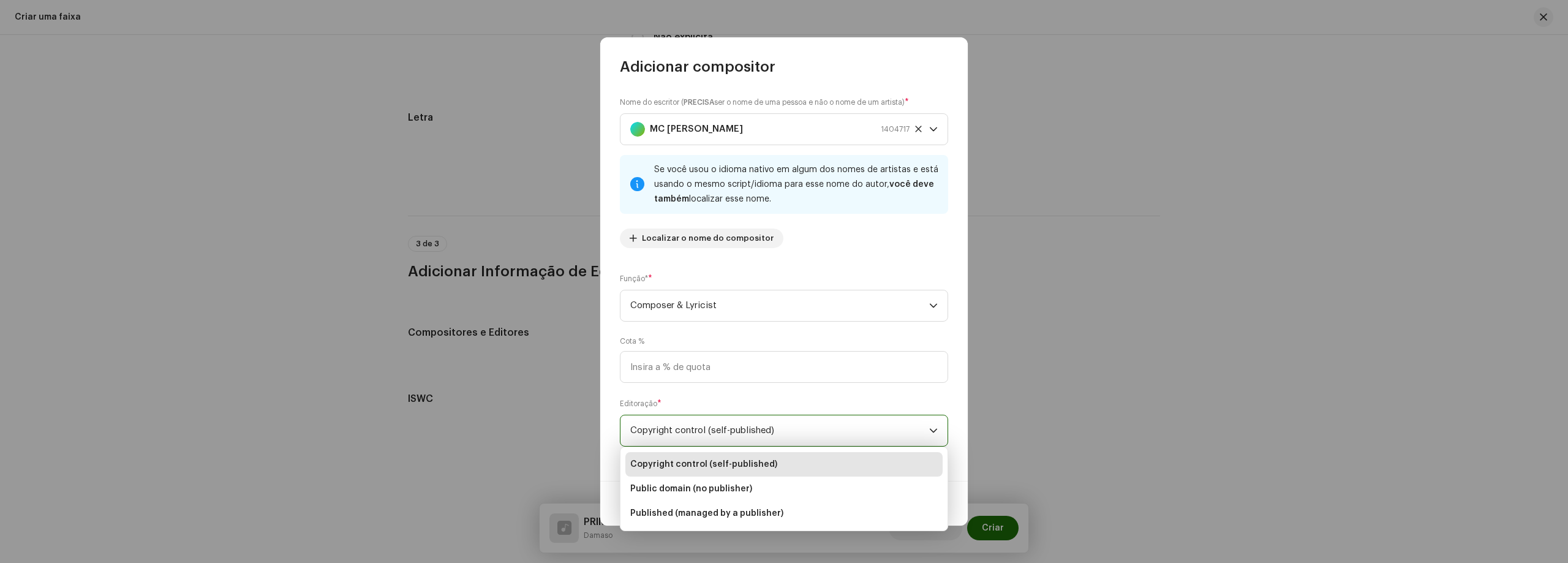
click at [764, 425] on span "Copyright control (self-published)" at bounding box center [779, 430] width 299 height 30
click at [803, 406] on div "Editoração * Copyright control (self-published)" at bounding box center [784, 422] width 328 height 49
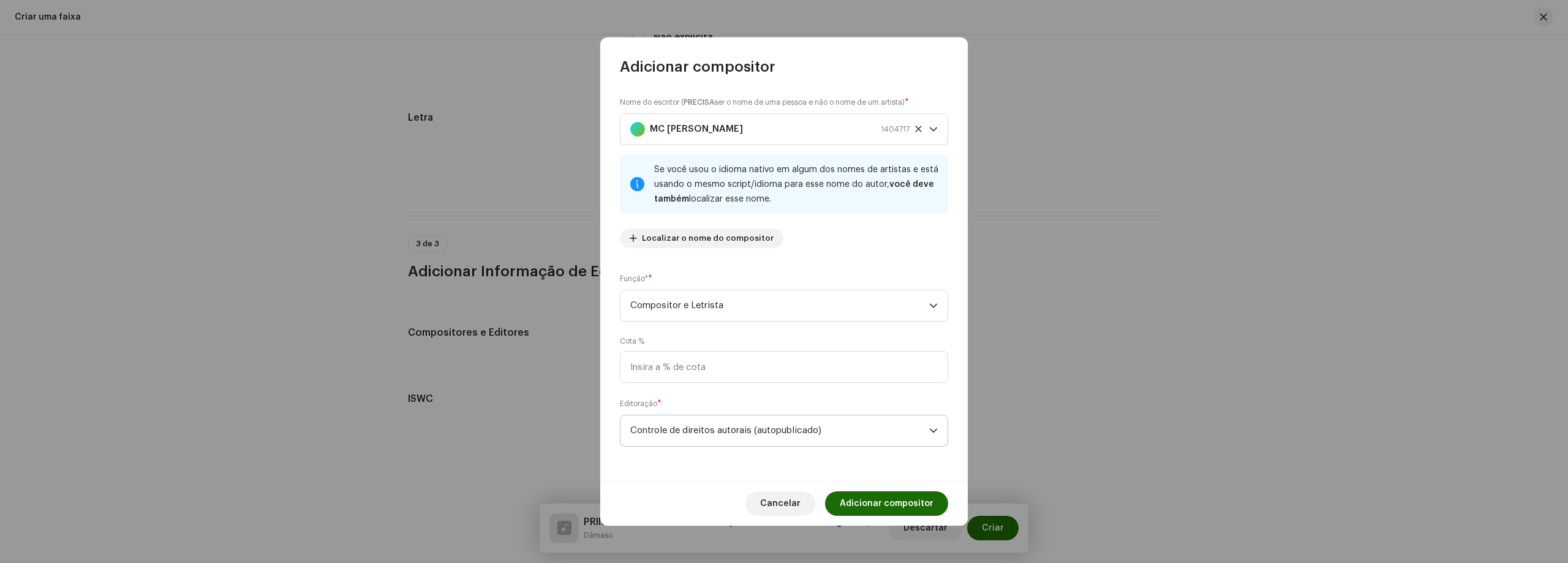
drag, startPoint x: 741, startPoint y: 433, endPoint x: 748, endPoint y: 433, distance: 7.0
click at [741, 433] on font "Controle de direitos autorais (autopublicado)" at bounding box center [725, 430] width 191 height 9
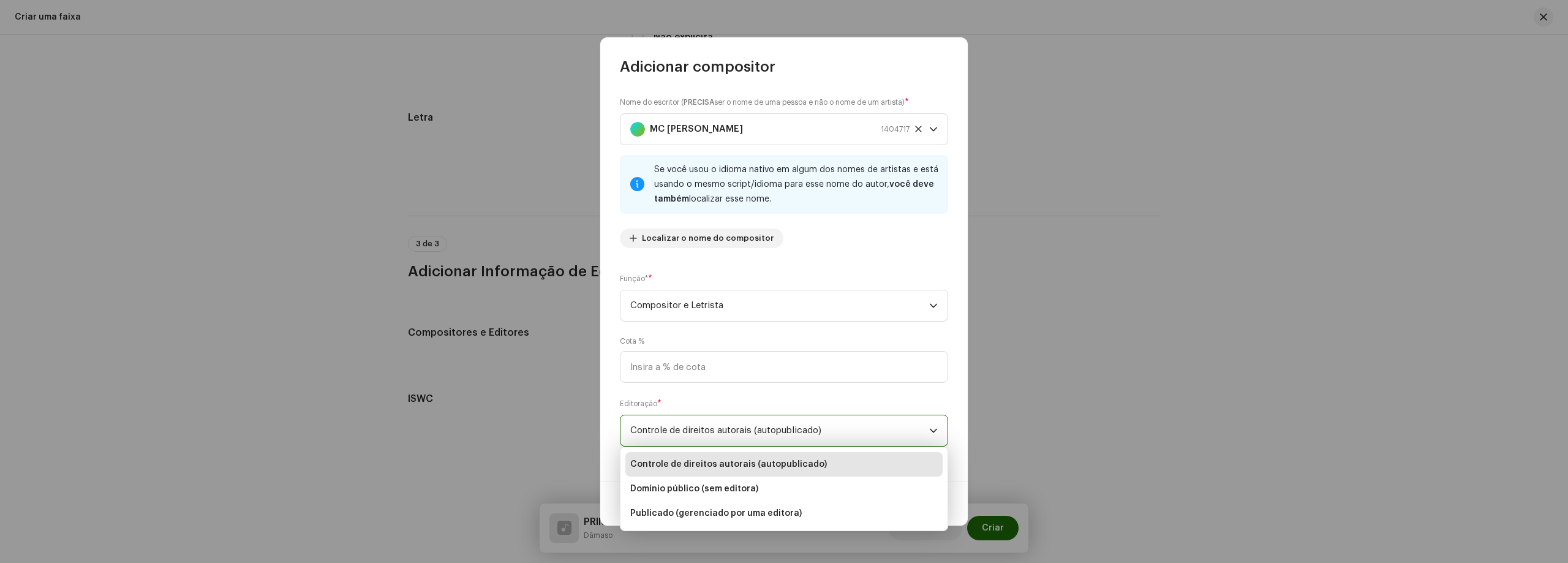
click at [824, 460] on li "Controle de direitos autorais (autopublicado)" at bounding box center [783, 464] width 317 height 25
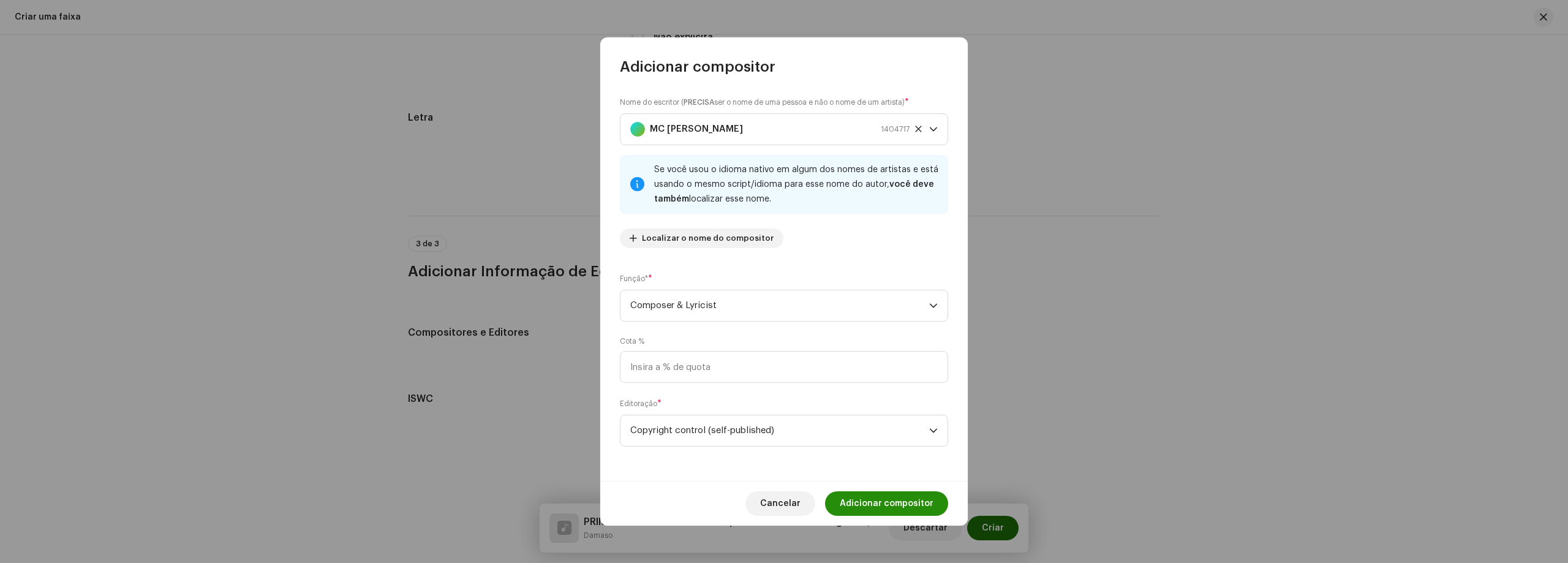
click at [872, 498] on span "Adicionar compositor" at bounding box center [887, 504] width 94 height 25
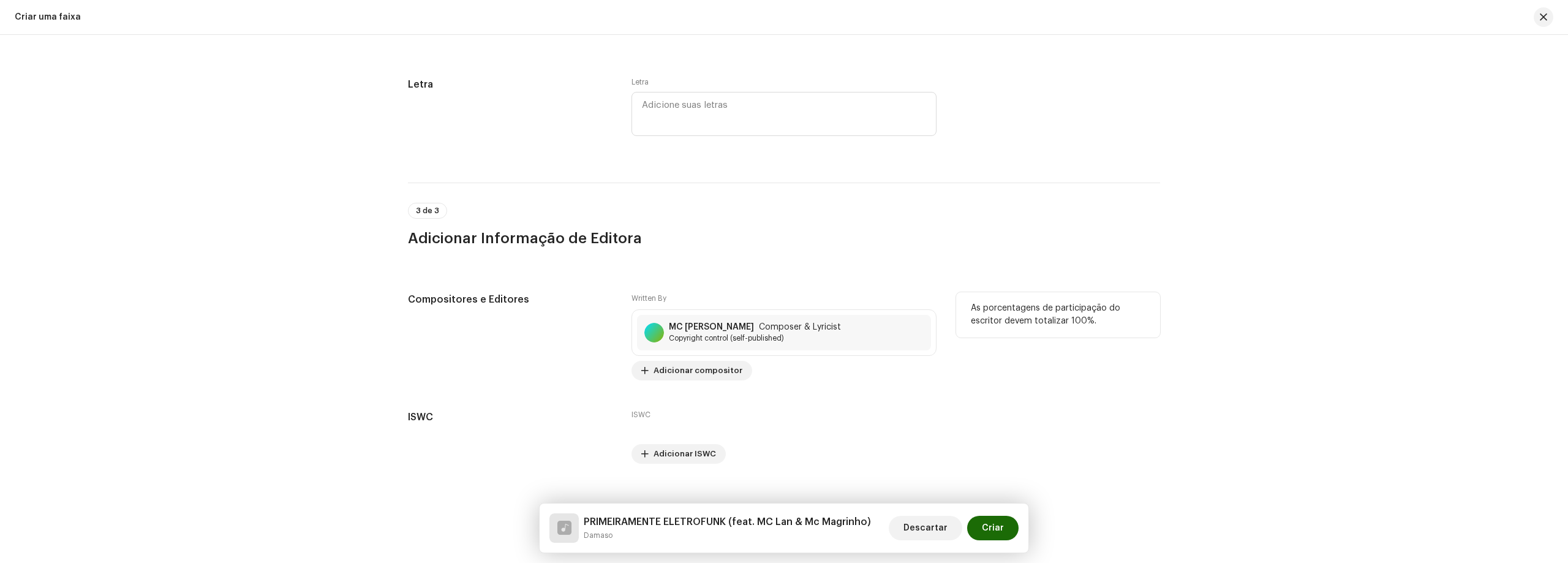
scroll to position [2454, 0]
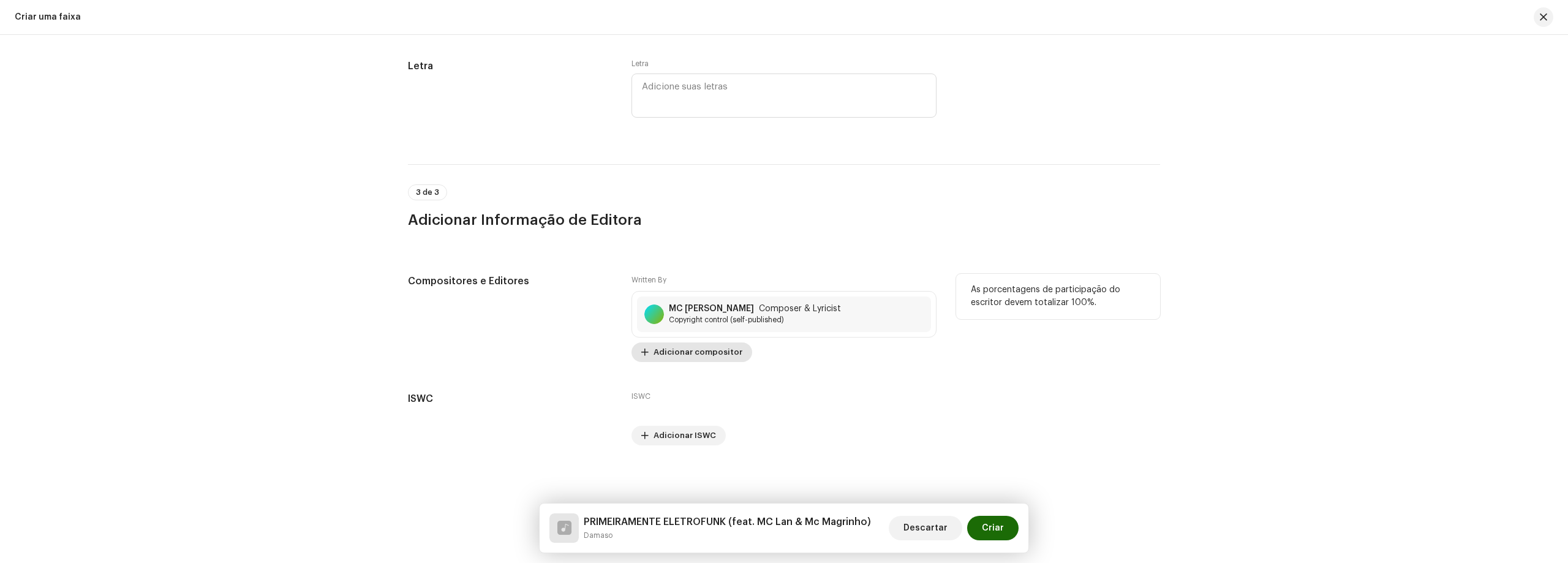
click at [707, 351] on span "Adicionar compositor" at bounding box center [698, 352] width 89 height 25
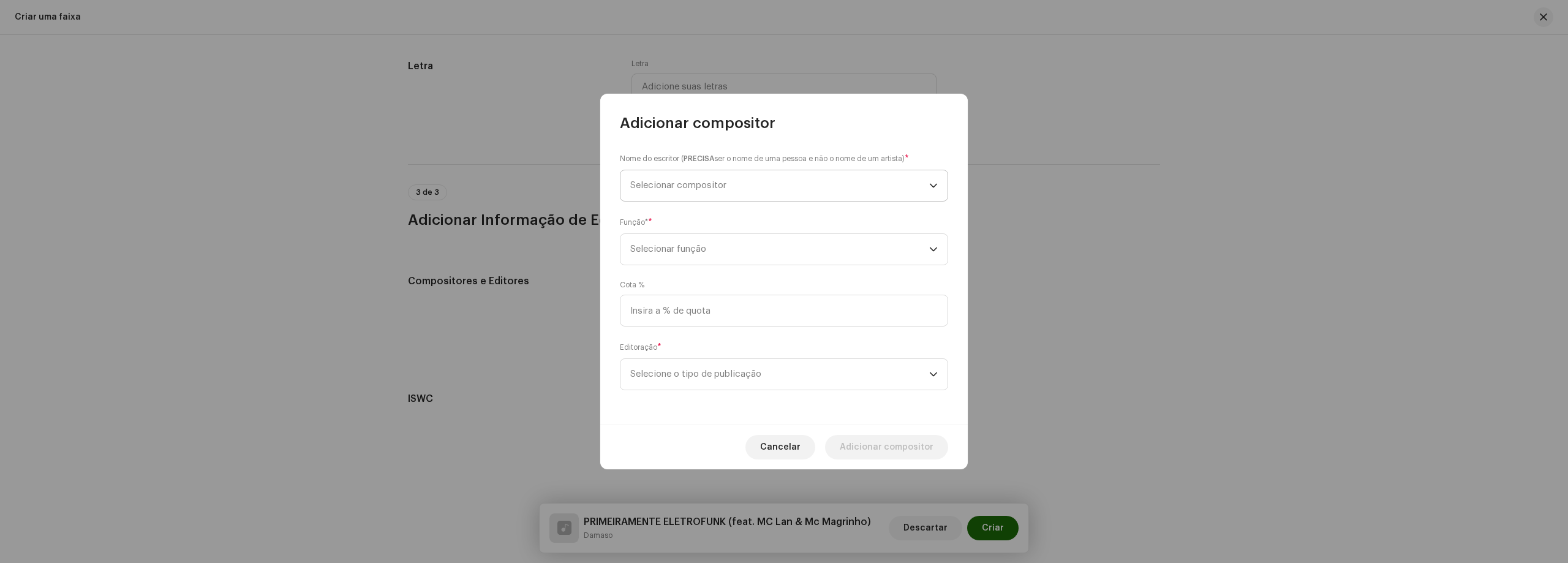
click at [762, 183] on span "Selecionar compositor" at bounding box center [779, 185] width 299 height 30
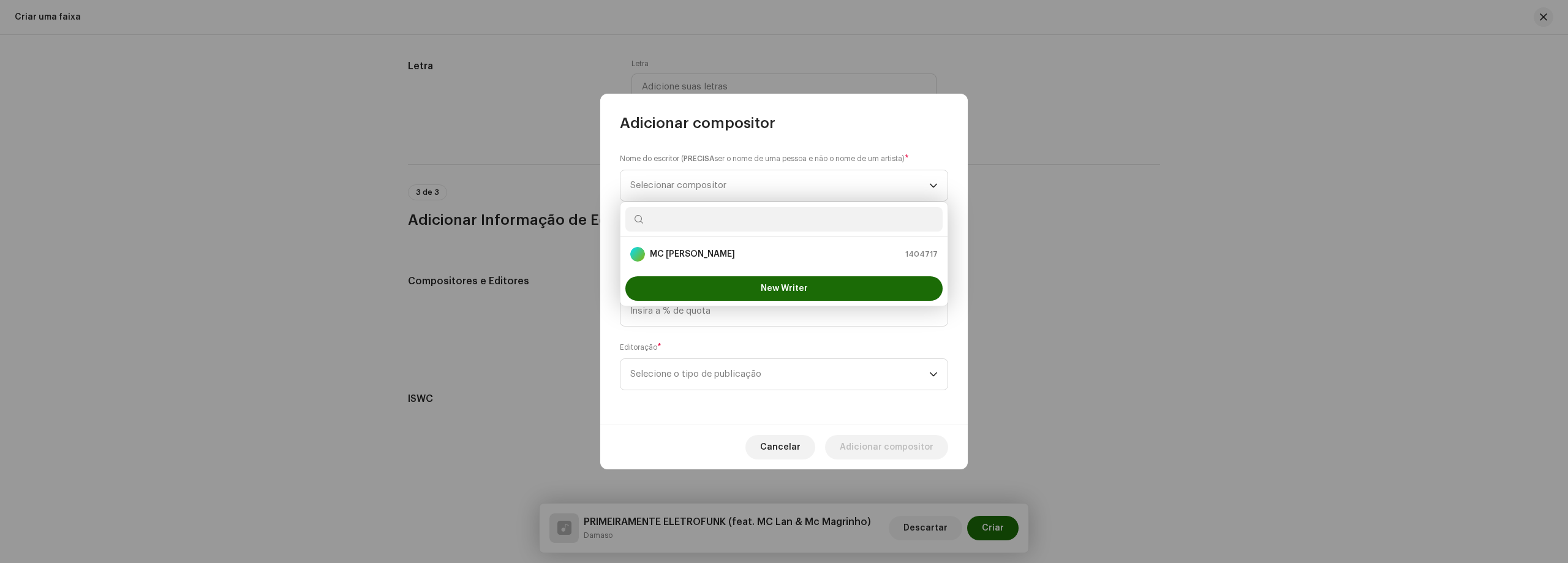
type input "m"
click at [625, 277] on button "New Writer" at bounding box center [783, 289] width 317 height 25
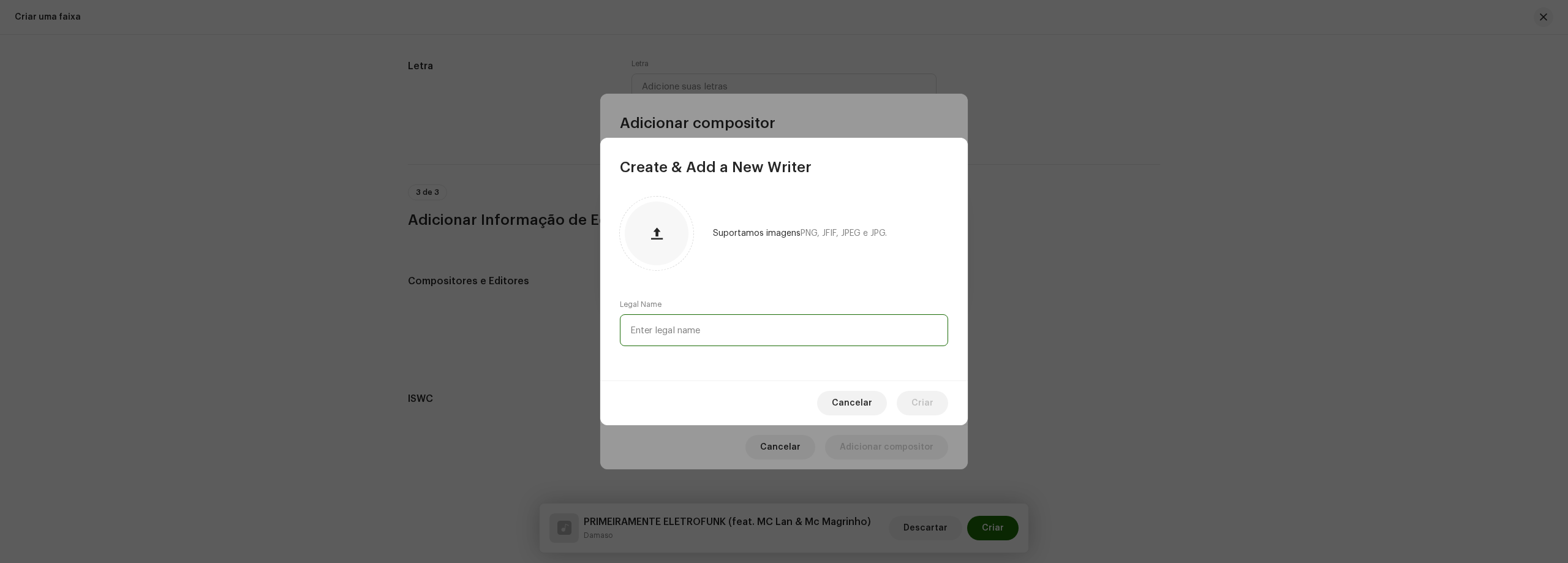
click at [695, 328] on input "text" at bounding box center [784, 330] width 328 height 32
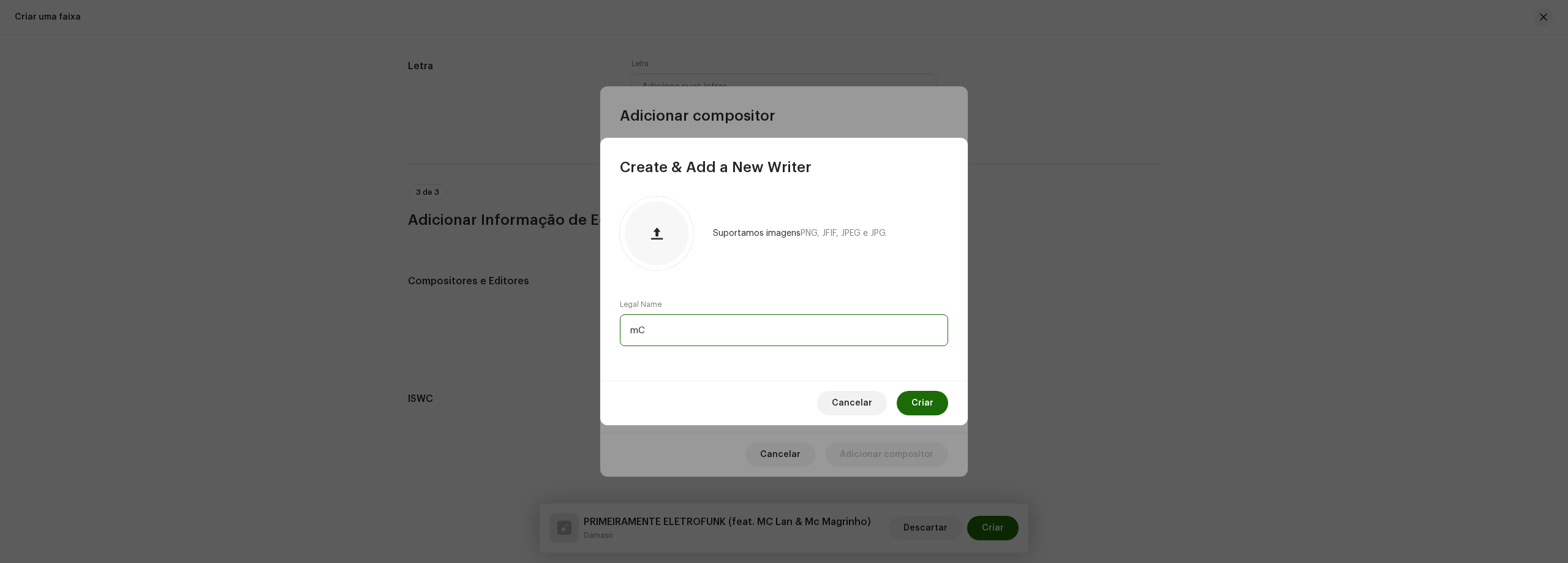
type input "m"
click at [658, 337] on input "Mc MAgrinho" at bounding box center [784, 330] width 328 height 32
type input "Mc Magrinho"
click at [730, 291] on div "Suportamos imagens PNG, JFIF, JPEG e JPG. Legal Name [PERSON_NAME]" at bounding box center [784, 279] width 368 height 204
click at [914, 397] on span "Criar" at bounding box center [922, 403] width 22 height 25
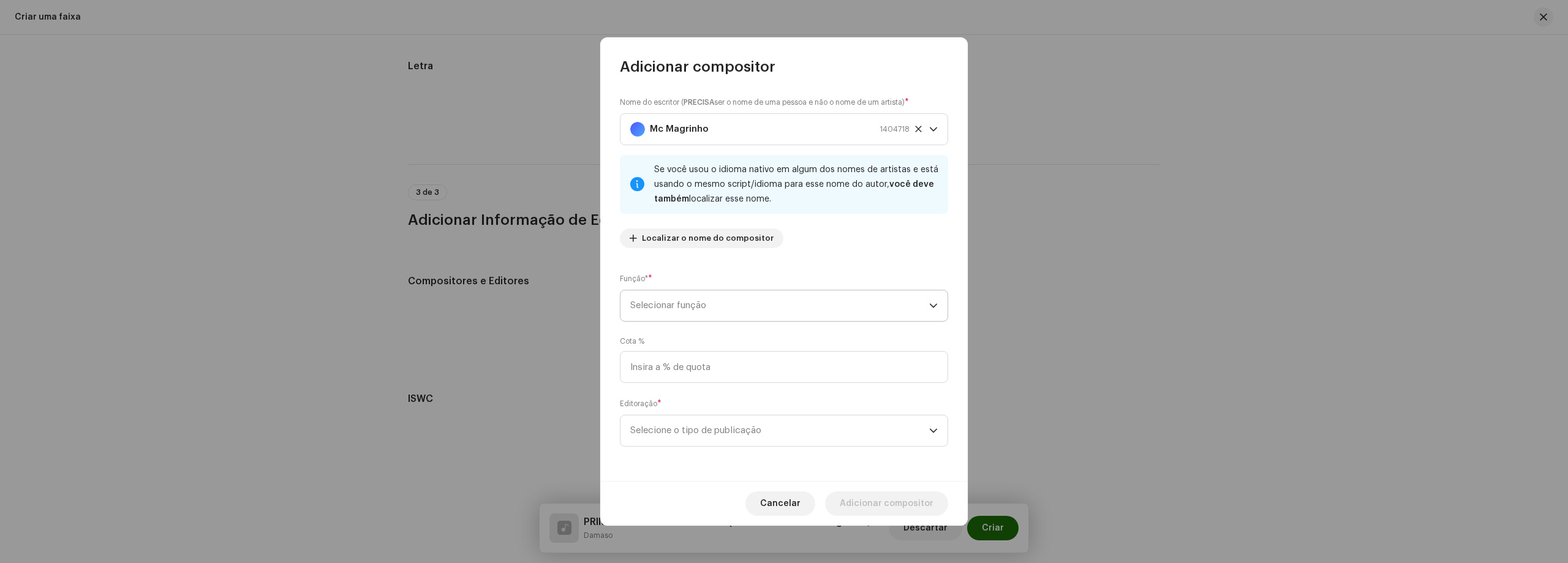
click at [738, 292] on span "Selecionar função" at bounding box center [779, 306] width 299 height 30
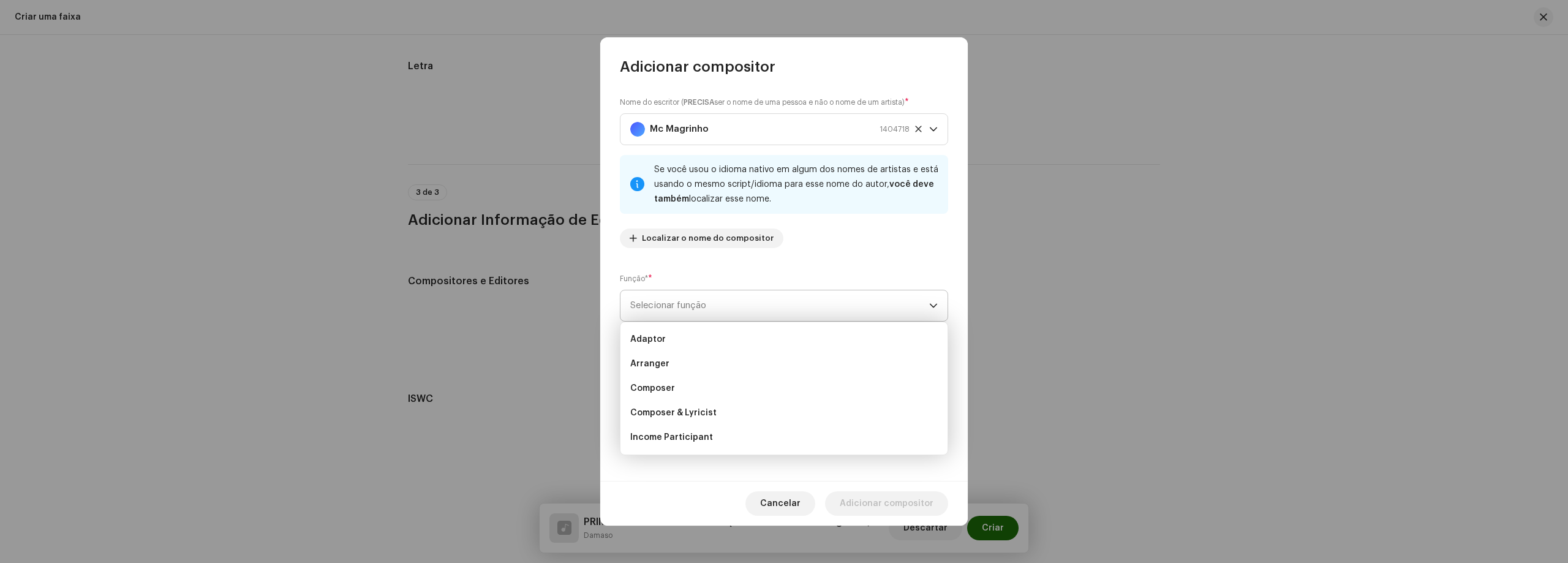
click at [737, 308] on span "Selecionar função" at bounding box center [779, 306] width 299 height 30
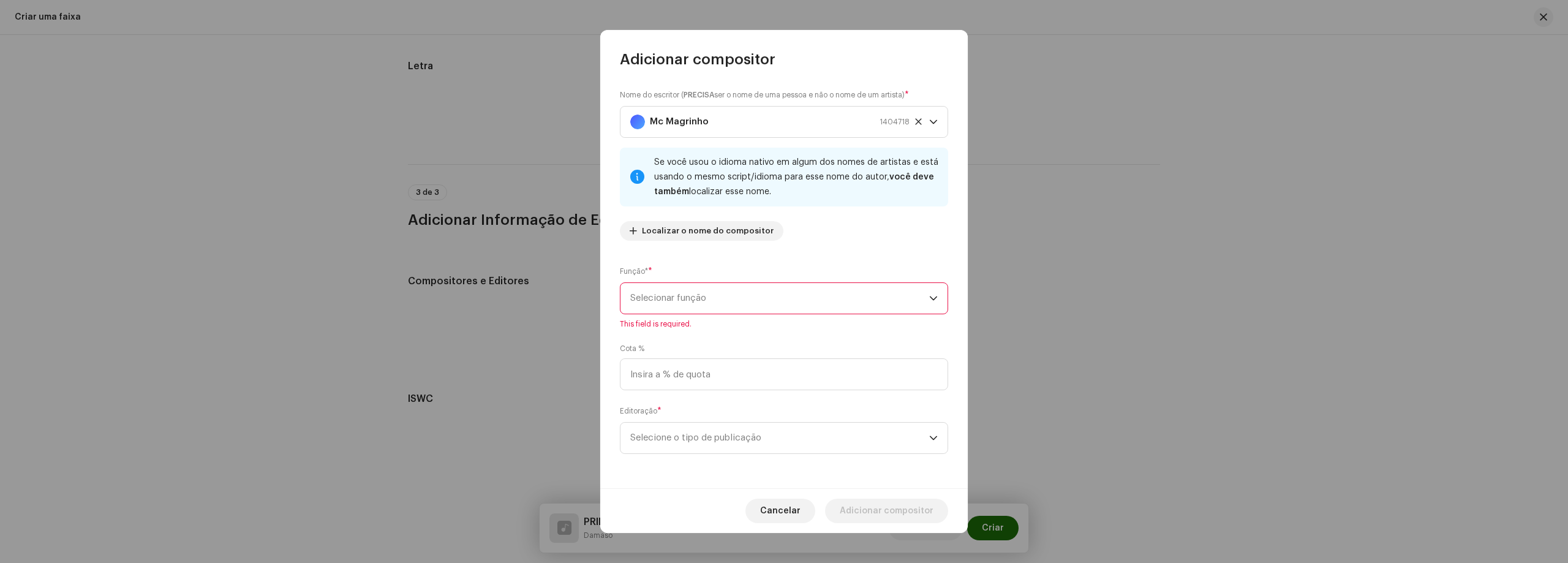
click at [737, 308] on span "Selecionar função" at bounding box center [779, 298] width 299 height 30
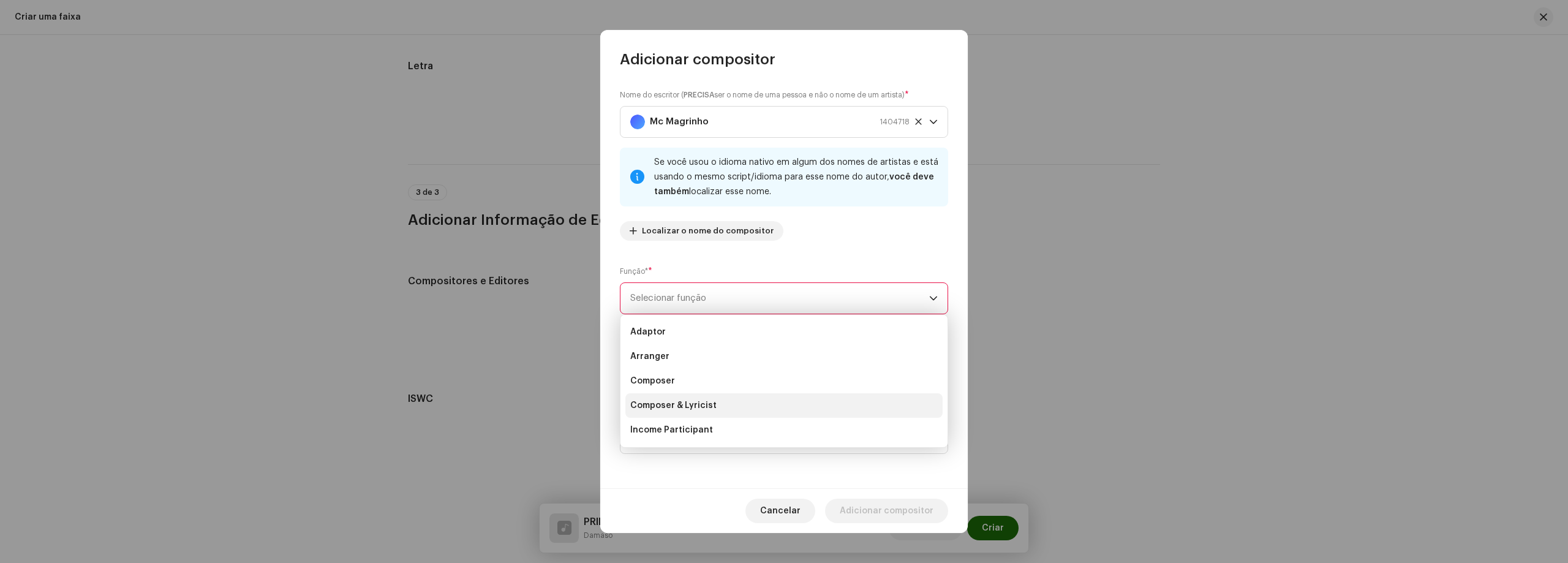
click at [687, 410] on span "Composer & Lyricist" at bounding box center [673, 405] width 86 height 12
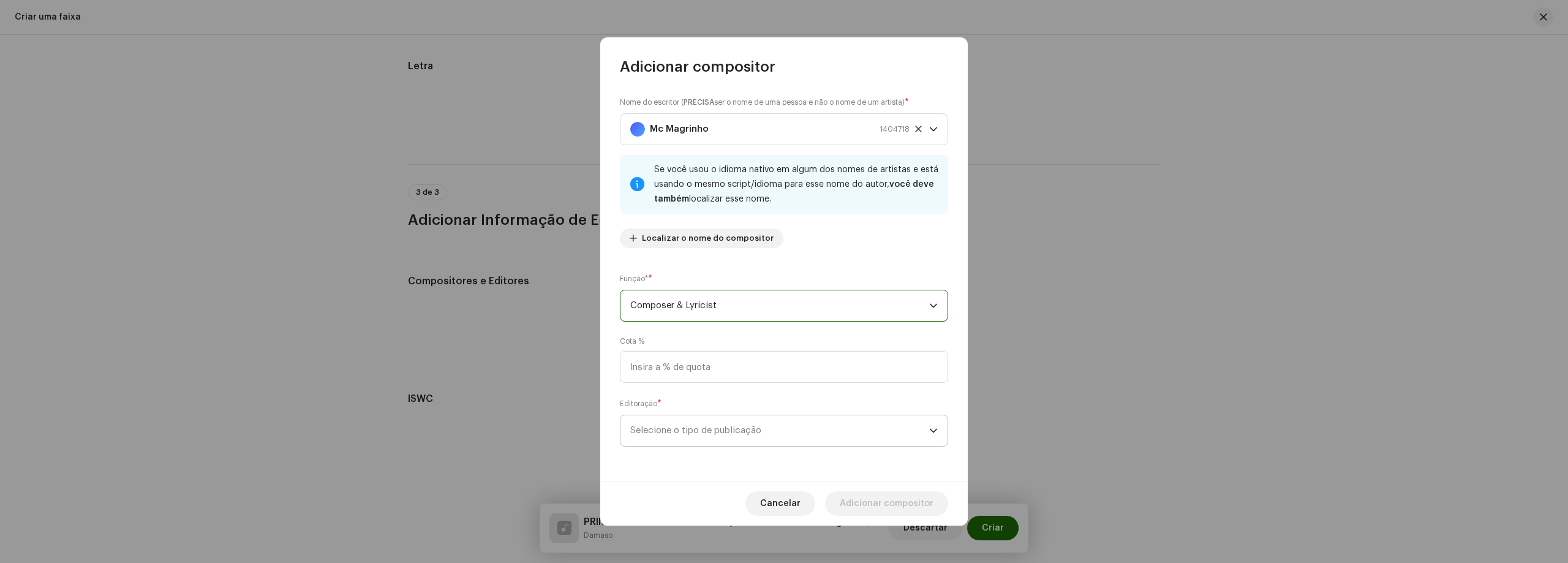
click at [708, 442] on span "Selecione o tipo de publicação" at bounding box center [779, 430] width 299 height 30
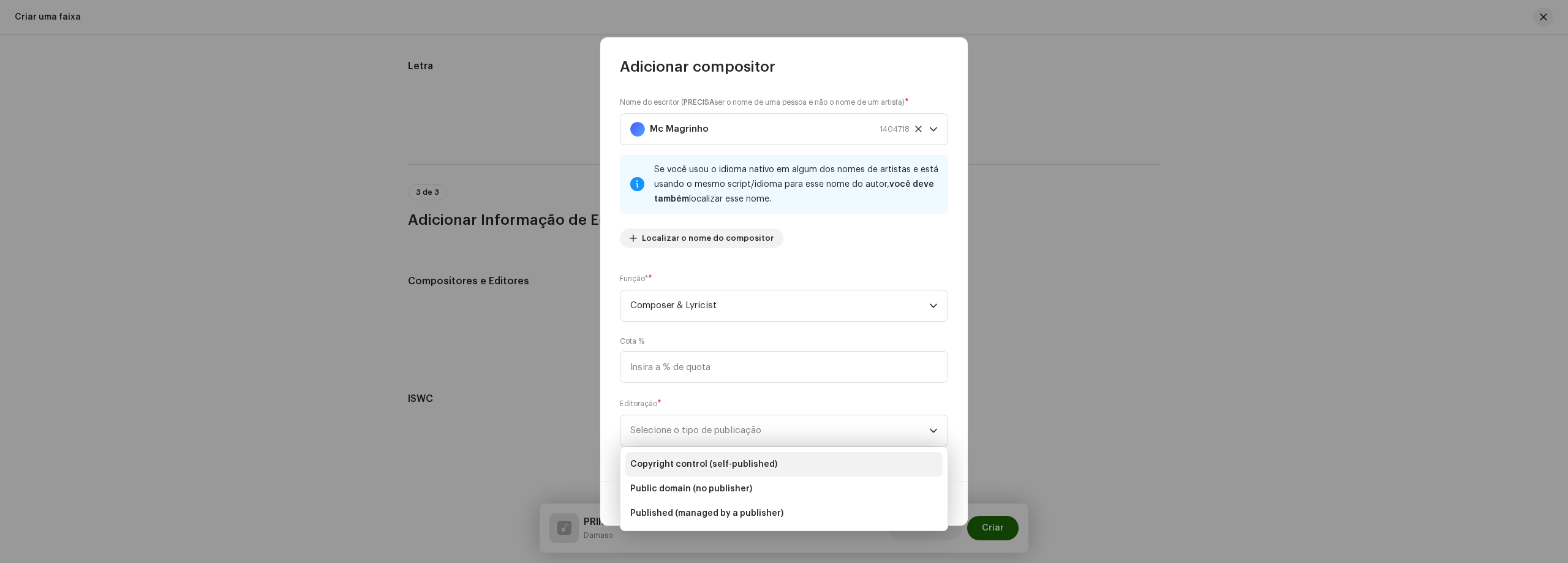
click at [706, 465] on span "Copyright control (self-published)" at bounding box center [703, 464] width 147 height 12
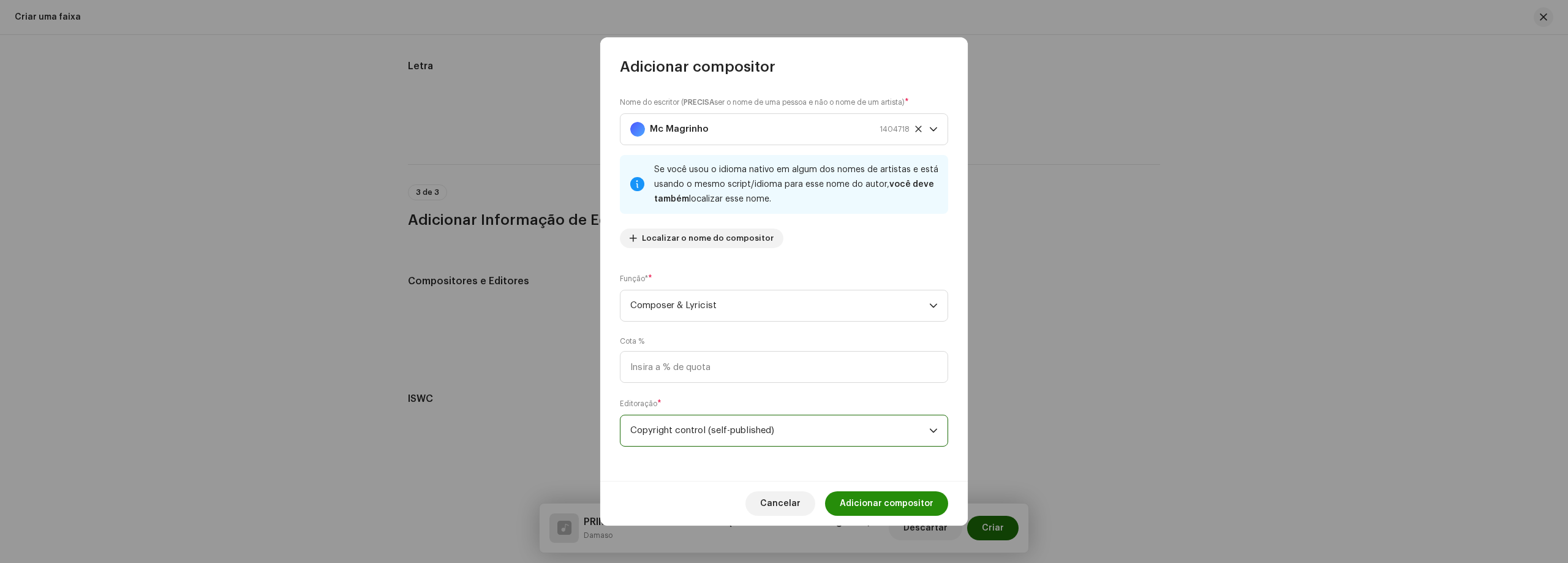
click at [867, 505] on span "Adicionar compositor" at bounding box center [887, 504] width 94 height 25
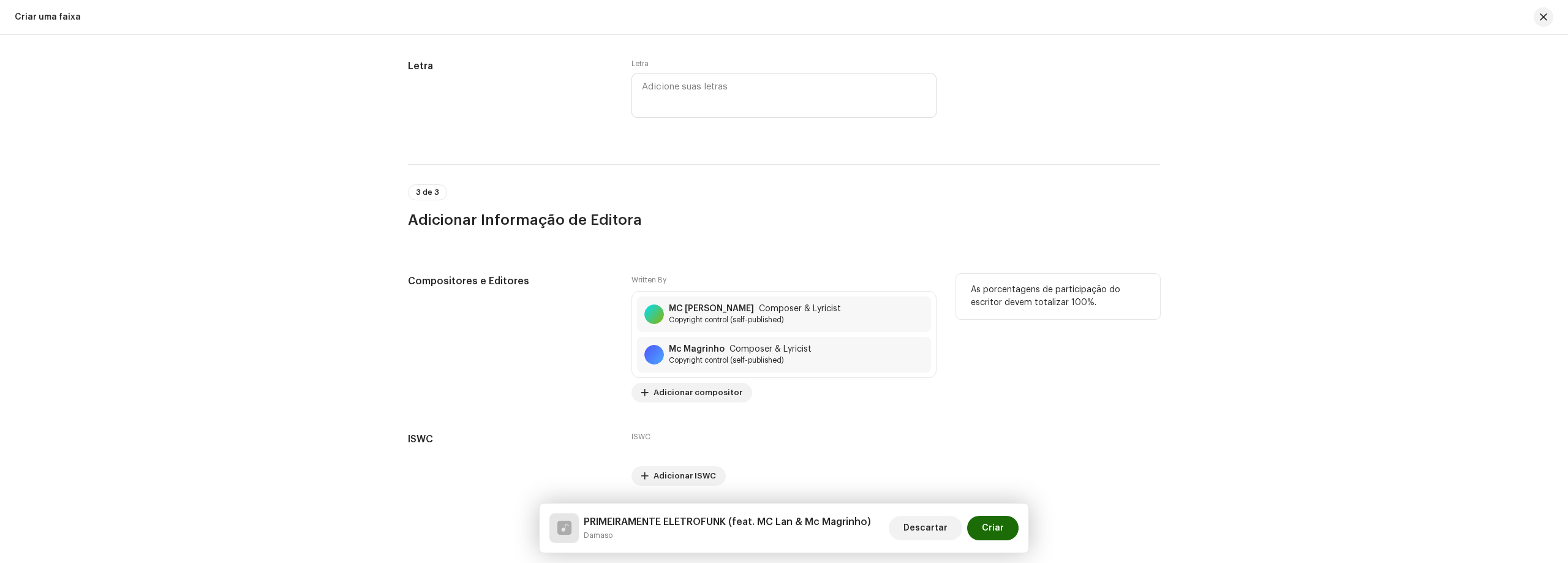
scroll to position [2494, 0]
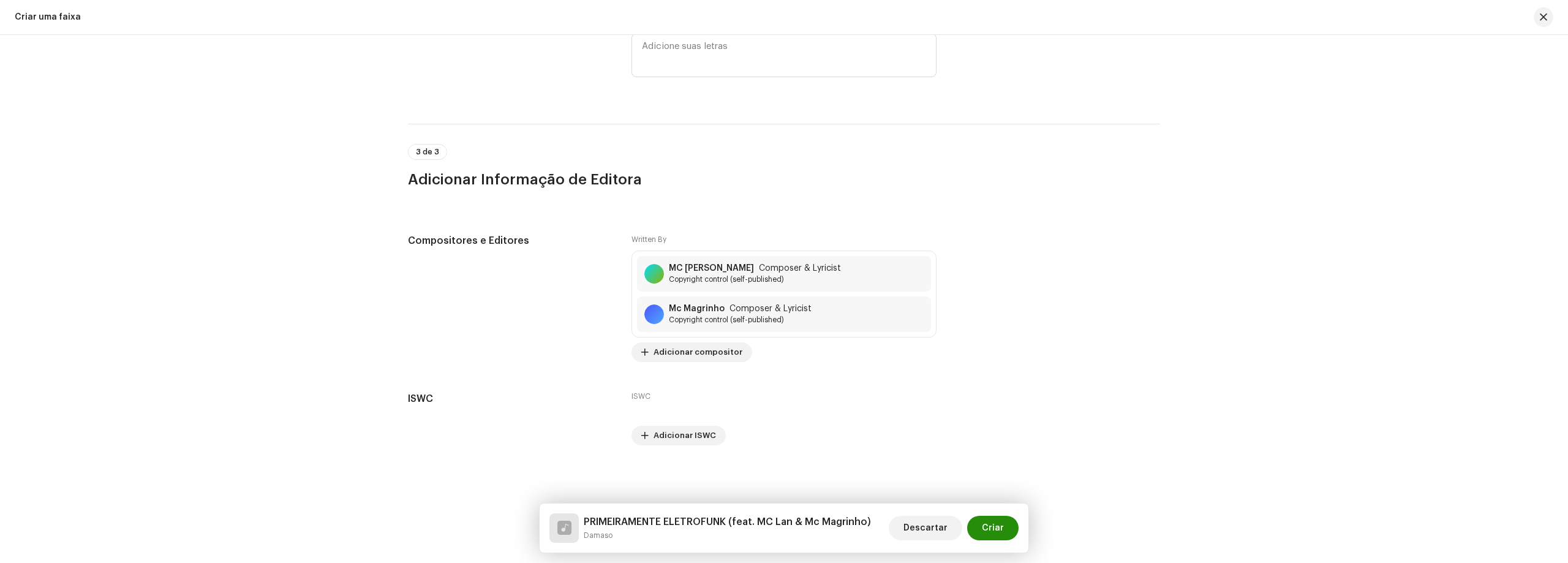
click at [1005, 528] on button "Criar" at bounding box center [993, 528] width 52 height 25
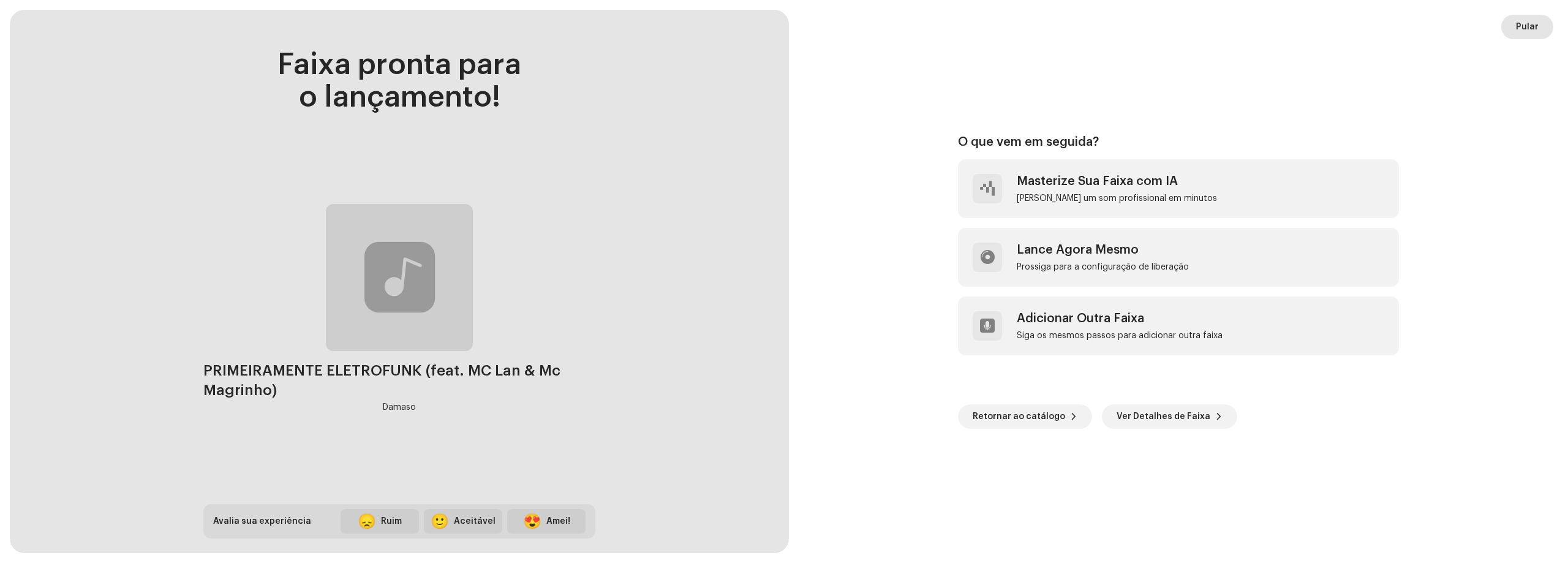
click at [1529, 30] on span "Pular" at bounding box center [1527, 27] width 23 height 25
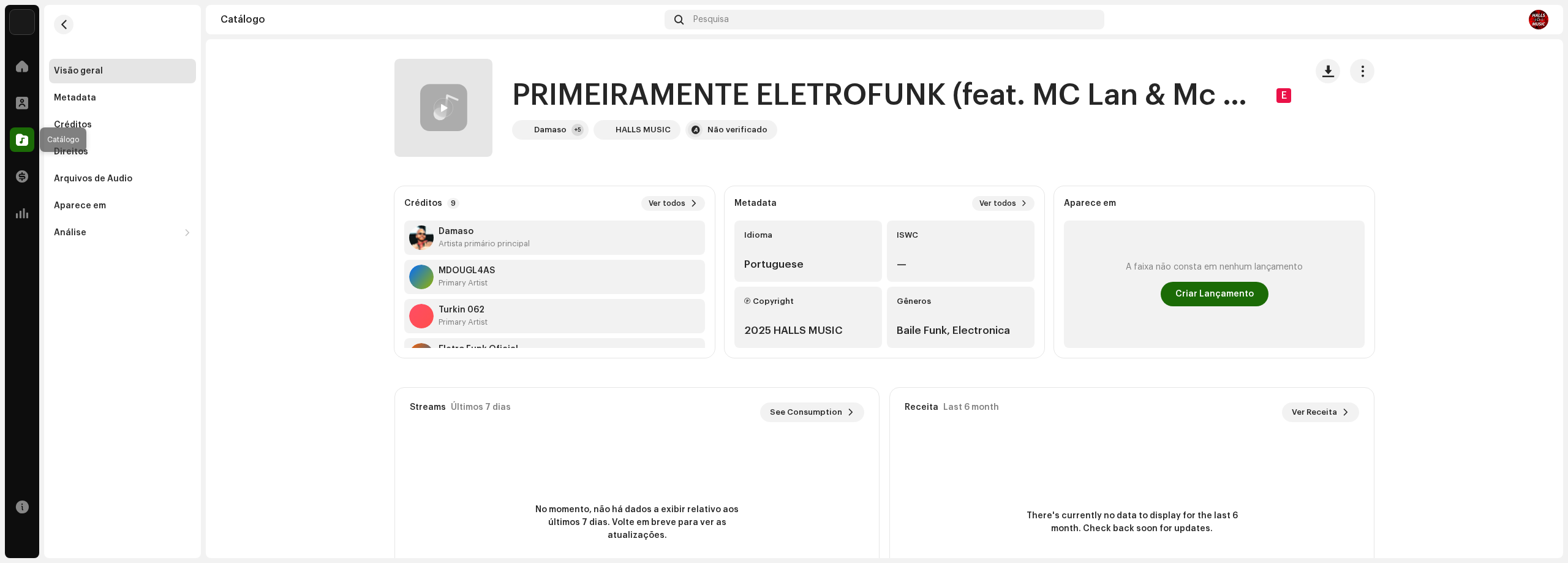
click at [13, 137] on div at bounding box center [22, 139] width 25 height 25
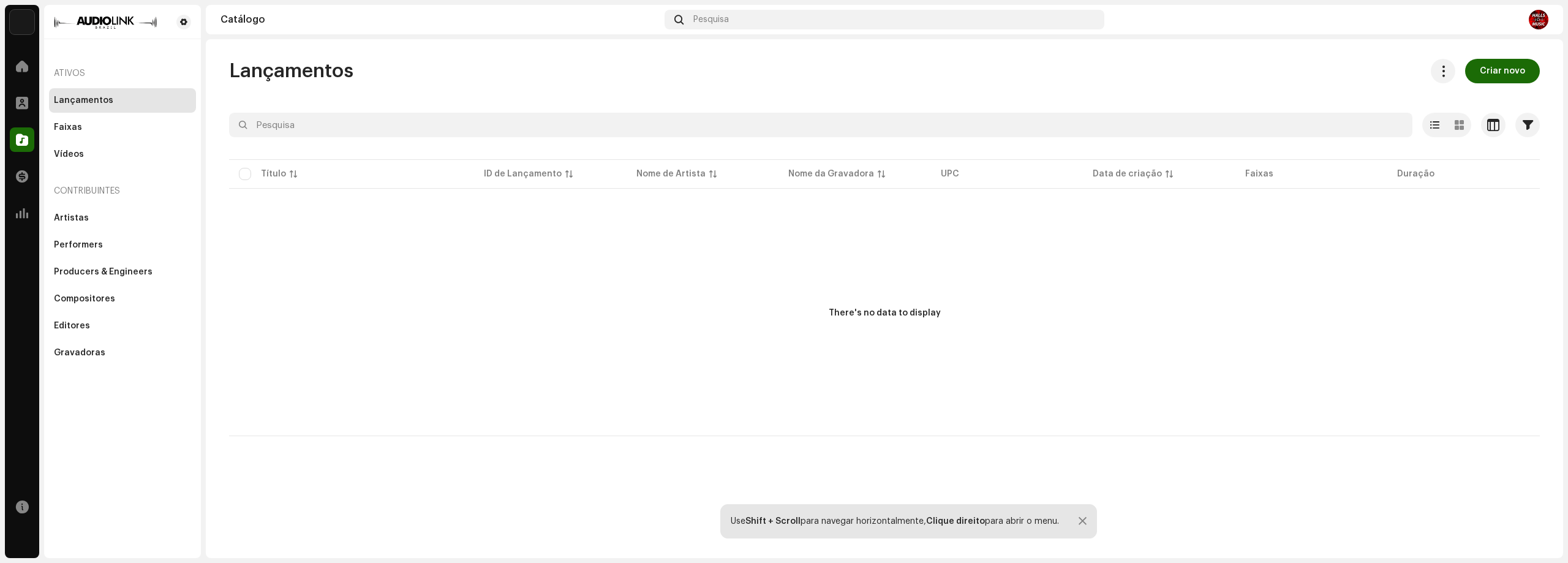
click at [89, 99] on div "Lançamentos" at bounding box center [83, 100] width 59 height 10
click at [1495, 70] on span "Criar novo" at bounding box center [1502, 71] width 45 height 25
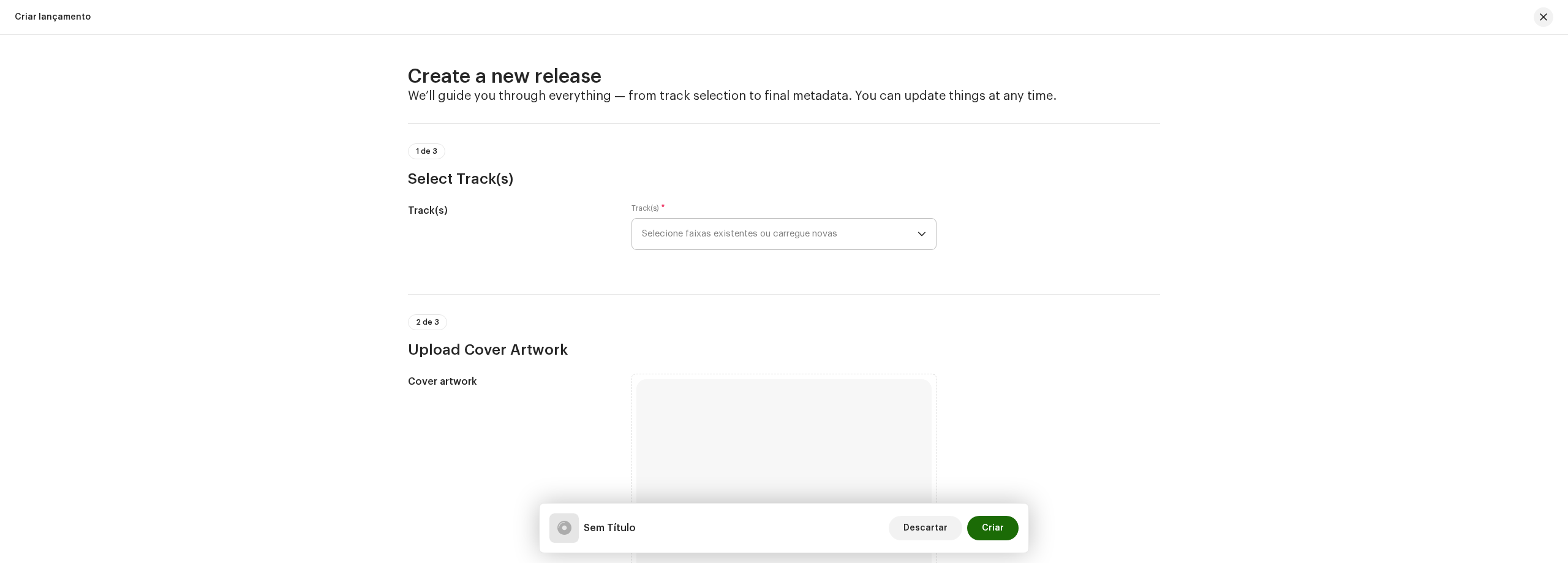
click at [706, 233] on span "Selecione faixas existentes ou carregue novas" at bounding box center [780, 233] width 276 height 30
click at [703, 80] on h2 "Create a new release" at bounding box center [784, 76] width 752 height 25
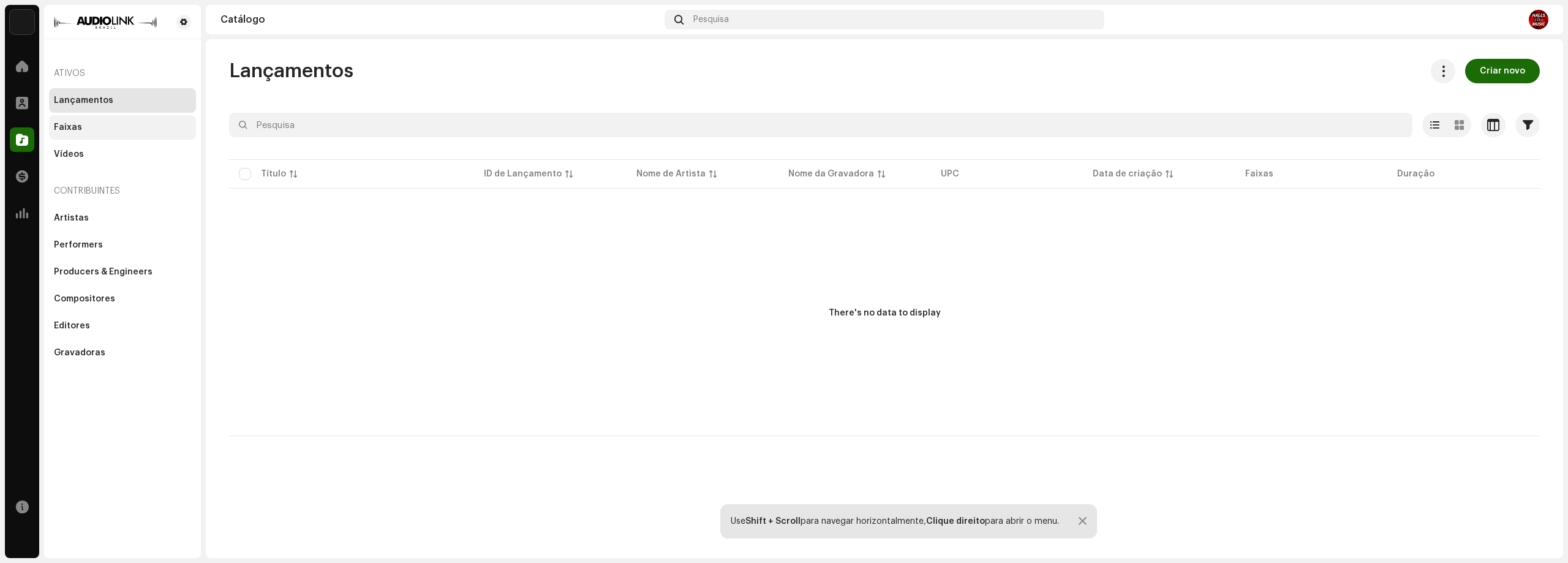
click at [103, 121] on div "Faixas" at bounding box center [122, 127] width 147 height 25
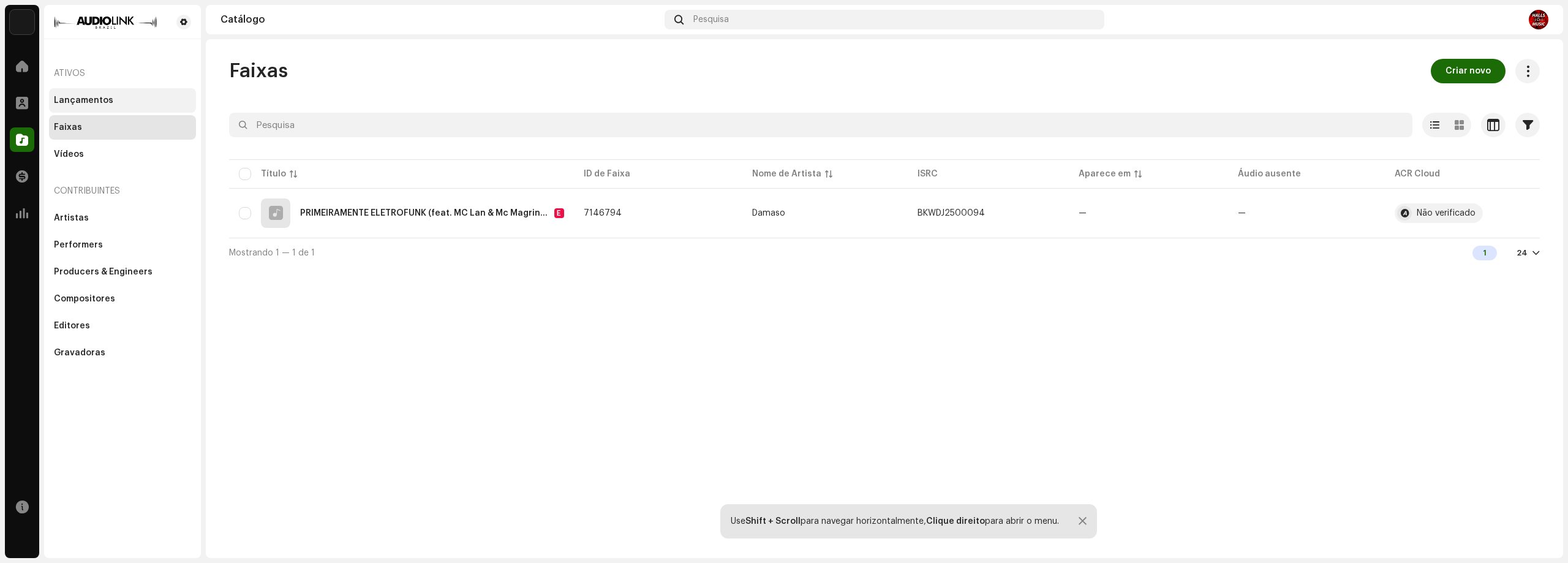
click at [95, 98] on div "Lançamentos" at bounding box center [83, 100] width 59 height 10
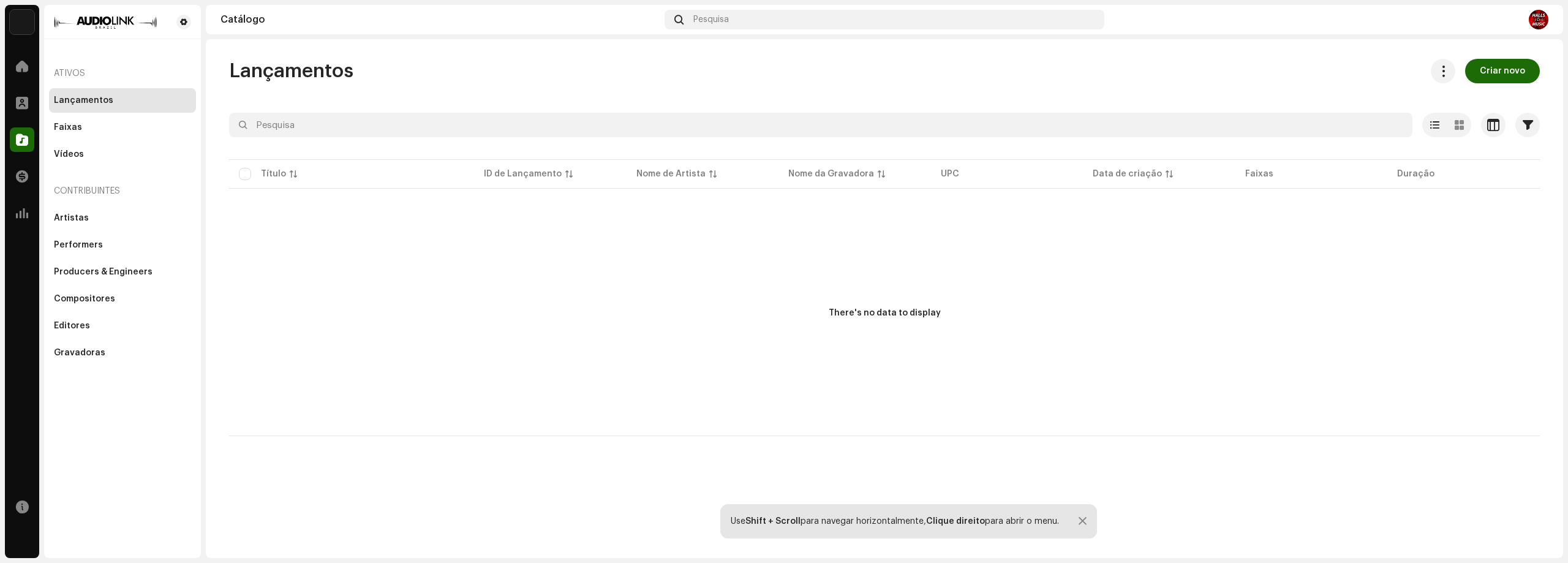
click at [1500, 63] on span "Criar novo" at bounding box center [1502, 71] width 45 height 25
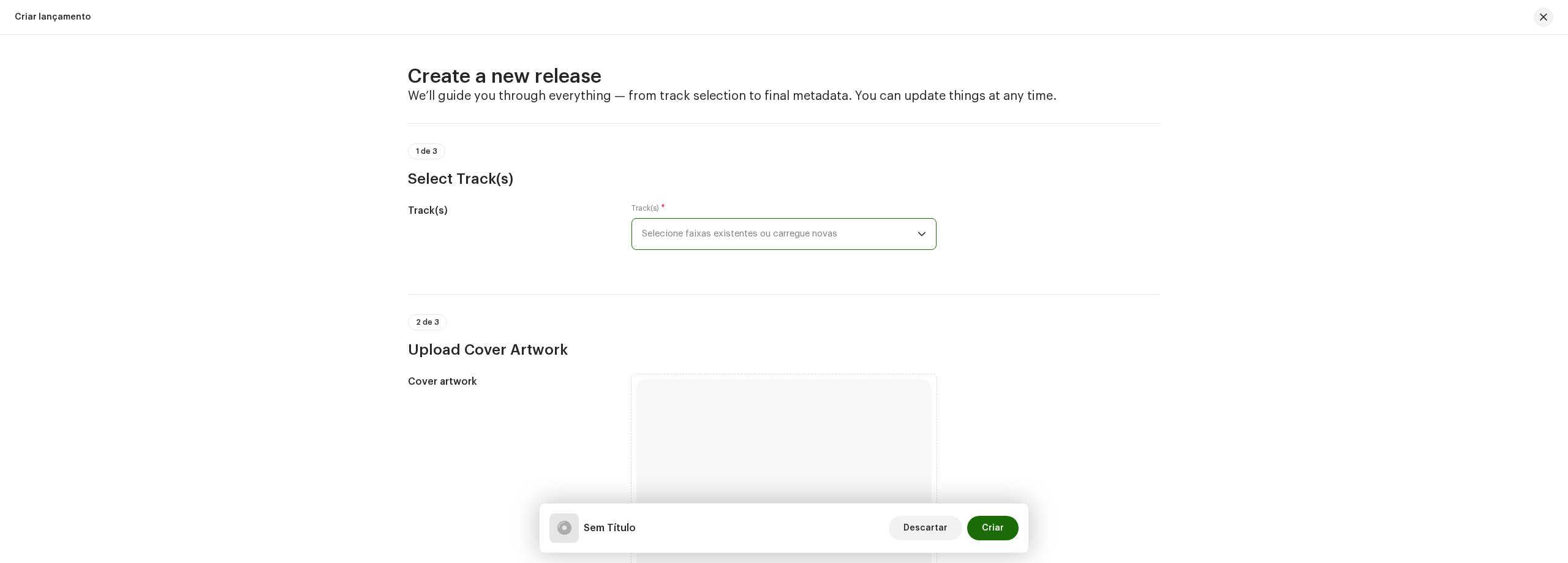
click at [777, 234] on span "Selecione faixas existentes ou carregue novas" at bounding box center [780, 233] width 276 height 30
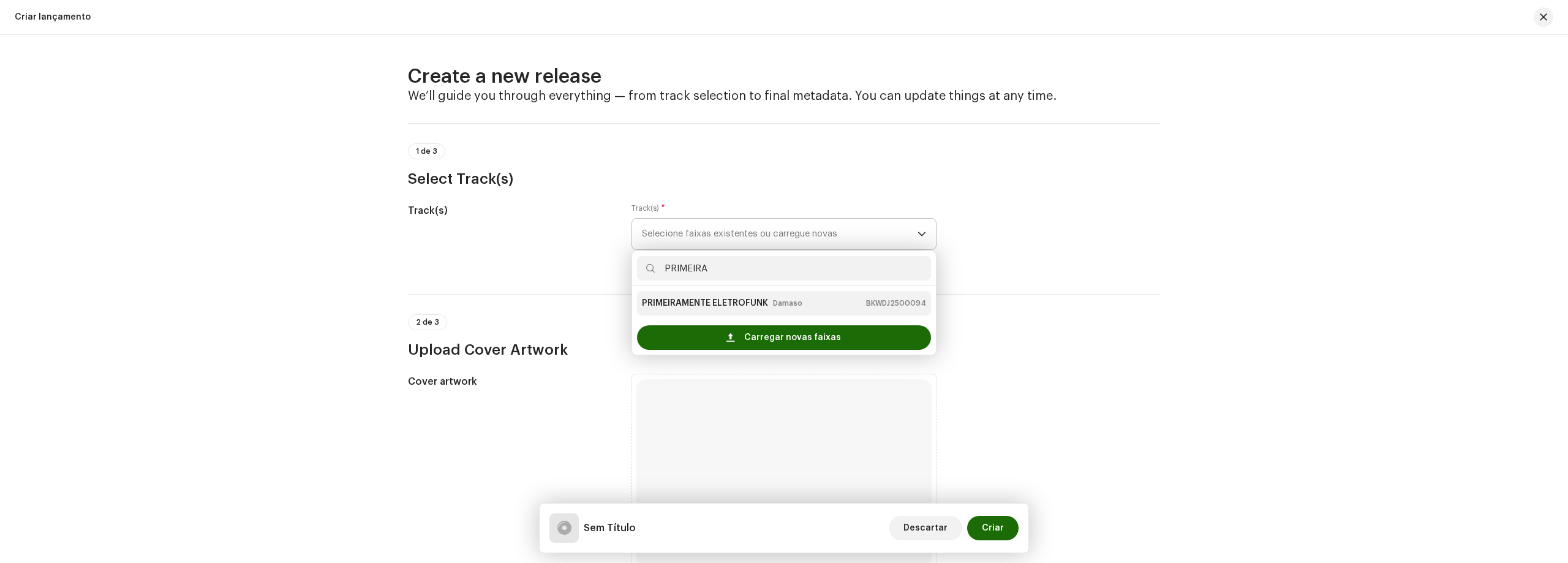
type input "PRIMEIRA"
click at [825, 300] on div "PRIMEIRAMENTE ELETROFUNK Damaso BKWDJ2500094" at bounding box center [784, 303] width 284 height 20
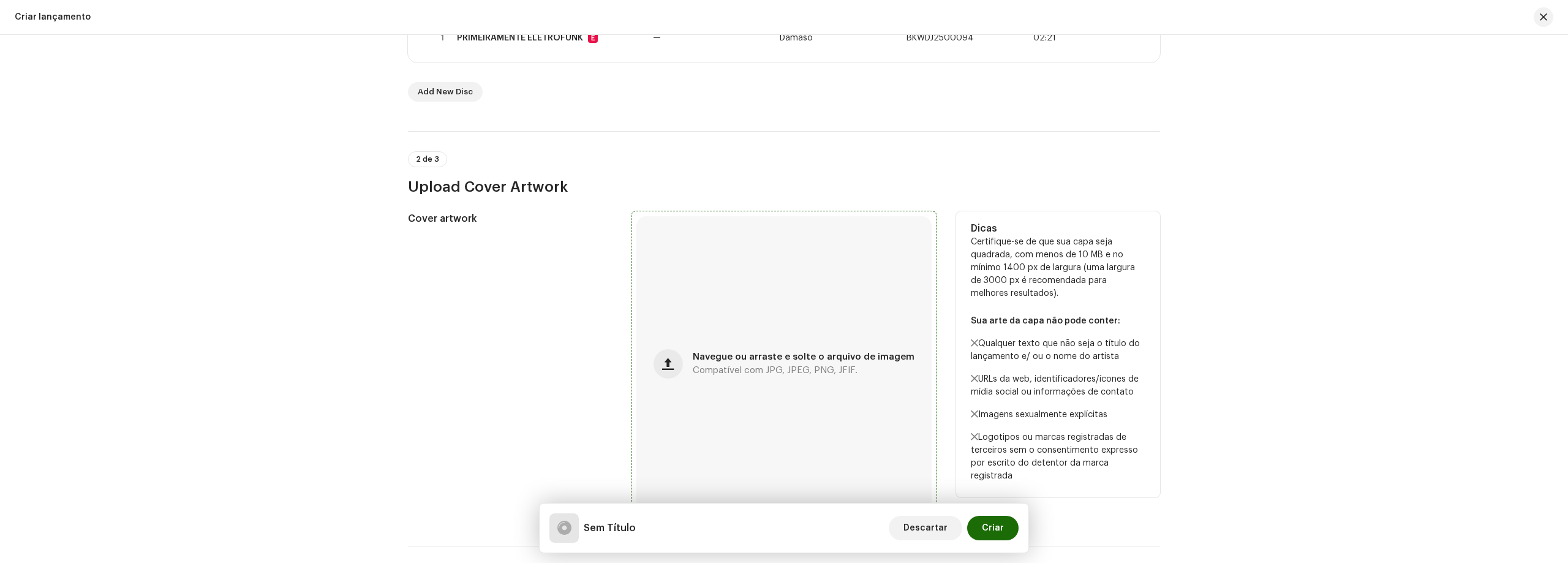
scroll to position [306, 0]
click at [818, 311] on div "Navegue ou arraste e solte o arquivo de imagem Compatível com JPG, JPEG, PNG, J…" at bounding box center [784, 363] width 296 height 296
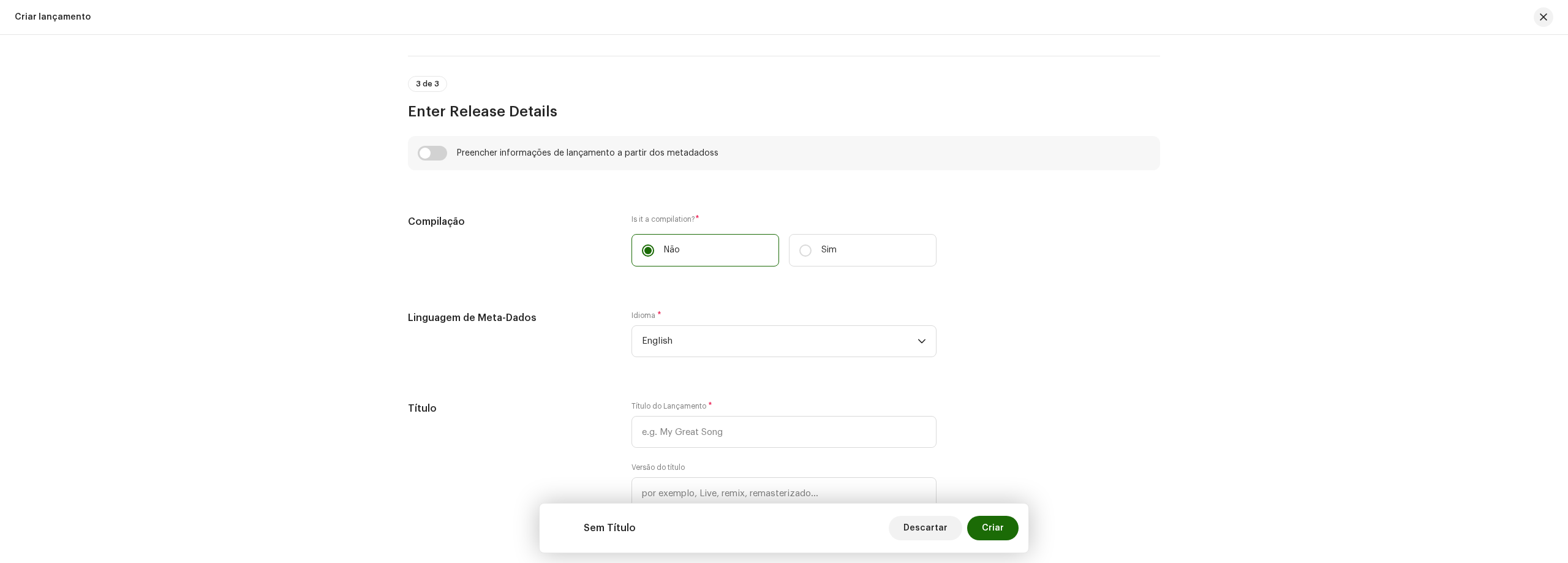
scroll to position [736, 0]
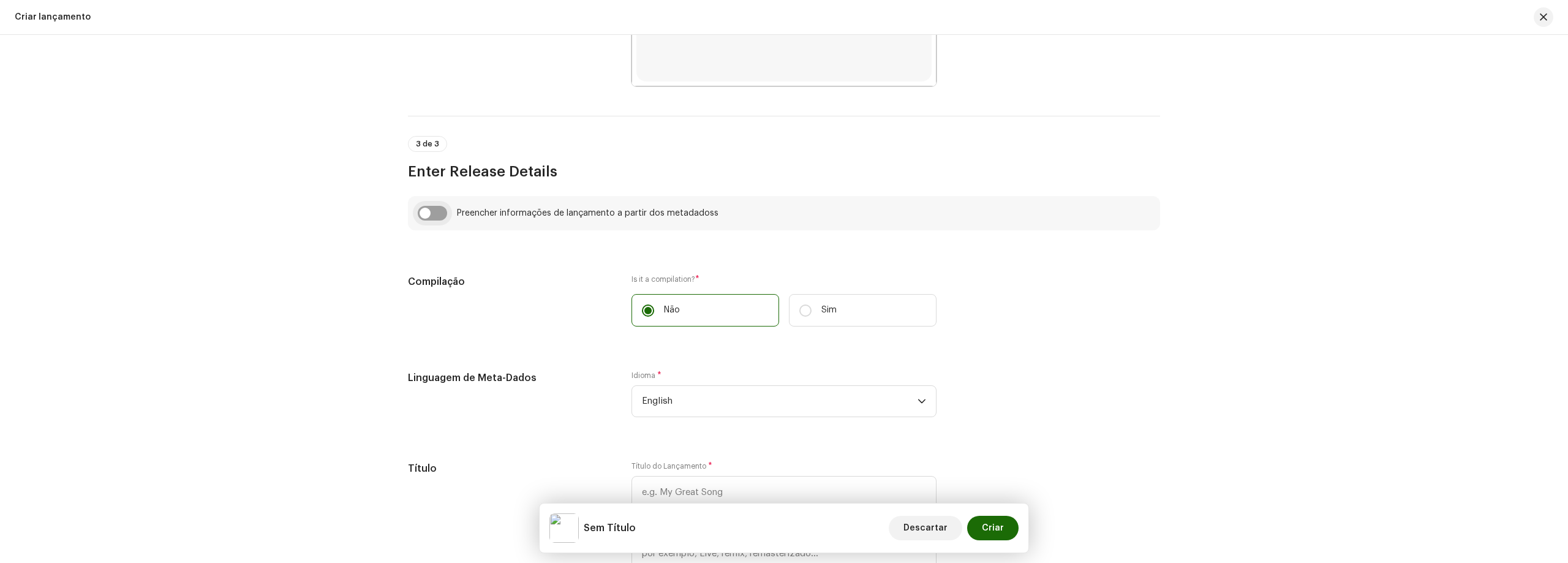
click at [423, 214] on input "checkbox" at bounding box center [433, 213] width 30 height 15
checkbox input "true"
type input "PRIMEIRAMENTE ELETROFUNK"
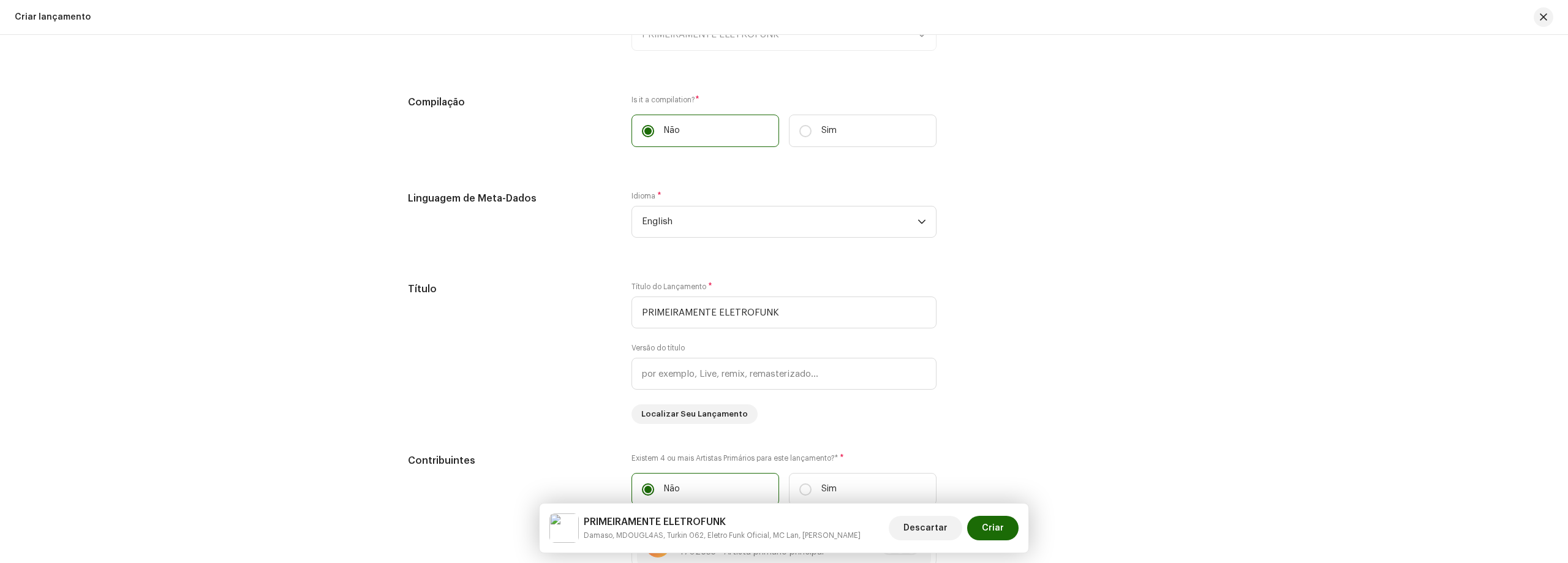
scroll to position [980, 0]
drag, startPoint x: 730, startPoint y: 189, endPoint x: 715, endPoint y: 204, distance: 21.2
click at [729, 190] on div "Idioma * English" at bounding box center [783, 210] width 305 height 47
click at [701, 214] on span "English" at bounding box center [780, 217] width 276 height 30
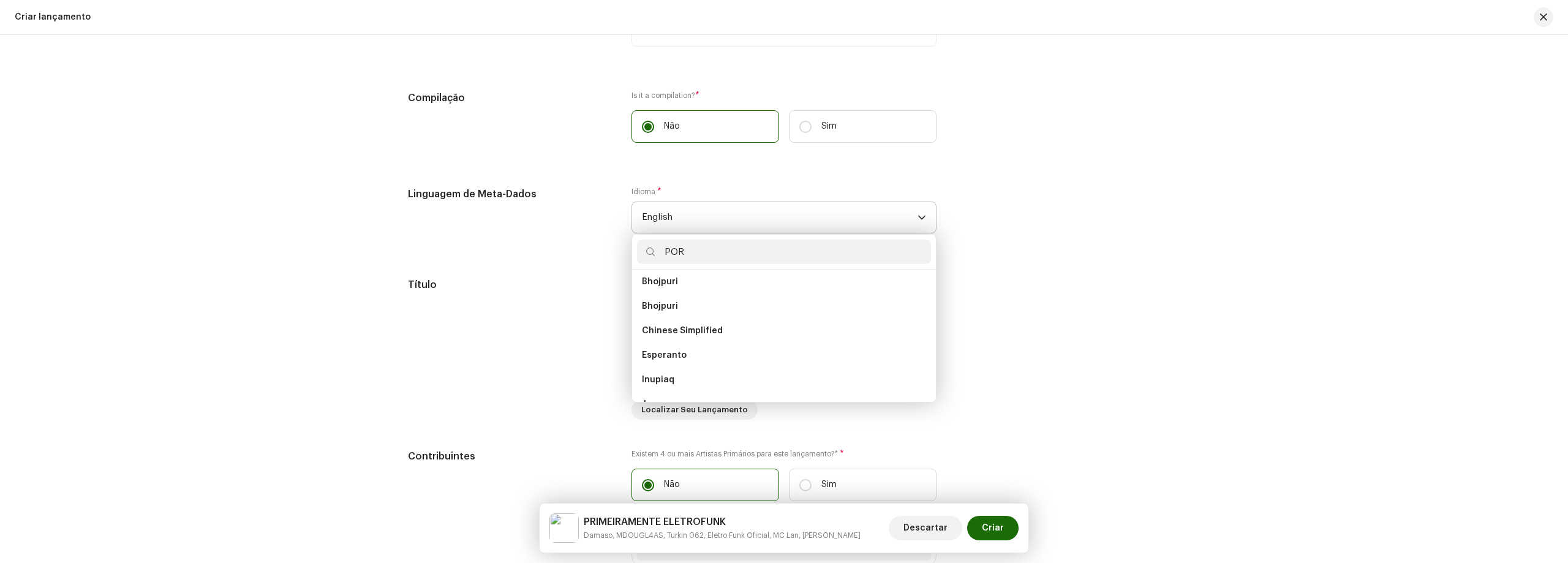
scroll to position [0, 0]
type input "PORTU"
click at [698, 272] on ul "Portuguese" at bounding box center [784, 335] width 304 height 132
click at [685, 285] on span "Portuguese" at bounding box center [667, 286] width 51 height 12
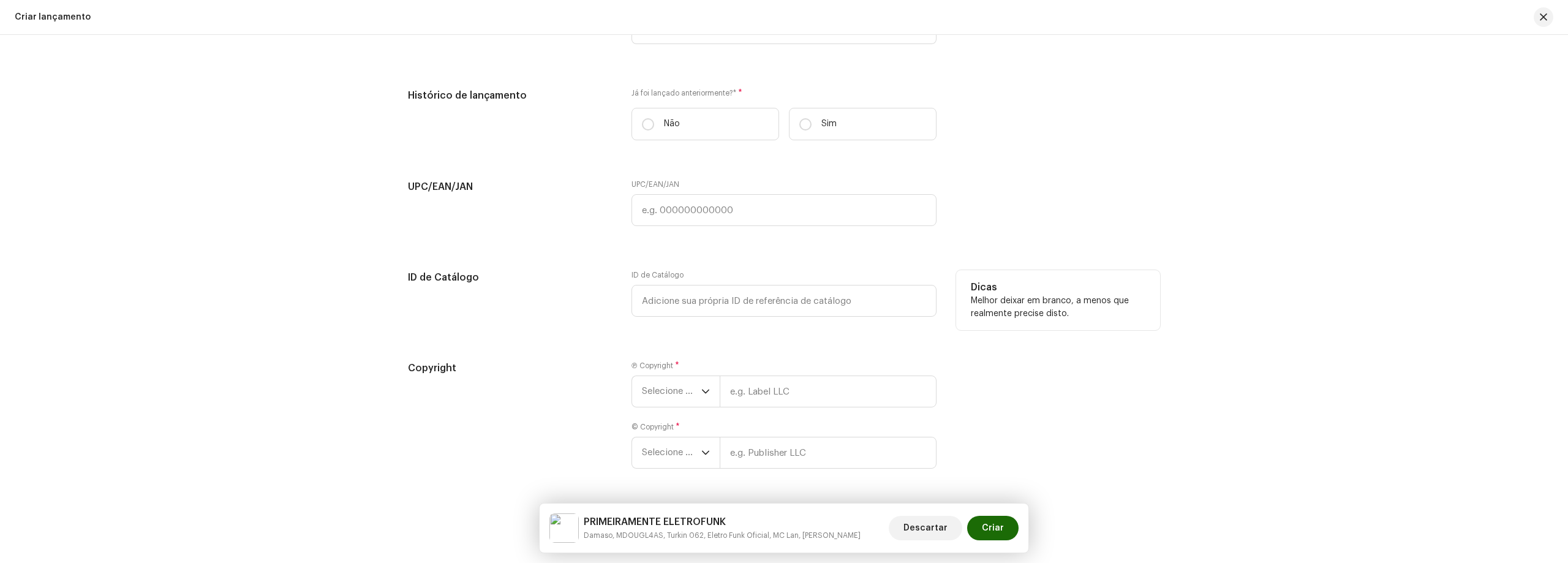
scroll to position [2022, 0]
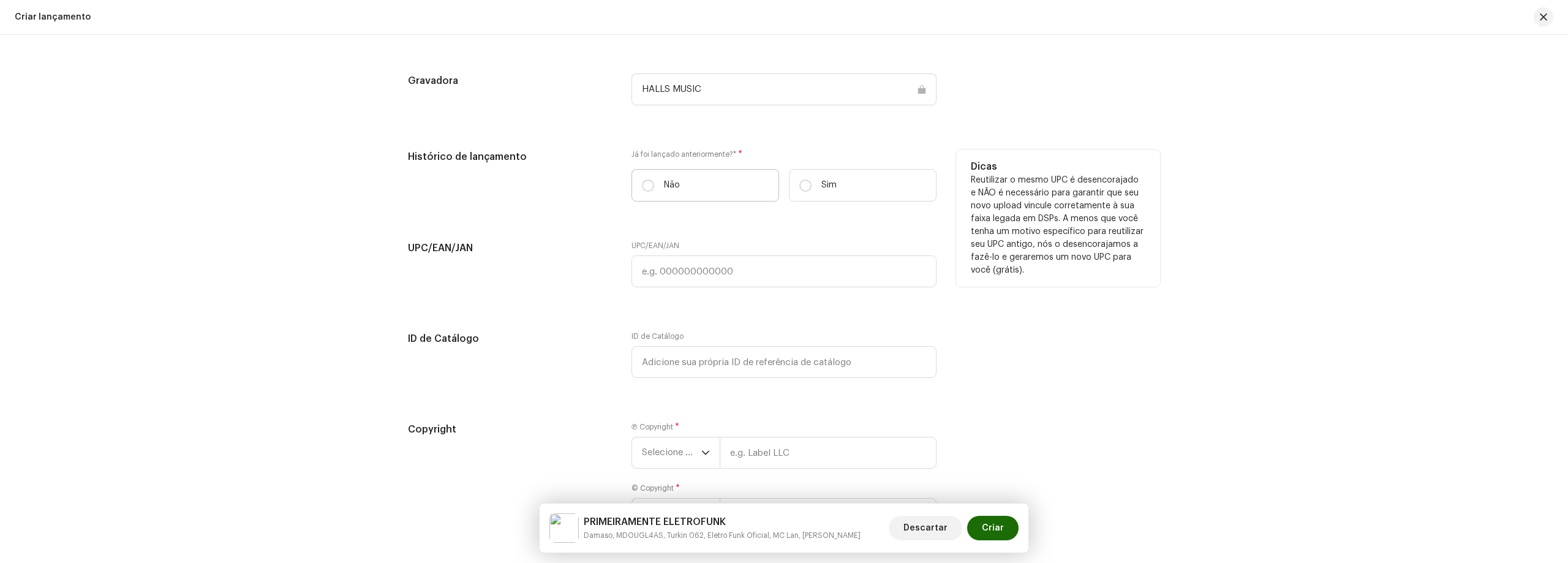
click at [698, 185] on label "Não" at bounding box center [705, 185] width 148 height 33
click at [654, 185] on input "Não" at bounding box center [648, 185] width 12 height 12
radio input "true"
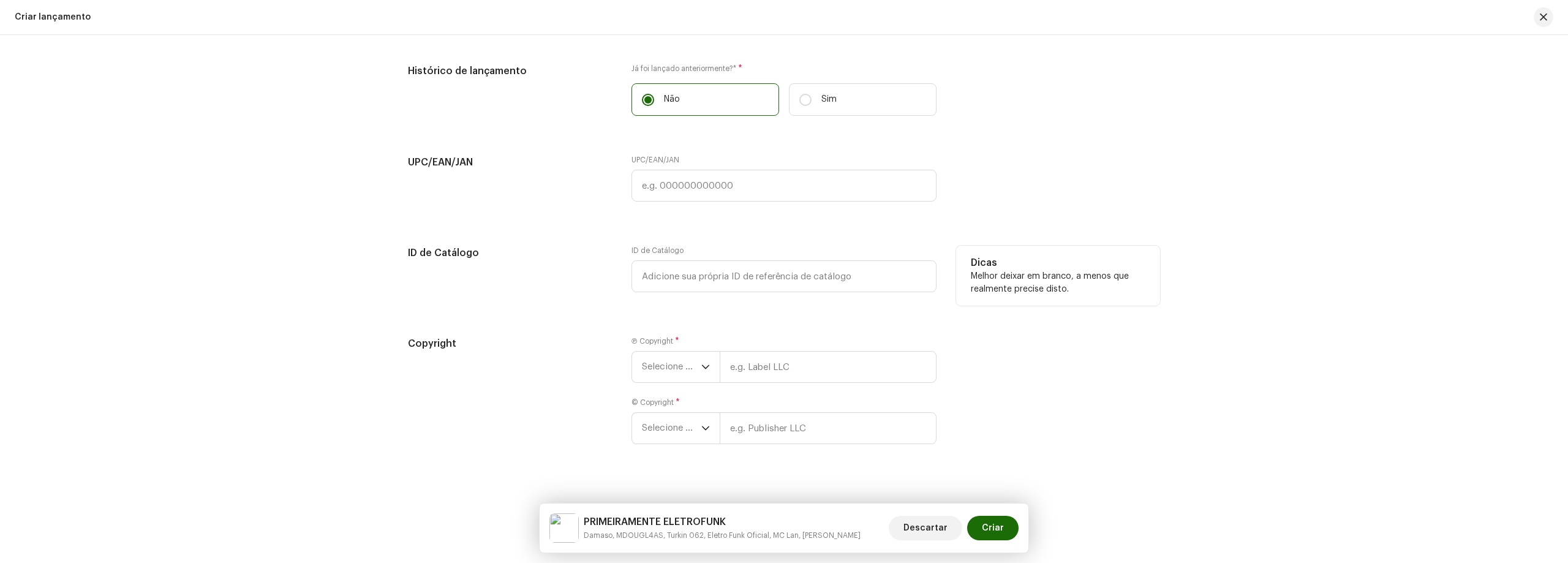
scroll to position [2121, 0]
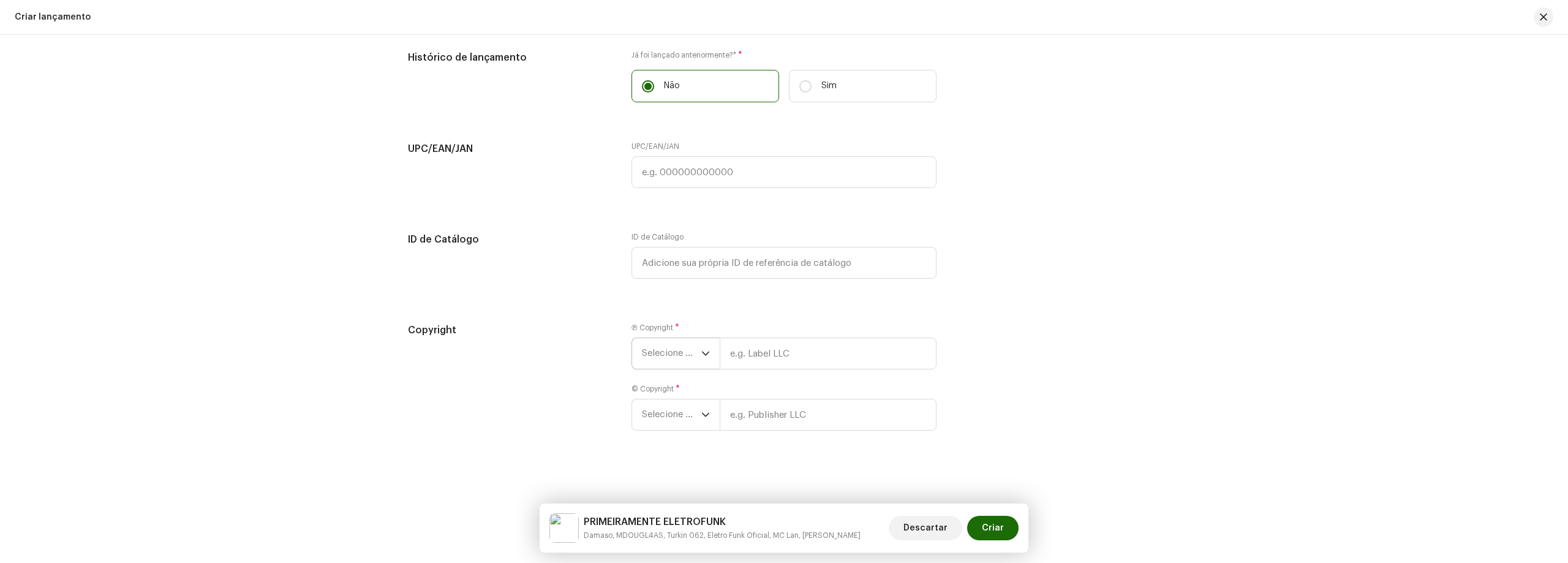
click at [633, 355] on p-select "Selecione o ano" at bounding box center [675, 353] width 88 height 32
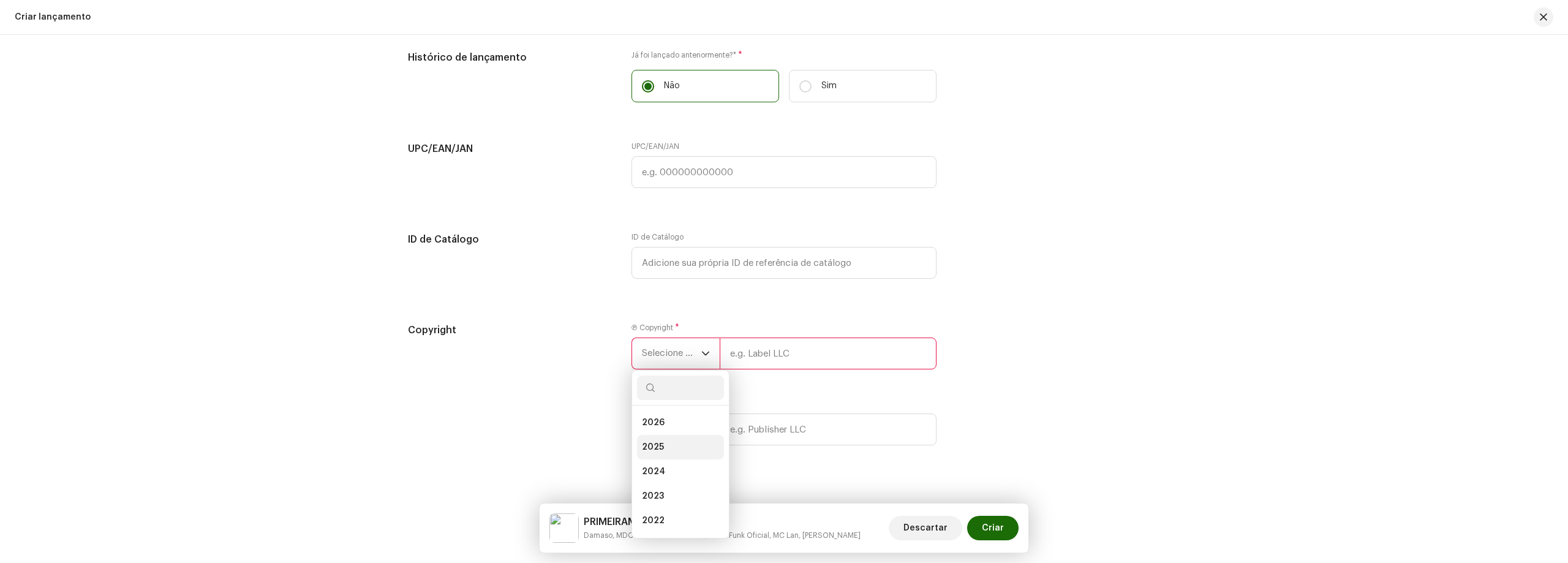
click at [665, 451] on li "2025" at bounding box center [680, 447] width 87 height 25
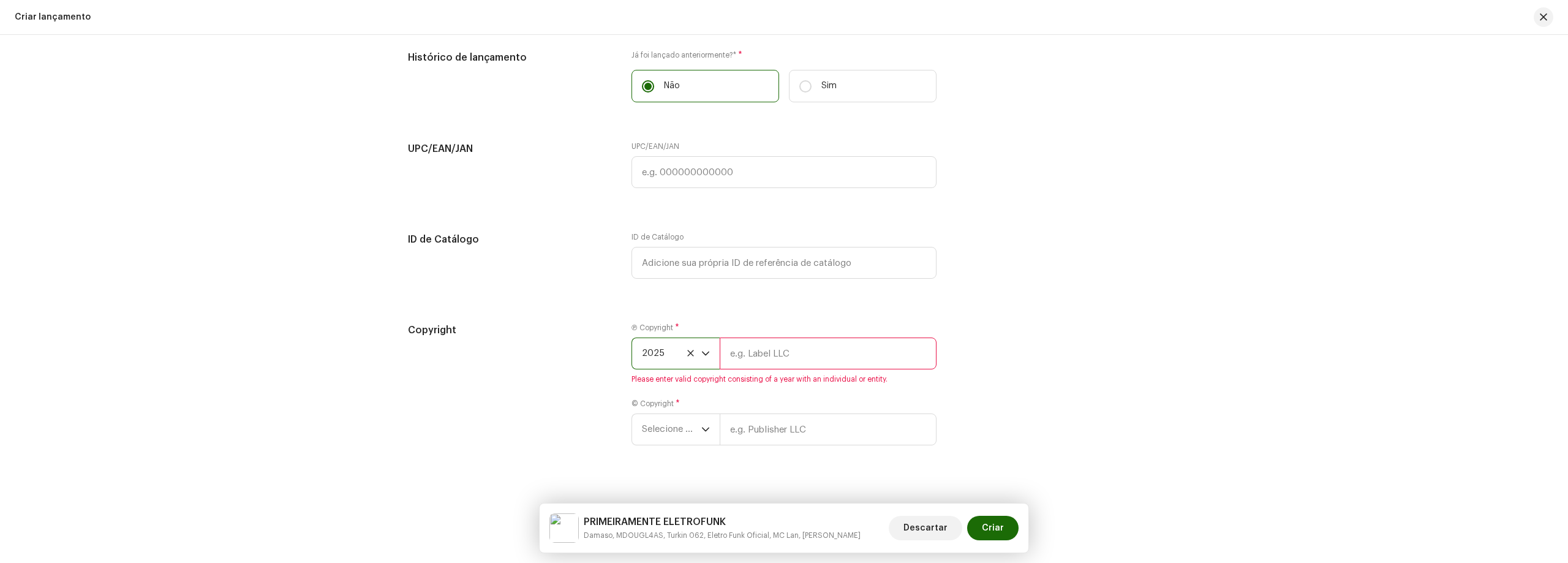
click at [757, 366] on input "text" at bounding box center [828, 353] width 217 height 32
type input "HALLS MUSIC"
click at [679, 419] on span "Selecione o ano" at bounding box center [672, 414] width 59 height 30
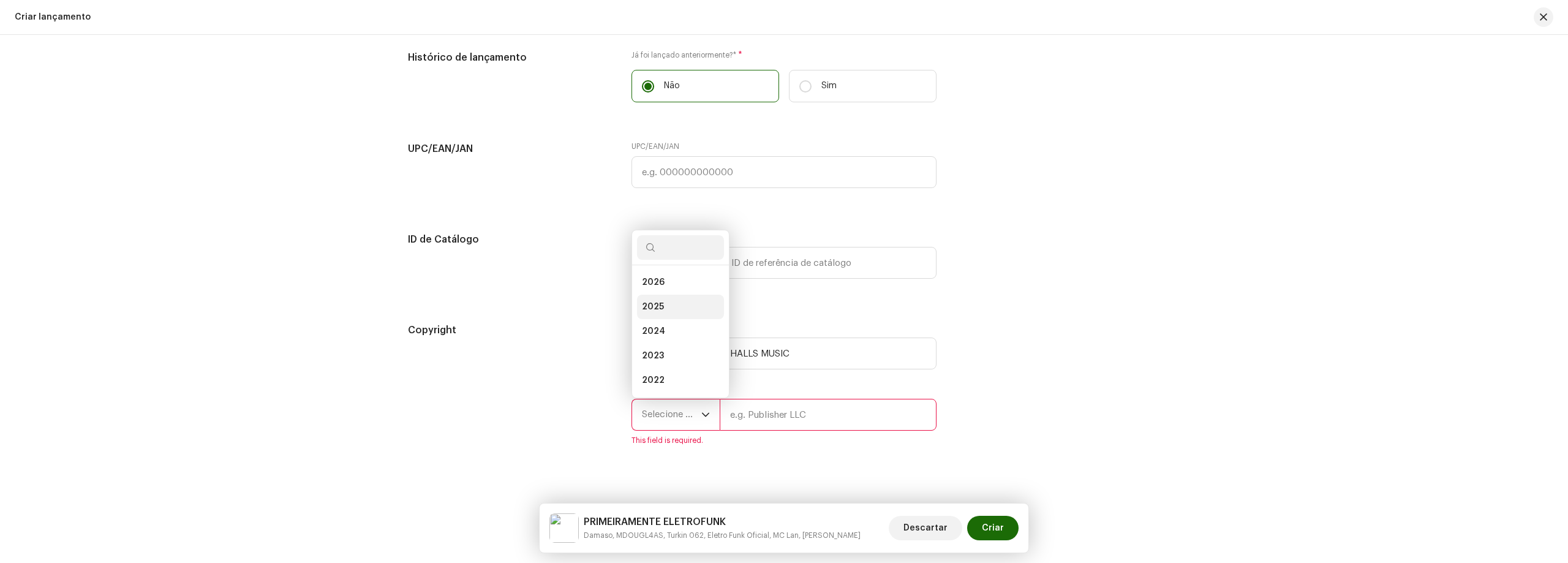
click at [670, 309] on li "2025" at bounding box center [680, 307] width 87 height 25
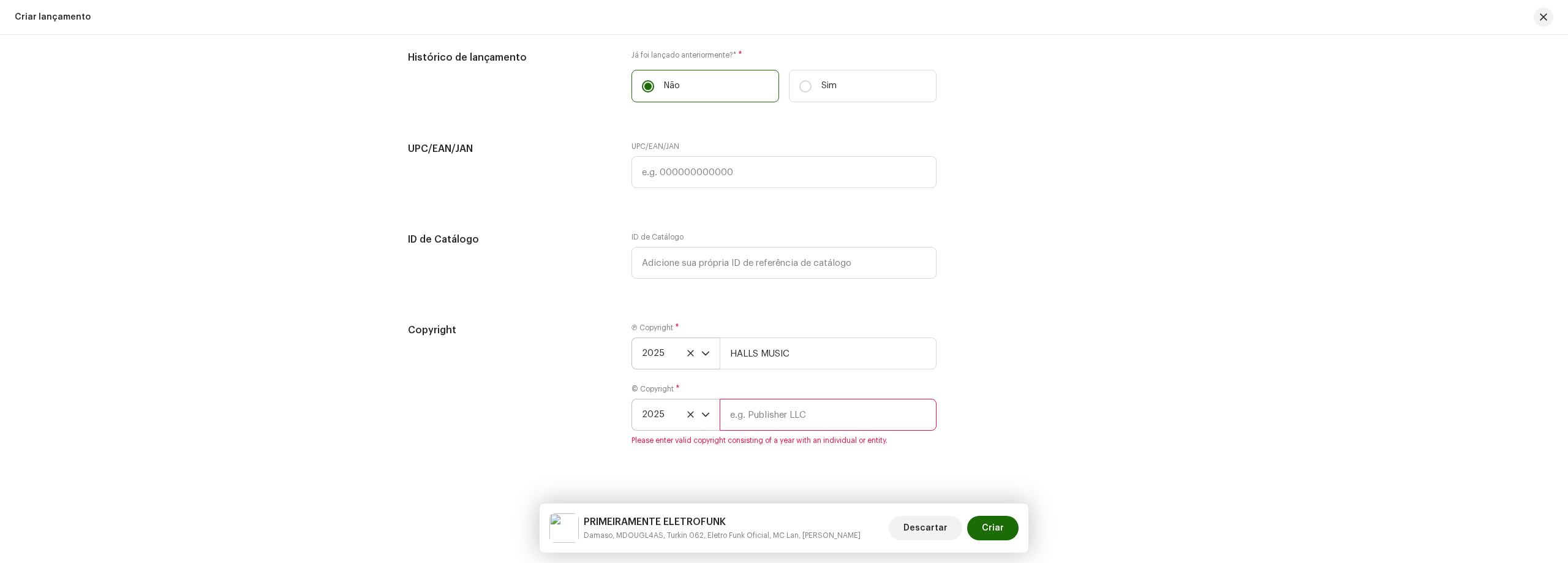
click at [773, 429] on input "text" at bounding box center [828, 414] width 217 height 32
type input "HALLS MUSIC"
click at [1190, 435] on div "Create a new release We’ll guide you through everything — from track selection …" at bounding box center [784, 298] width 1568 height 528
click at [990, 526] on span "Criar" at bounding box center [993, 528] width 22 height 25
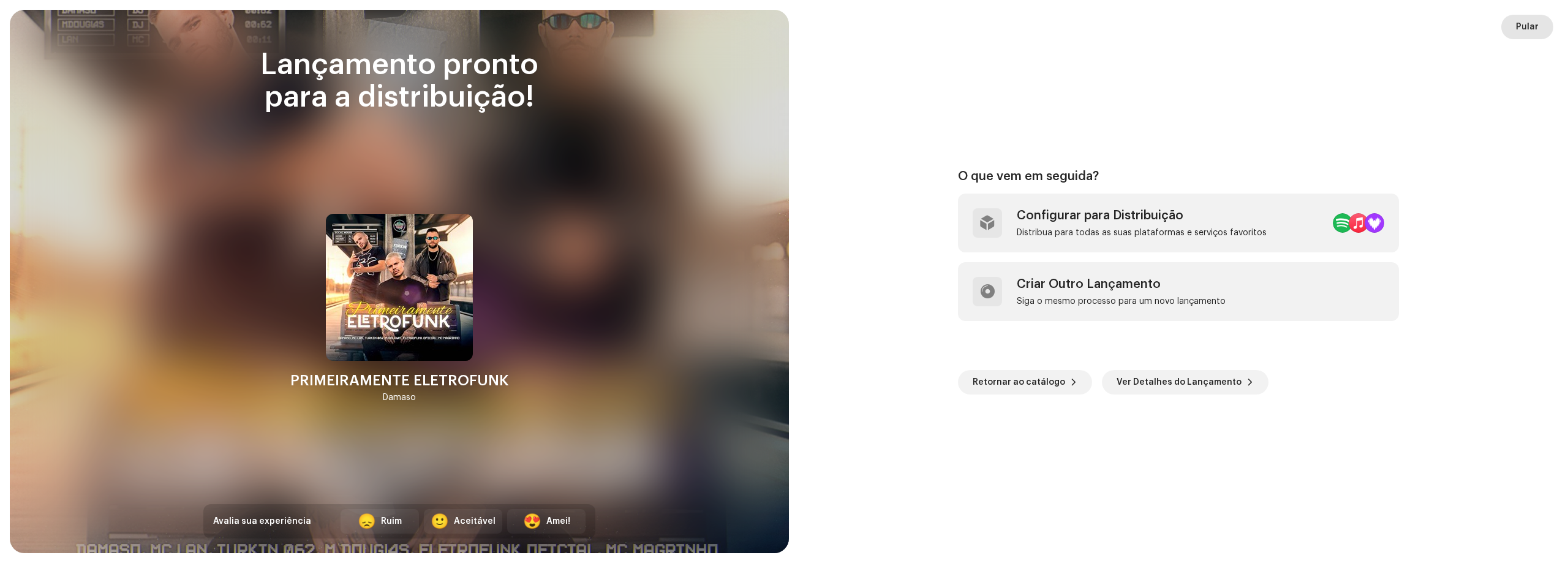
click at [1518, 23] on span "Pular" at bounding box center [1527, 27] width 23 height 25
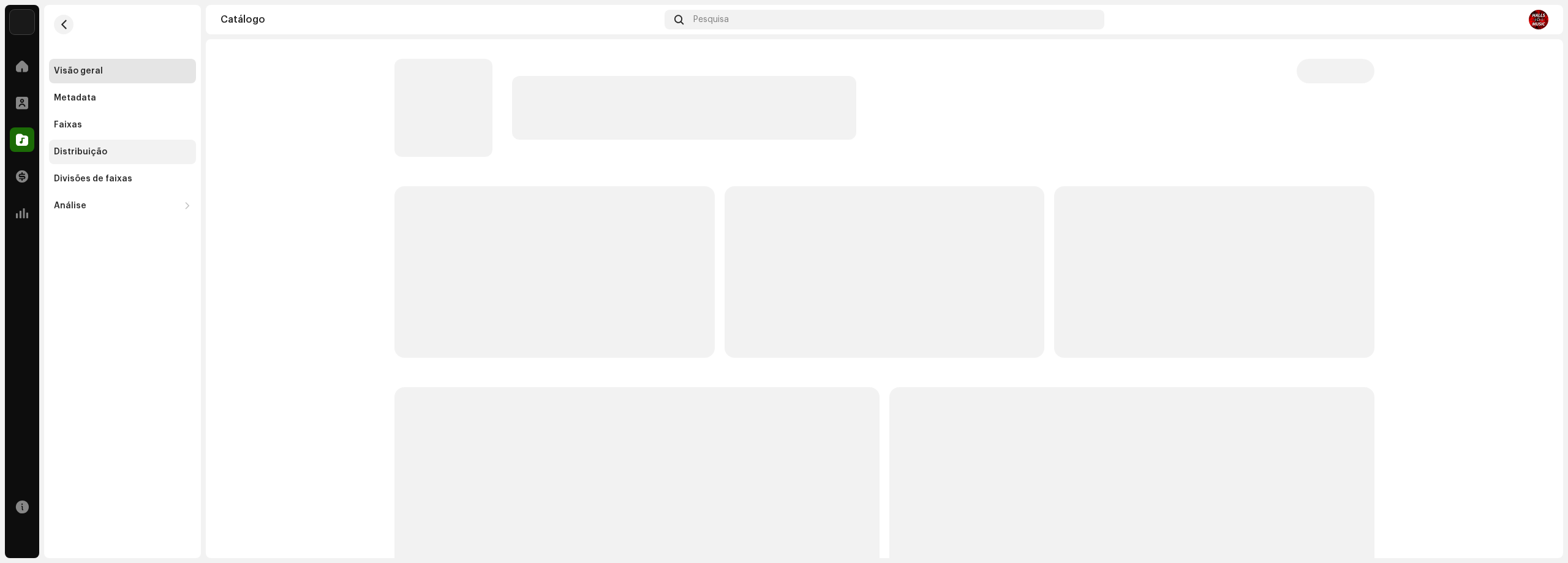
click at [80, 146] on div "Distribuição" at bounding box center [122, 152] width 147 height 25
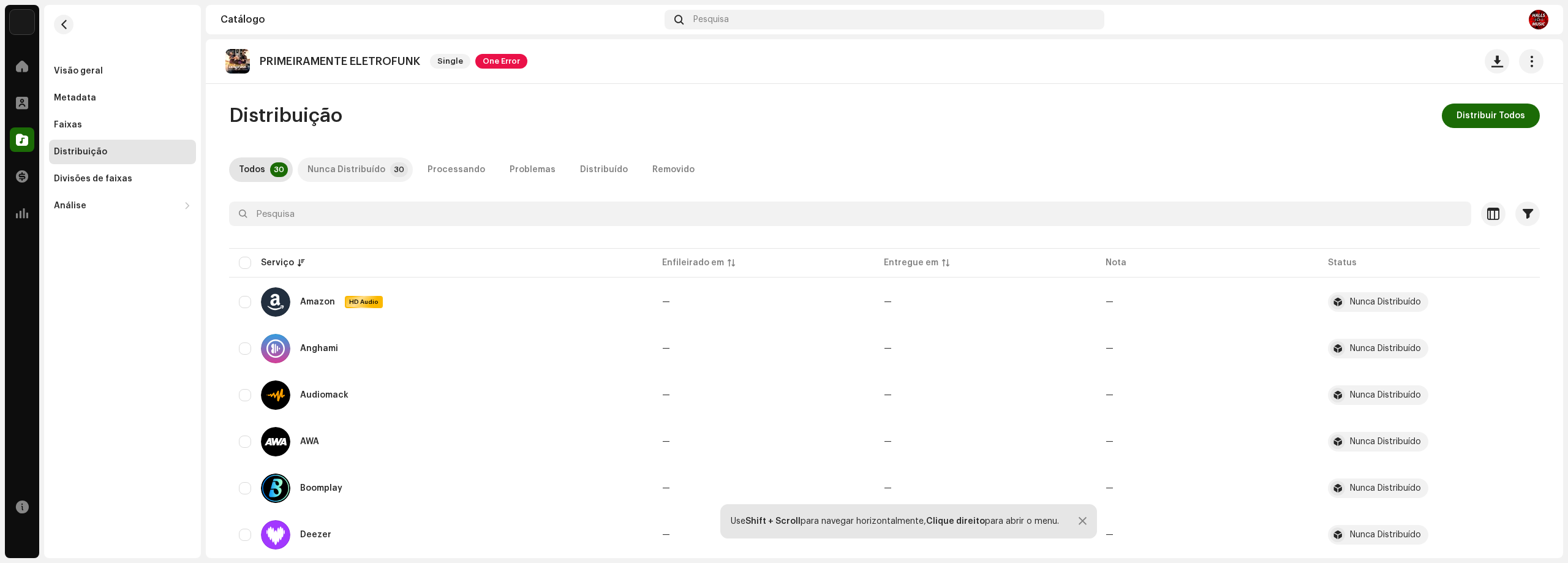
click at [373, 175] on div "Nunca Distribuído" at bounding box center [346, 170] width 78 height 25
click at [240, 180] on div "Todos" at bounding box center [252, 170] width 26 height 25
click at [245, 166] on div "Todos" at bounding box center [252, 170] width 26 height 25
click at [246, 262] on input "checkbox" at bounding box center [245, 262] width 12 height 12
checkbox input "true"
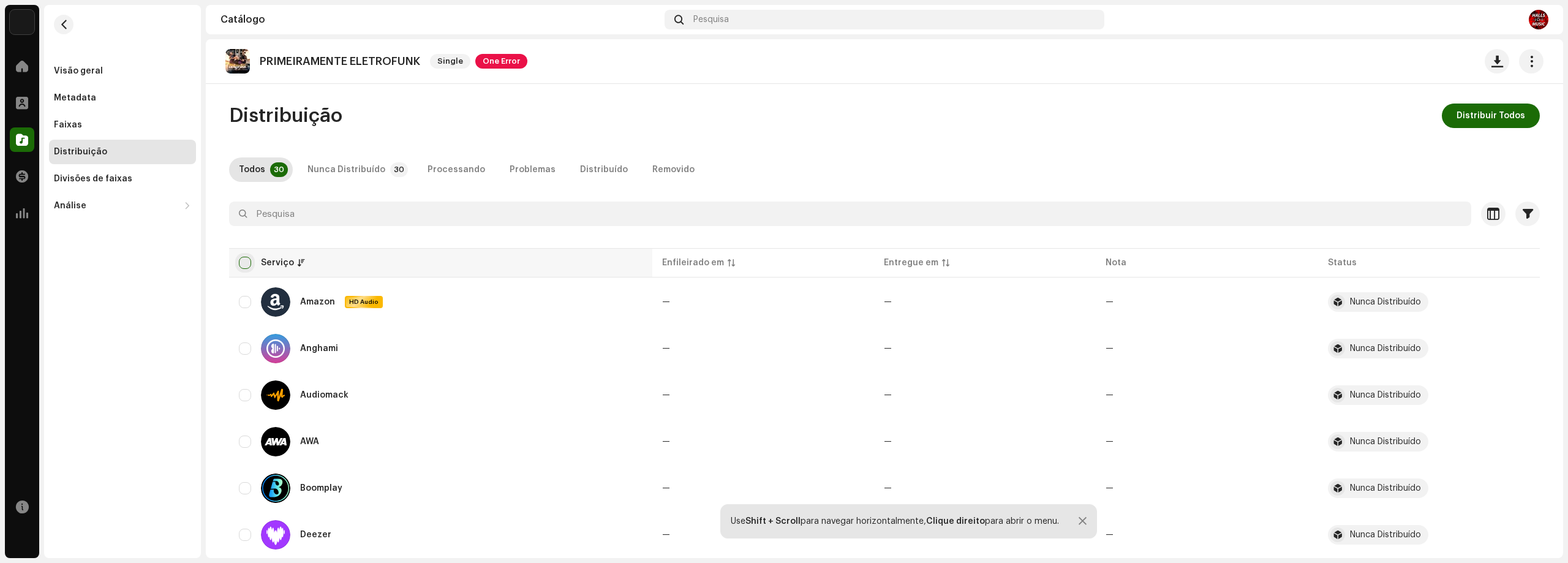
checkbox input "true"
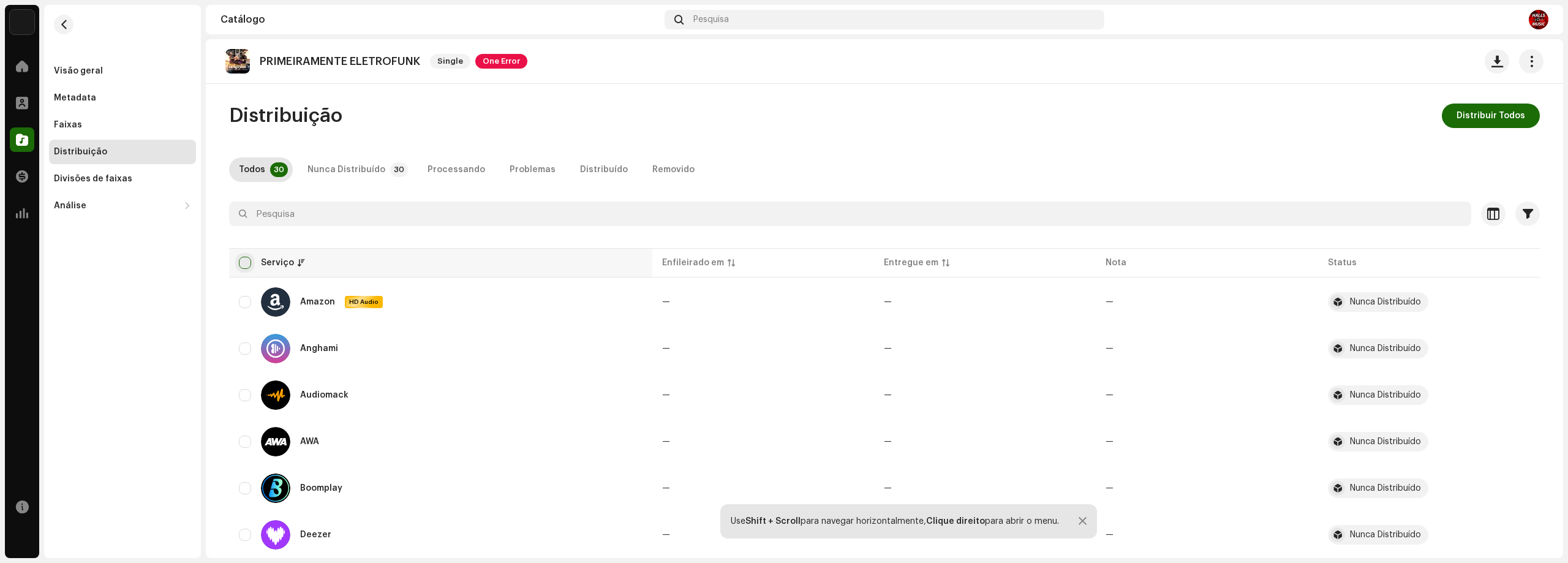
checkbox input "true"
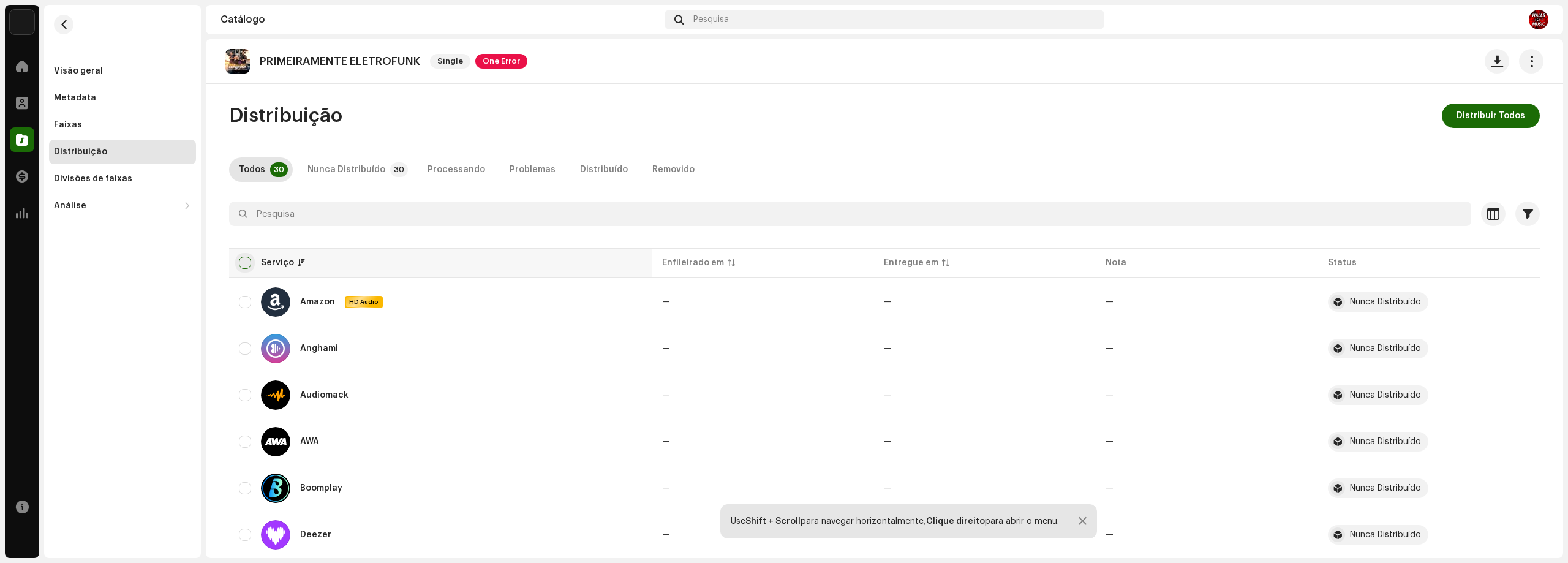
checkbox input "true"
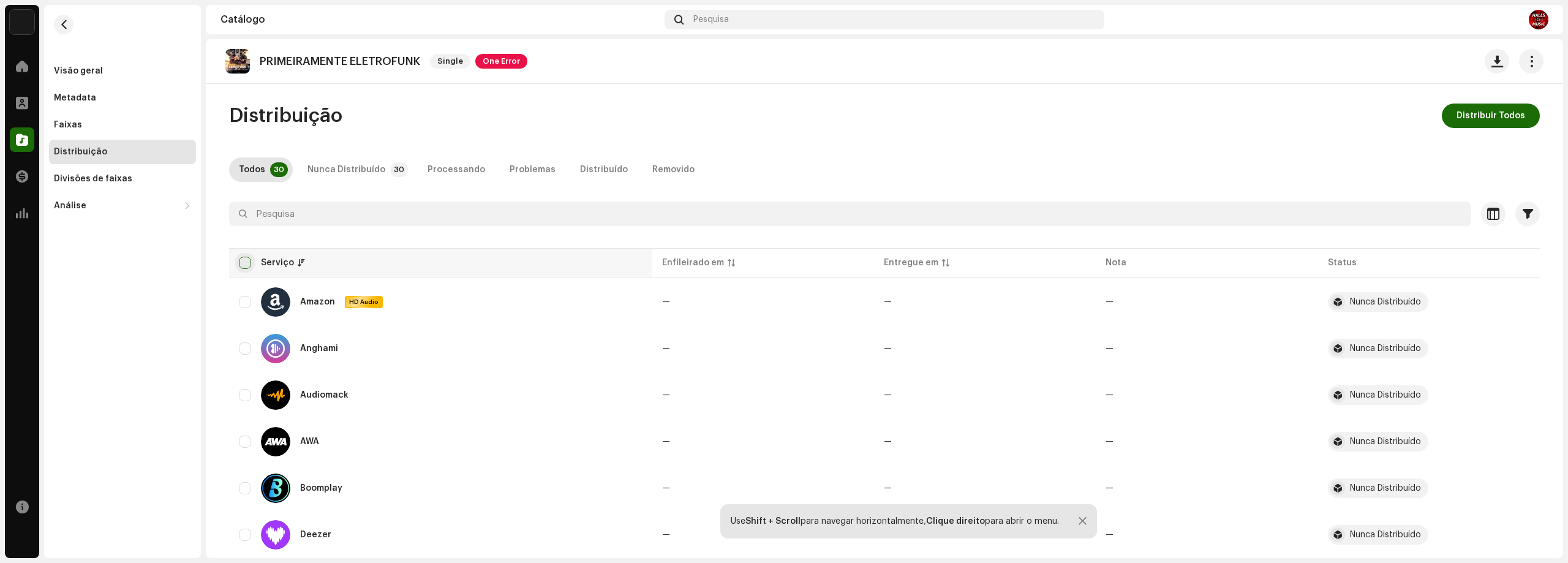
checkbox input "true"
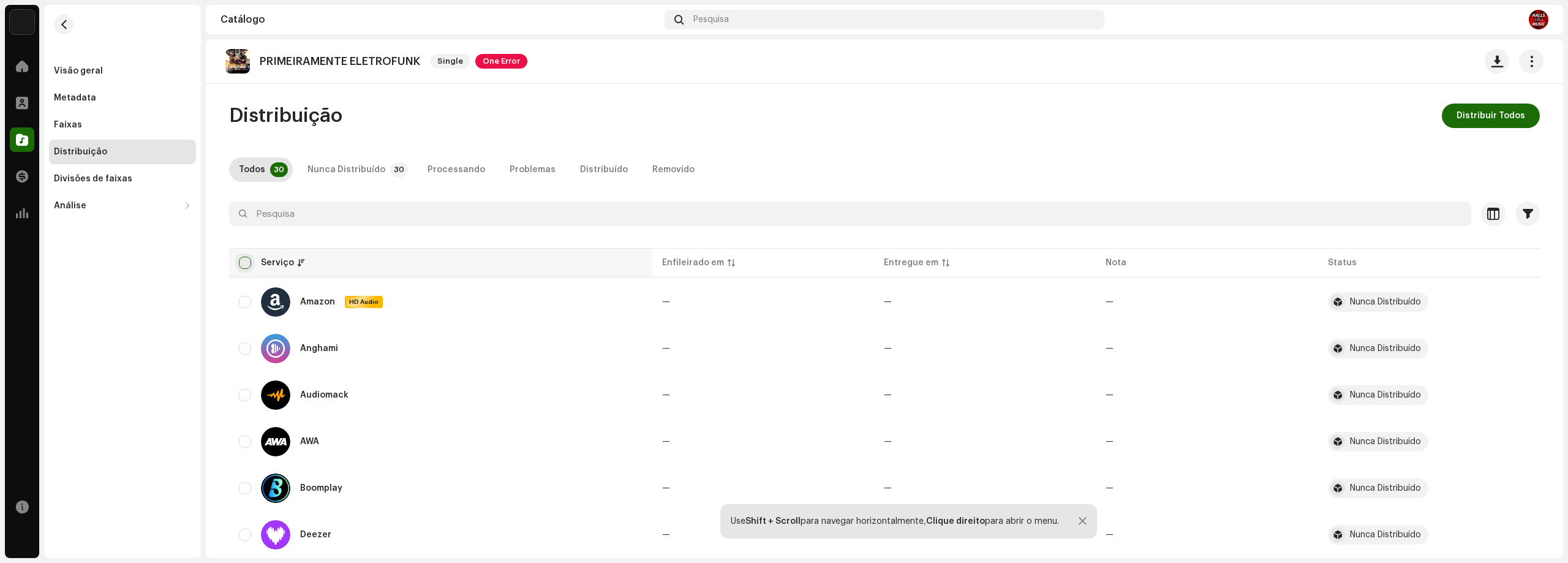
checkbox input "true"
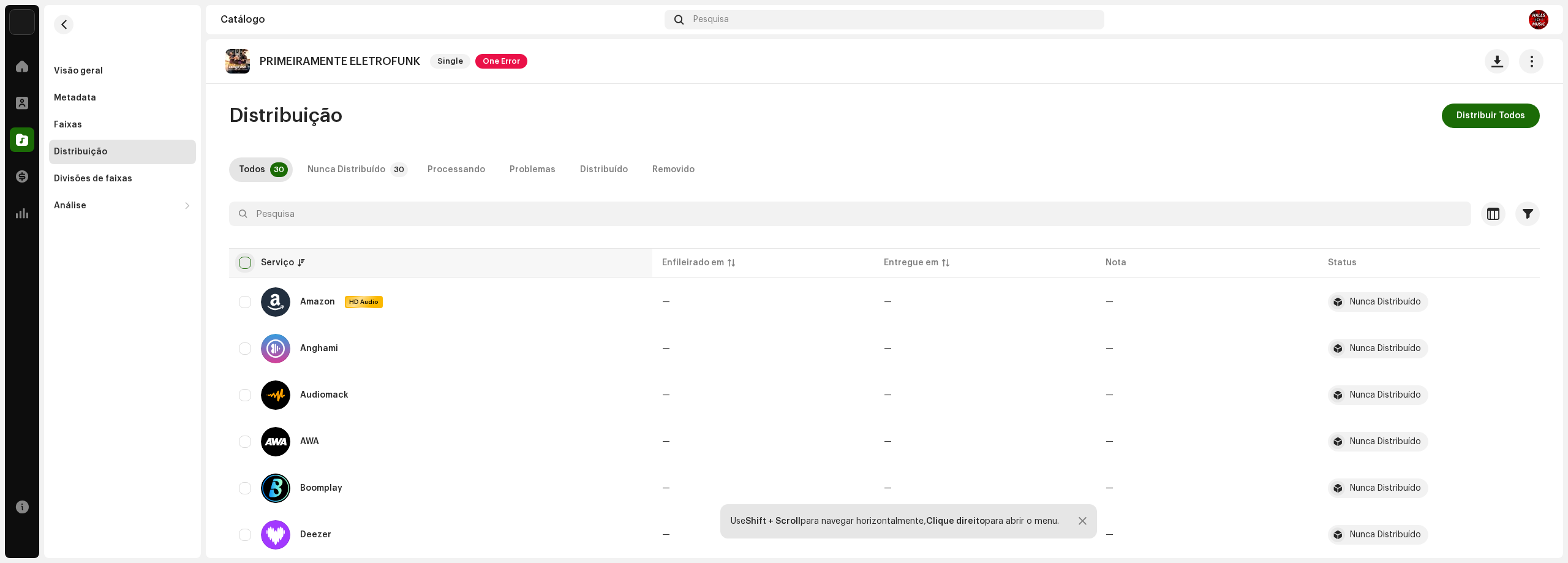
checkbox input "true"
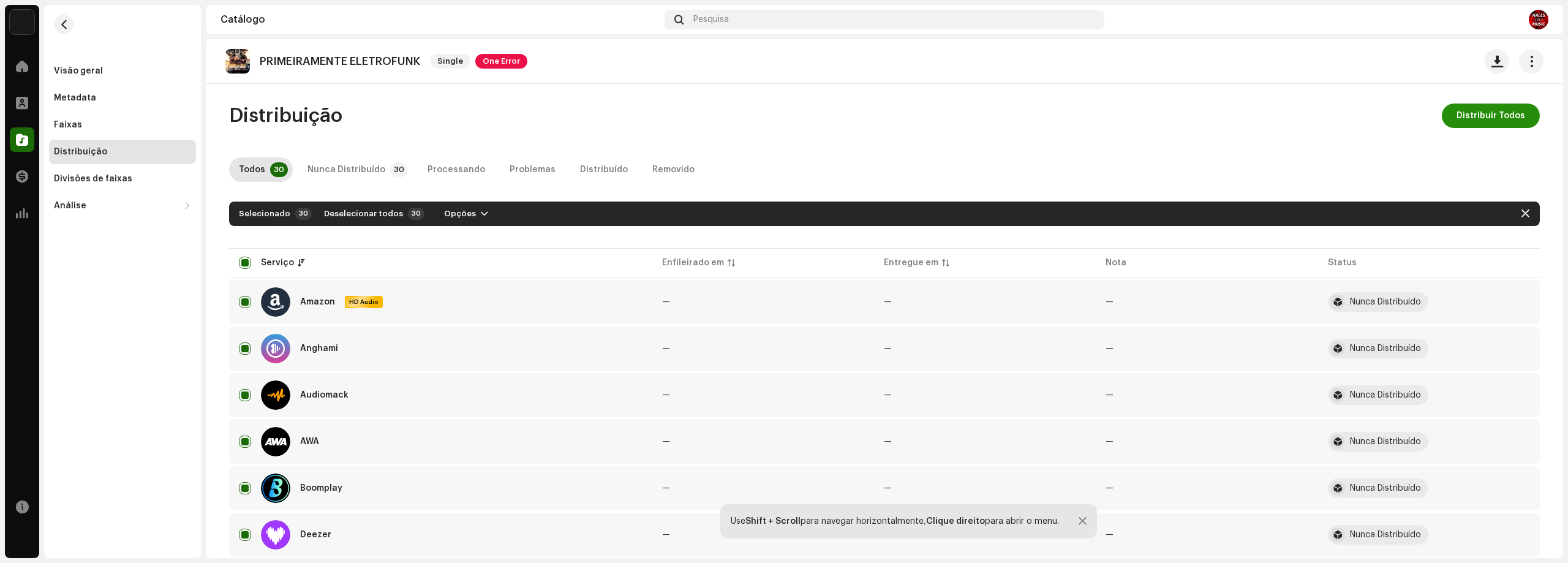
click at [1514, 114] on span "Distribuir Todos" at bounding box center [1490, 115] width 69 height 25
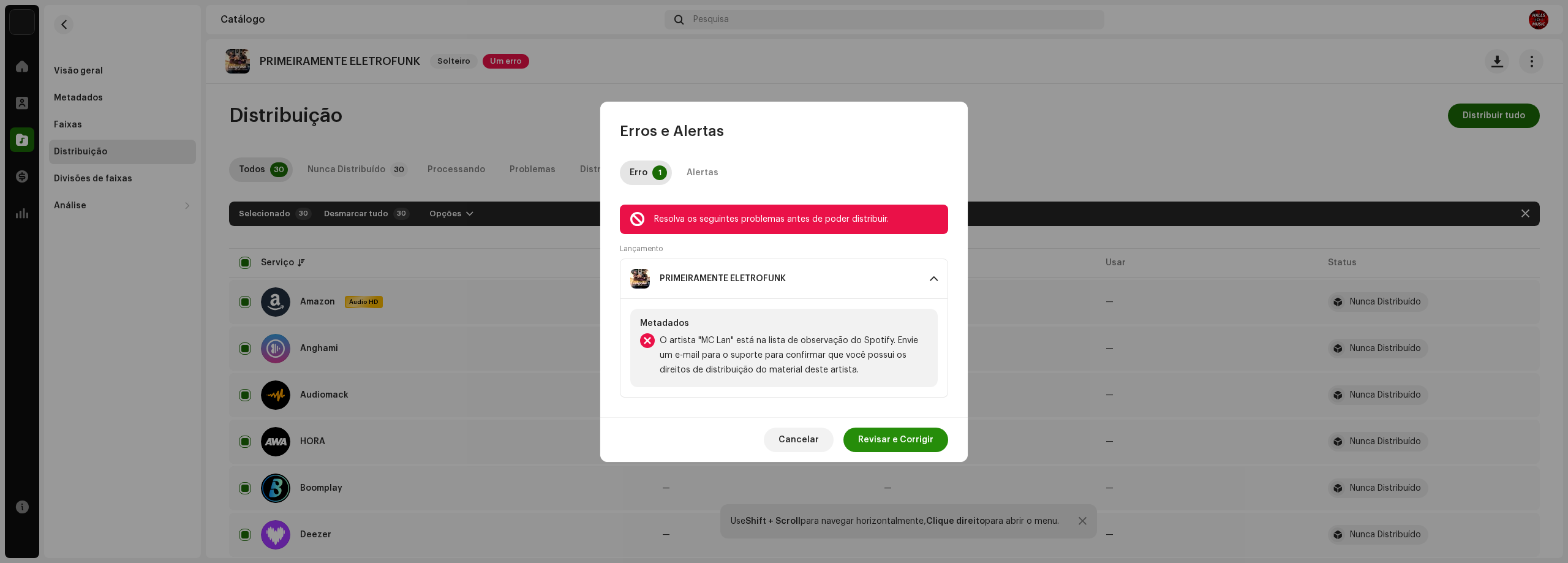
click at [877, 436] on span "Revisar e Corrigir" at bounding box center [896, 440] width 76 height 25
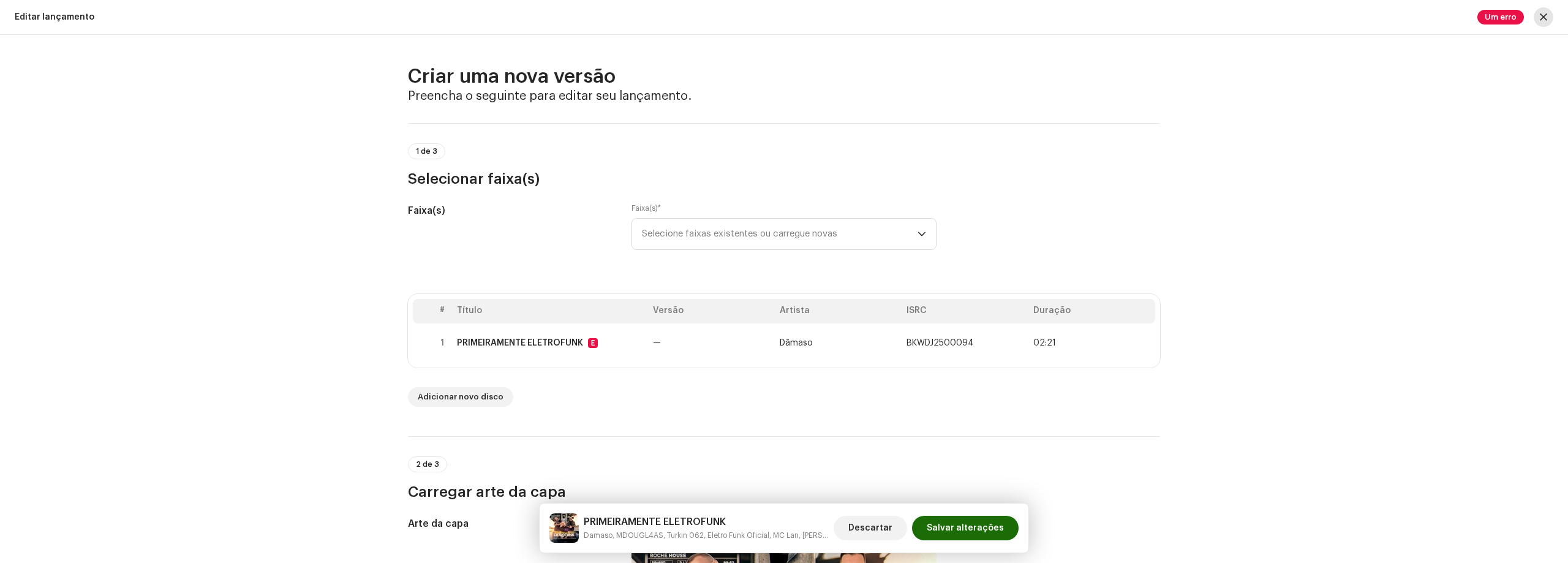
click at [1552, 18] on button "button" at bounding box center [1543, 17] width 20 height 20
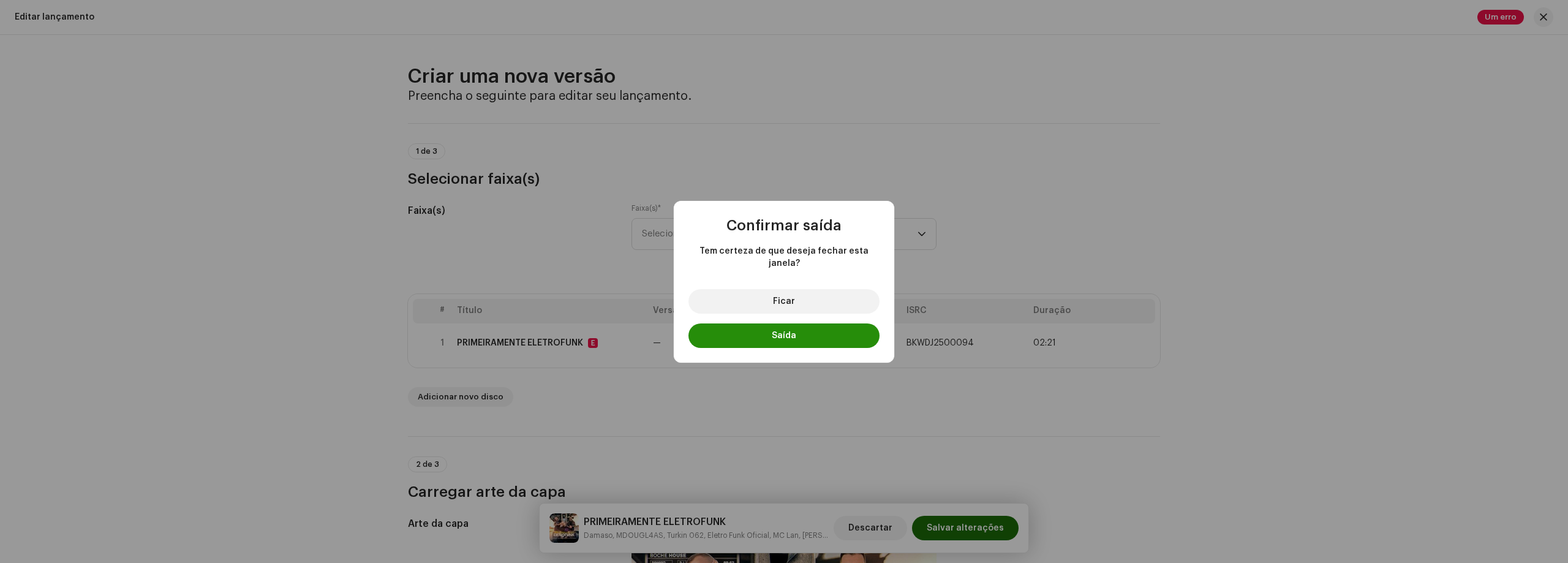
click at [799, 327] on button "Saída" at bounding box center [784, 335] width 191 height 25
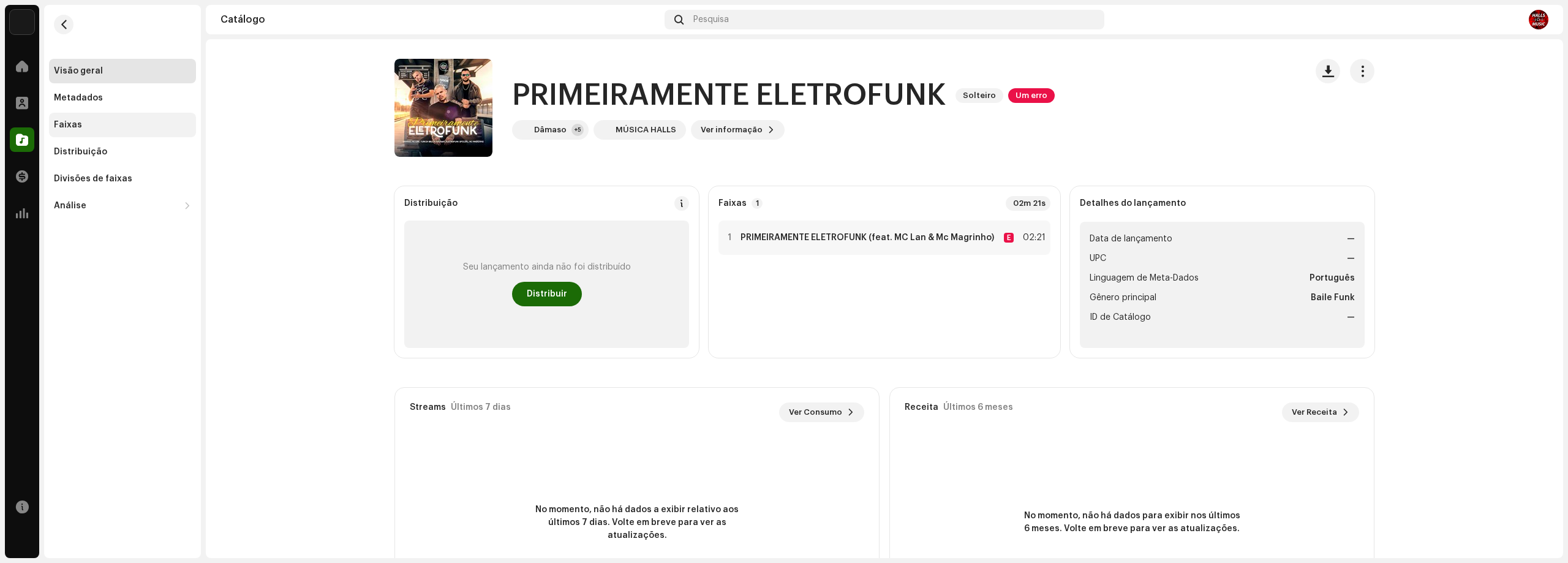
click at [101, 126] on div "Faixas" at bounding box center [122, 125] width 137 height 10
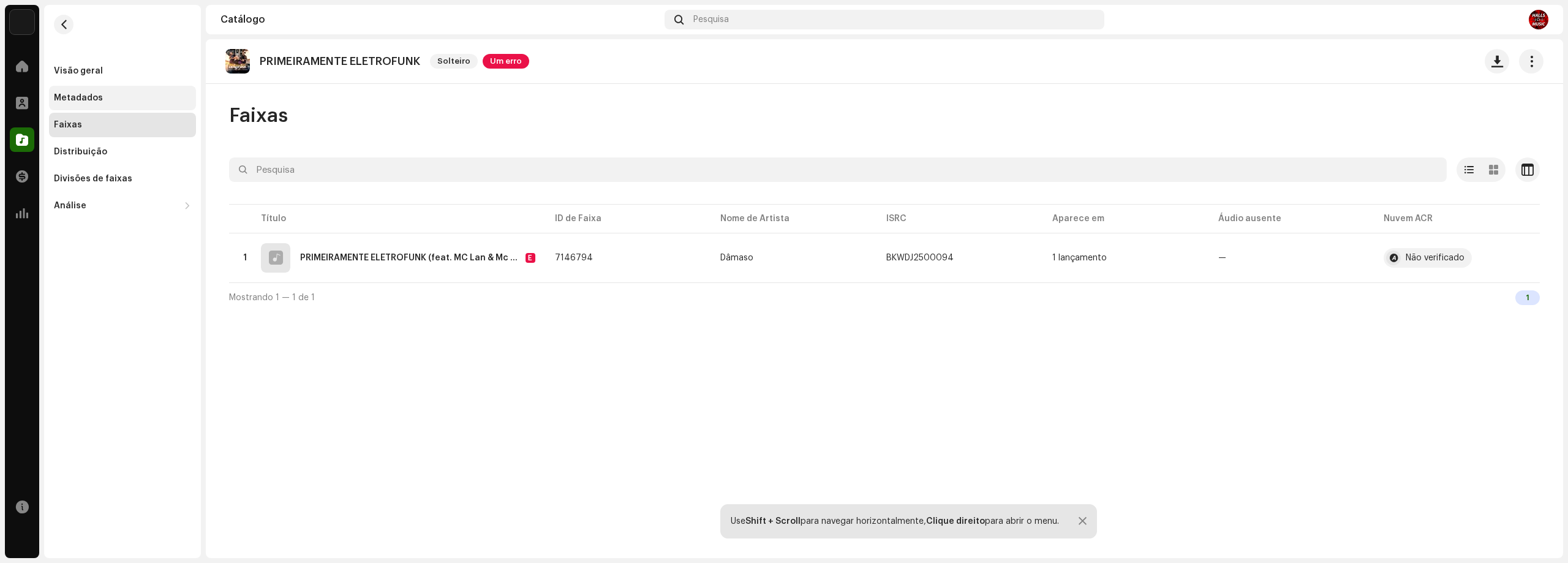
click at [103, 98] on div "Metadados" at bounding box center [122, 98] width 137 height 10
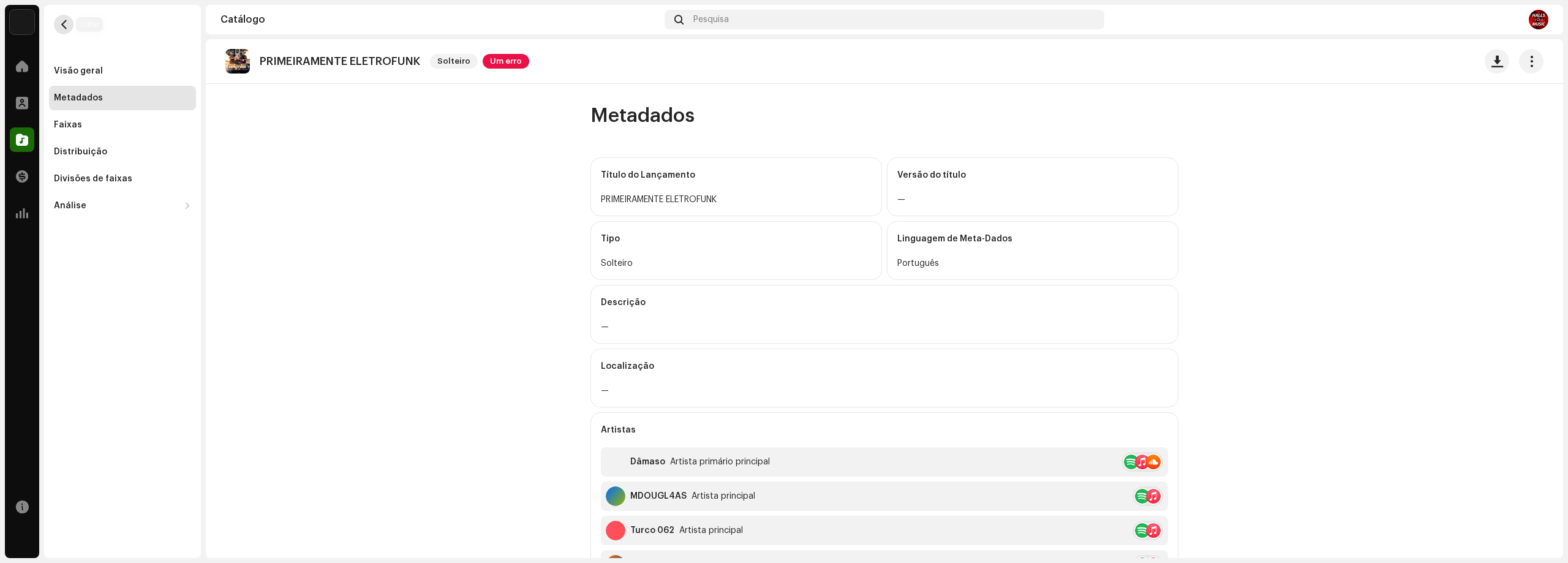
click at [69, 20] on button "button" at bounding box center [64, 25] width 20 height 20
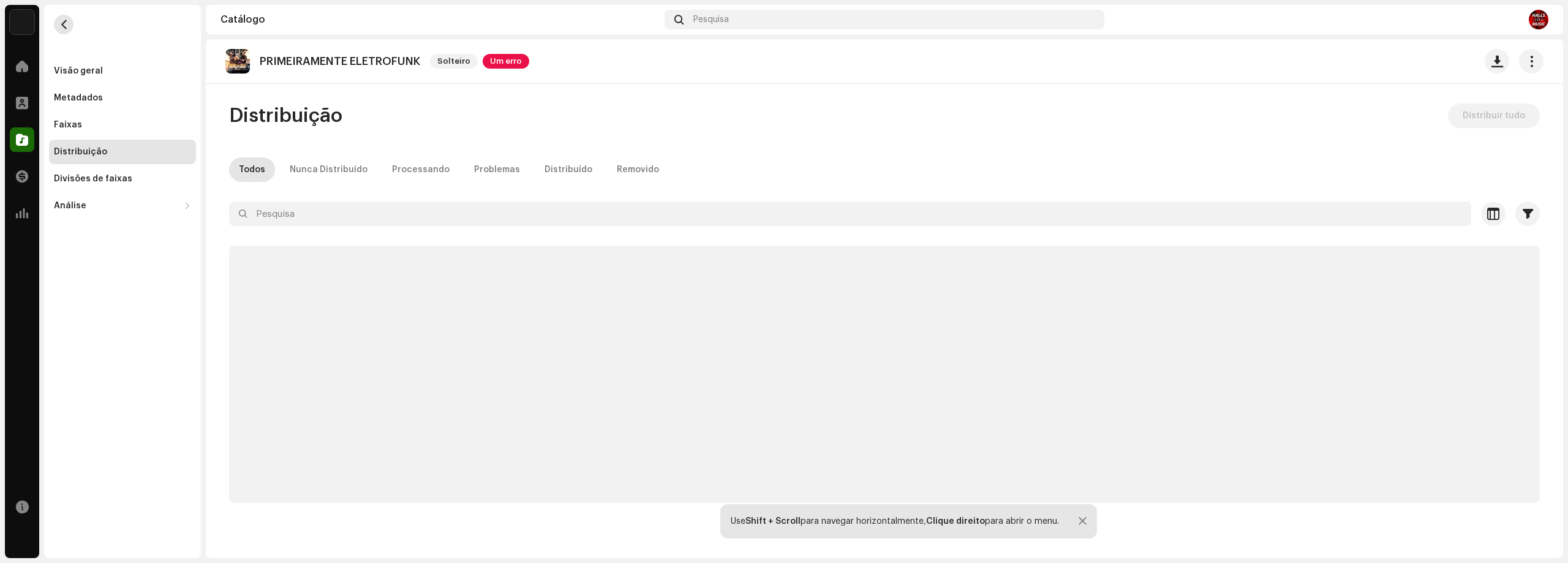
click at [69, 20] on button "button" at bounding box center [64, 25] width 20 height 20
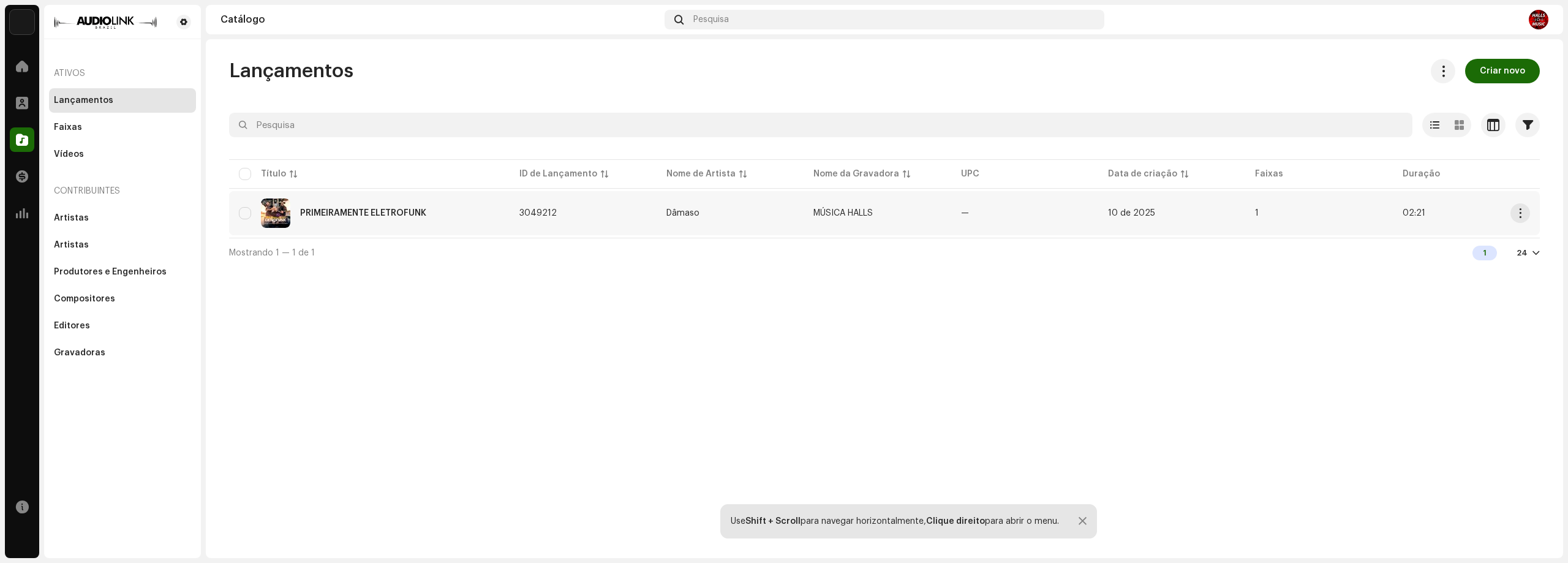
click at [314, 223] on div "PRIMEIRAMENTE ELETROFUNK" at bounding box center [369, 214] width 261 height 30
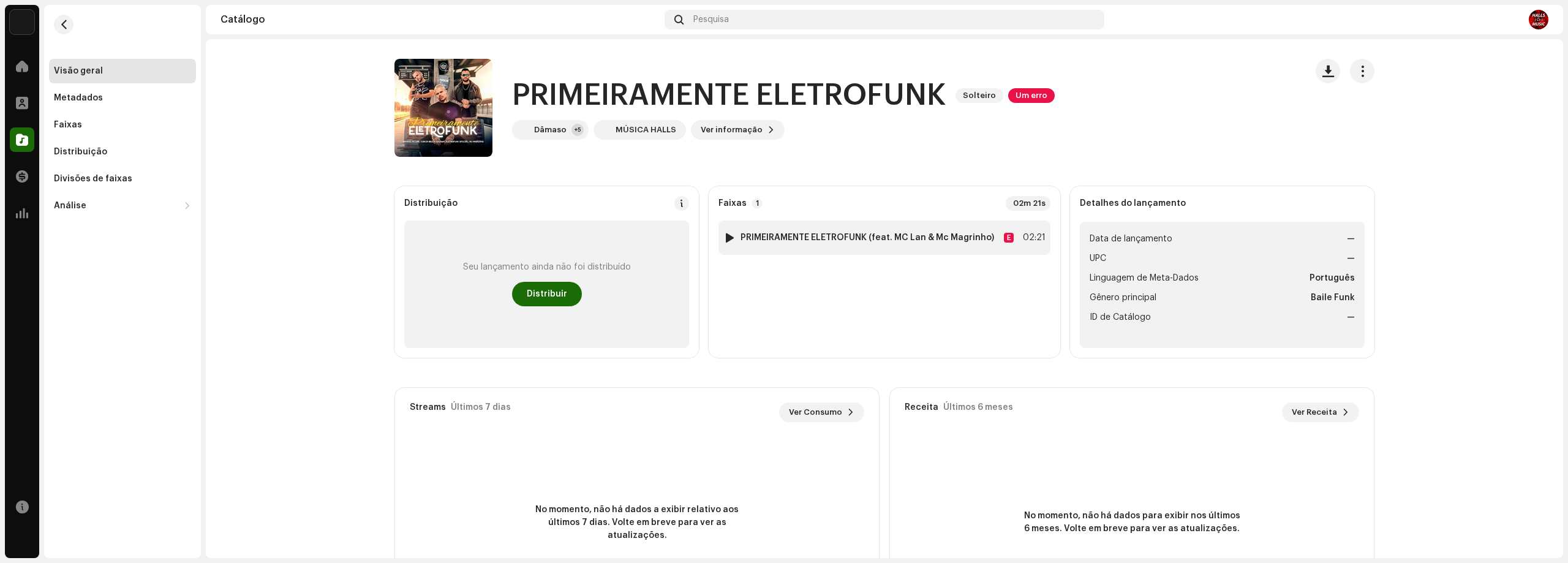
click at [725, 240] on div at bounding box center [730, 238] width 9 height 10
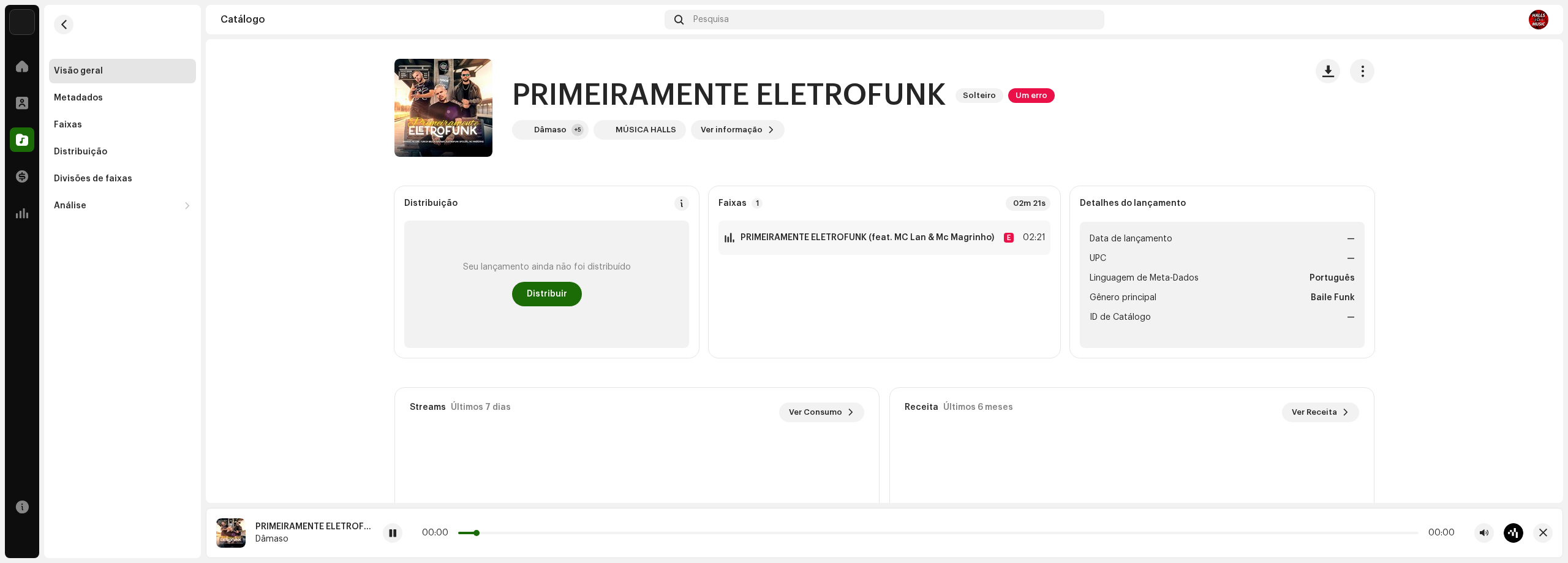
click at [506, 532] on p-slider at bounding box center [938, 533] width 960 height 2
click at [388, 541] on div at bounding box center [392, 533] width 20 height 20
click at [392, 530] on span at bounding box center [392, 534] width 7 height 10
drag, startPoint x: 554, startPoint y: 536, endPoint x: 565, endPoint y: 533, distance: 11.4
click at [555, 536] on div "00:00 00:00" at bounding box center [938, 533] width 1033 height 10
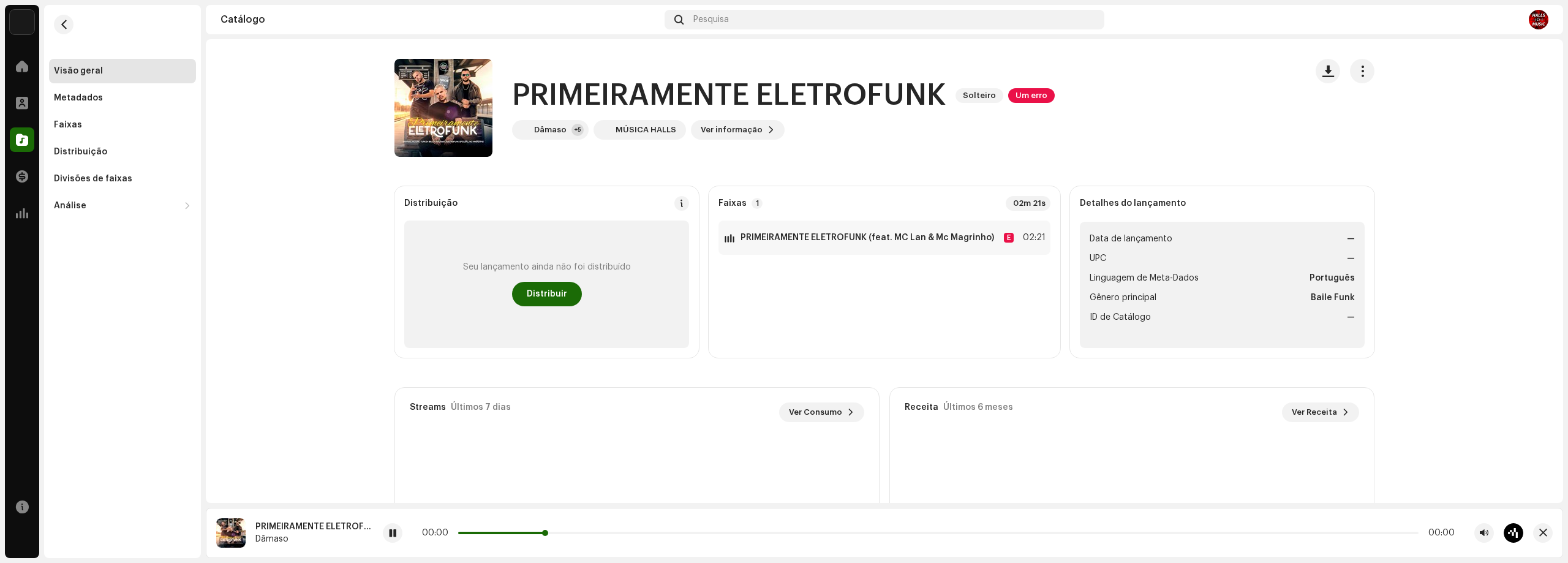
click at [571, 532] on p-slider at bounding box center [938, 533] width 960 height 2
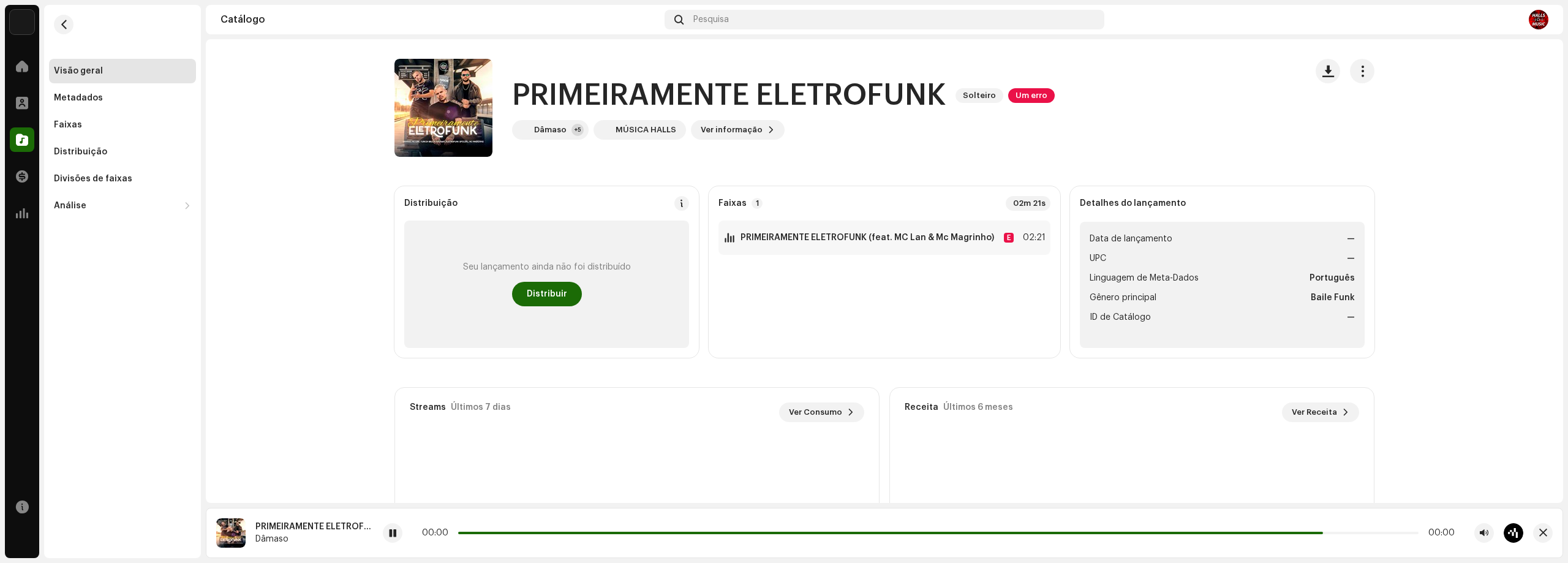
click at [1215, 534] on div "00:00 00:00" at bounding box center [938, 533] width 1033 height 10
click at [1188, 532] on span at bounding box center [894, 533] width 872 height 2
click at [697, 527] on div "00:00 00:00" at bounding box center [952, 533] width 1140 height 20
click at [763, 529] on div "00:00 00:00" at bounding box center [938, 533] width 1033 height 10
click at [776, 535] on div "00:00 00:00" at bounding box center [938, 533] width 1033 height 10
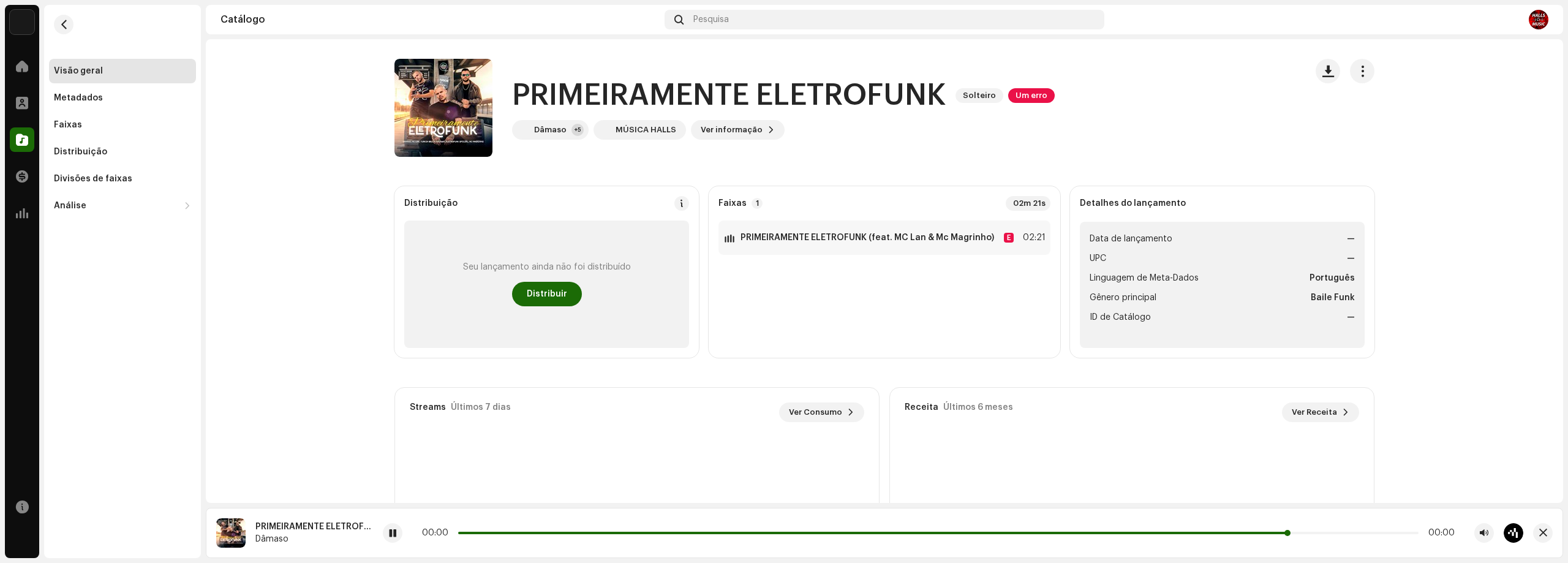
drag, startPoint x: 781, startPoint y: 535, endPoint x: 788, endPoint y: 533, distance: 7.3
click at [785, 534] on div "00:00 00:00" at bounding box center [938, 533] width 1033 height 10
click at [788, 533] on span at bounding box center [874, 533] width 831 height 2
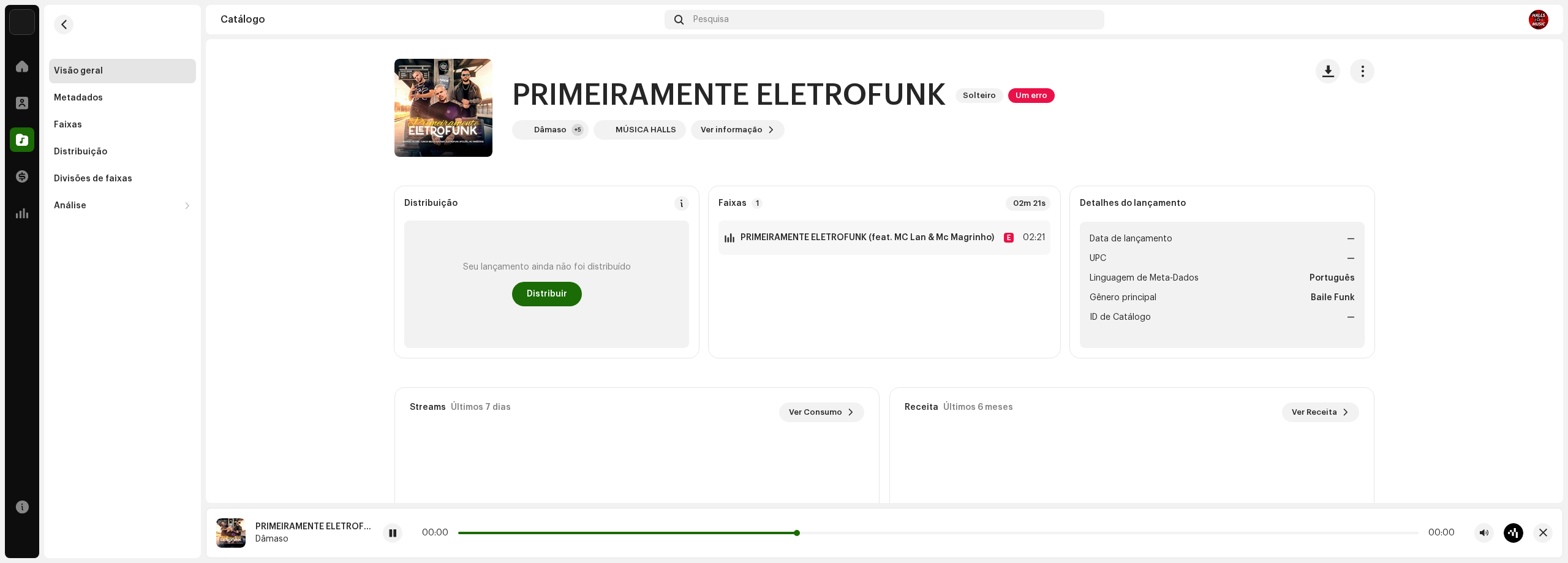
click at [895, 533] on p-slider at bounding box center [938, 533] width 960 height 2
click at [387, 532] on div at bounding box center [392, 533] width 20 height 20
click at [396, 530] on span at bounding box center [392, 534] width 7 height 10
click at [325, 313] on catalog-releases-details-overview "PRIMEIRAMENTE ELETROFUNK Single One Error PRIMEIRAMENTE ELETROFUNK Single One E…" at bounding box center [884, 345] width 1357 height 613
click at [394, 525] on div at bounding box center [392, 533] width 20 height 20
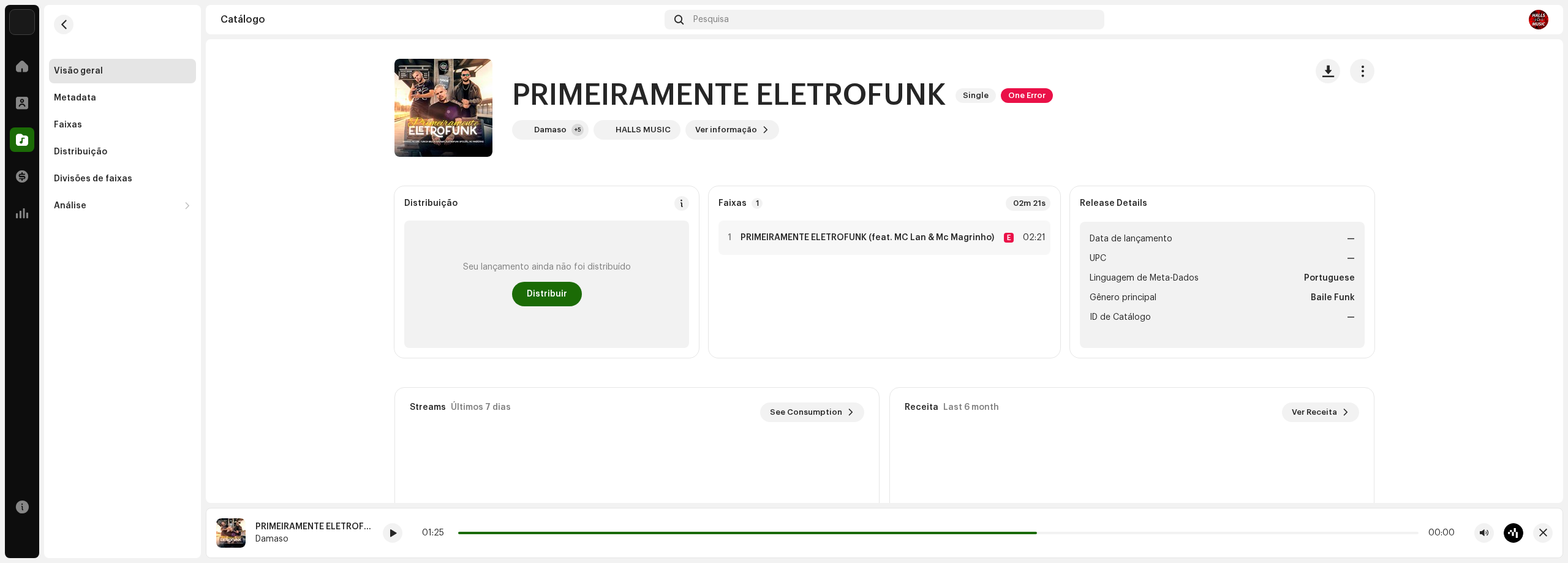
click at [100, 74] on div "Visão geral" at bounding box center [122, 71] width 137 height 10
click at [67, 28] on button "button" at bounding box center [64, 25] width 20 height 20
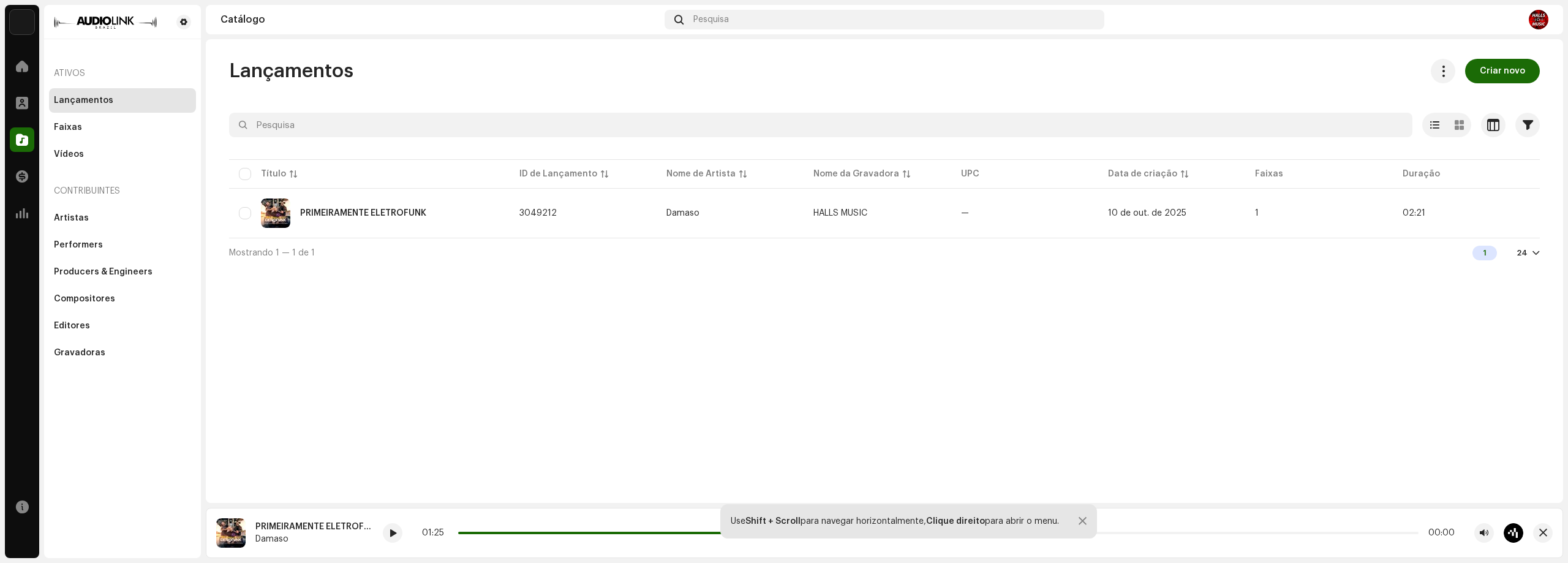
click at [395, 293] on div "Lançamentos Criar novo Selecionado 0 Opções Filtros Status de distribuição Nunc…" at bounding box center [884, 271] width 1357 height 464
click at [90, 126] on div "Faixas" at bounding box center [122, 127] width 137 height 10
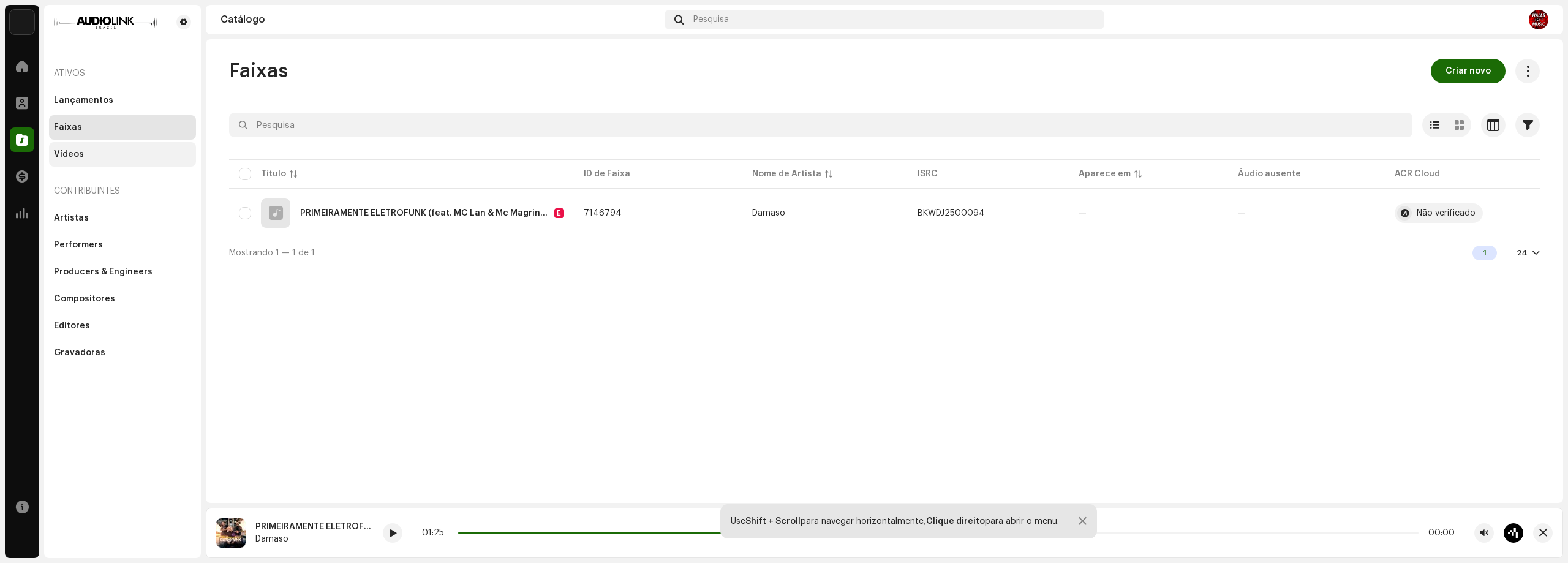
click at [80, 152] on div "Vídeos" at bounding box center [69, 154] width 30 height 10
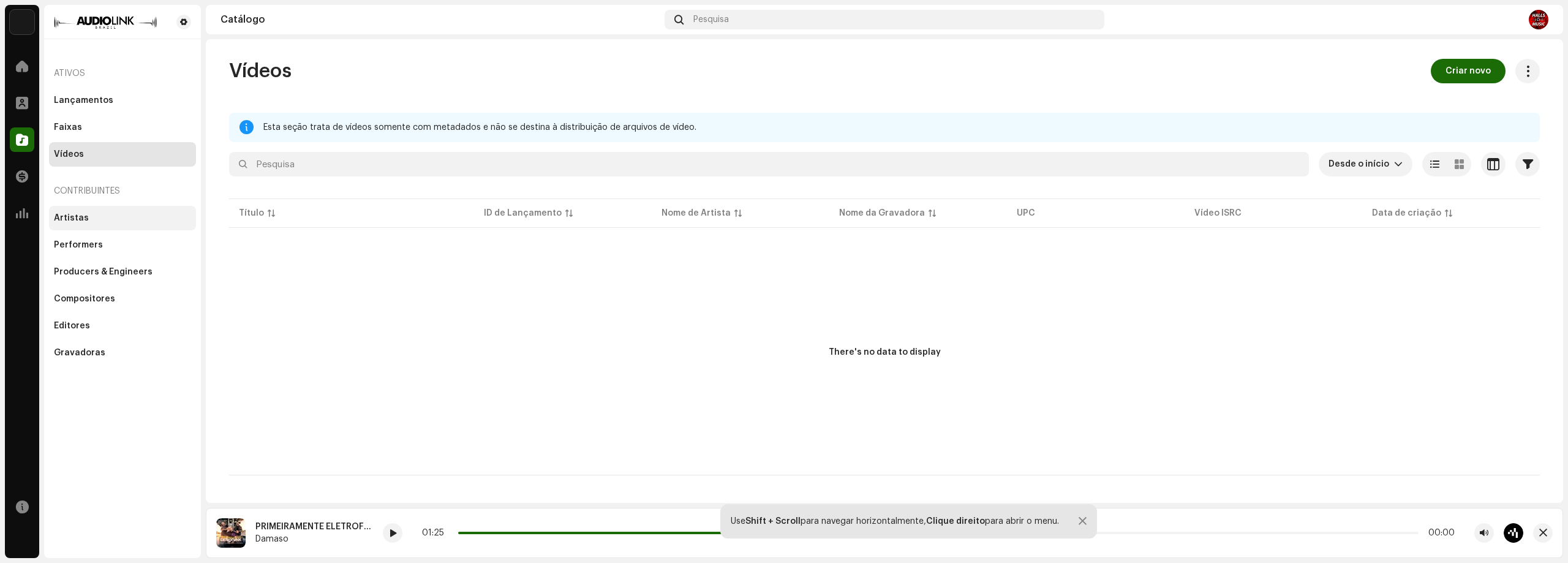
click at [79, 221] on div "Artistas" at bounding box center [71, 218] width 35 height 10
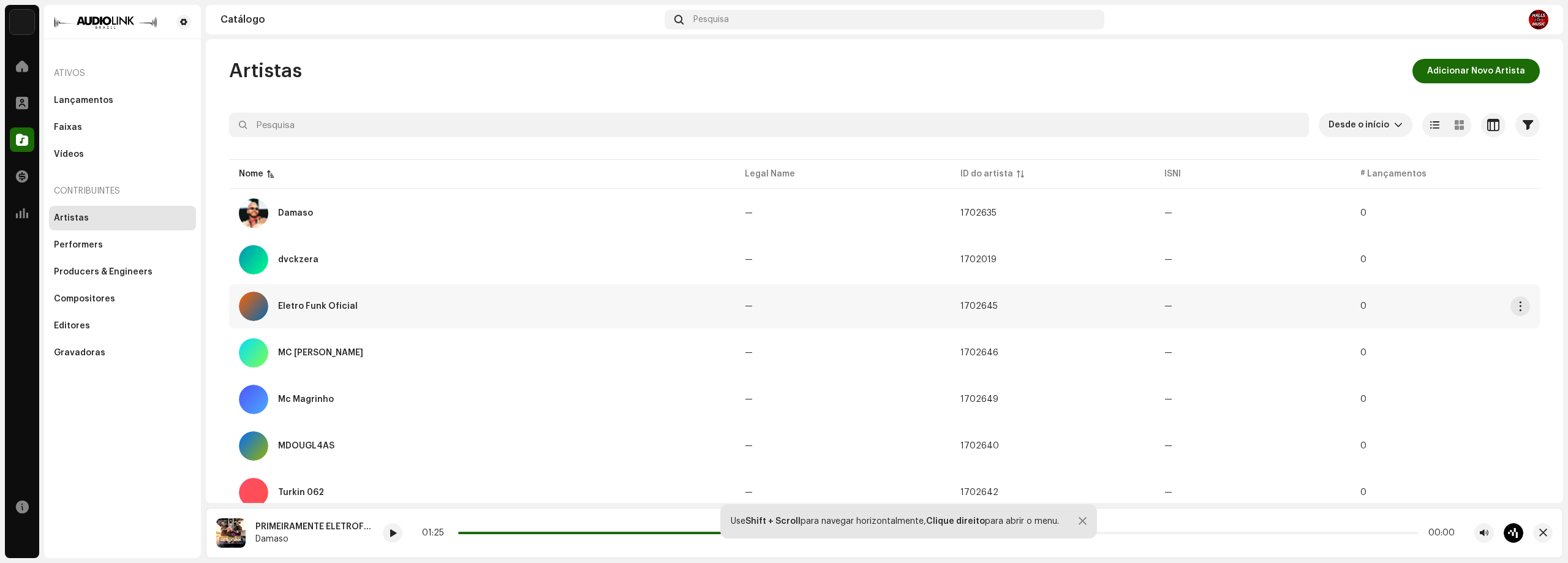
scroll to position [44, 0]
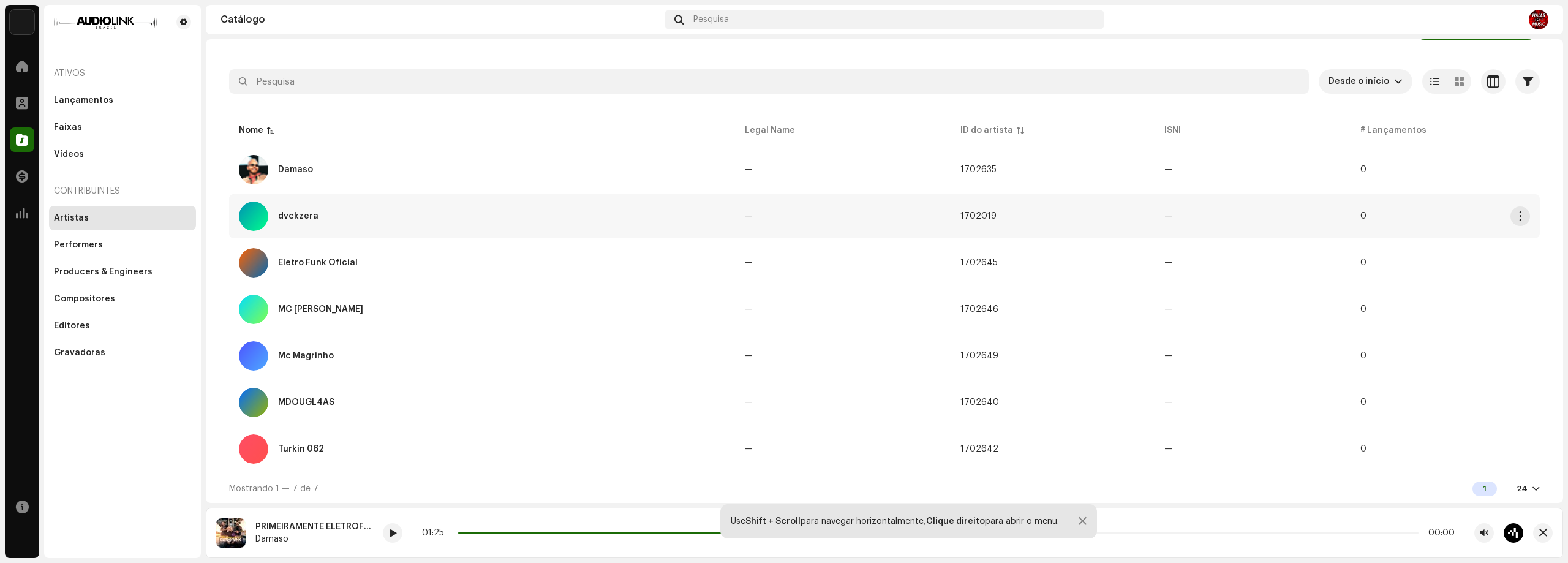
click at [292, 217] on div "dvckzera" at bounding box center [298, 216] width 40 height 8
